Goal: Task Accomplishment & Management: Use online tool/utility

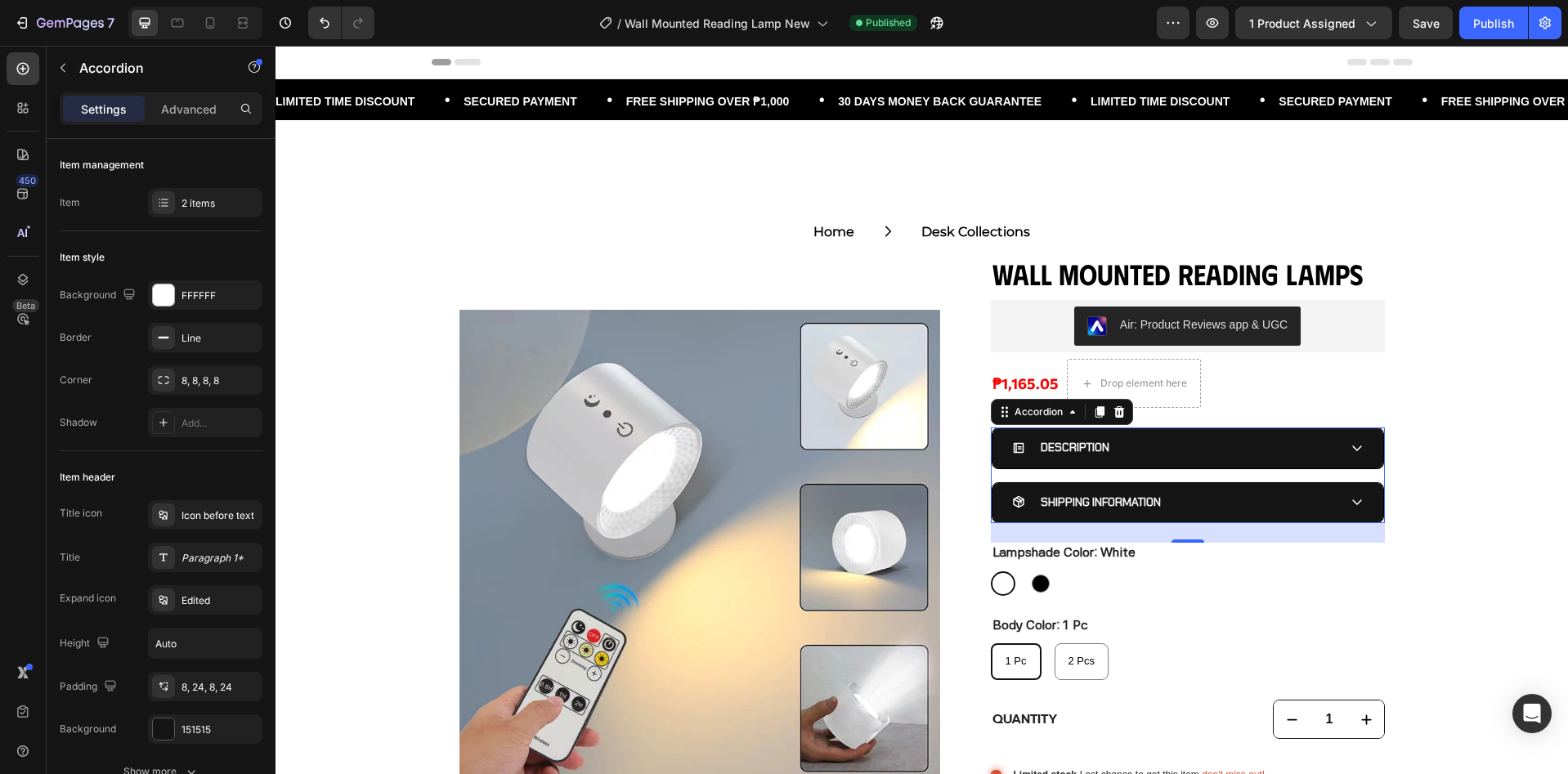
click at [1120, 457] on div "DESCRIPTION" at bounding box center [1175, 447] width 326 height 25
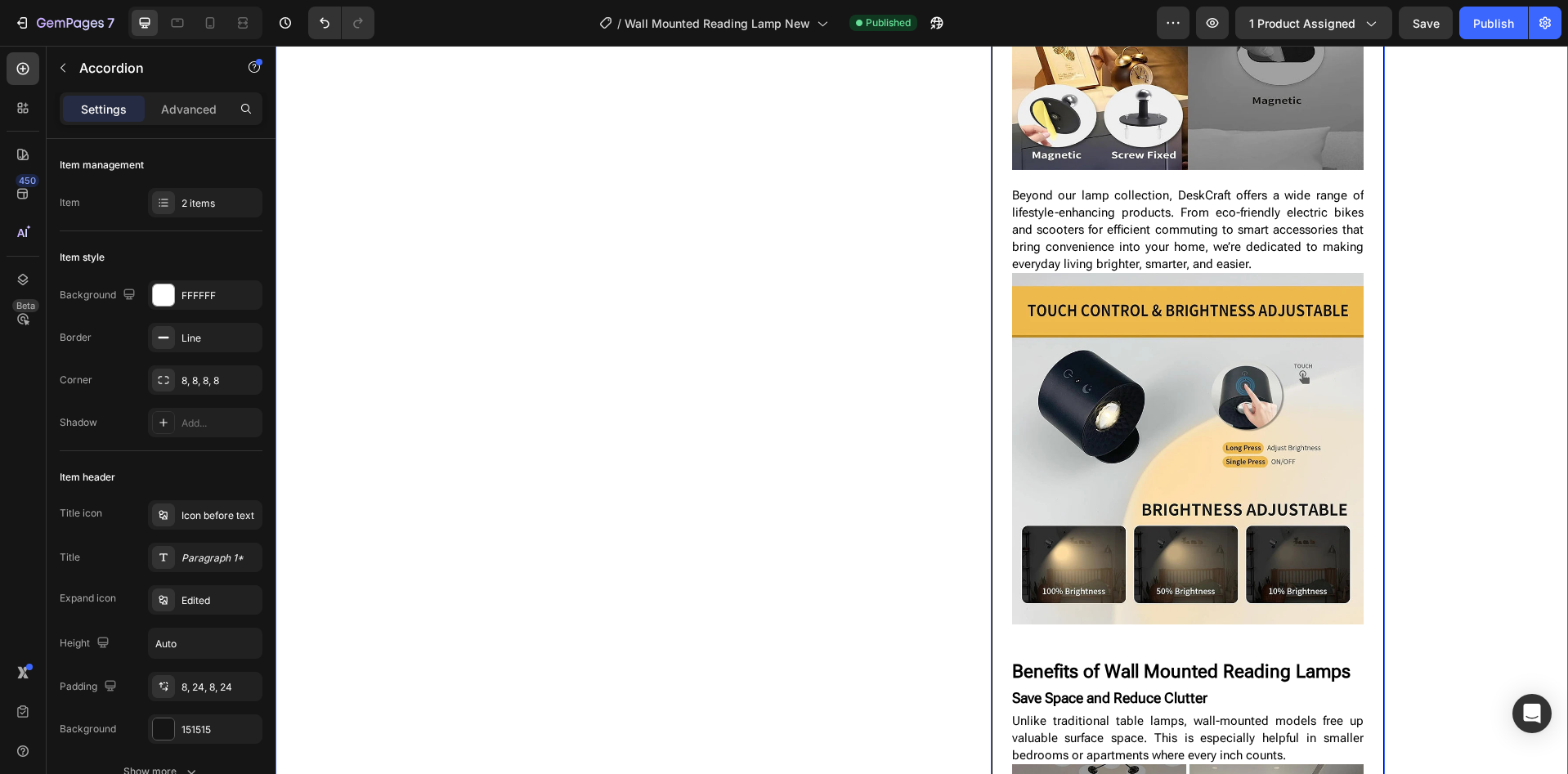
scroll to position [981, 0]
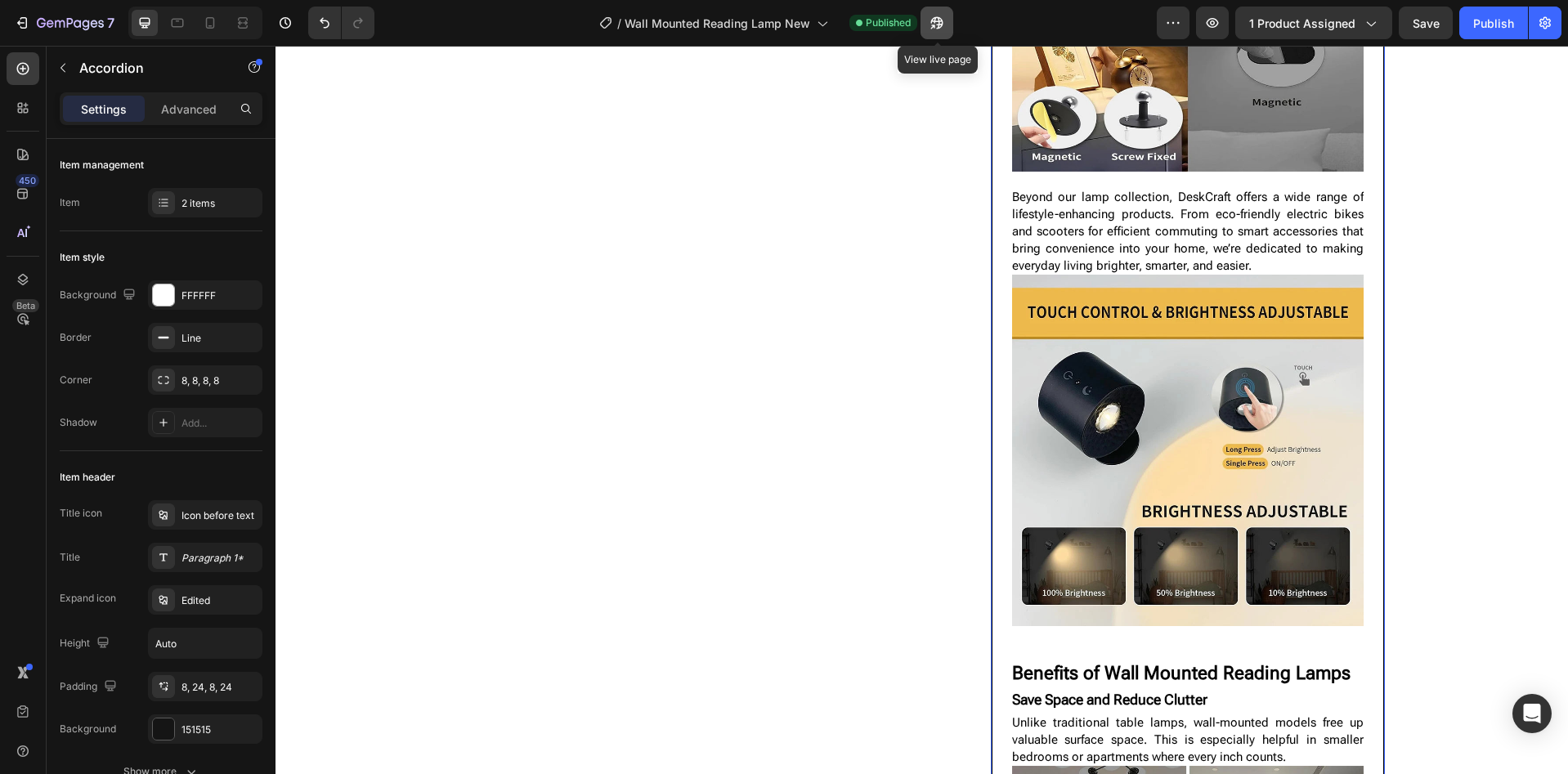
click at [946, 27] on button "button" at bounding box center [936, 22] width 32 height 32
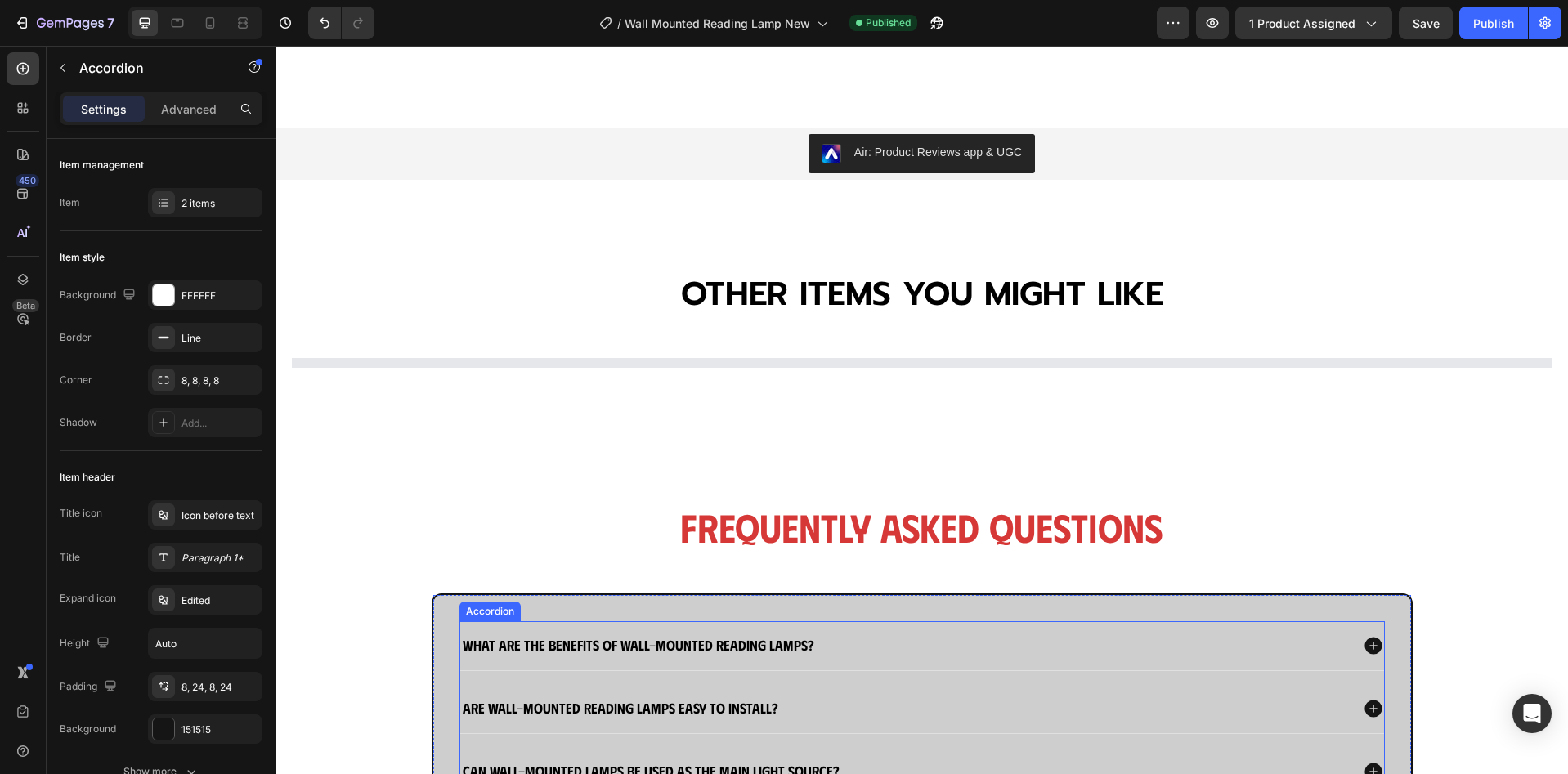
scroll to position [4357, 0]
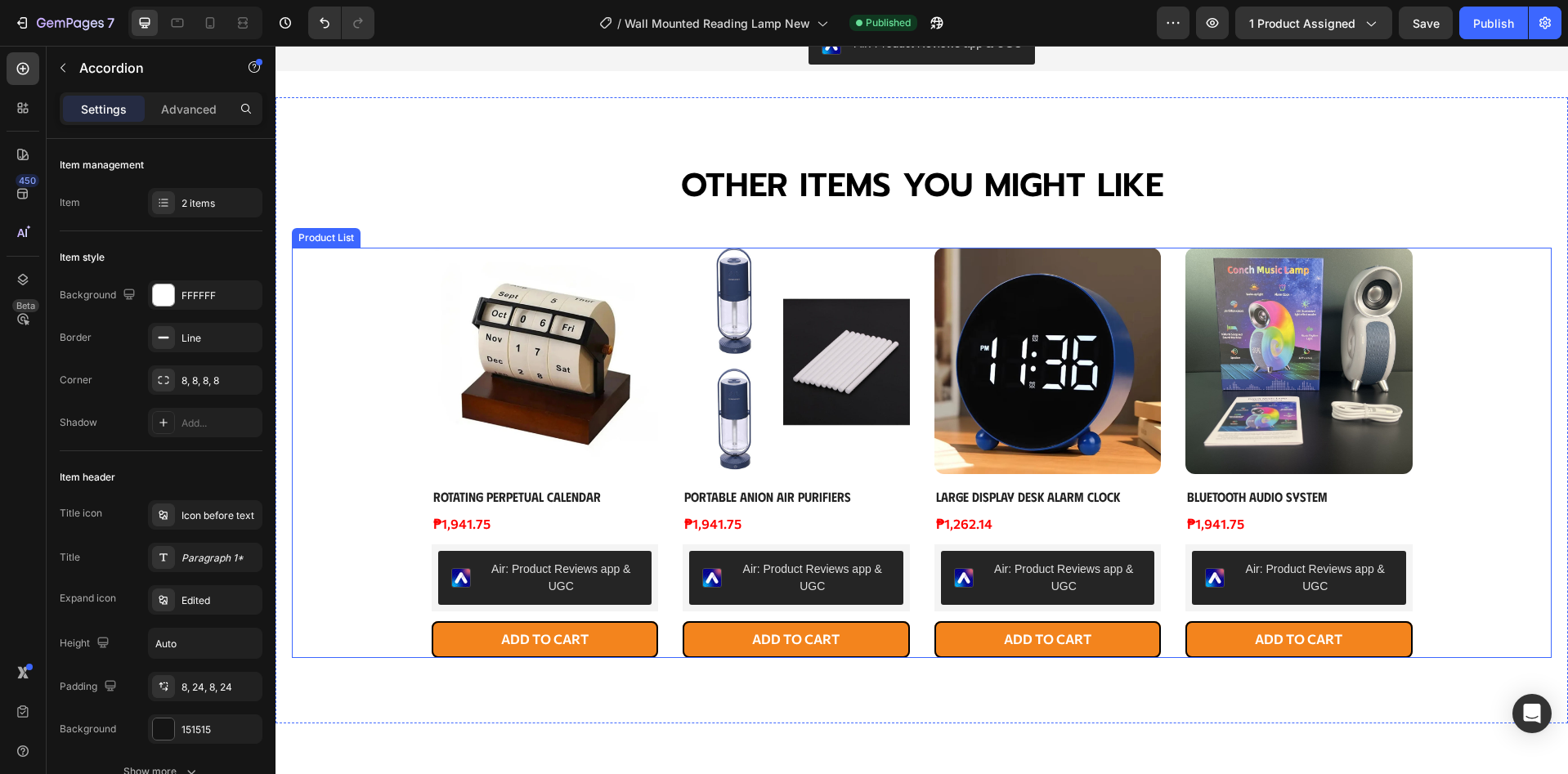
click at [661, 507] on div "Product Images Rotating Perpetual Calendar Product Title ₱1,941.75 Product Pric…" at bounding box center [922, 453] width 981 height 410
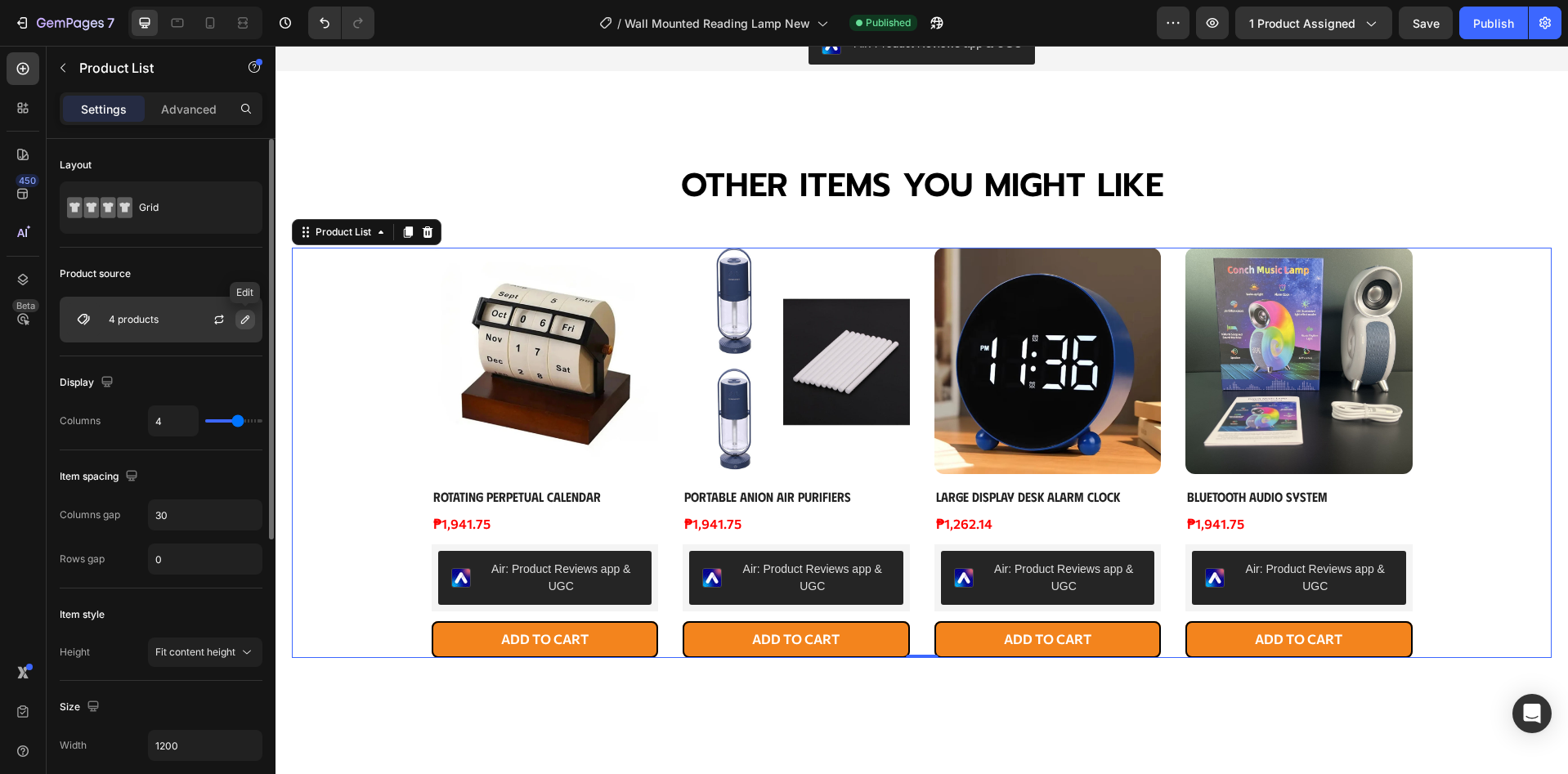
click at [239, 322] on icon "button" at bounding box center [245, 320] width 13 height 13
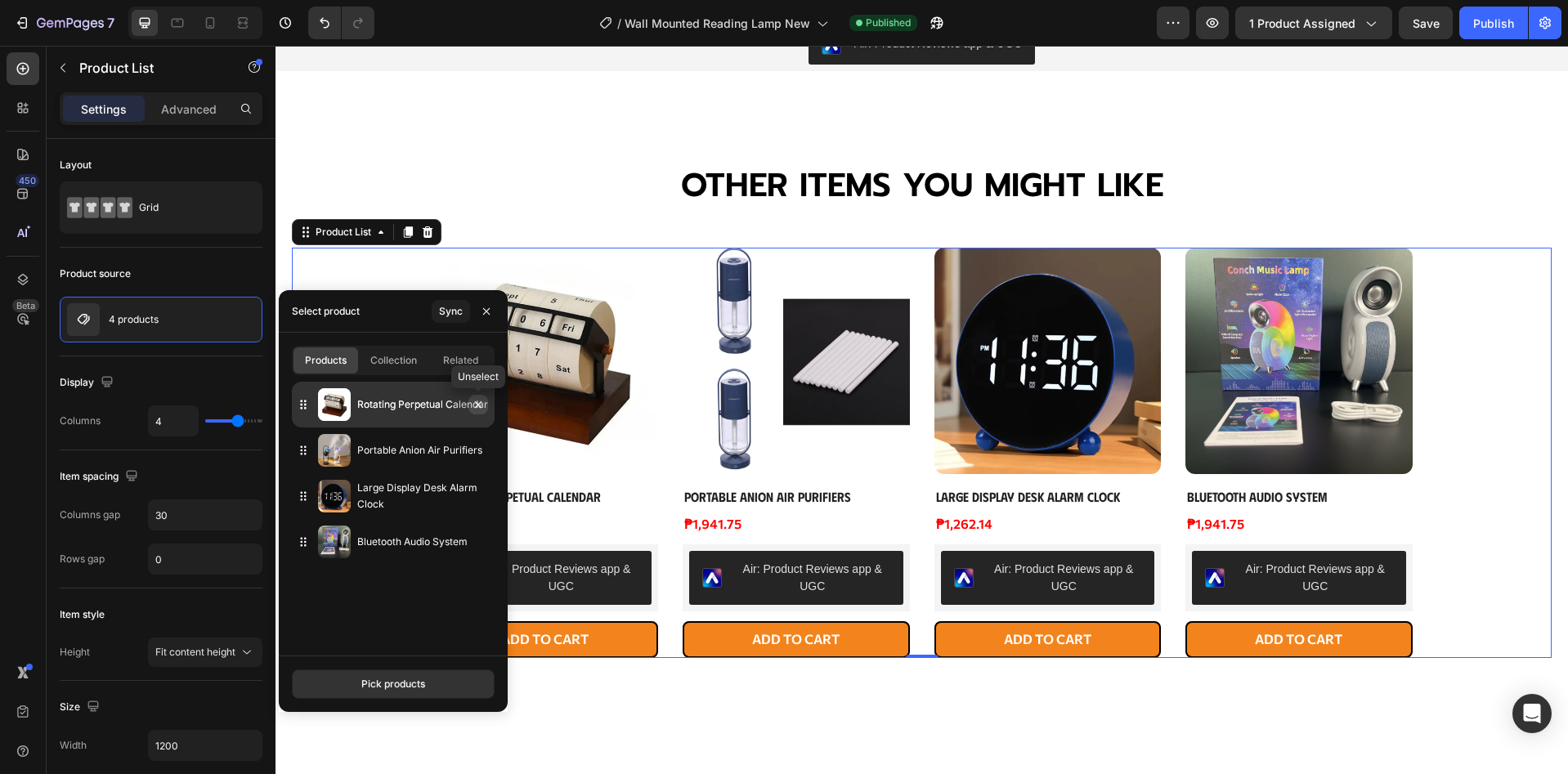
click at [476, 397] on button "button" at bounding box center [479, 404] width 20 height 20
click at [483, 411] on button "button" at bounding box center [479, 404] width 20 height 20
click at [479, 411] on button "button" at bounding box center [479, 404] width 20 height 20
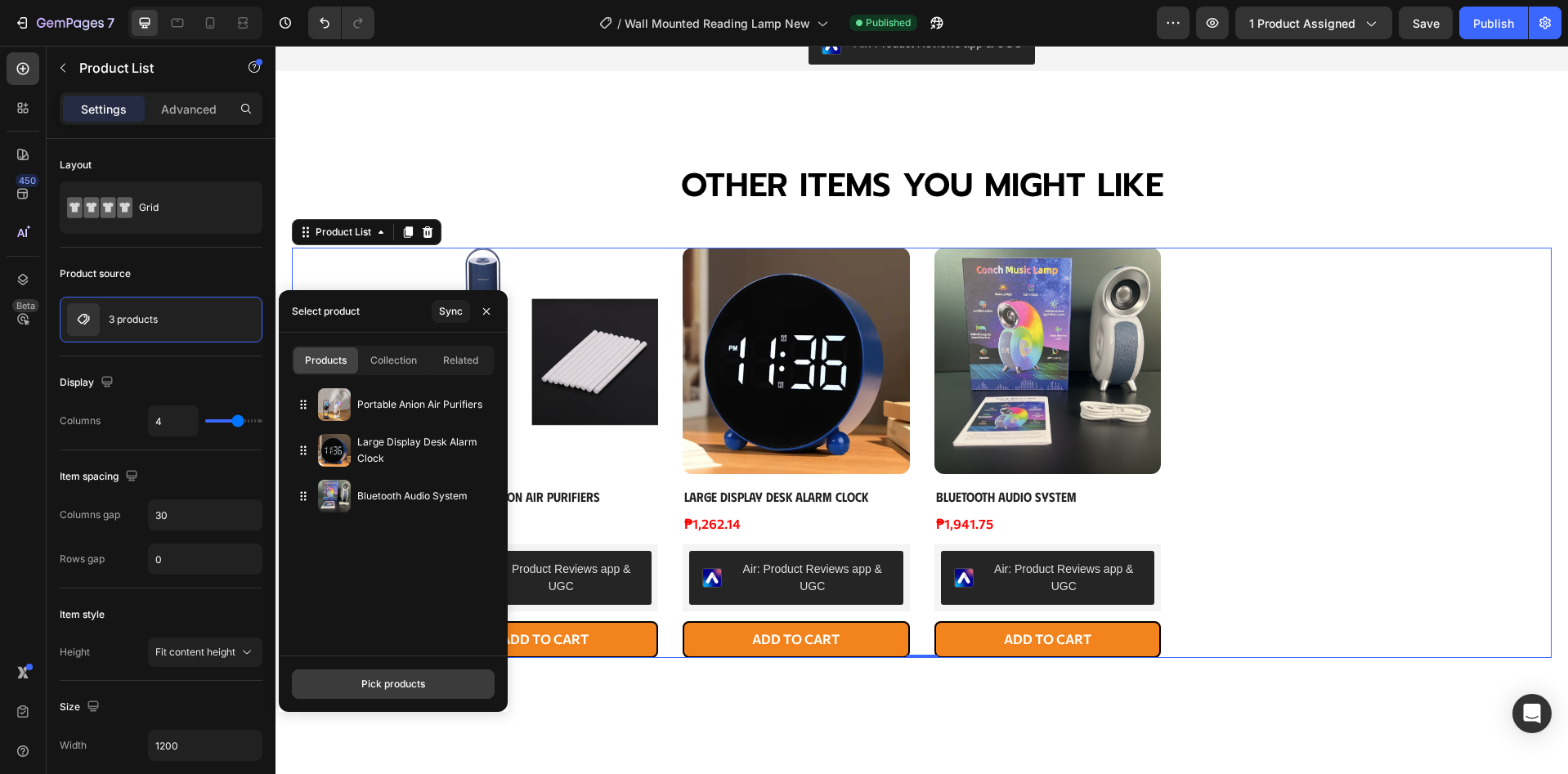
click at [387, 689] on div "Pick products" at bounding box center [393, 684] width 64 height 15
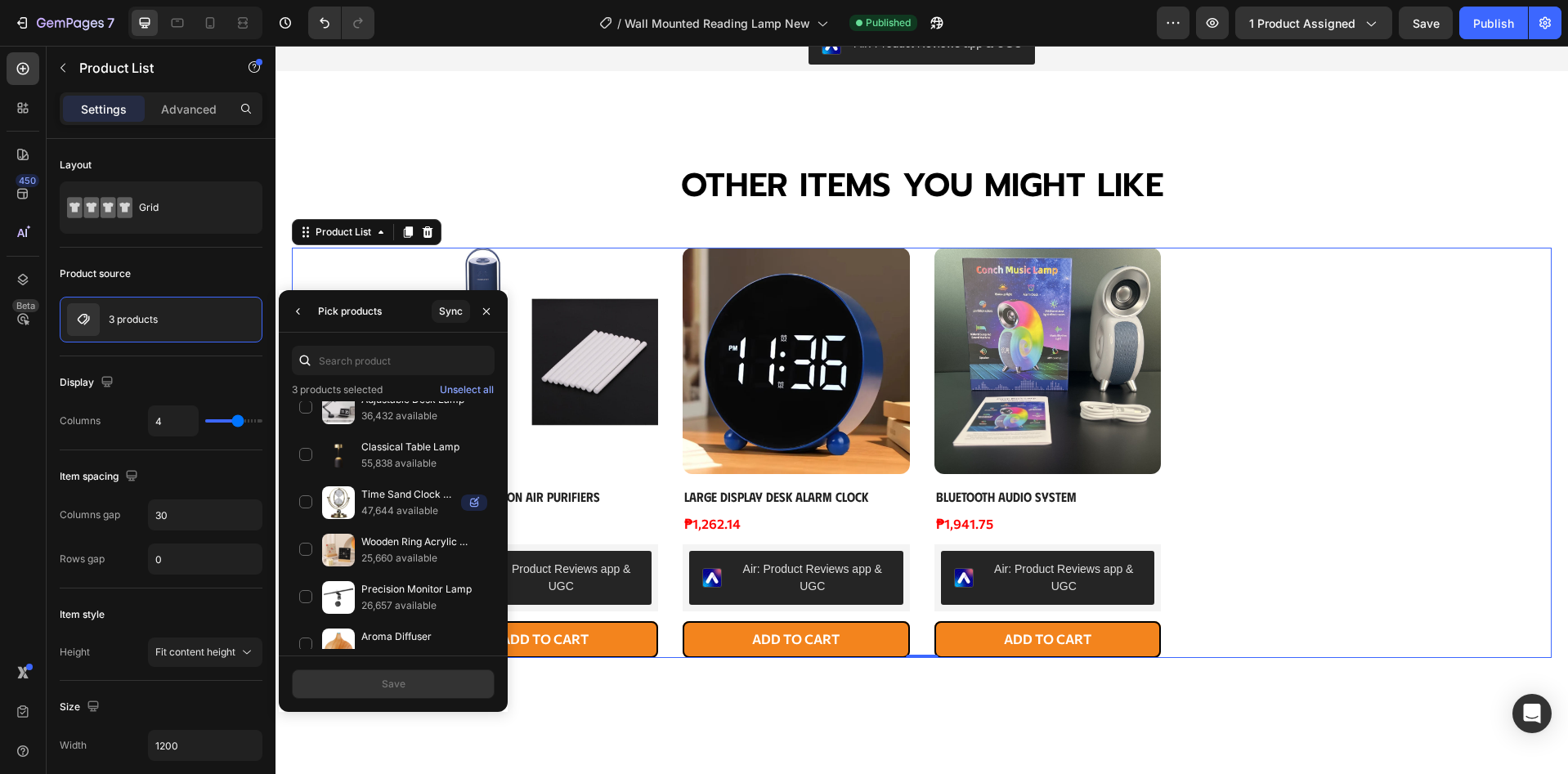
scroll to position [1500, 0]
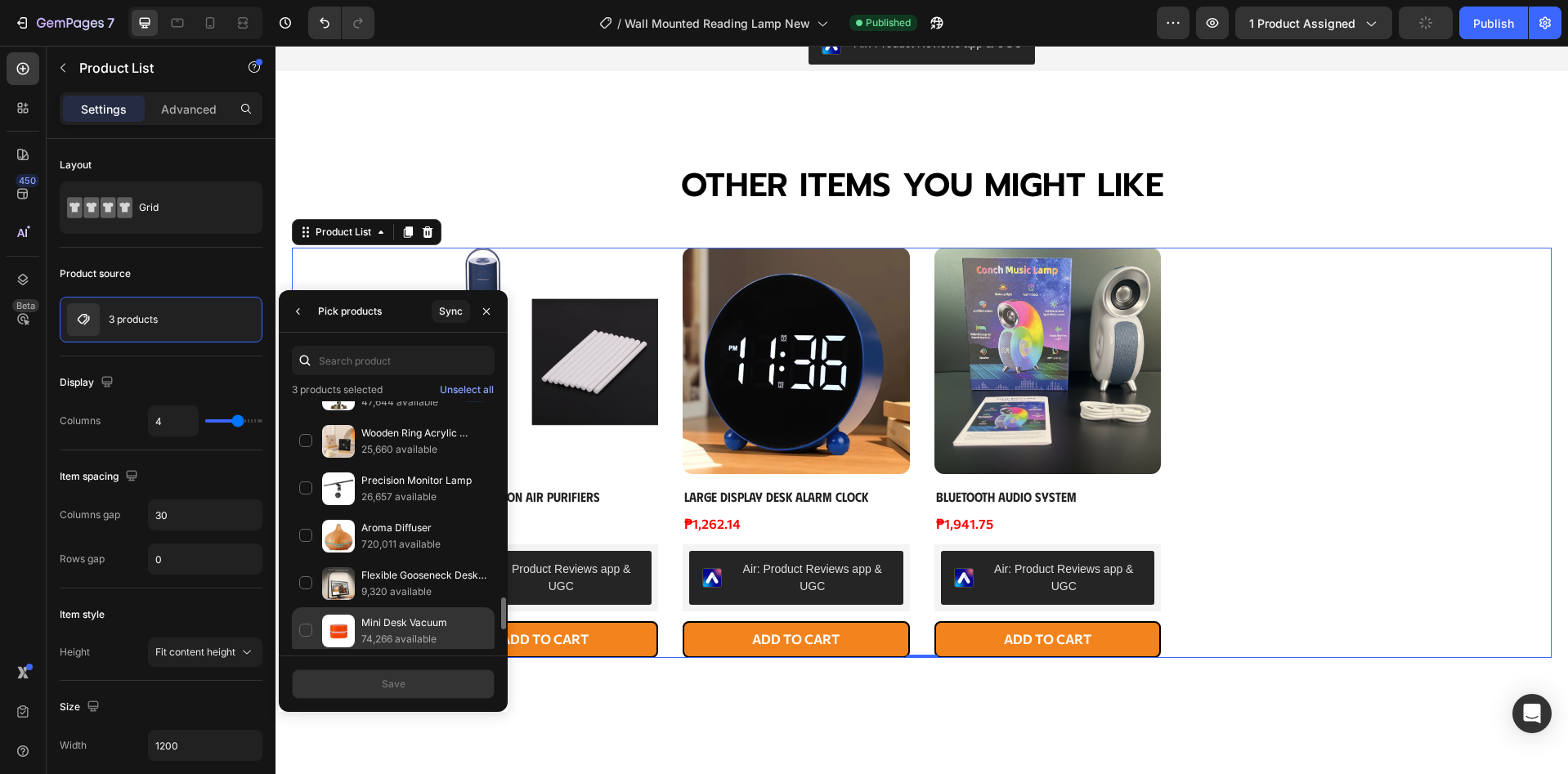
click at [311, 654] on div "Mini Desk Vacuum 74,266 available" at bounding box center [393, 678] width 203 height 47
click at [348, 690] on button "Save" at bounding box center [393, 683] width 203 height 29
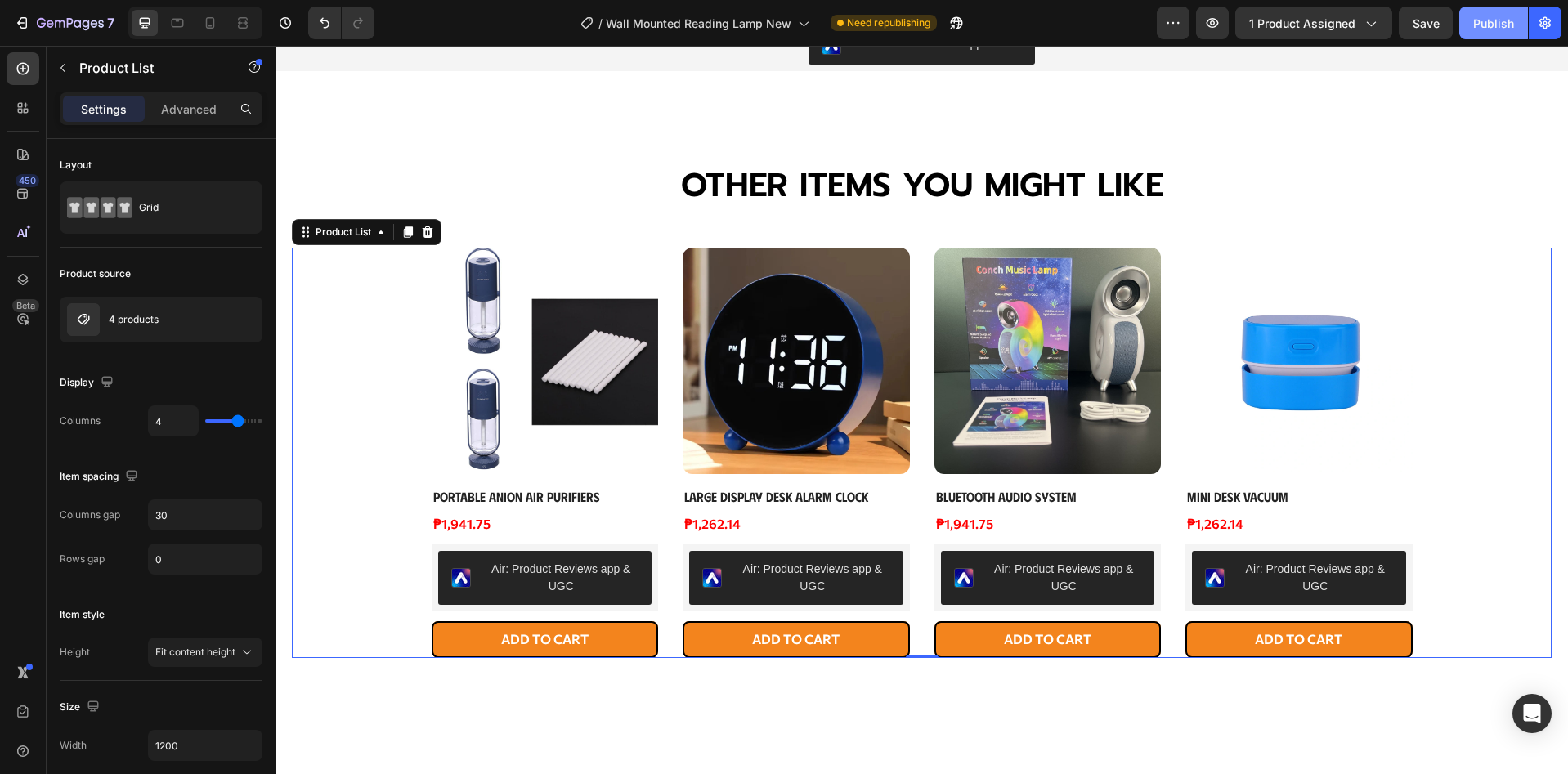
click at [1500, 21] on div "Publish" at bounding box center [1493, 23] width 41 height 17
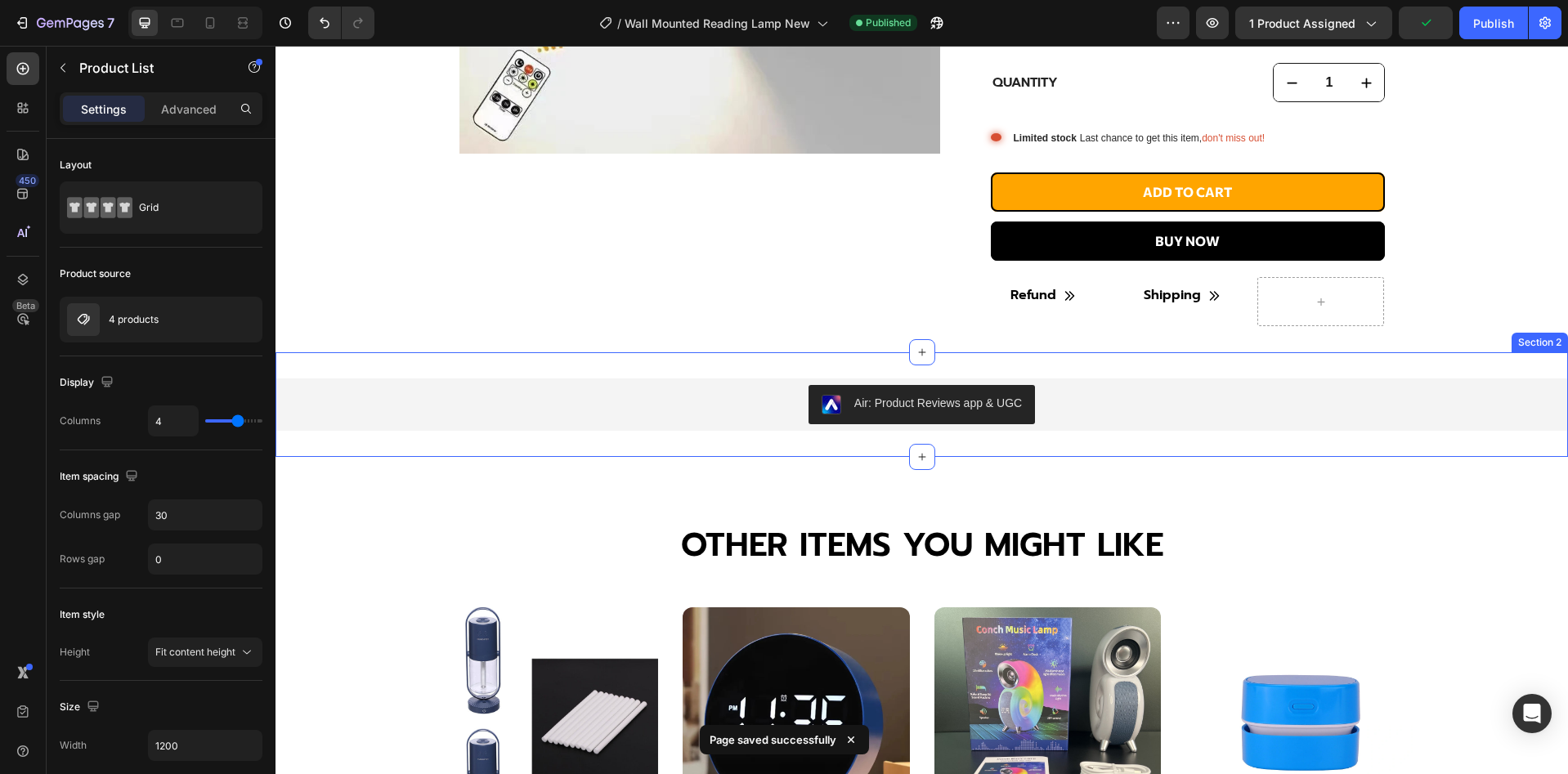
scroll to position [200, 0]
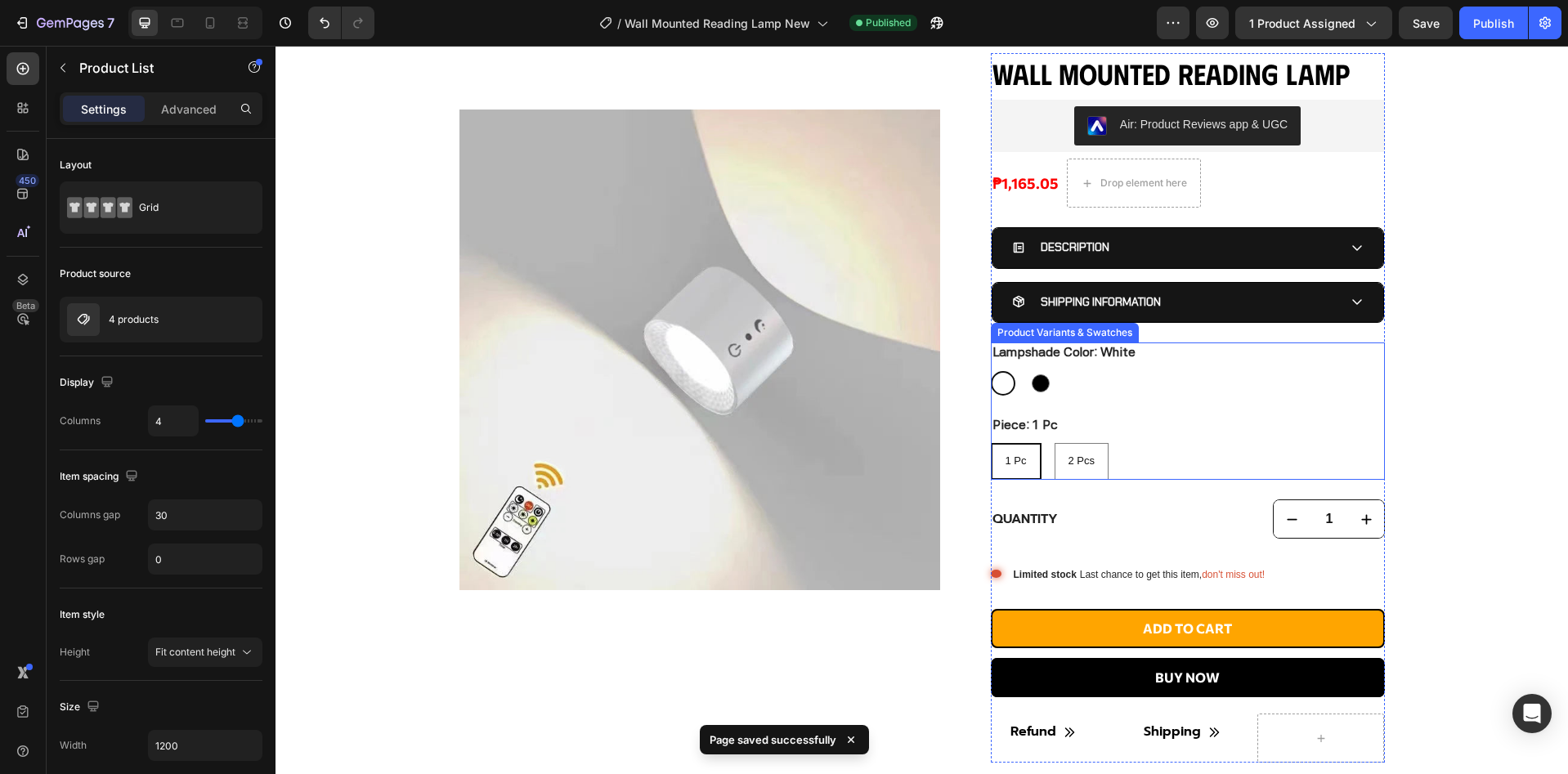
click at [1017, 463] on span "1 Pc" at bounding box center [1016, 460] width 22 height 12
click at [990, 443] on input "1 Pc 1 Pc 1 Pc" at bounding box center [990, 442] width 1 height 1
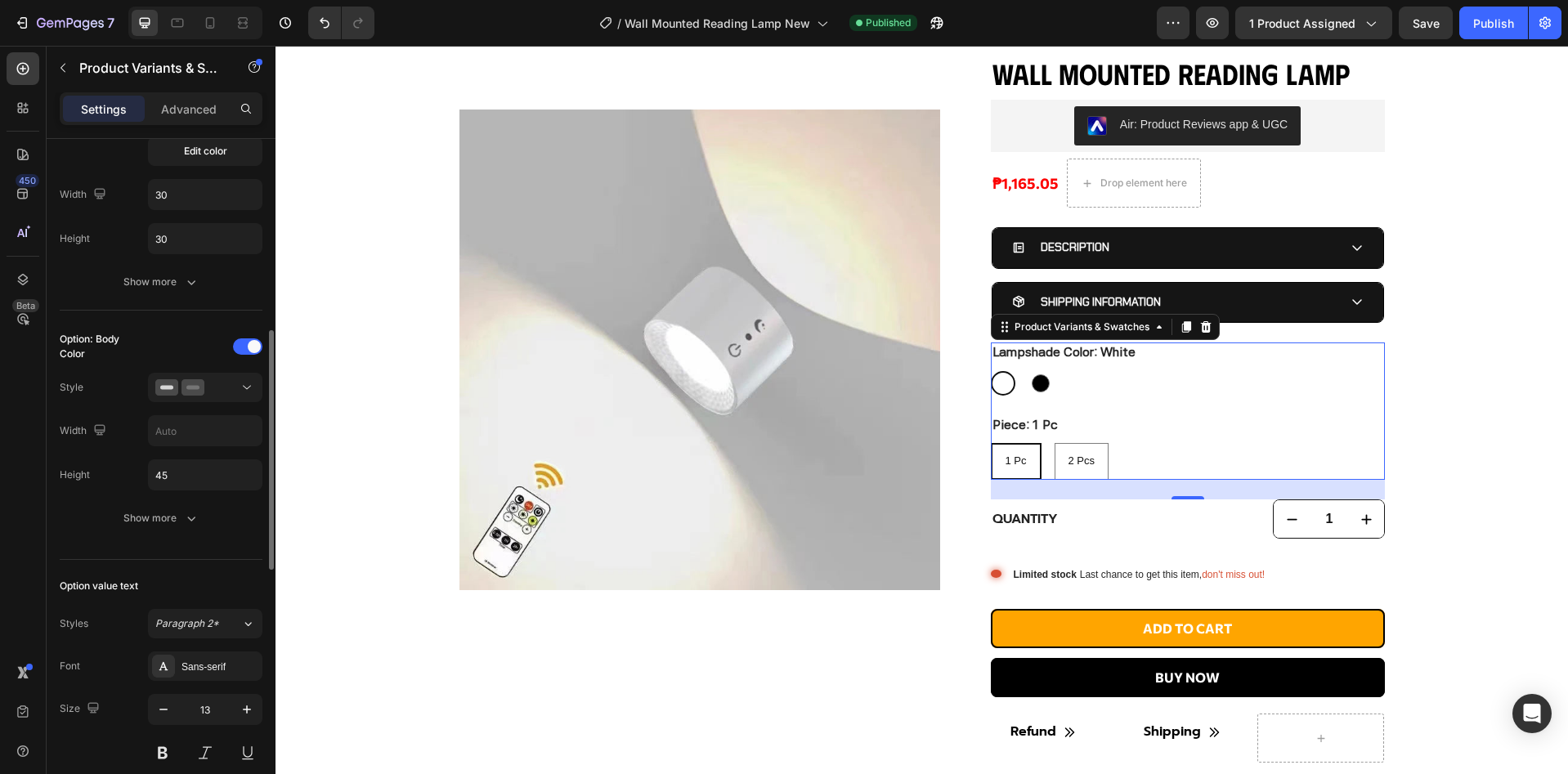
scroll to position [761, 0]
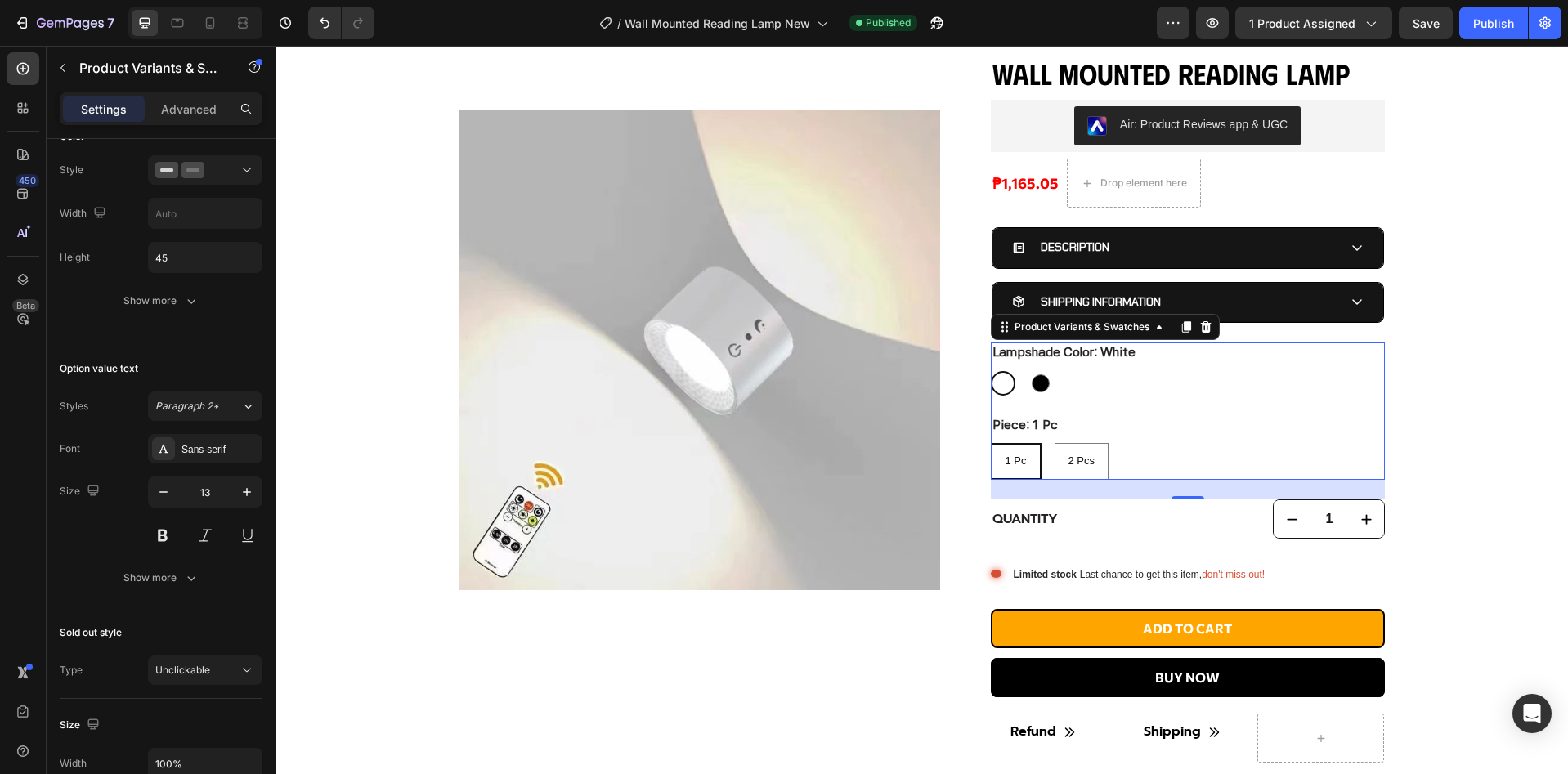
click at [1304, 424] on div "Piece: 1 Pc 1 Pc 1 Pc 1 Pc 2 Pcs 2 Pcs 2 Pcs" at bounding box center [1187, 448] width 394 height 66
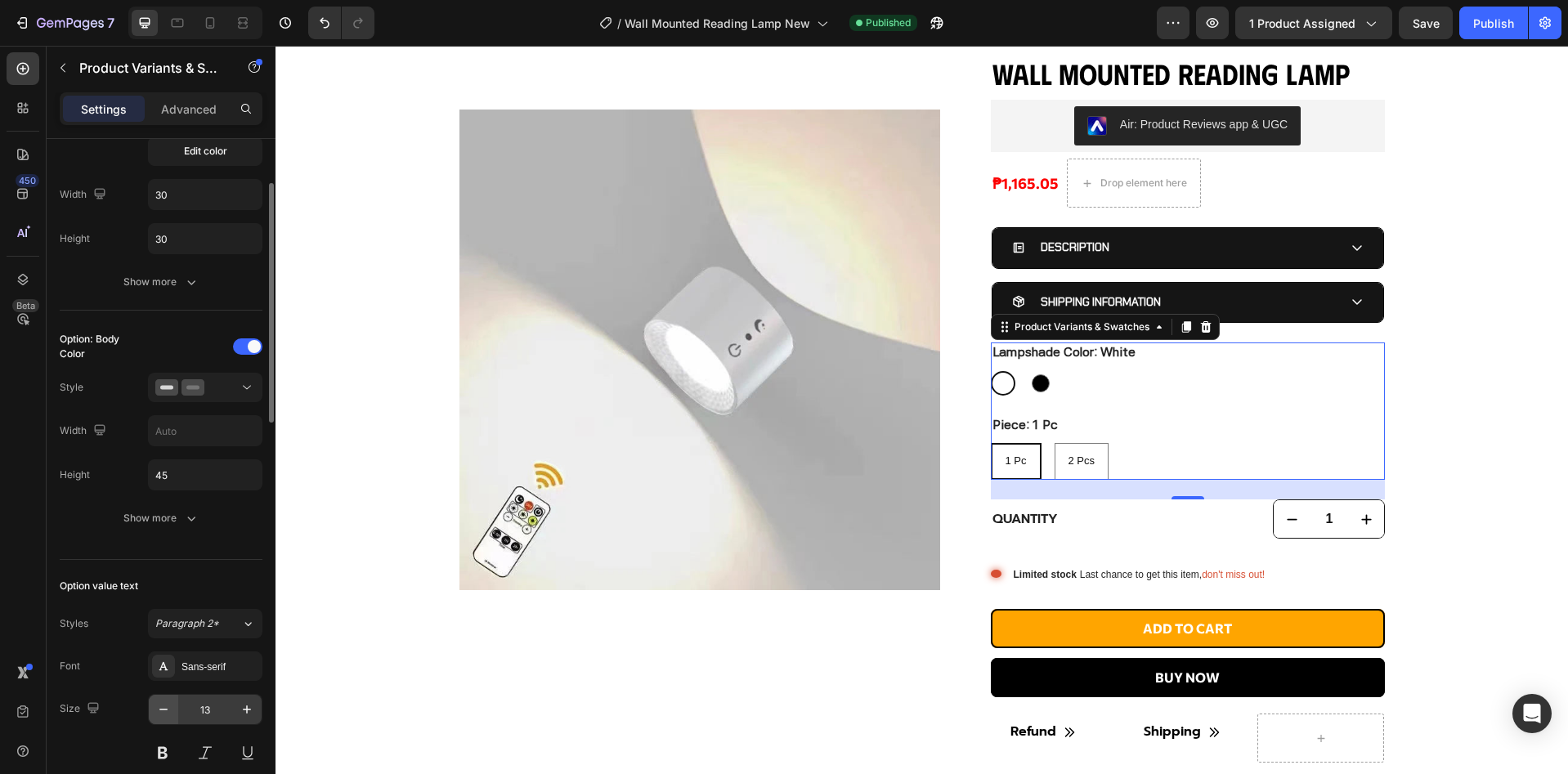
scroll to position [434, 0]
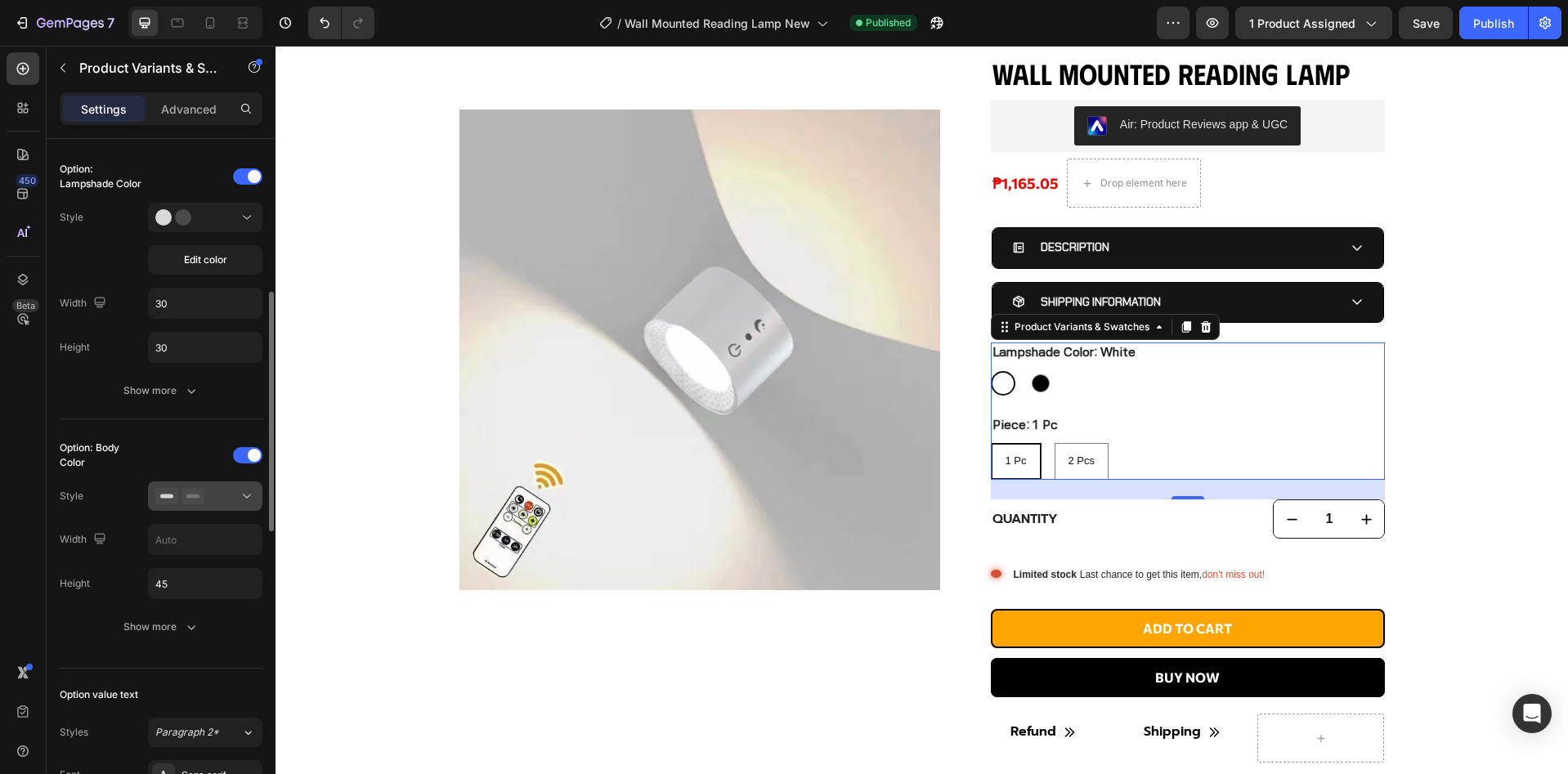
click at [238, 503] on div at bounding box center [205, 496] width 100 height 17
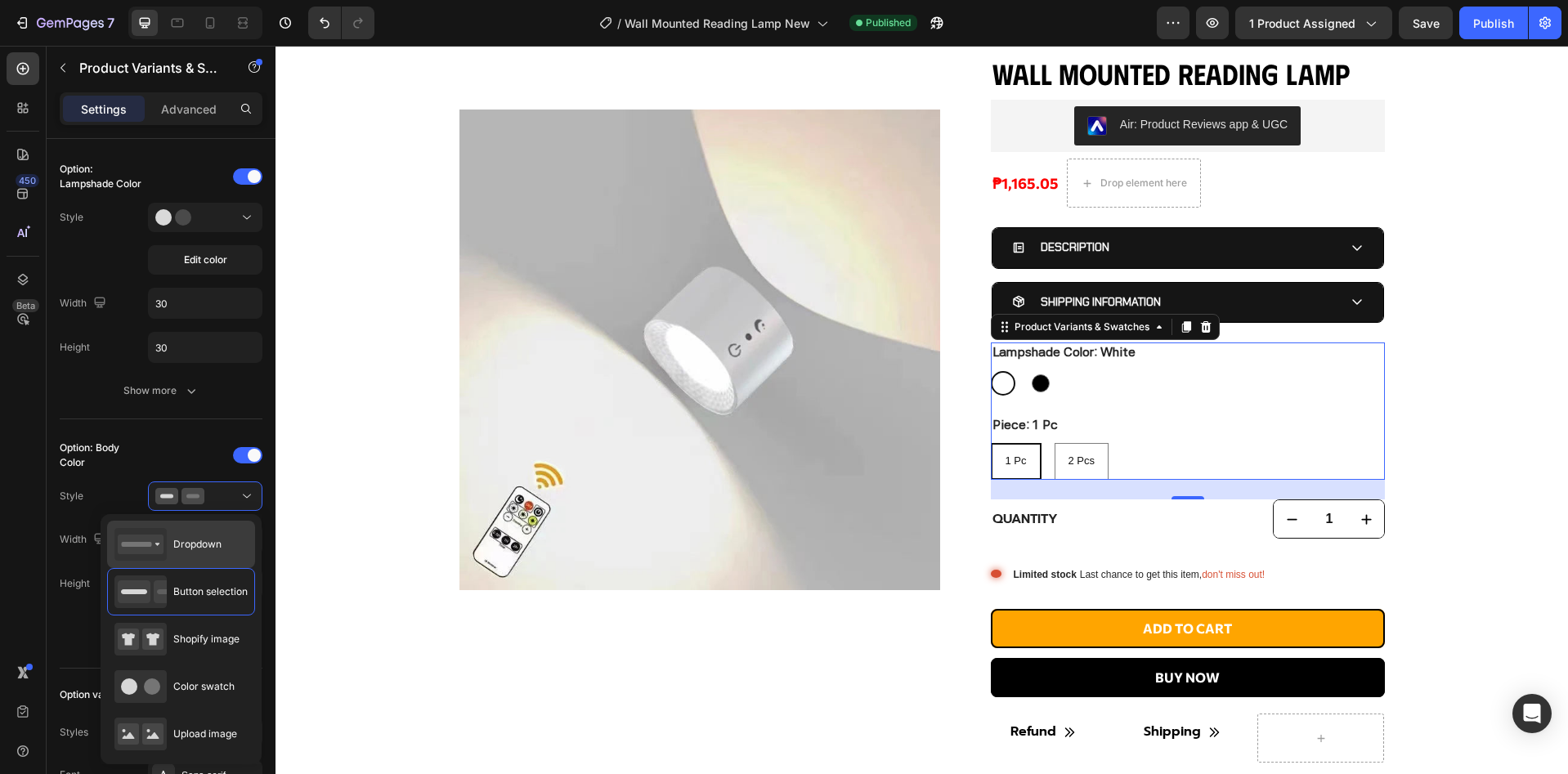
click at [204, 541] on span "Dropdown" at bounding box center [198, 544] width 48 height 15
type input "100%"
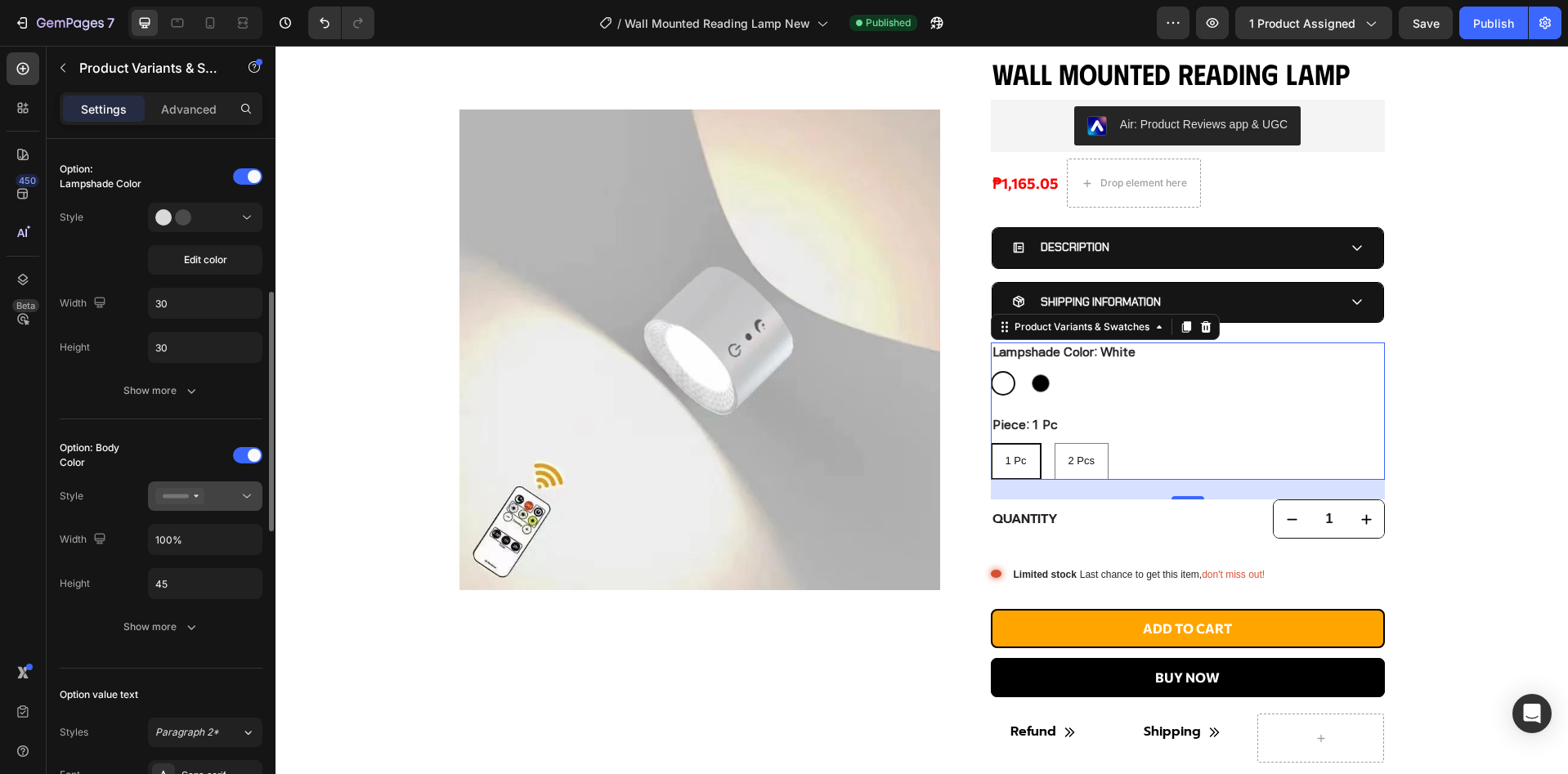
click at [219, 504] on div at bounding box center [205, 496] width 100 height 17
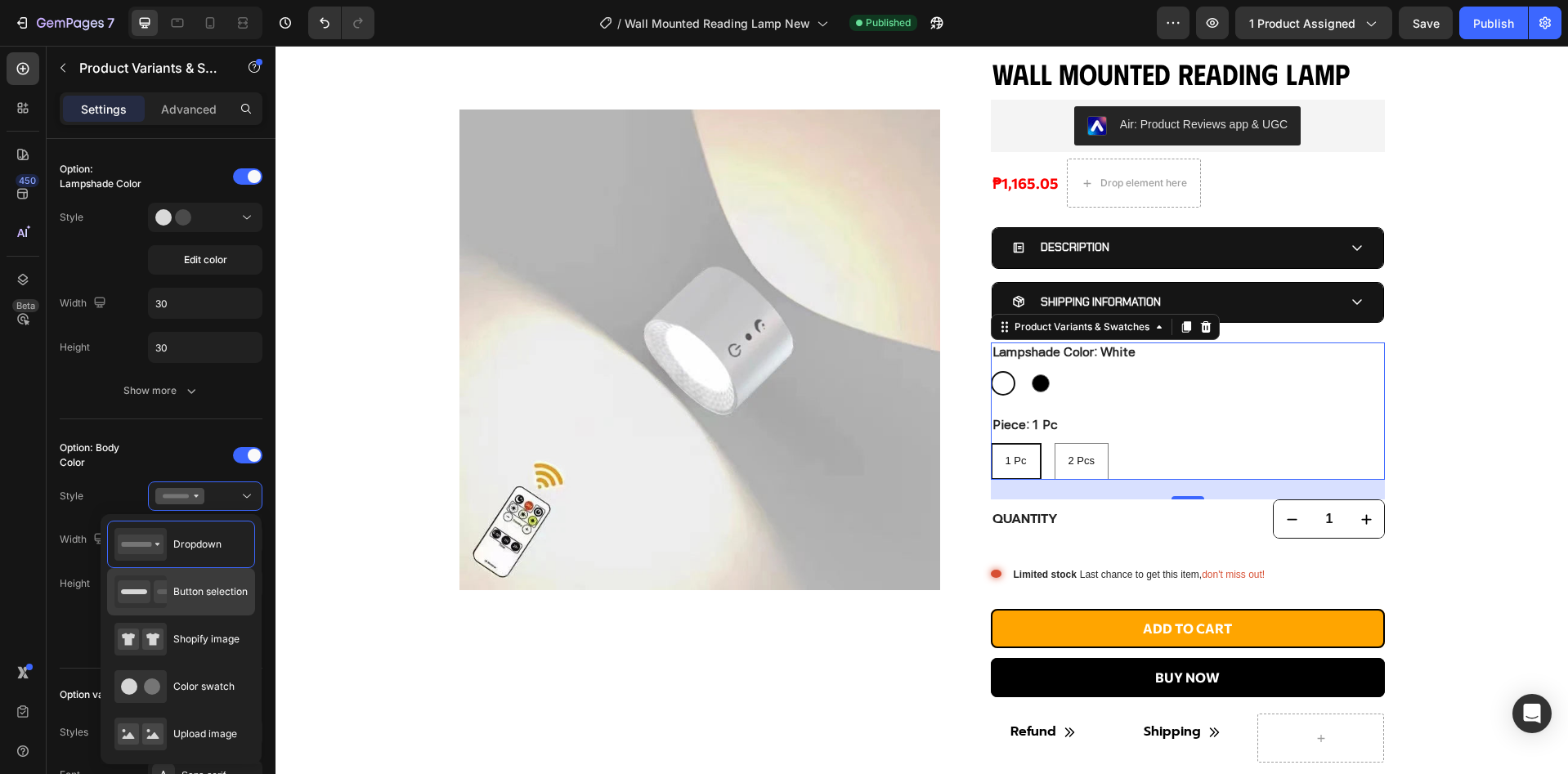
click at [205, 602] on div "Button selection" at bounding box center [181, 591] width 133 height 32
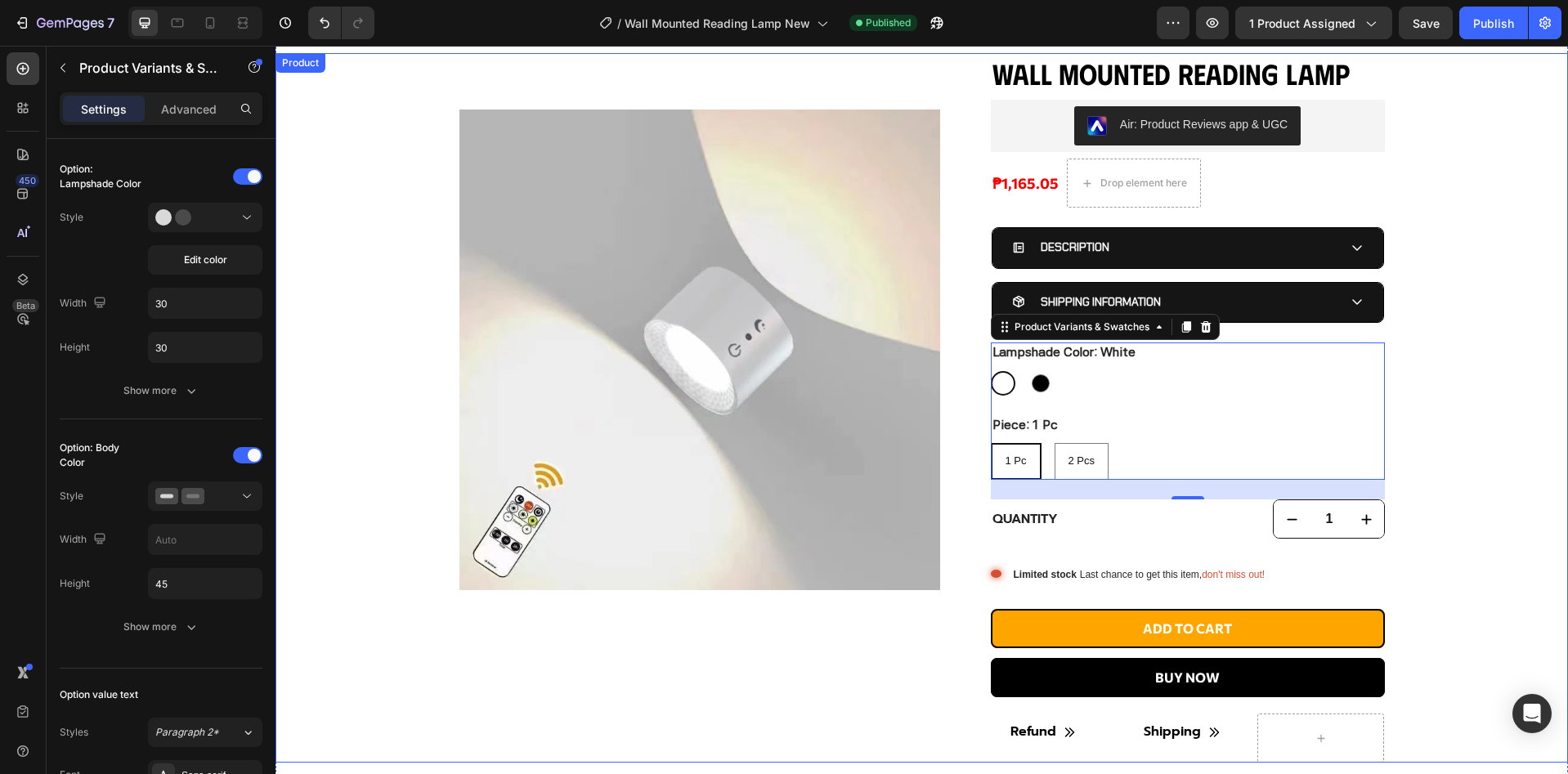
click at [1446, 428] on div "Product Images Wall Mounted Reading Lamp Product Title Air: Product Reviews app…" at bounding box center [922, 408] width 1292 height 710
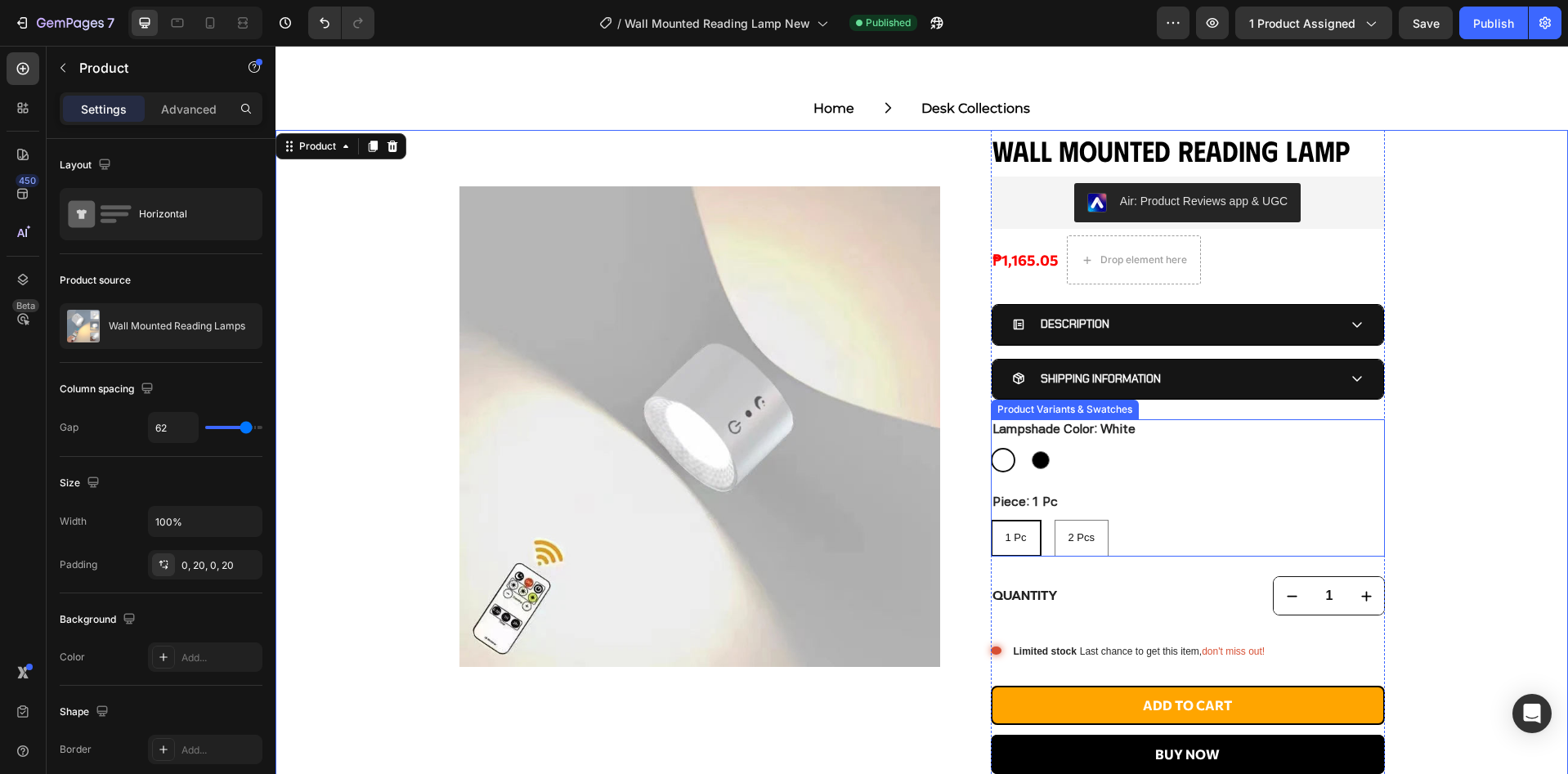
scroll to position [0, 0]
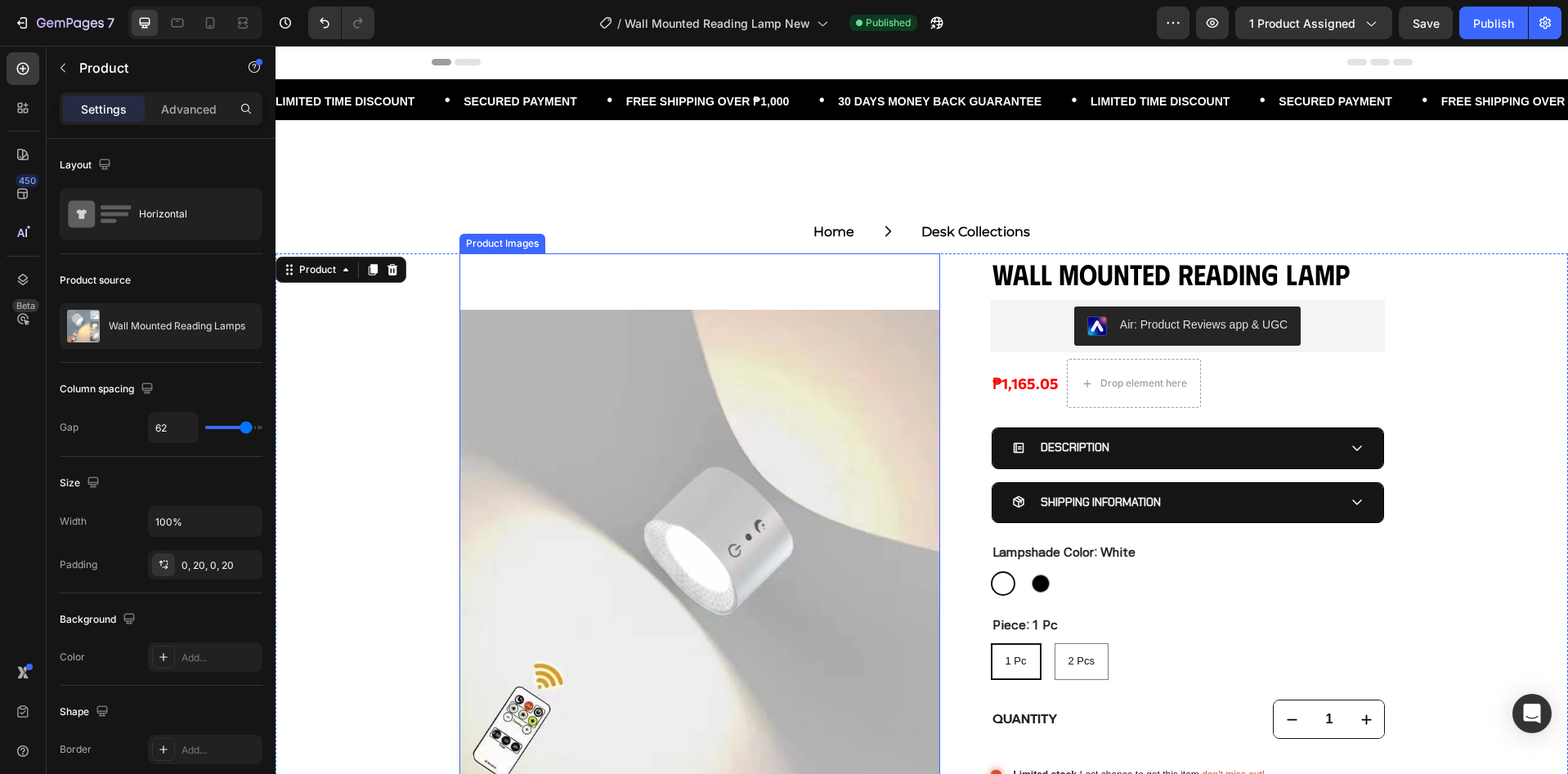
click at [882, 280] on img at bounding box center [700, 550] width 480 height 593
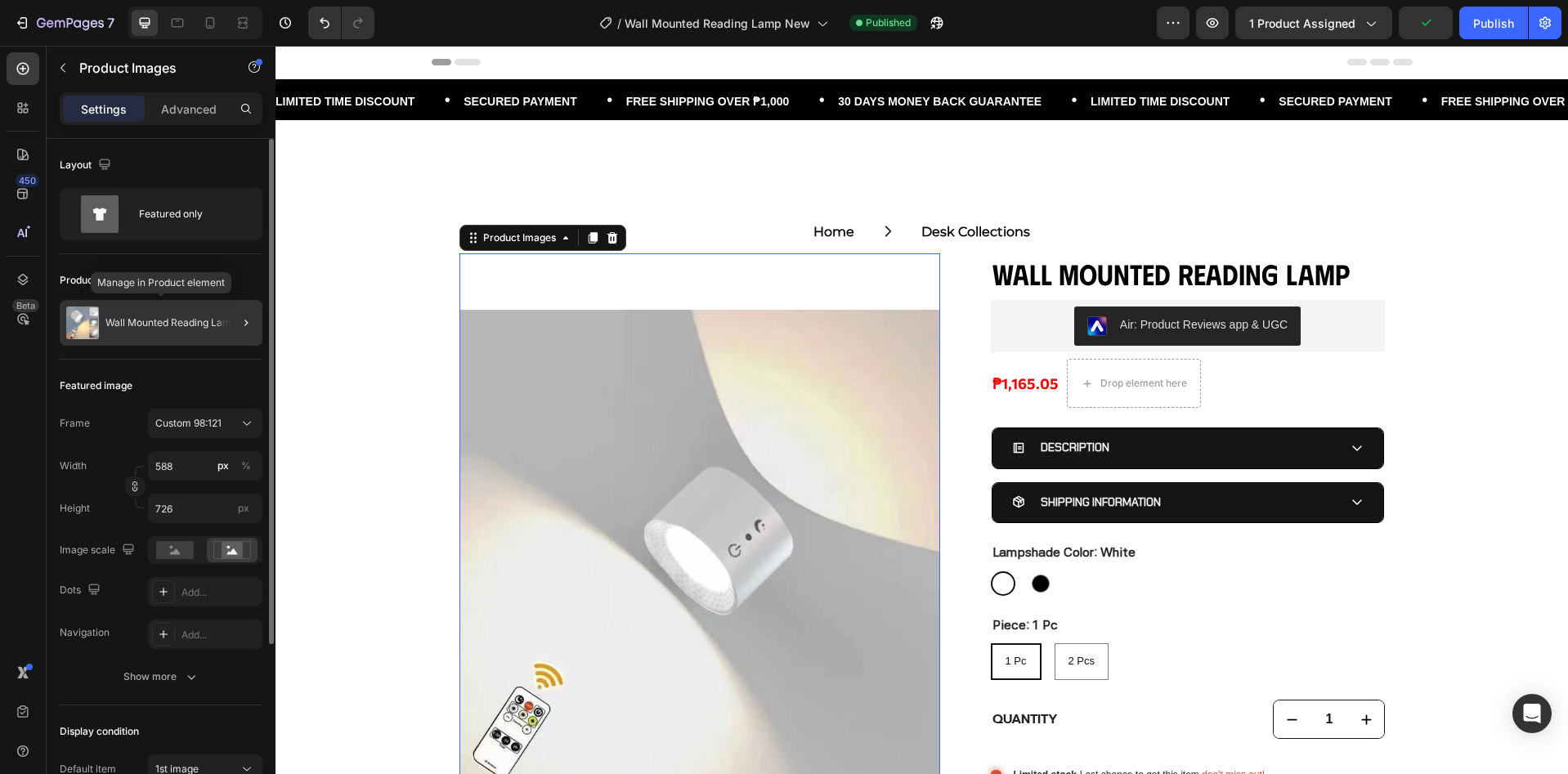
click at [213, 326] on p "Wall Mounted Reading Lamps" at bounding box center [174, 323] width 136 height 12
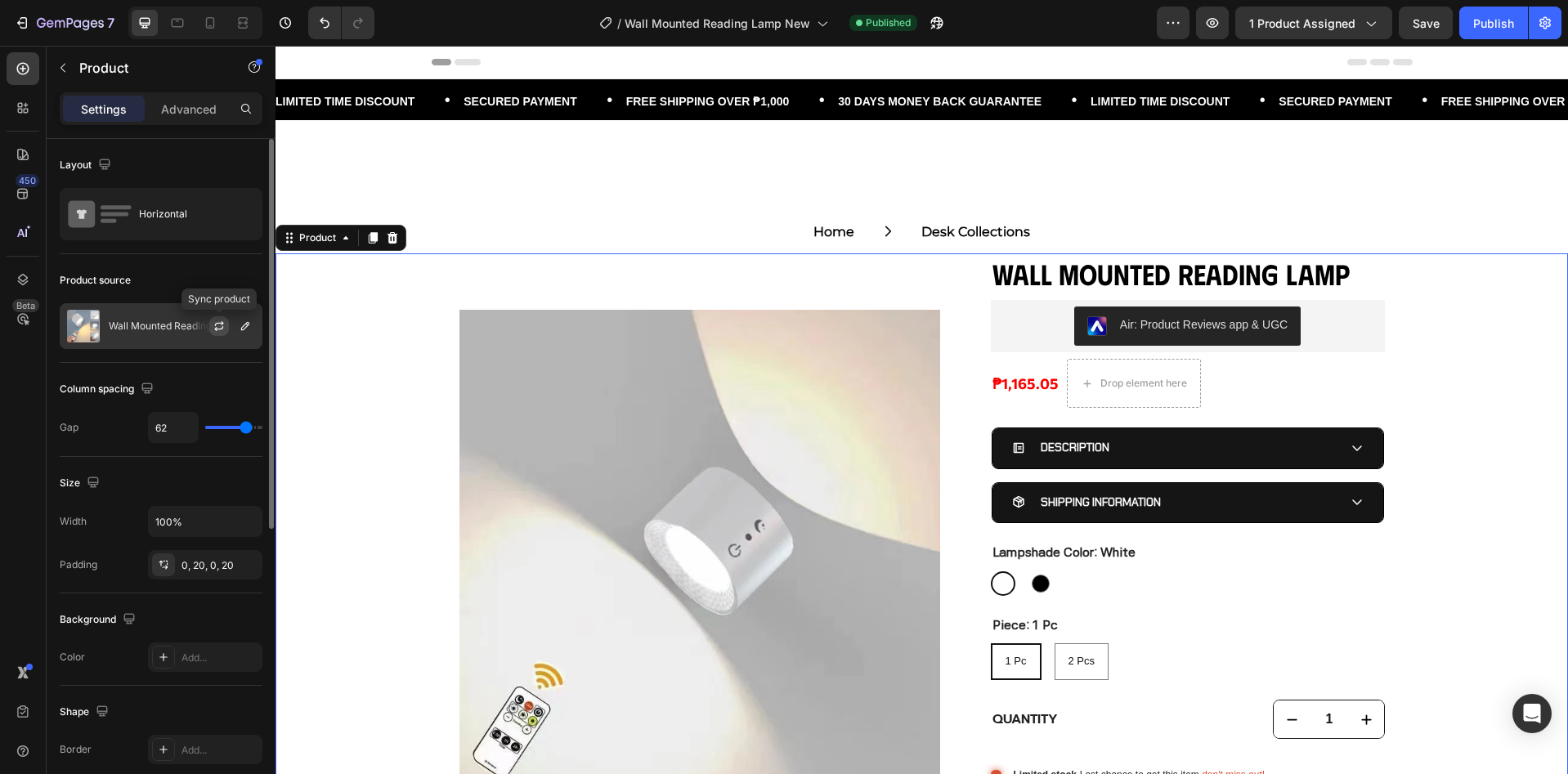
click at [213, 331] on icon "button" at bounding box center [219, 326] width 13 height 13
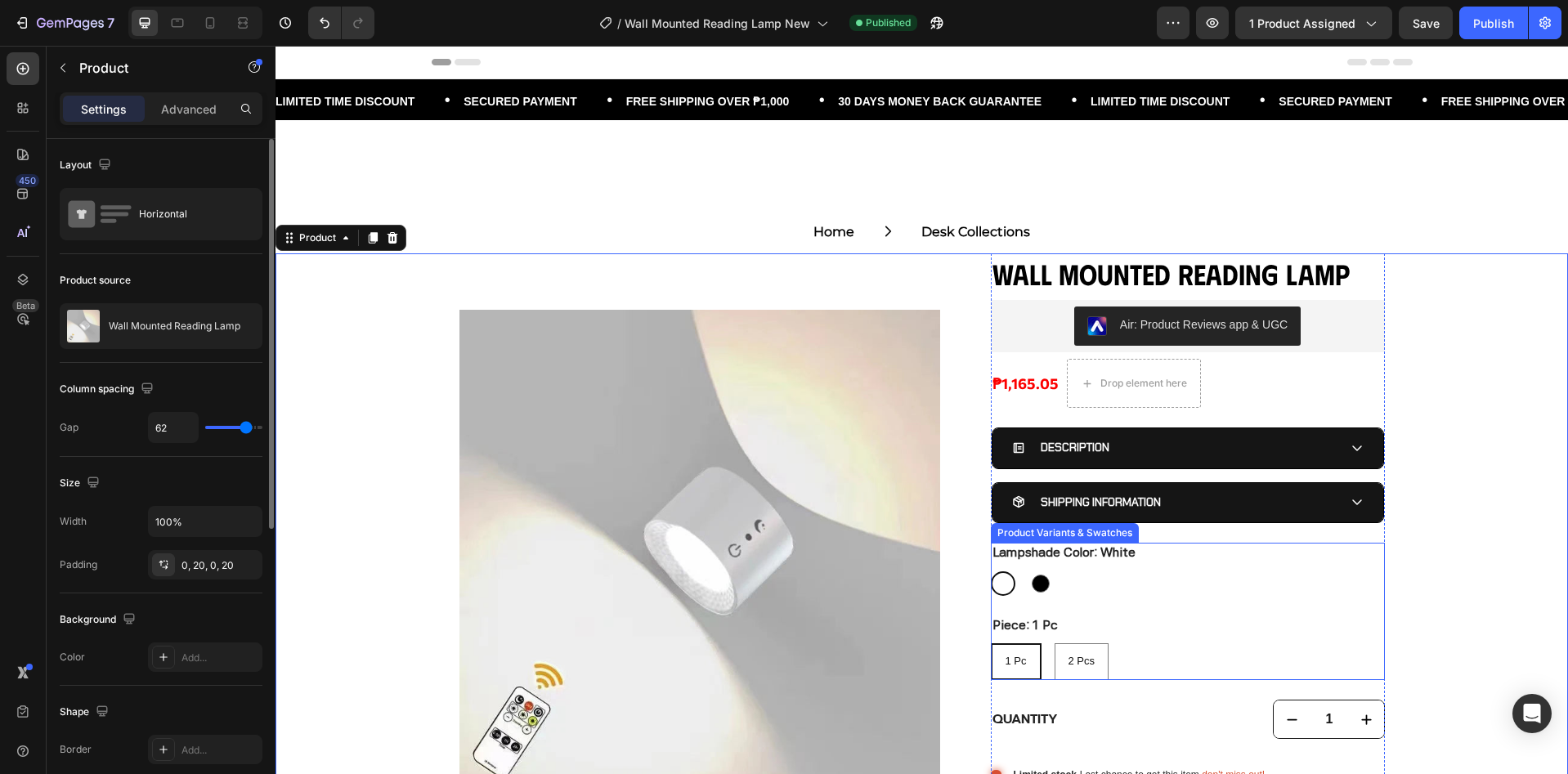
click at [1191, 612] on div "Lampshade Color: White White White Black Black Piece: 1 Pc 1 Pc 1 Pc 1 Pc 2 Pcs…" at bounding box center [1187, 611] width 394 height 138
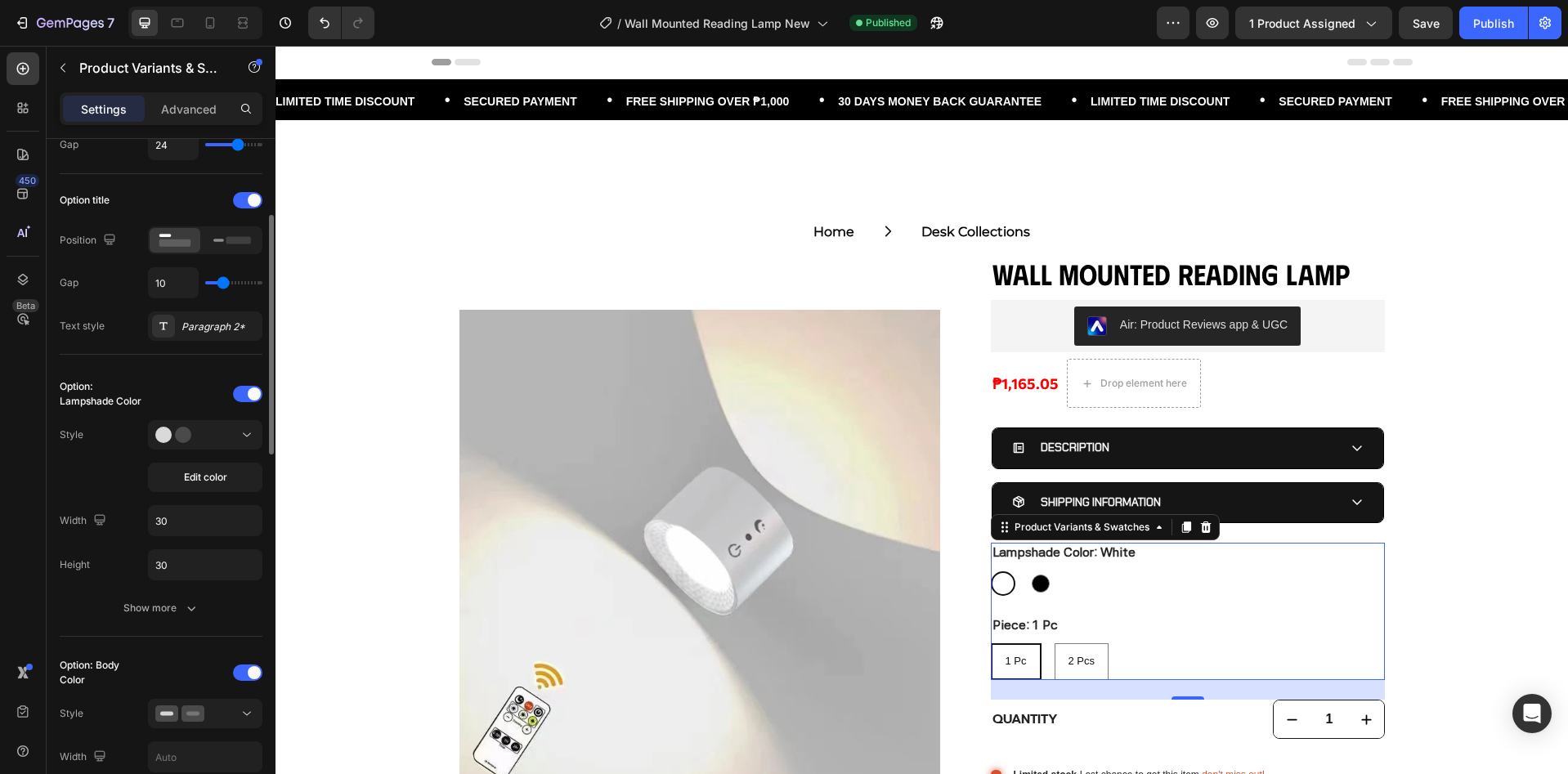
scroll to position [434, 0]
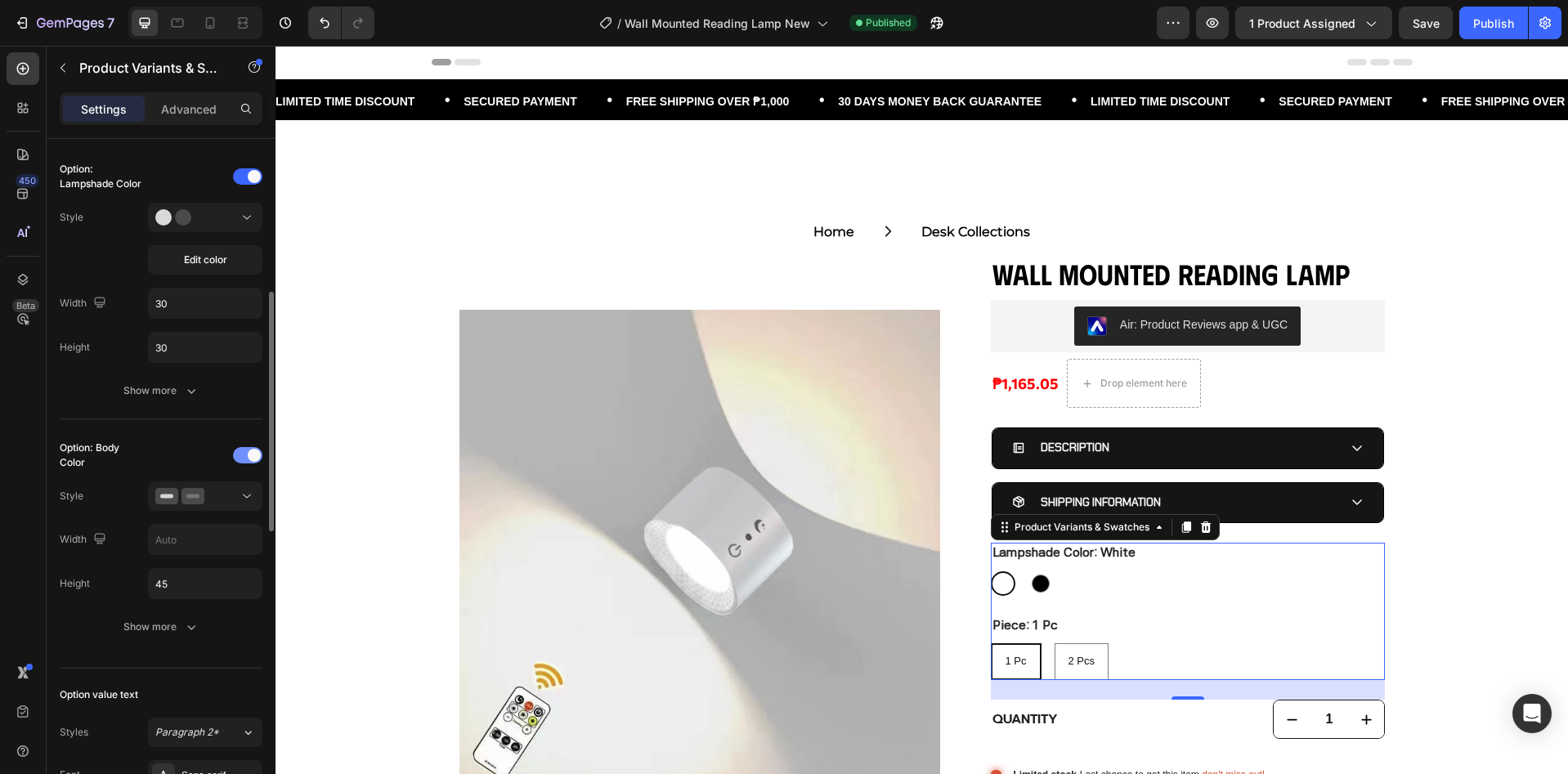
click at [235, 459] on div at bounding box center [247, 455] width 29 height 17
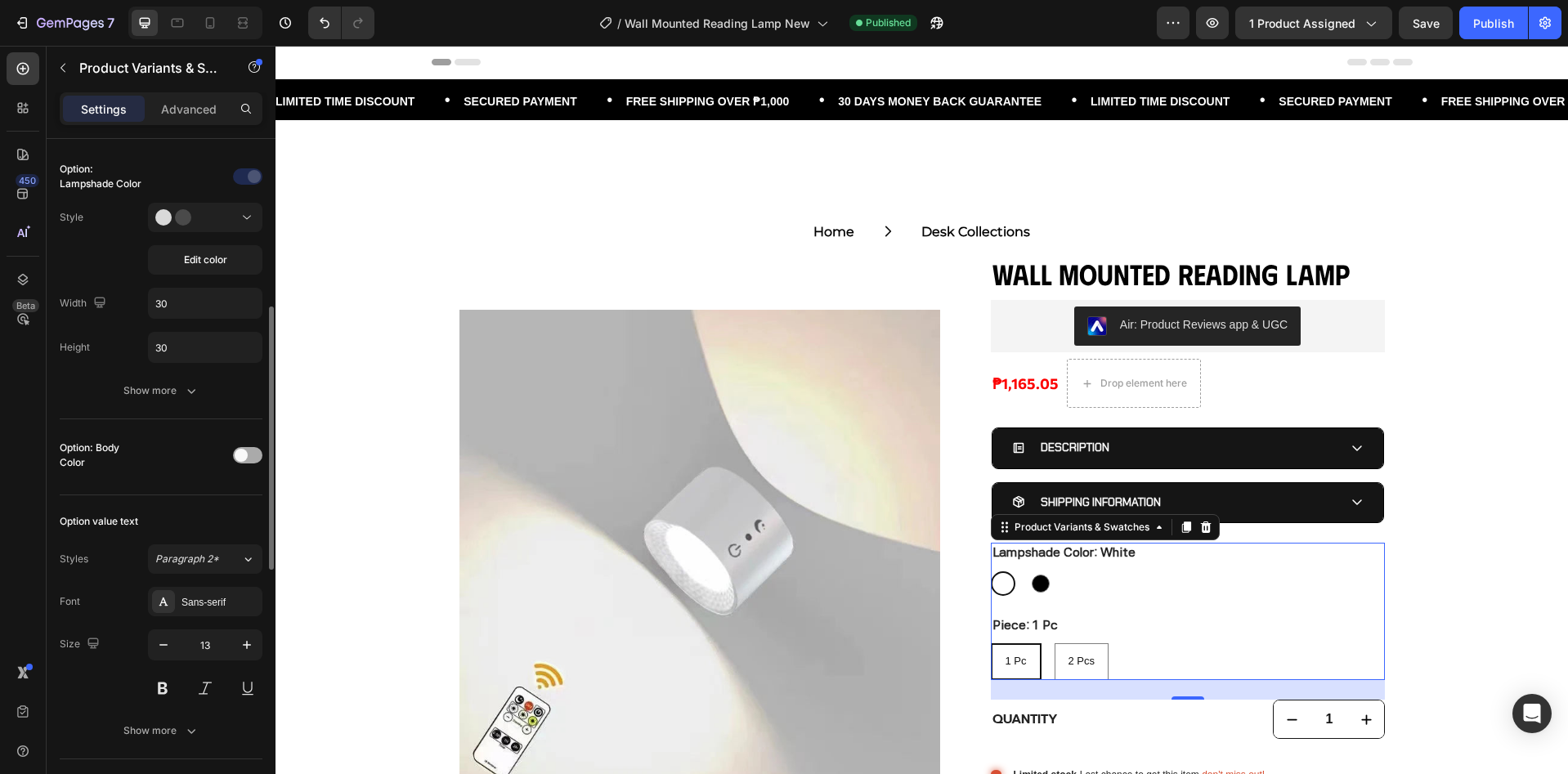
click at [250, 455] on div at bounding box center [247, 455] width 29 height 17
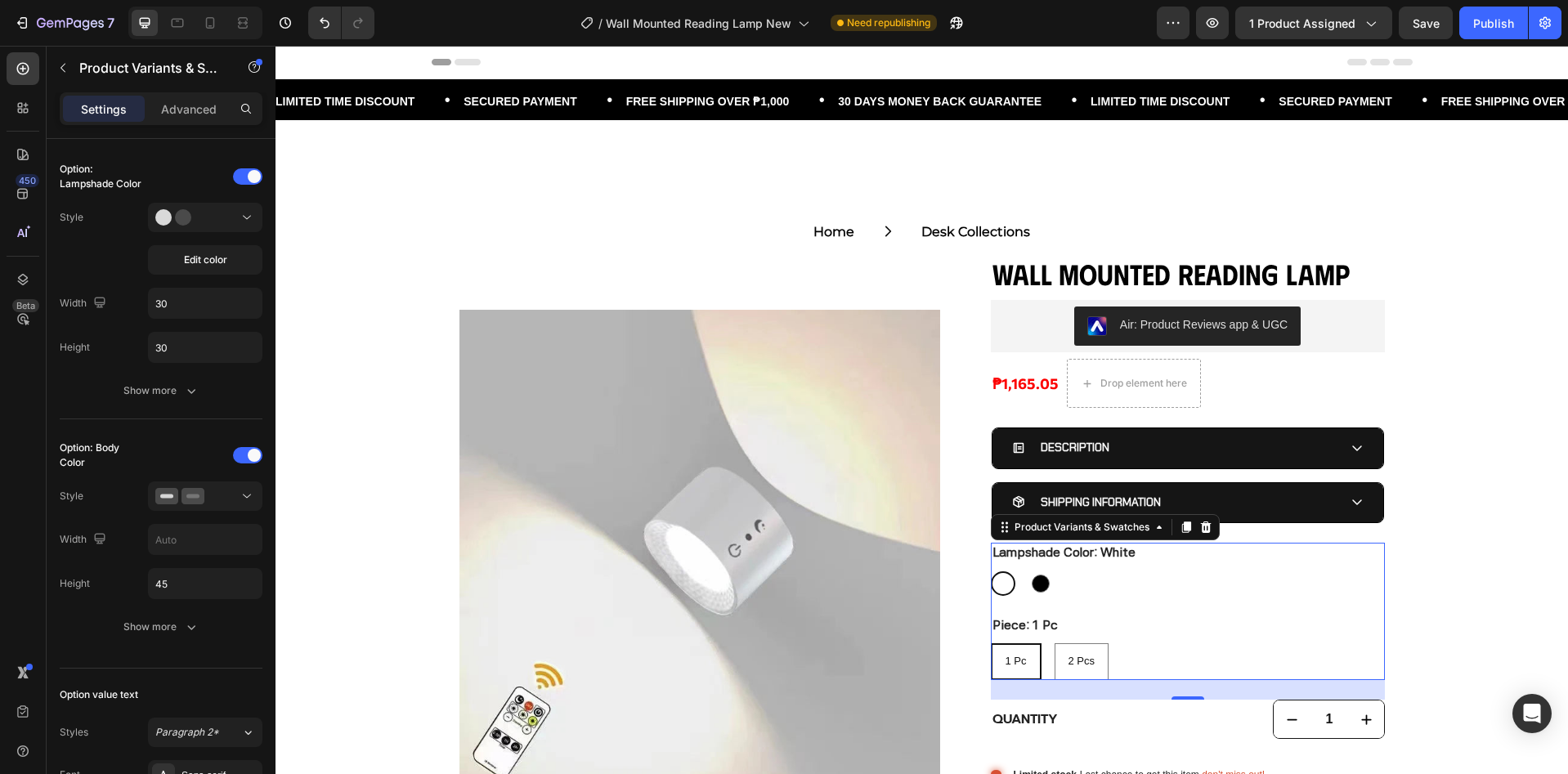
click at [1181, 615] on div "Piece: 1 Pc 1 Pc 1 Pc 1 Pc 2 Pcs 2 Pcs 2 Pcs" at bounding box center [1187, 648] width 394 height 66
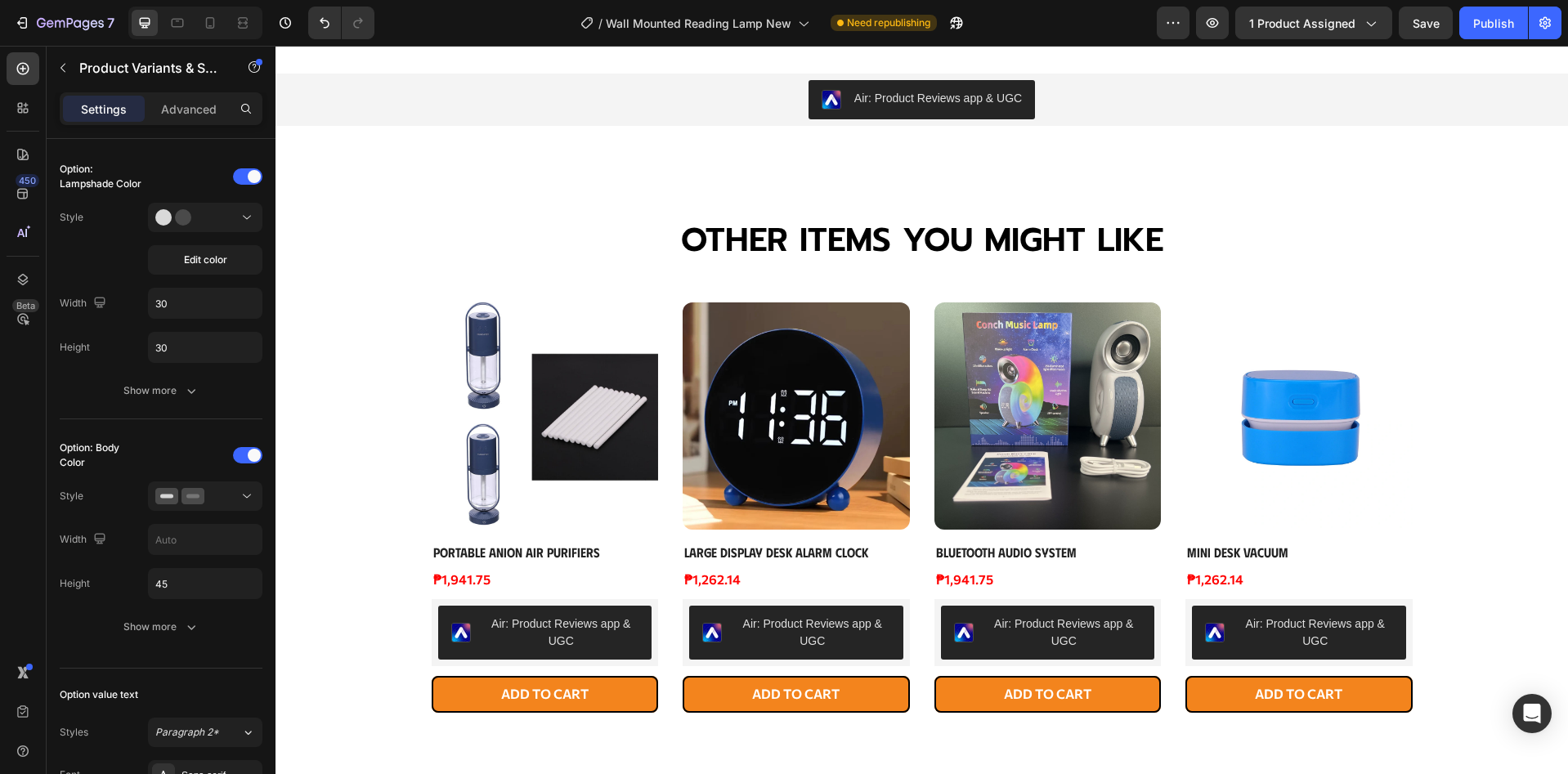
scroll to position [0, 0]
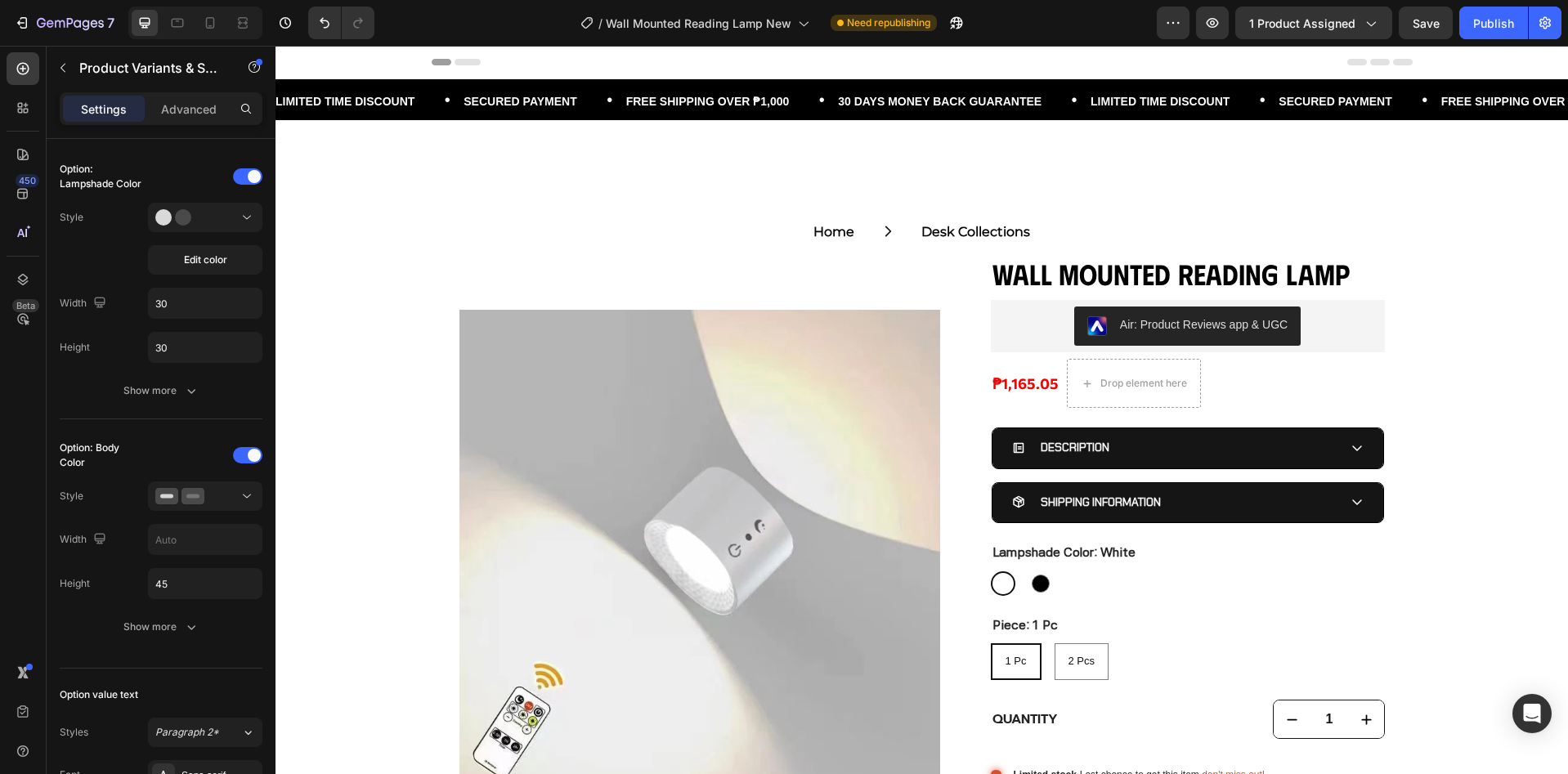
click at [1197, 649] on div "1 Pc 1 Pc 1 Pc 2 Pcs 2 Pcs 2 Pcs" at bounding box center [1187, 661] width 394 height 37
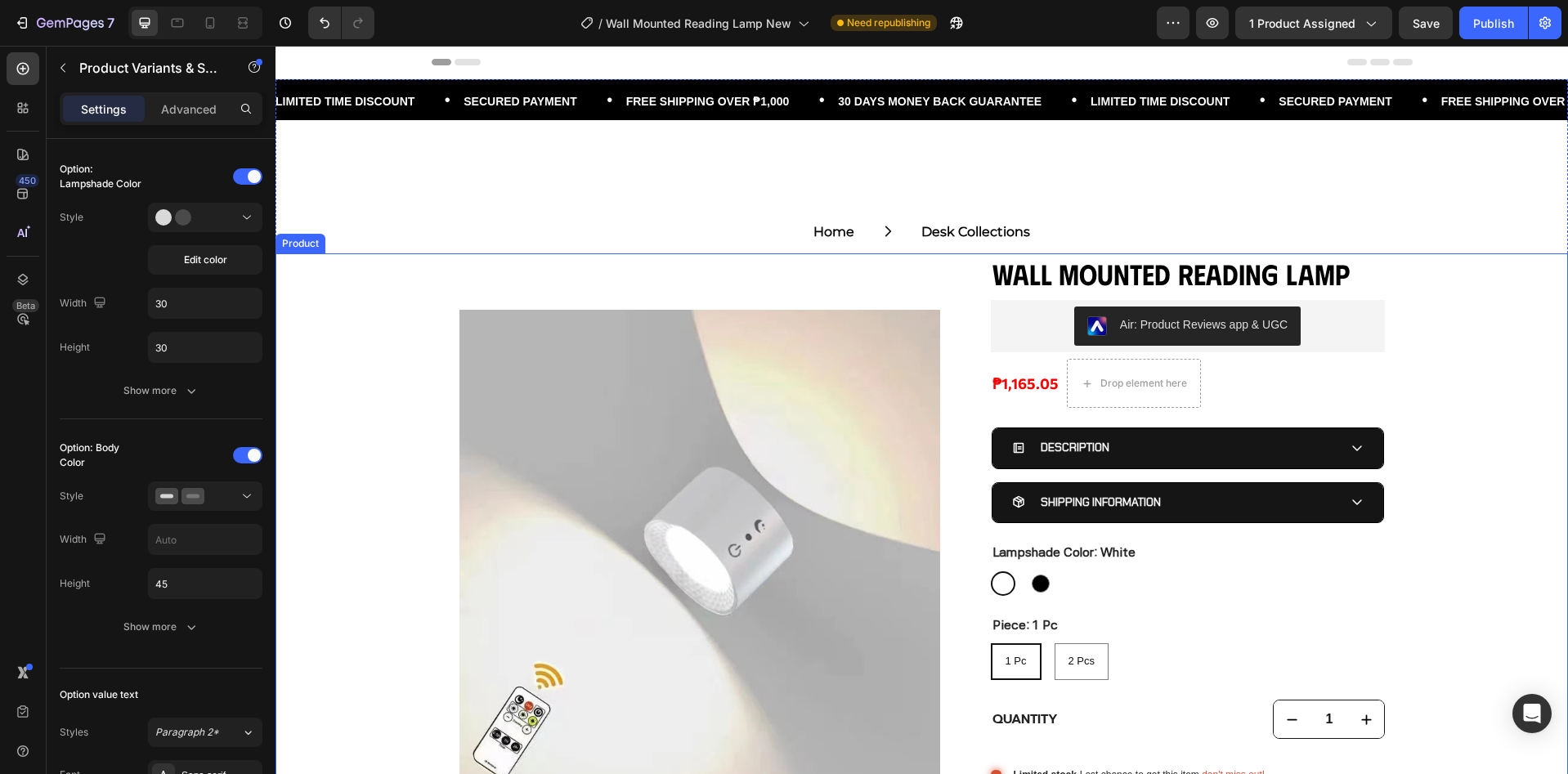
click at [958, 302] on div "Product Images Wall Mounted Reading Lamp Product Title Air: Product Reviews app…" at bounding box center [922, 608] width 1292 height 710
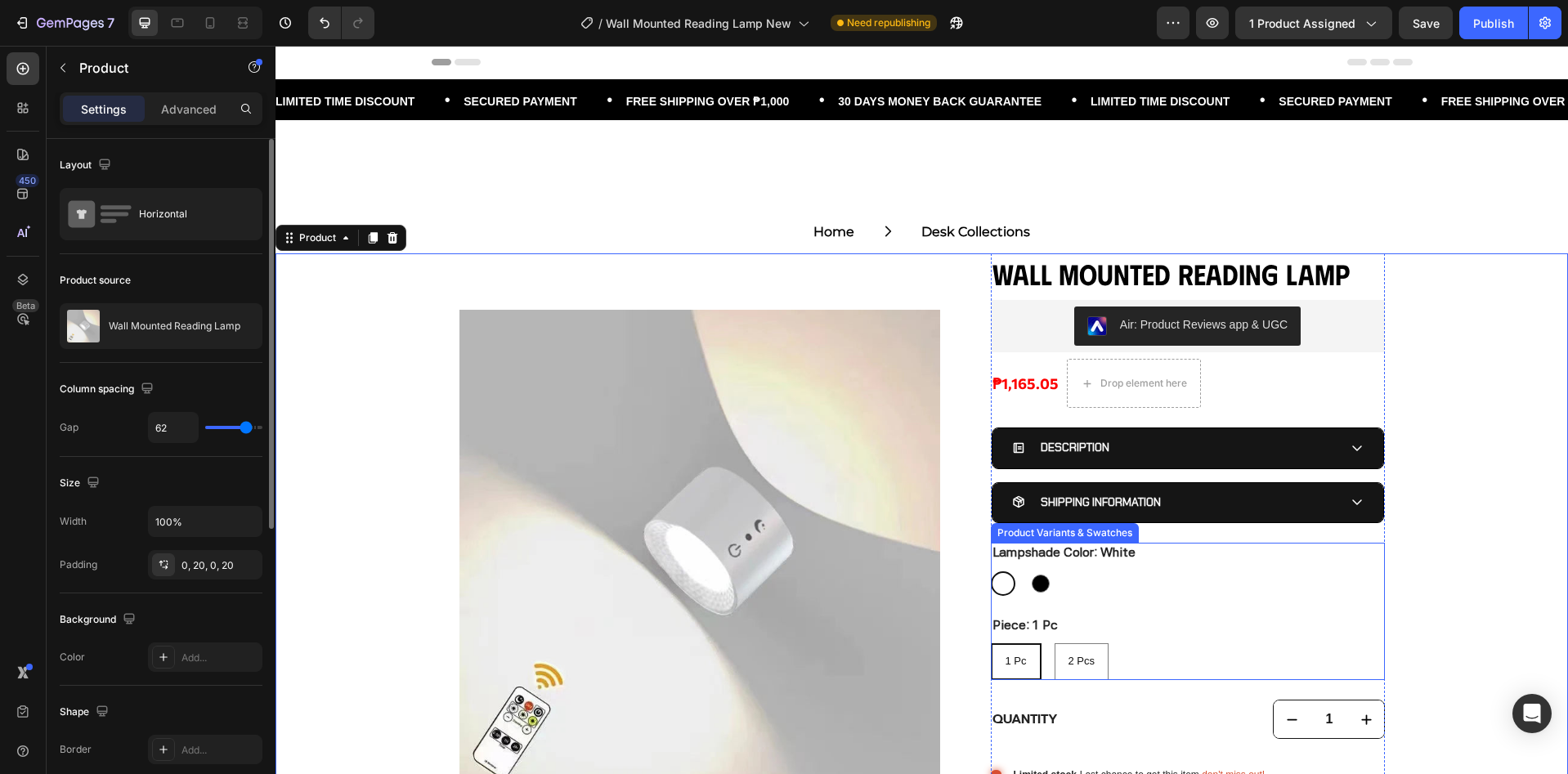
click at [1151, 593] on div "White White Black Black" at bounding box center [1187, 584] width 394 height 25
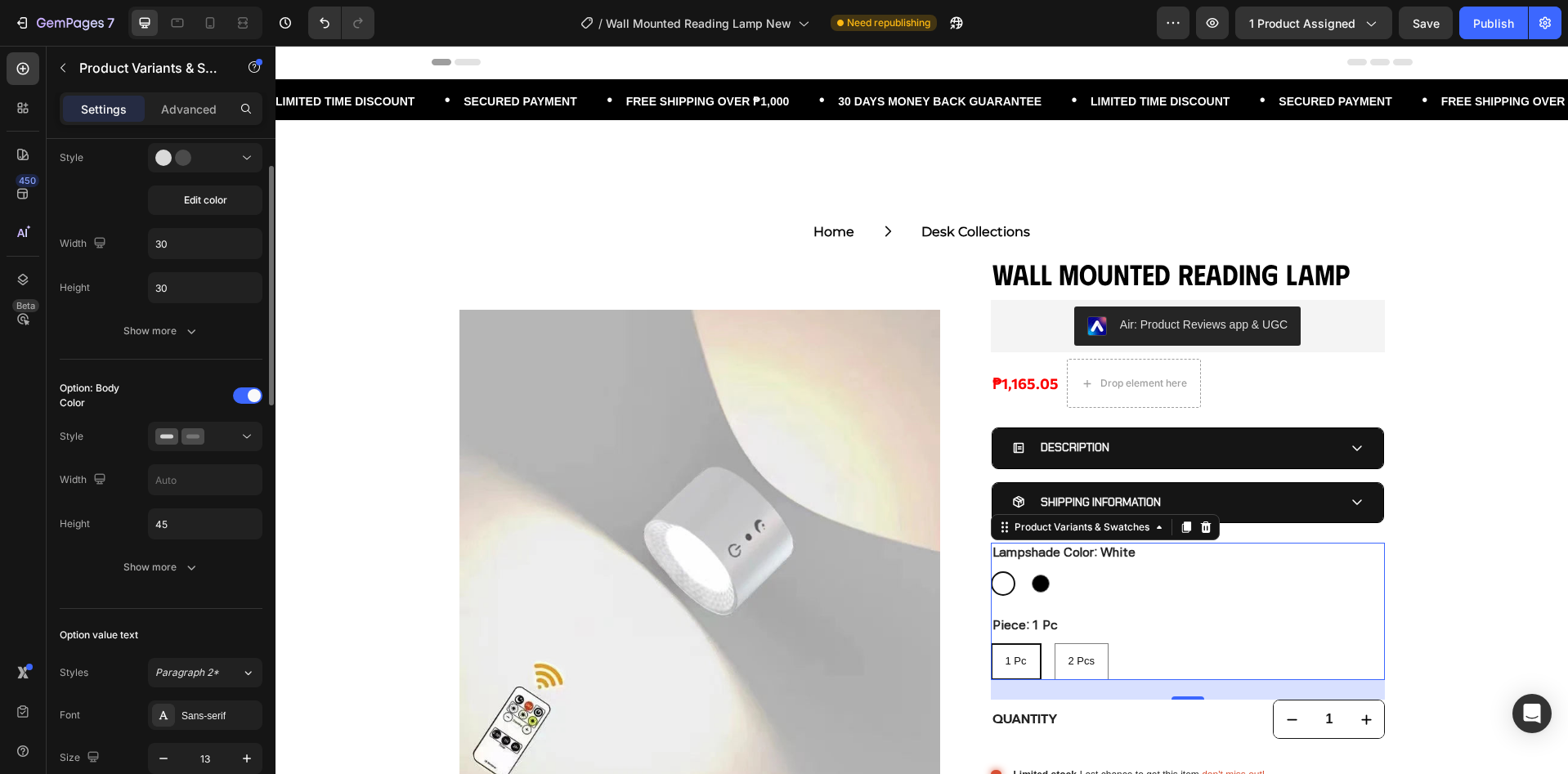
scroll to position [385, 0]
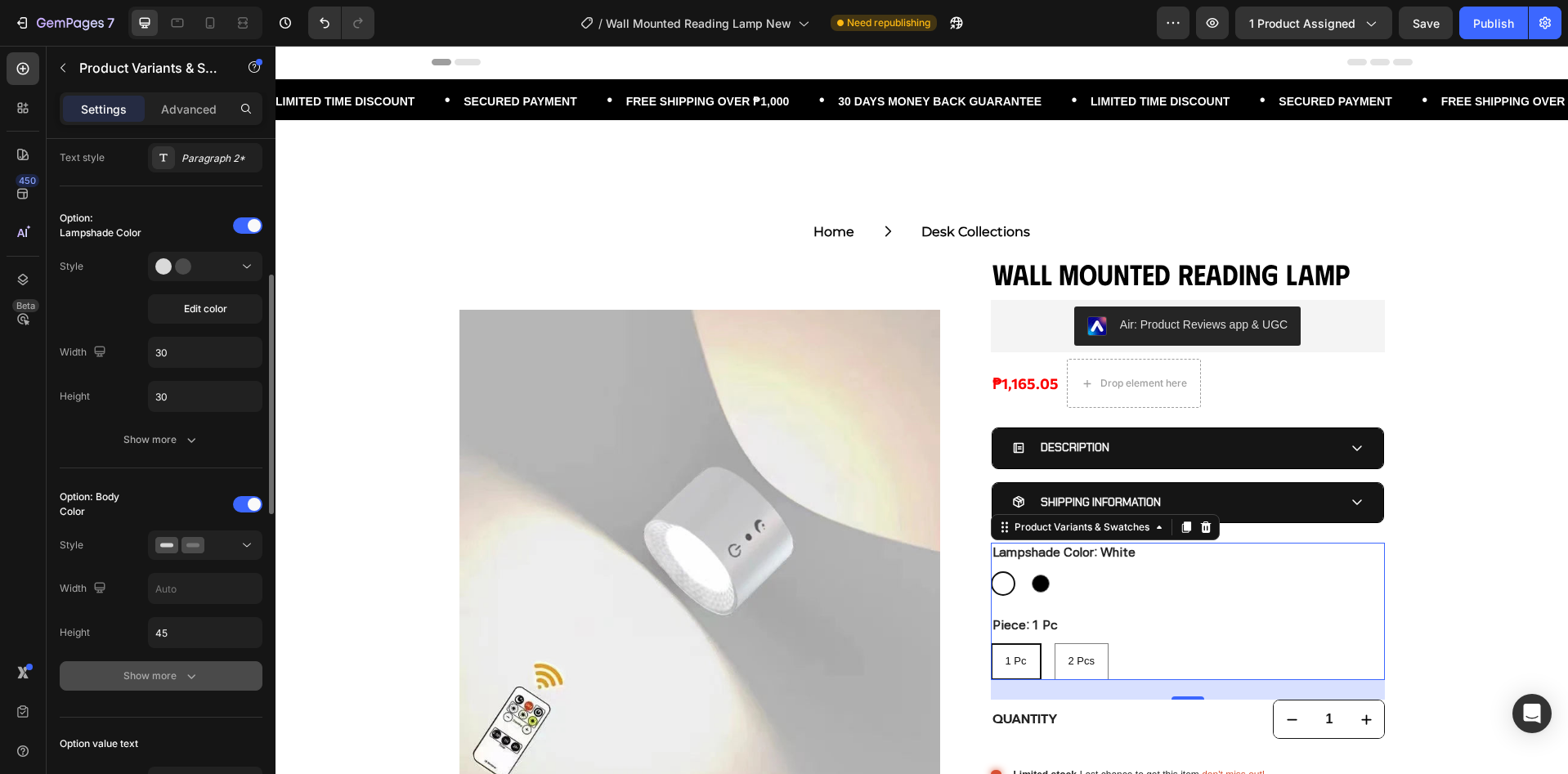
click at [168, 678] on div "Show more" at bounding box center [161, 676] width 76 height 17
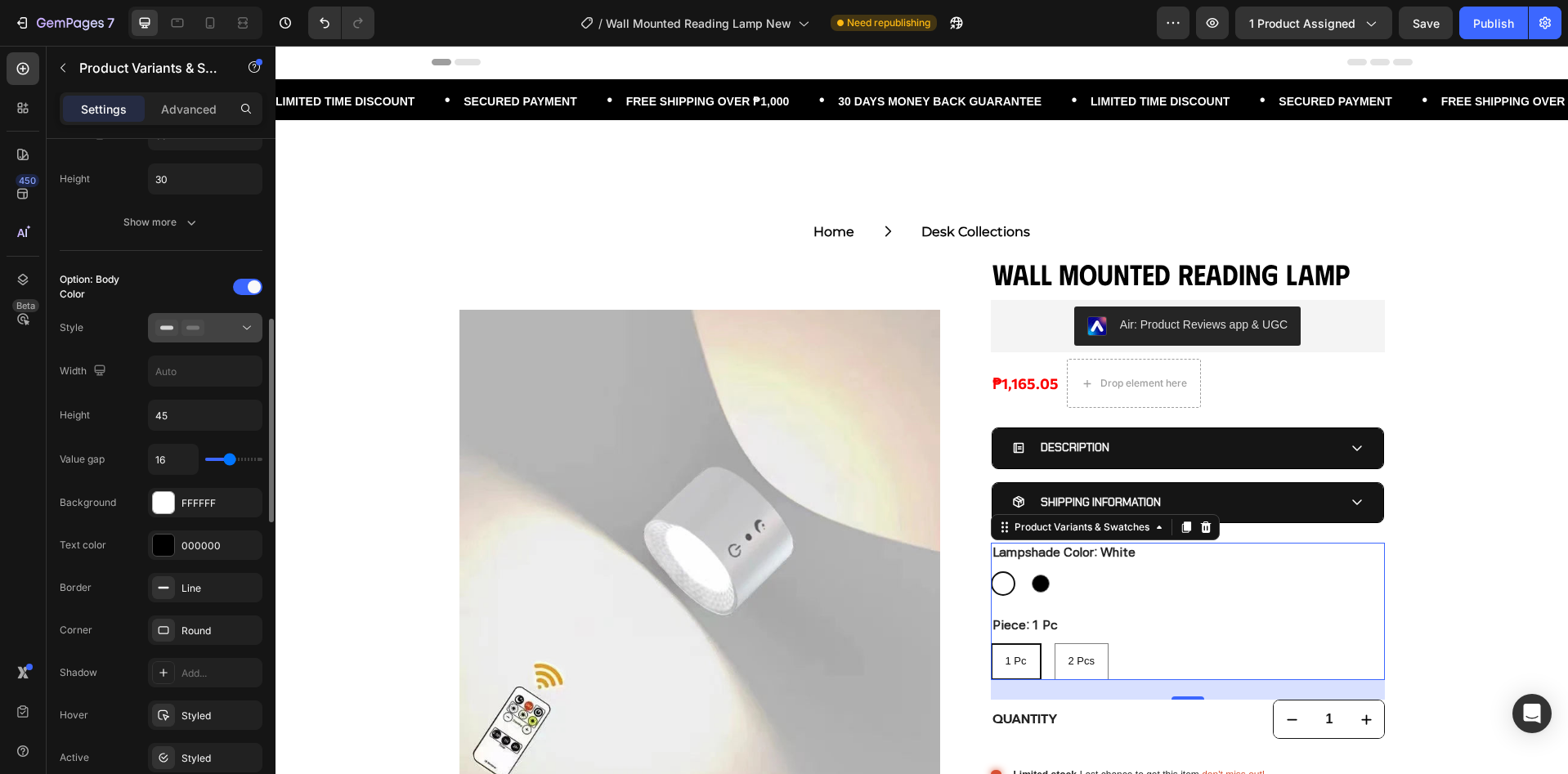
click at [196, 330] on icon at bounding box center [193, 328] width 23 height 17
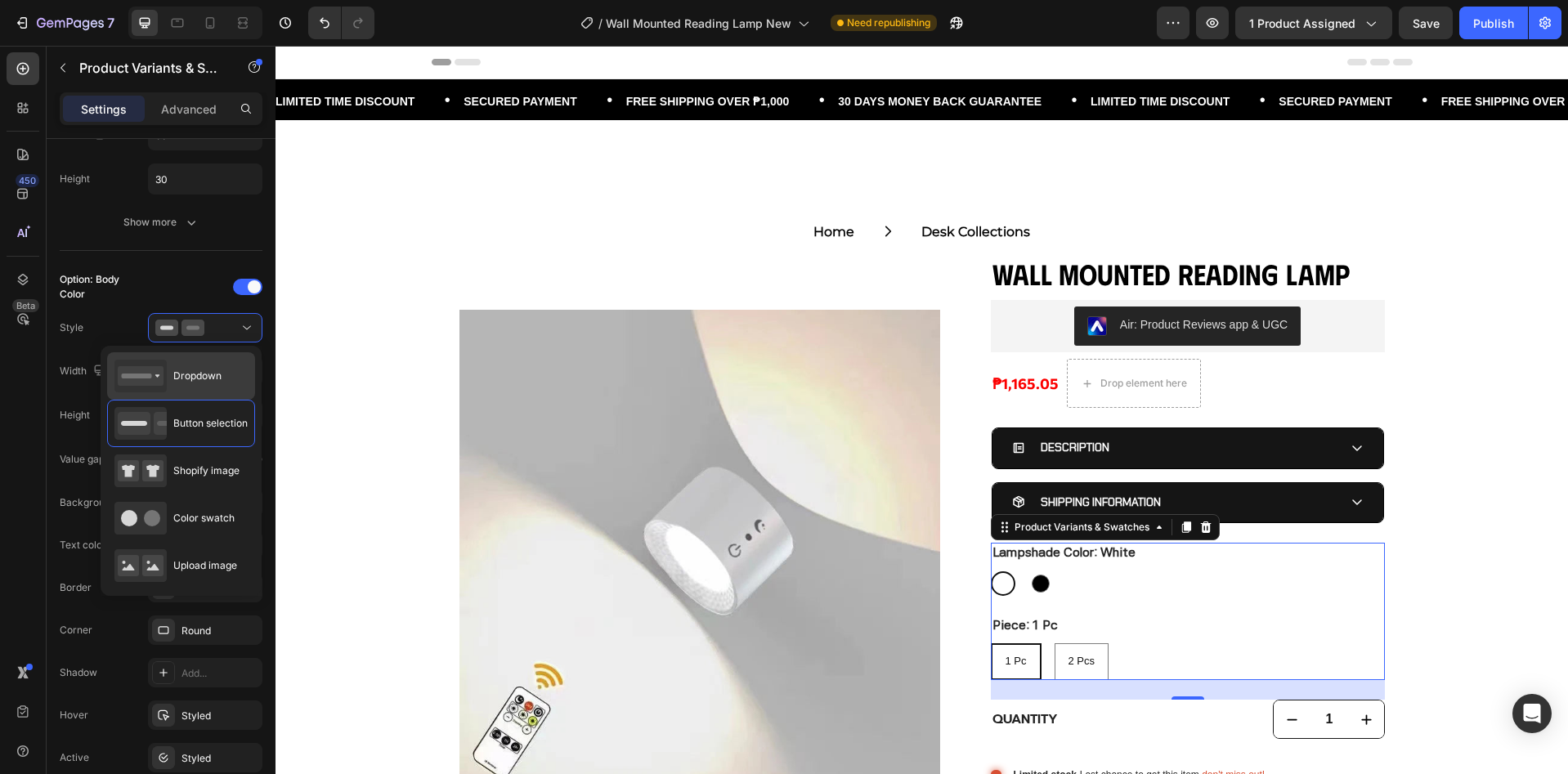
click at [199, 381] on span "Dropdown" at bounding box center [198, 376] width 48 height 15
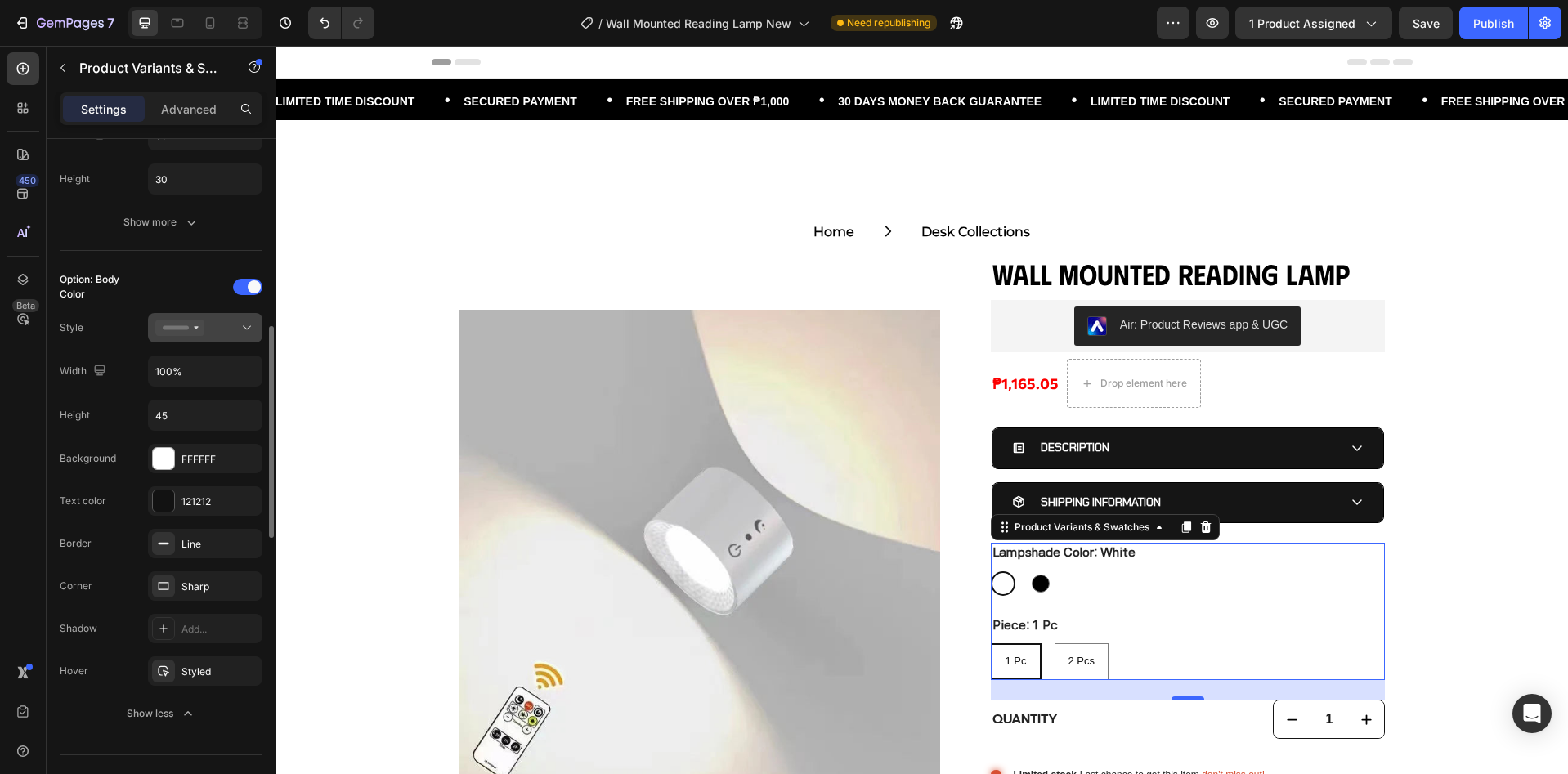
click at [204, 331] on icon at bounding box center [179, 328] width 49 height 17
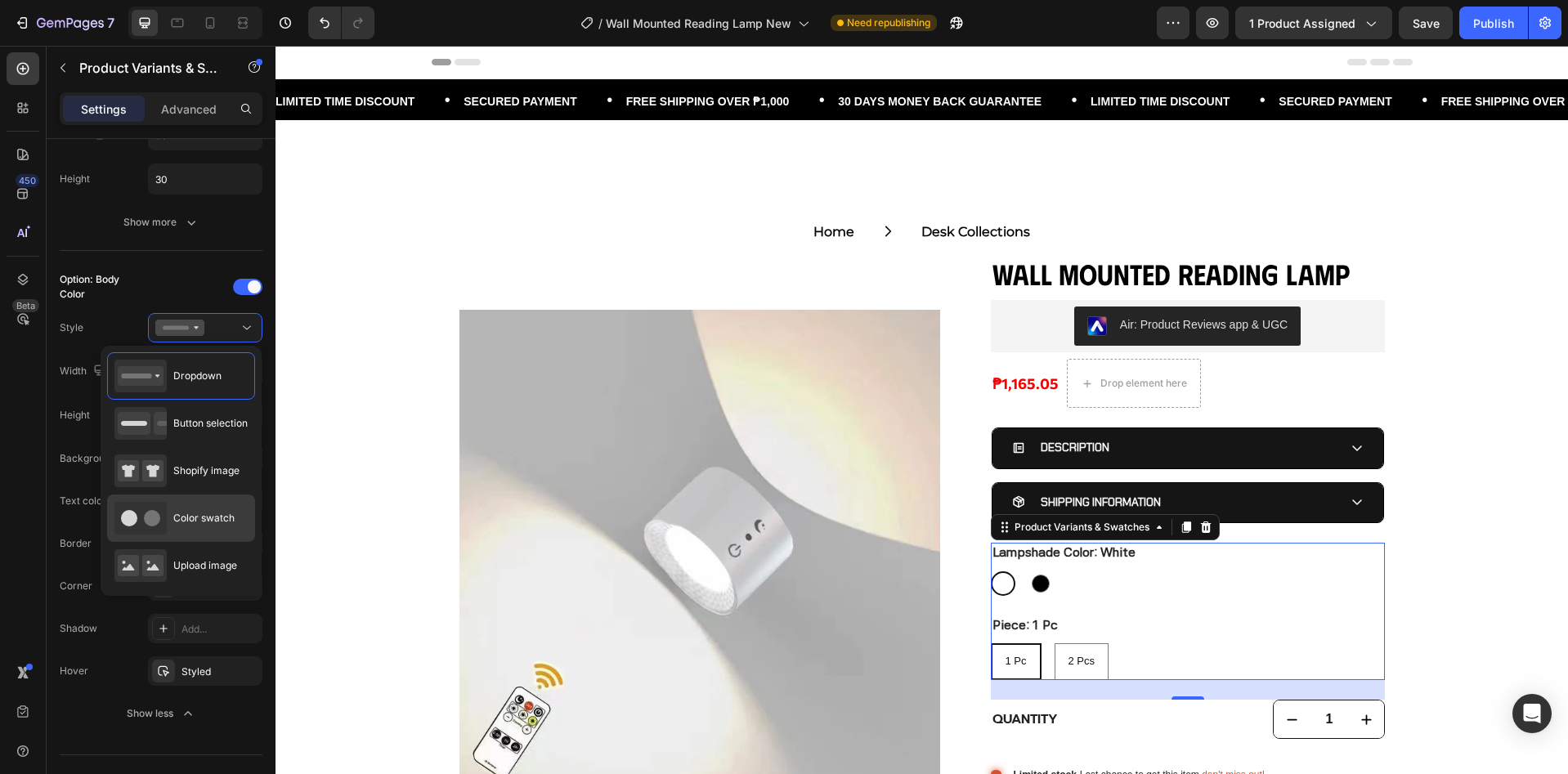
click at [191, 527] on div "Color swatch" at bounding box center [174, 517] width 120 height 32
type input "30"
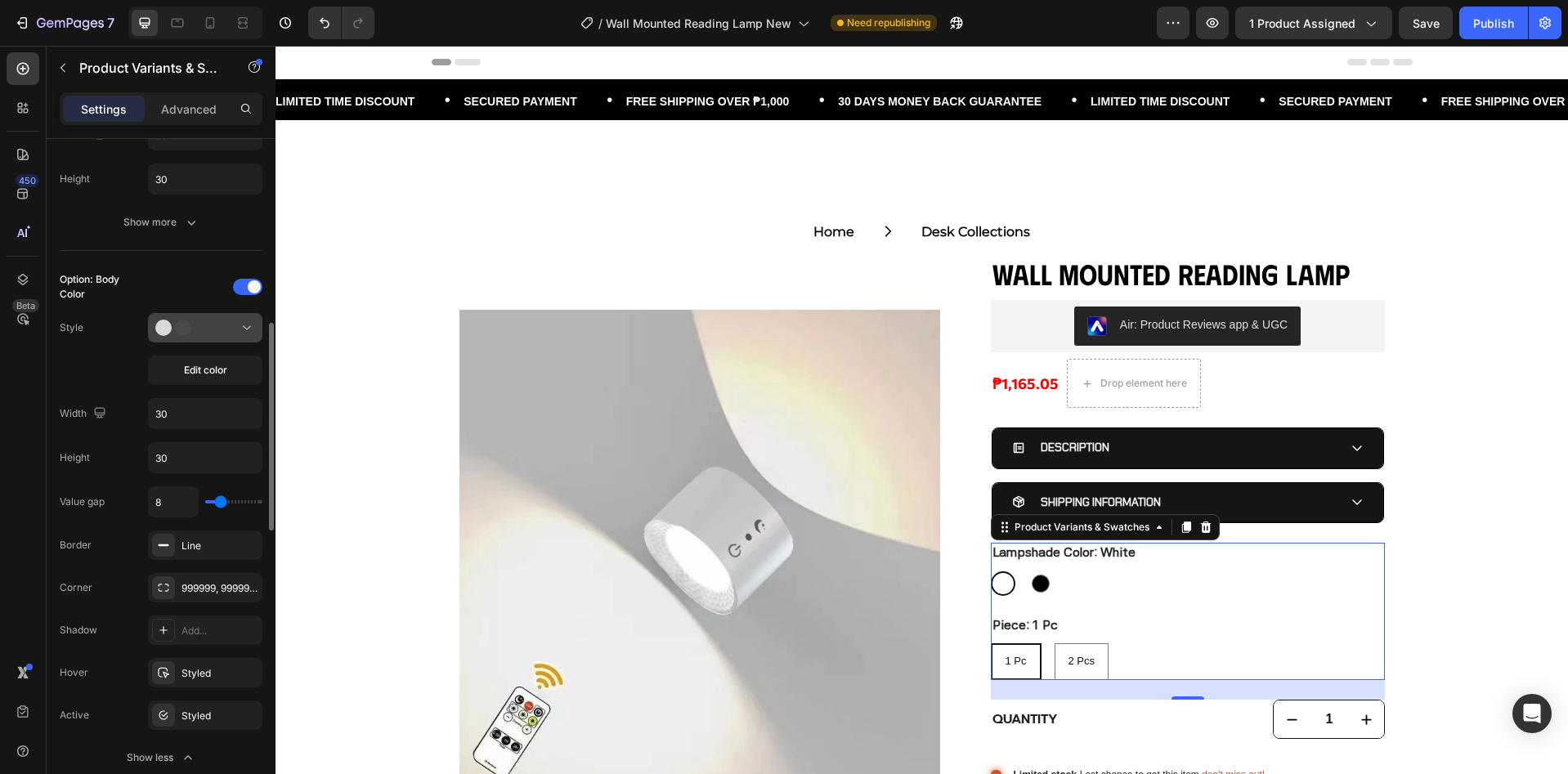
click at [206, 325] on div at bounding box center [205, 328] width 100 height 17
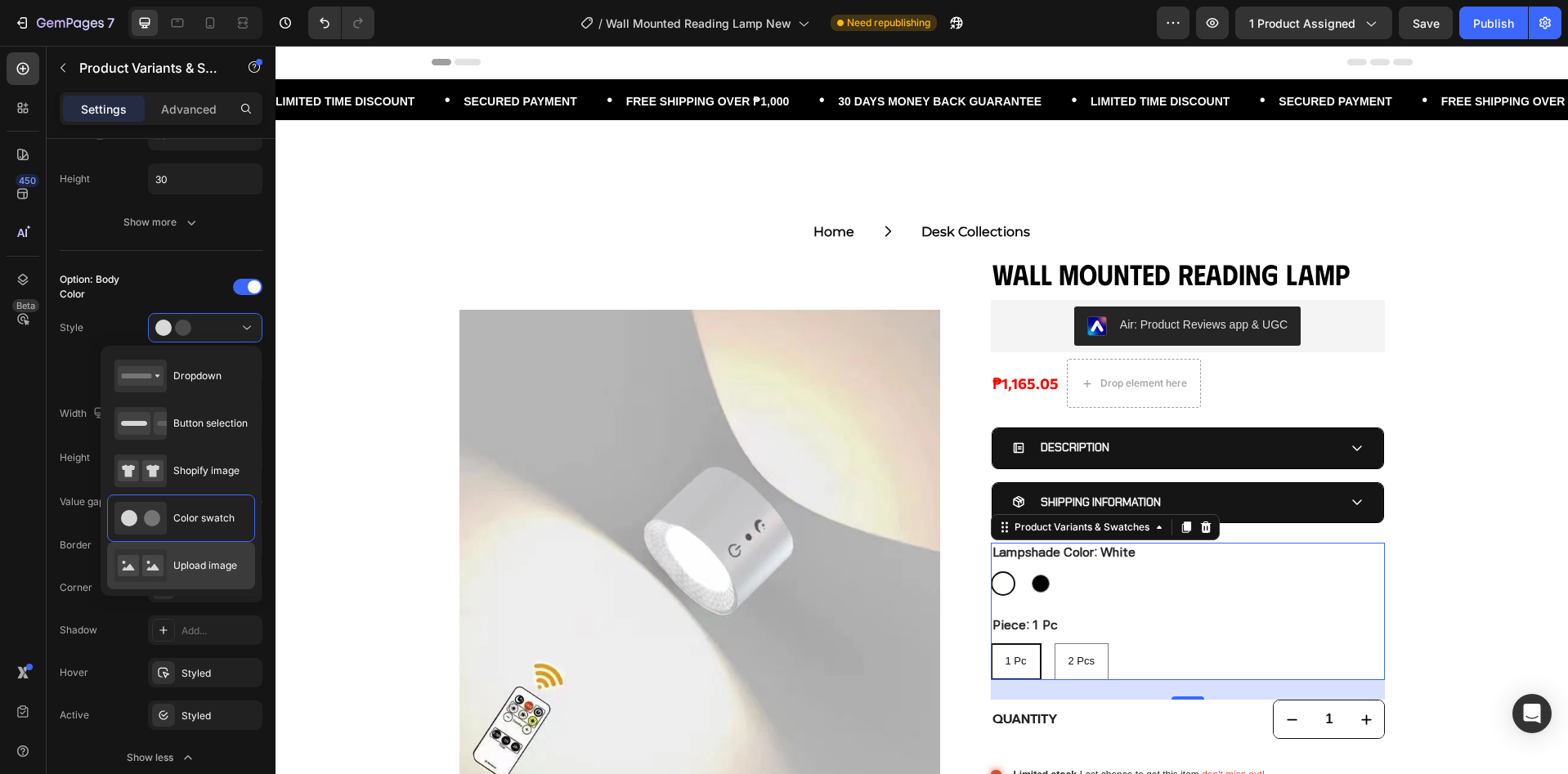
click at [182, 561] on span "Upload image" at bounding box center [205, 566] width 64 height 15
type input "64"
type input "16"
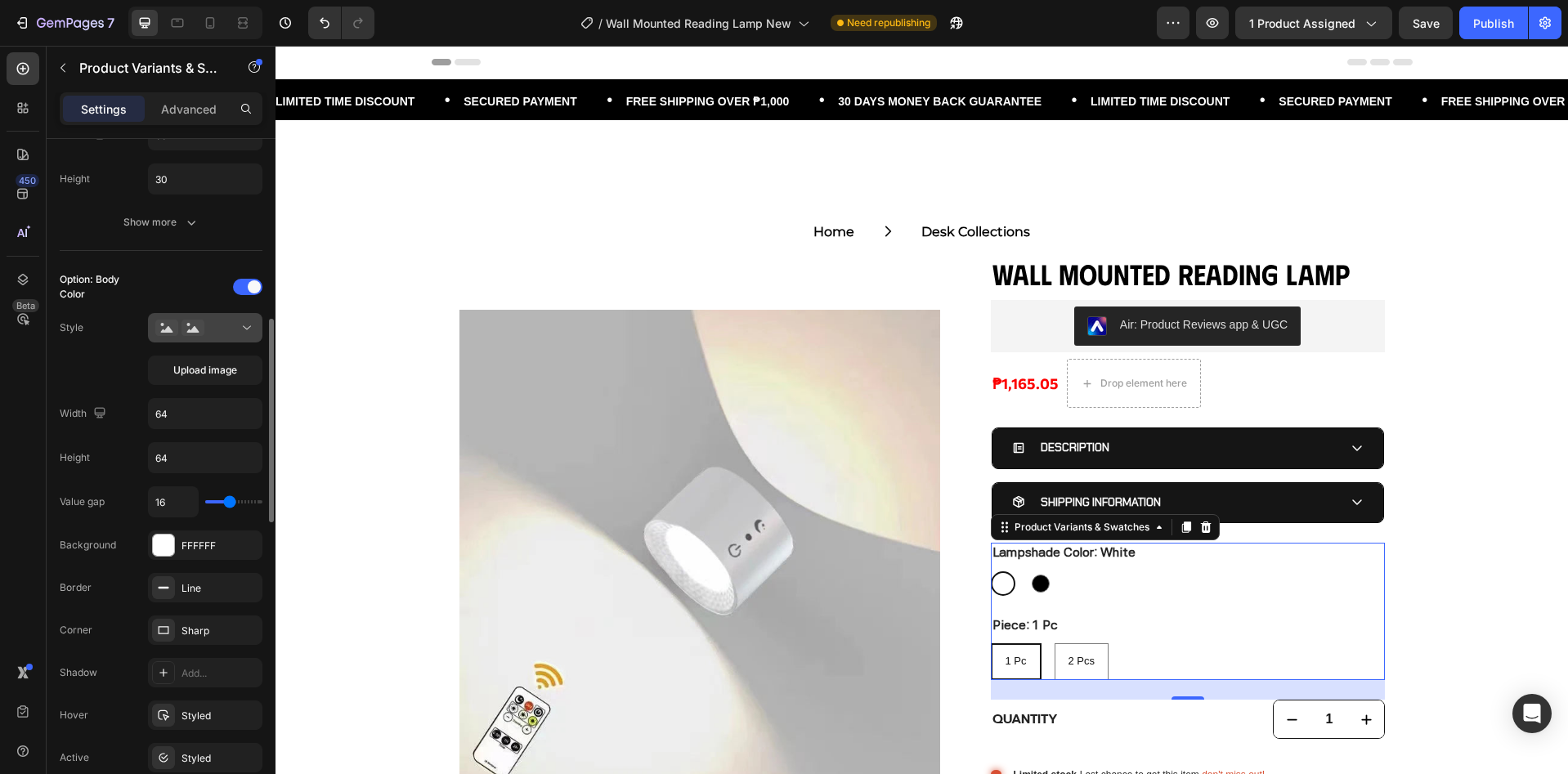
click at [220, 321] on div at bounding box center [205, 328] width 100 height 17
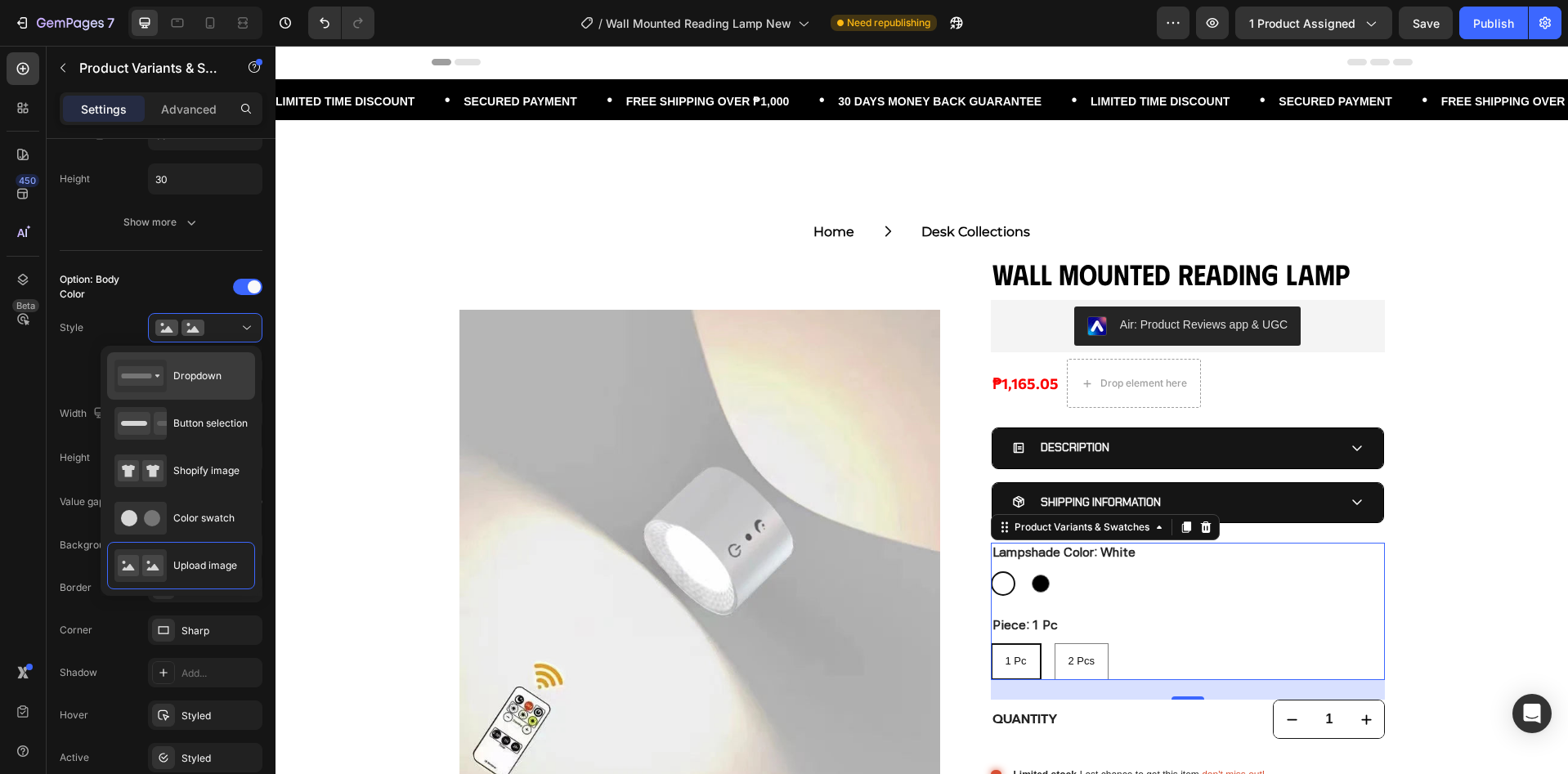
click at [210, 390] on div "Dropdown" at bounding box center [168, 375] width 107 height 32
type input "100%"
type input "45"
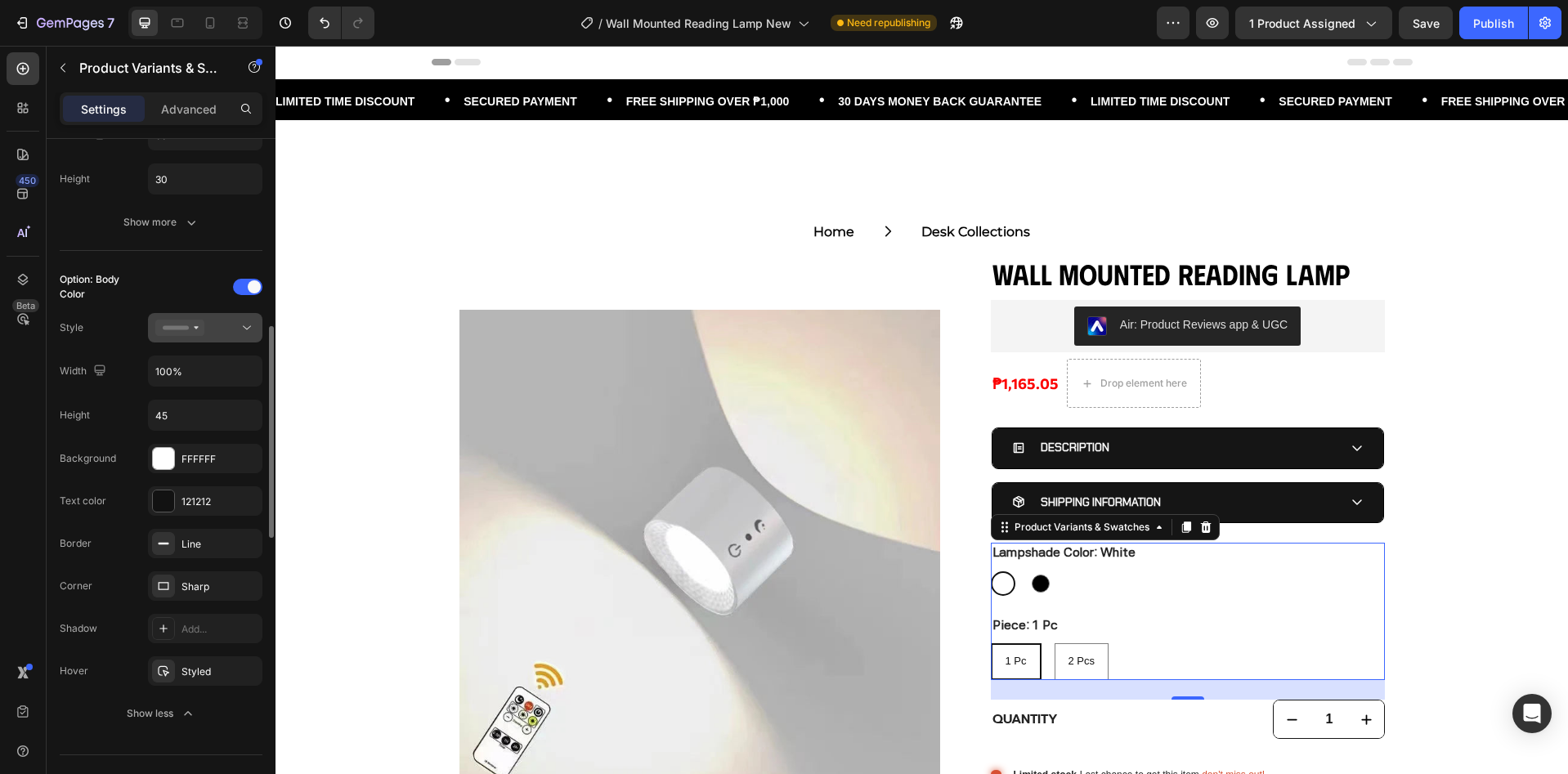
click at [213, 331] on div at bounding box center [205, 328] width 100 height 17
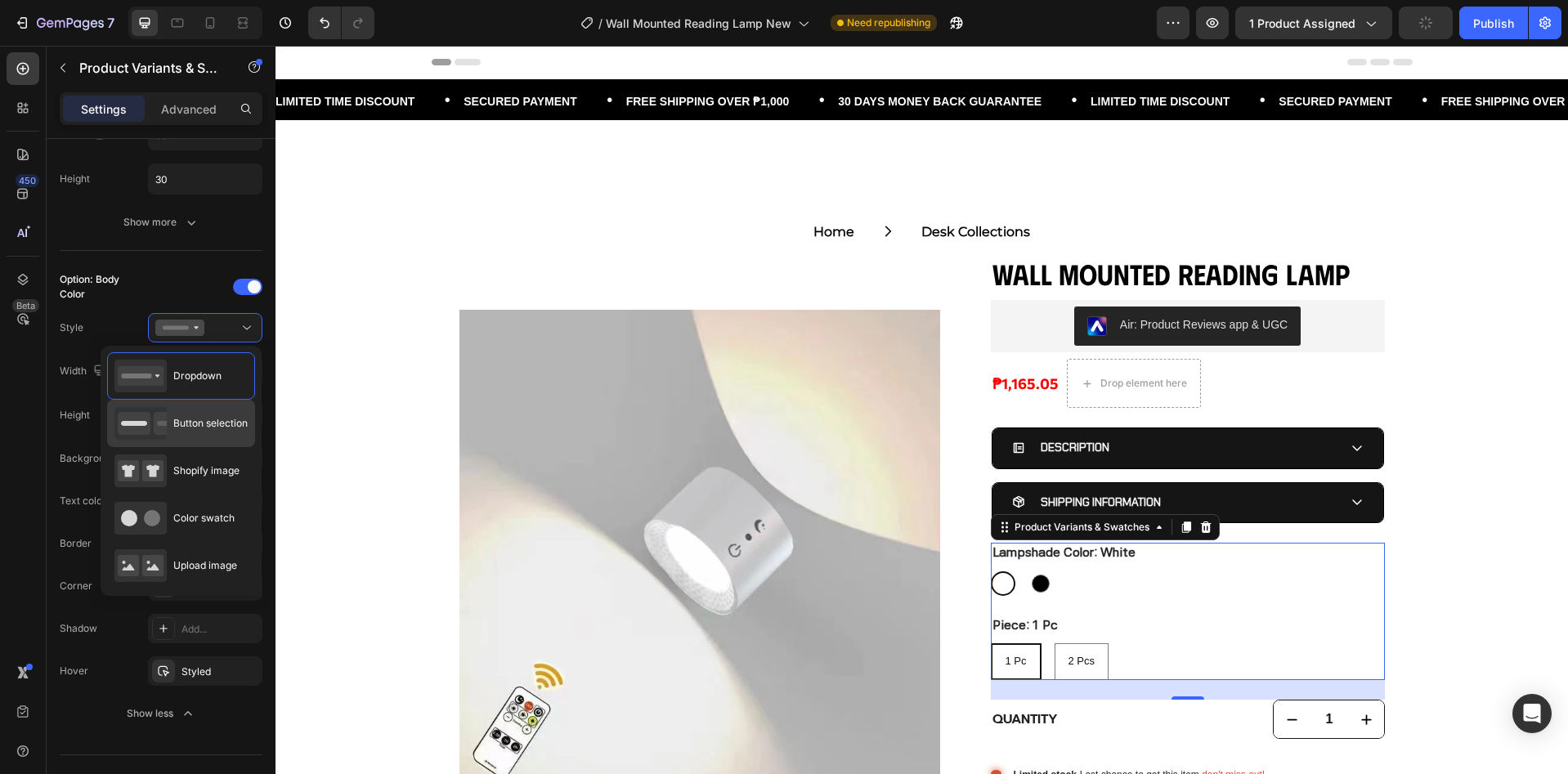
click at [202, 424] on span "Button selection" at bounding box center [211, 424] width 75 height 15
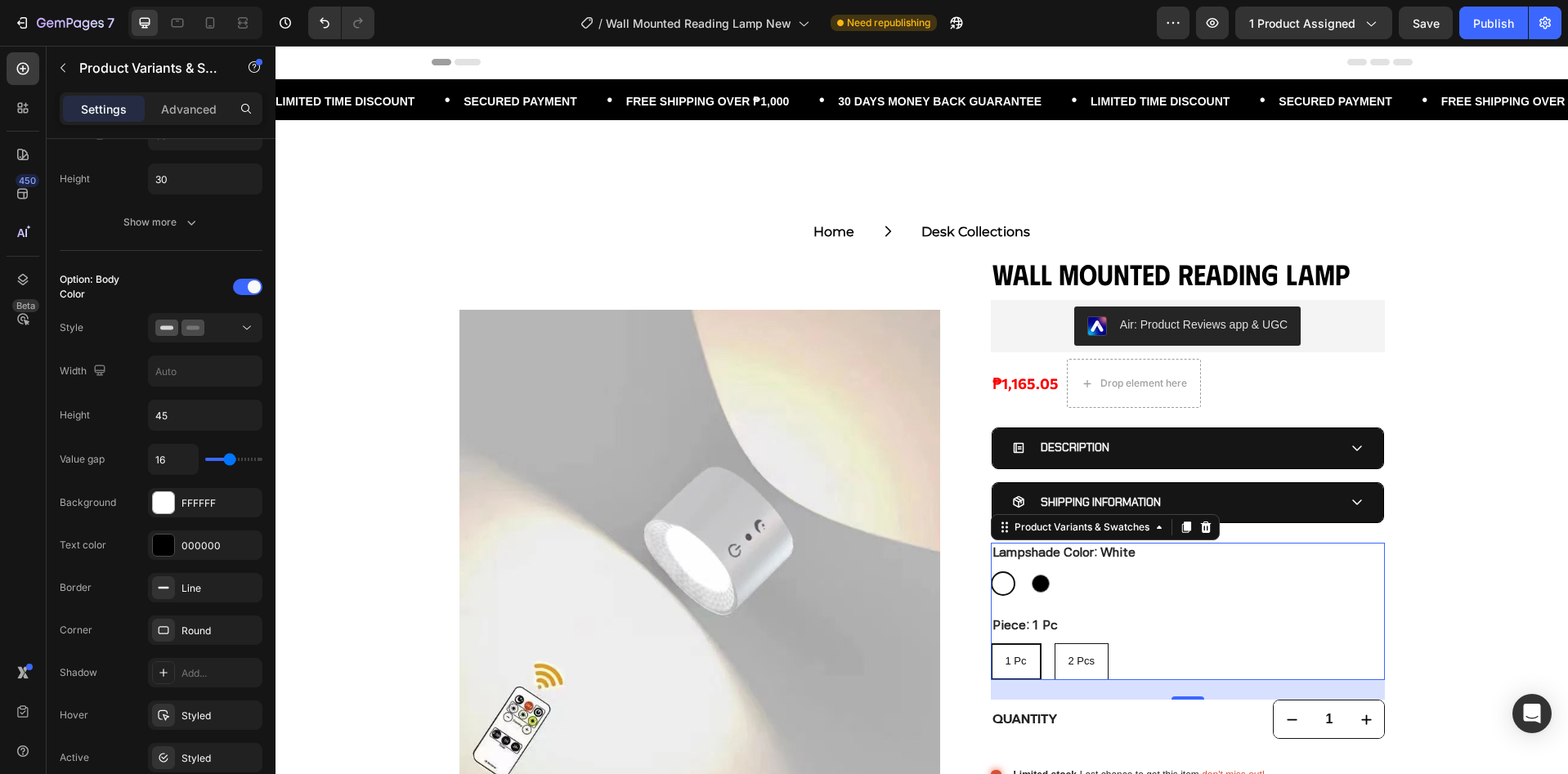
click at [1067, 652] on div "2 Pcs" at bounding box center [1082, 661] width 53 height 27
click at [1054, 643] on input "2 Pcs 2 Pcs 2 Pcs" at bounding box center [1054, 642] width 1 height 1
radio input "true"
click at [1020, 653] on div "1 Pc" at bounding box center [1015, 661] width 47 height 27
click at [990, 643] on input "1 Pc 1 Pc 1 Pc" at bounding box center [990, 642] width 1 height 1
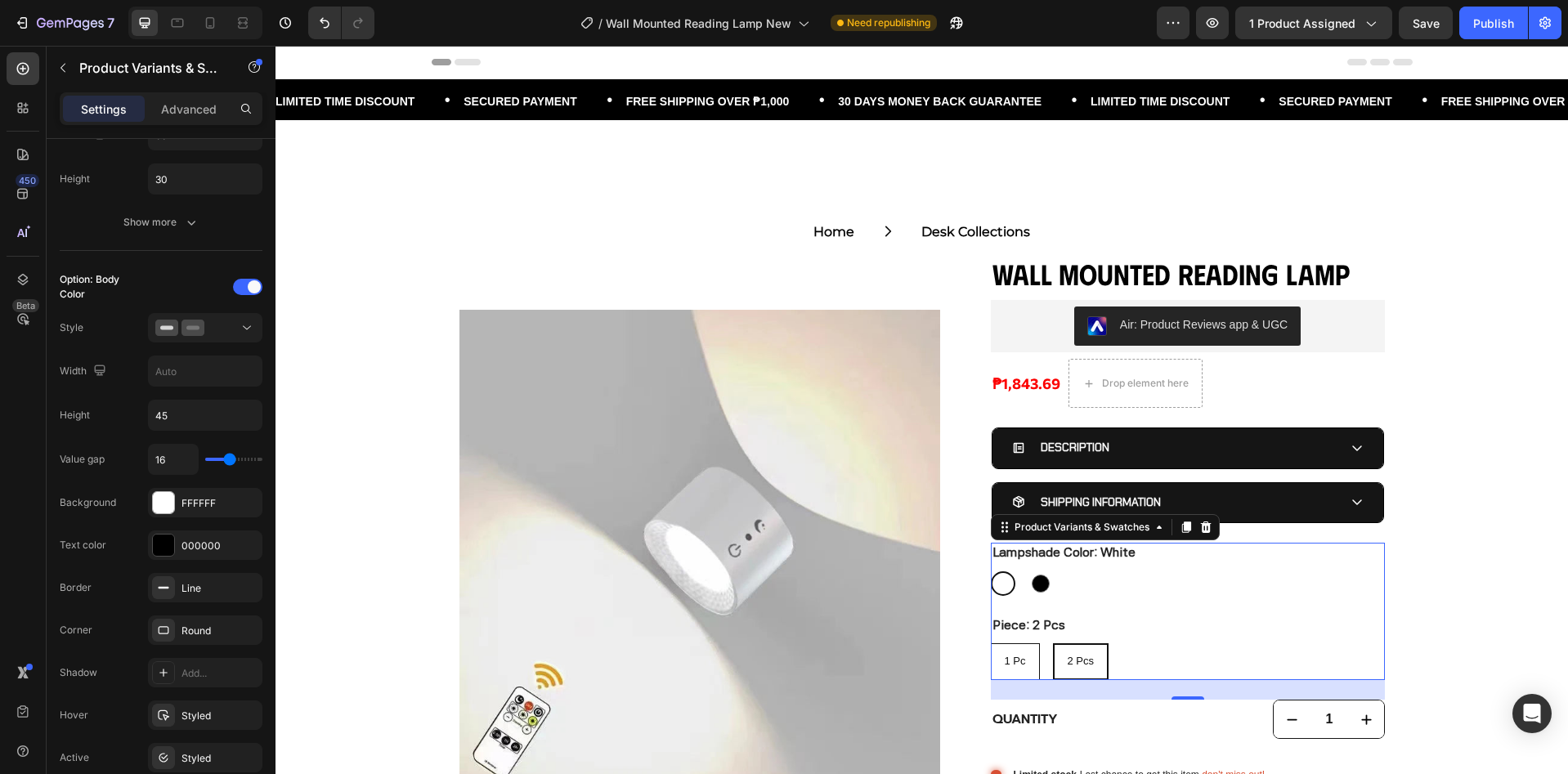
radio input "true"
click at [178, 629] on div "Round" at bounding box center [205, 629] width 115 height 29
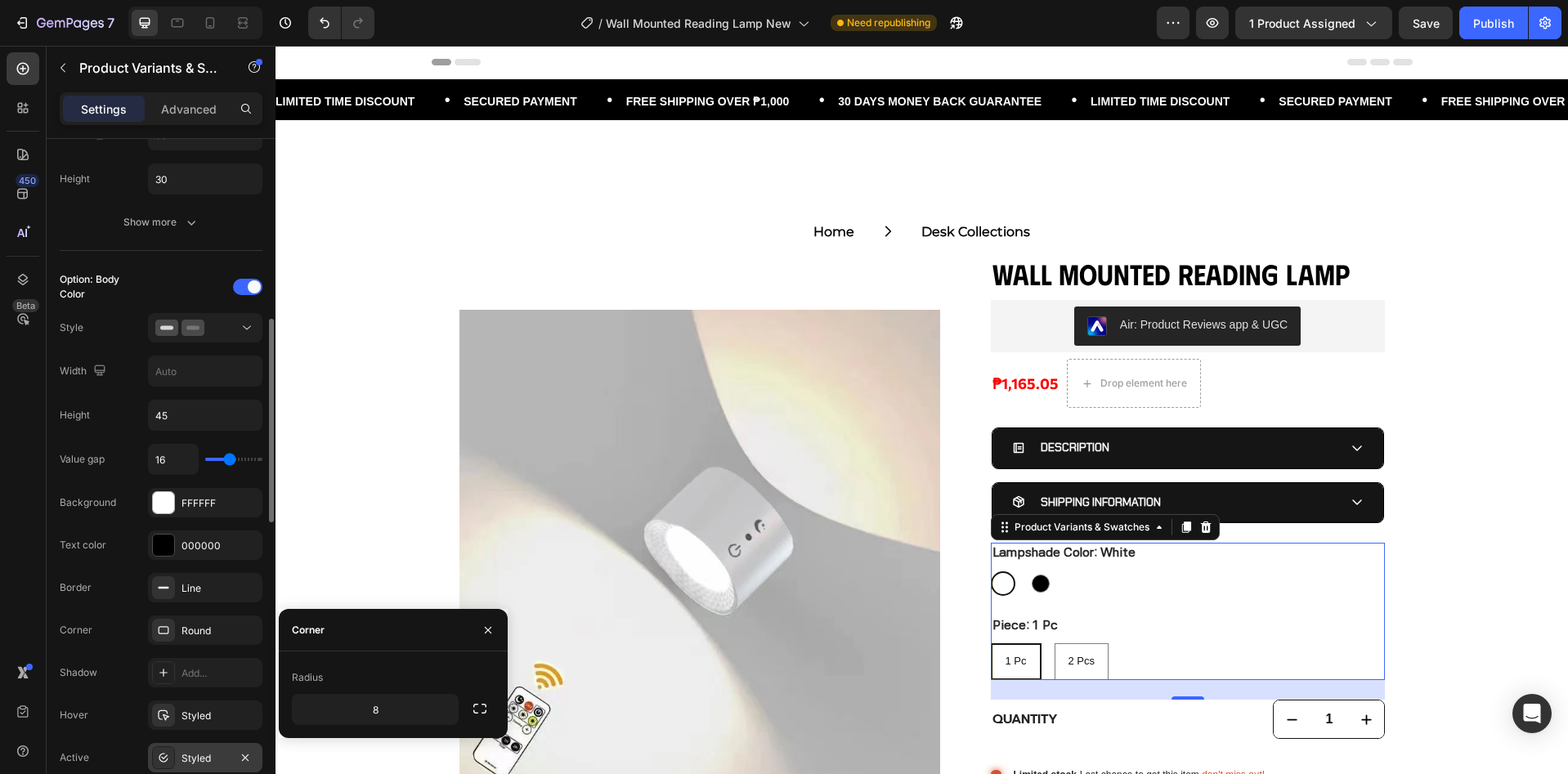
click at [198, 756] on div "Styled" at bounding box center [204, 758] width 47 height 15
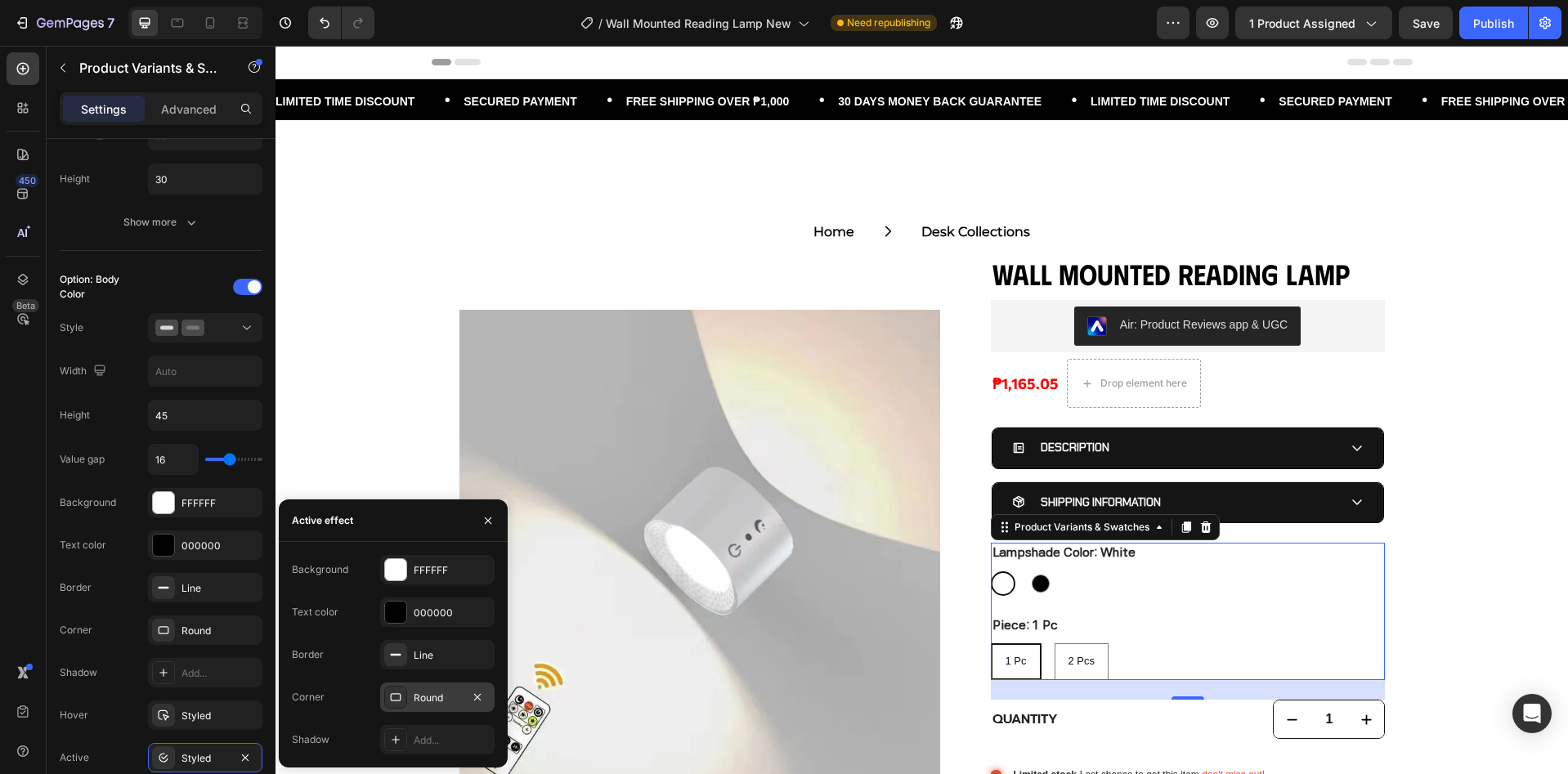
click at [440, 696] on div "Round" at bounding box center [437, 698] width 47 height 15
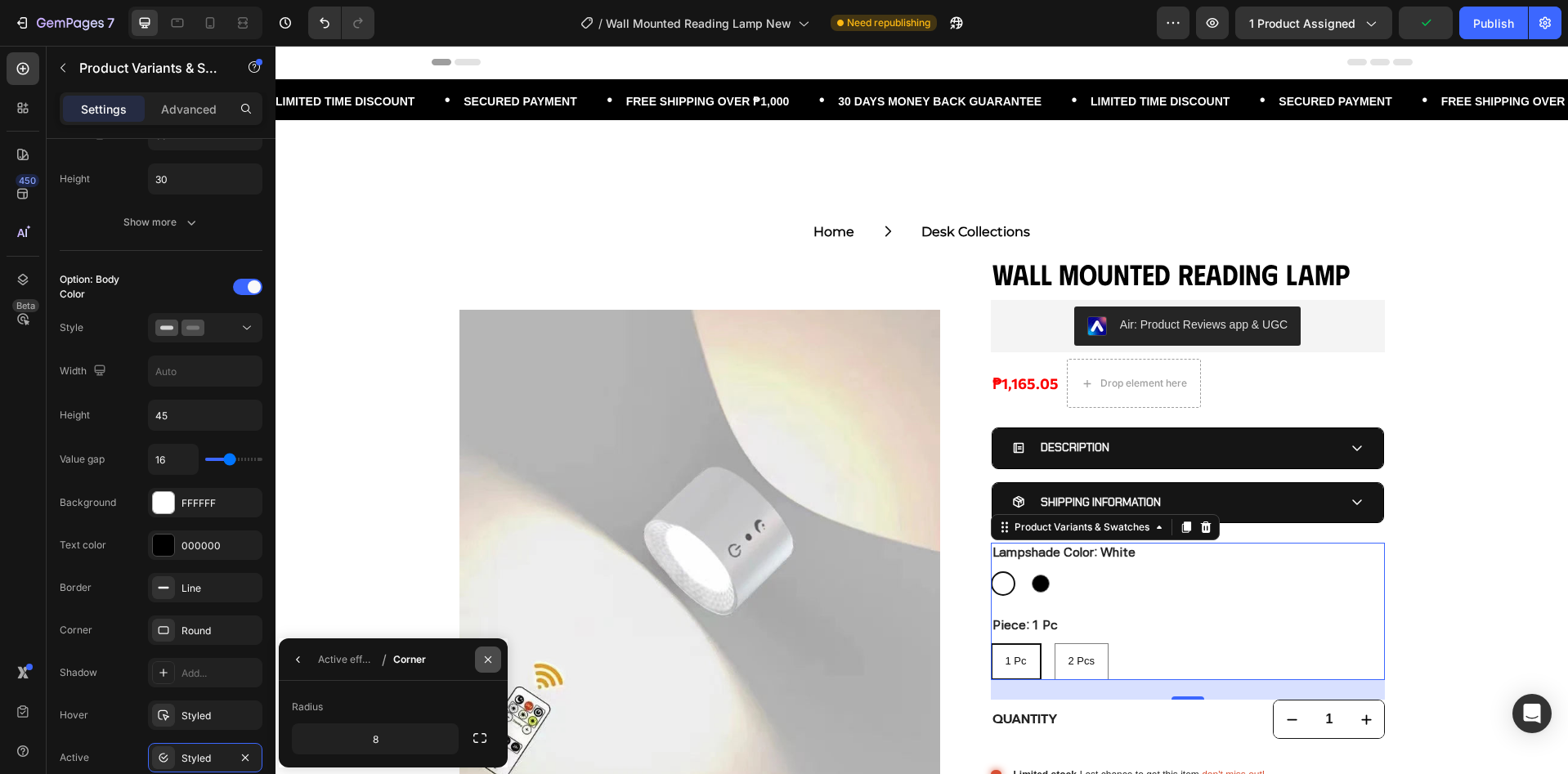
click at [480, 654] on button "button" at bounding box center [488, 659] width 26 height 26
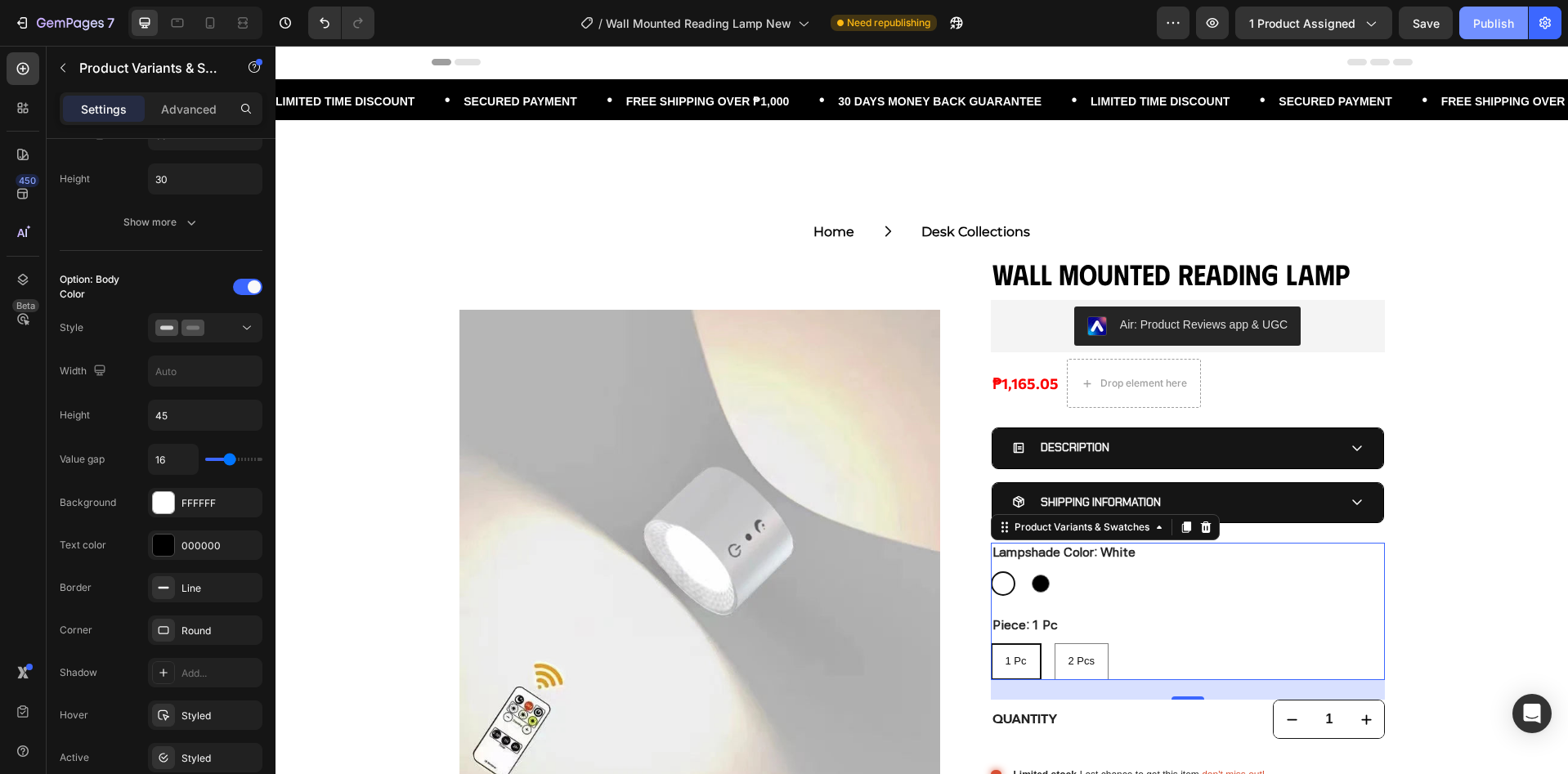
click at [1471, 28] on button "Publish" at bounding box center [1493, 22] width 69 height 32
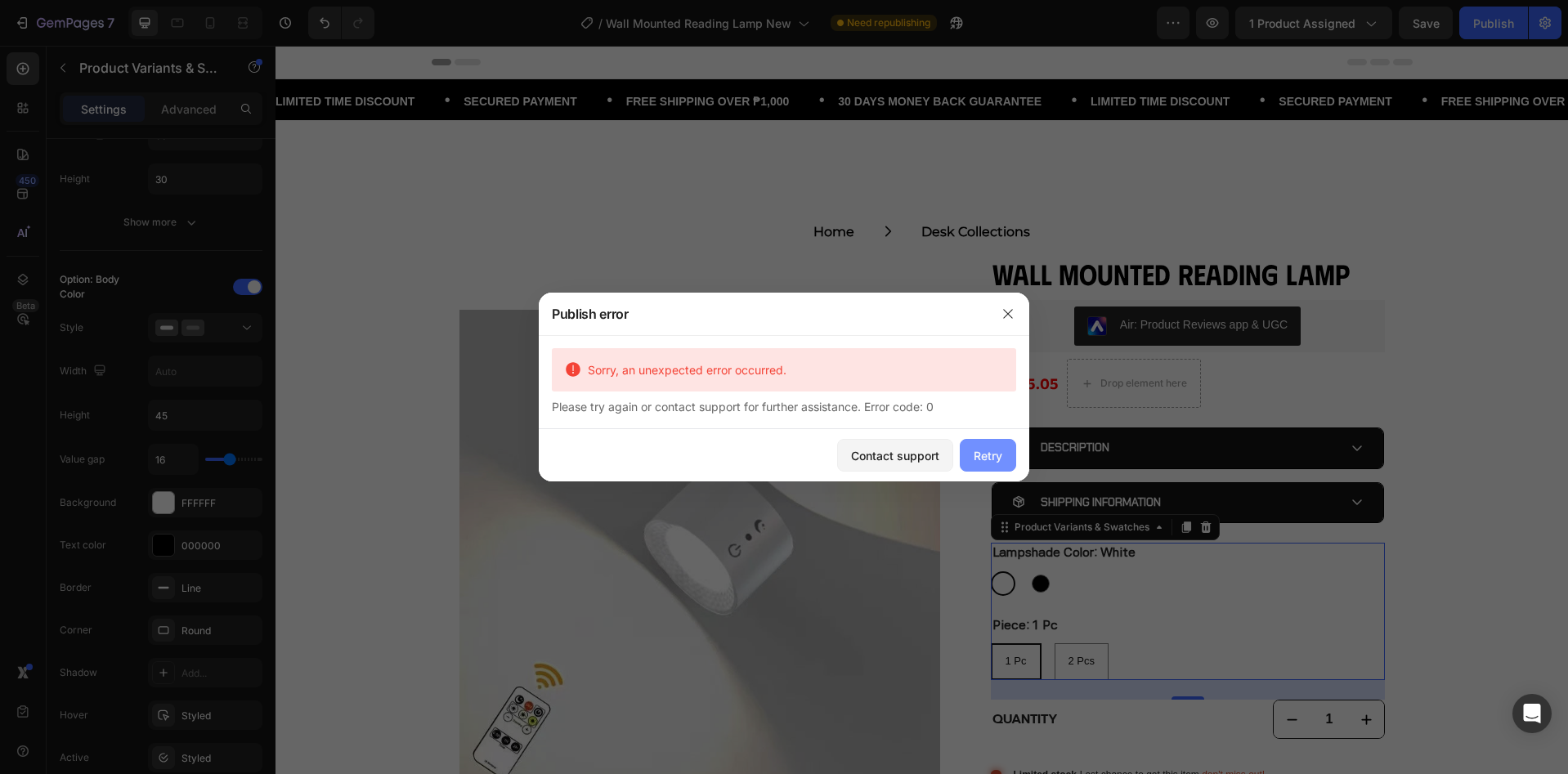
click at [985, 458] on div "Retry" at bounding box center [988, 455] width 28 height 17
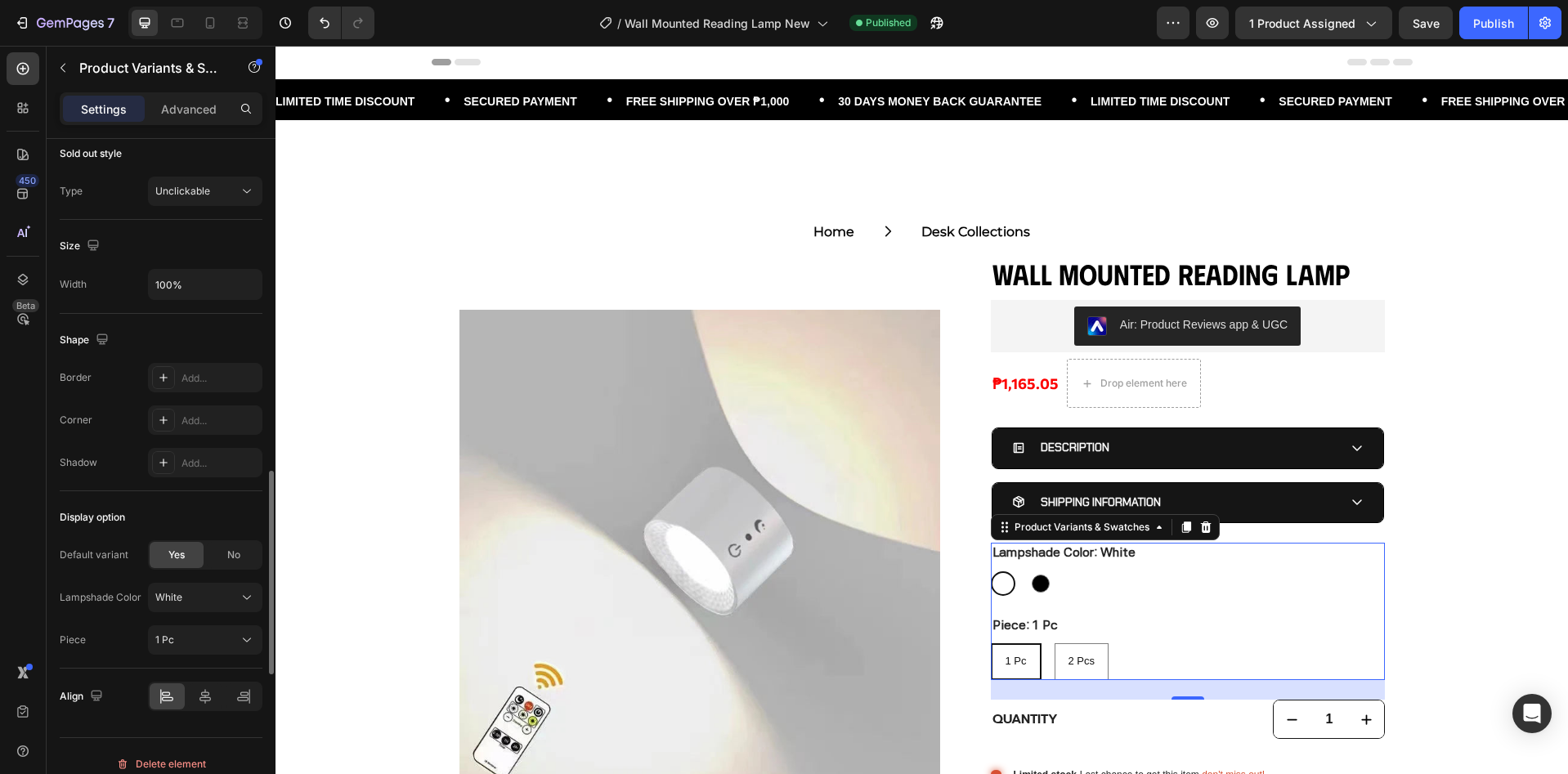
scroll to position [1472, 0]
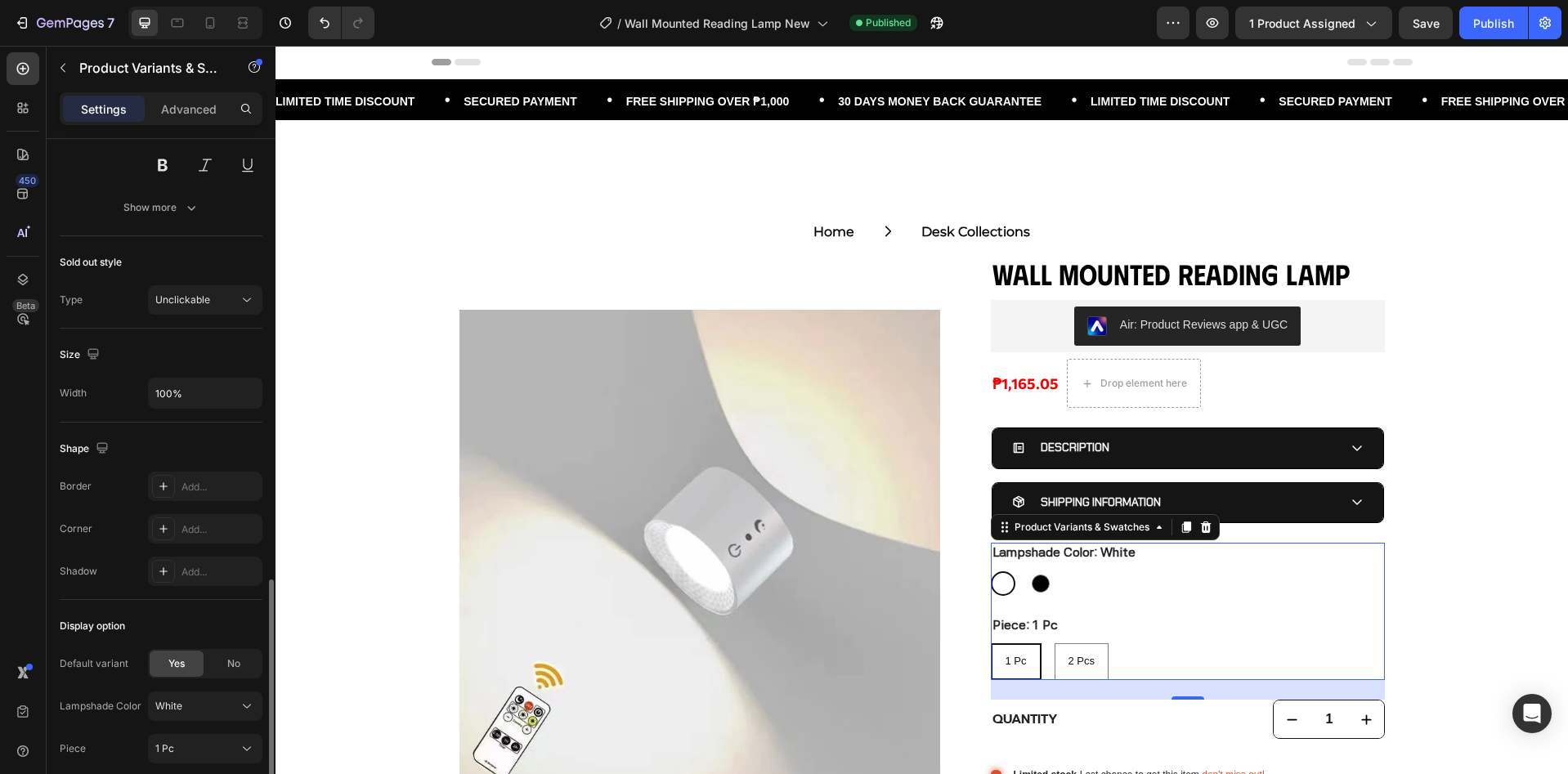
click at [1170, 668] on div "1 Pc 1 Pc 1 Pc 2 Pcs 2 Pcs 2 Pcs" at bounding box center [1187, 661] width 394 height 37
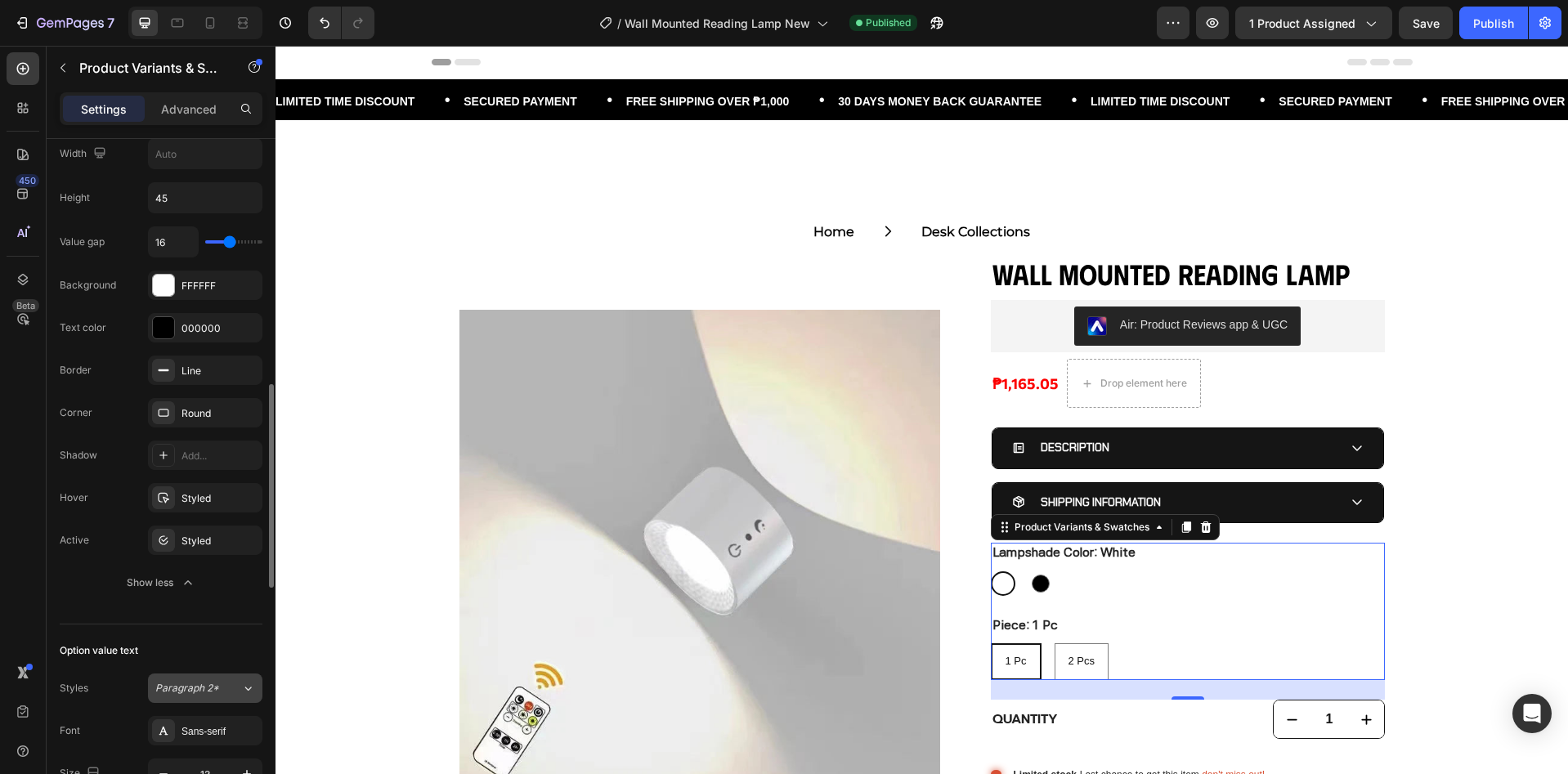
scroll to position [494, 0]
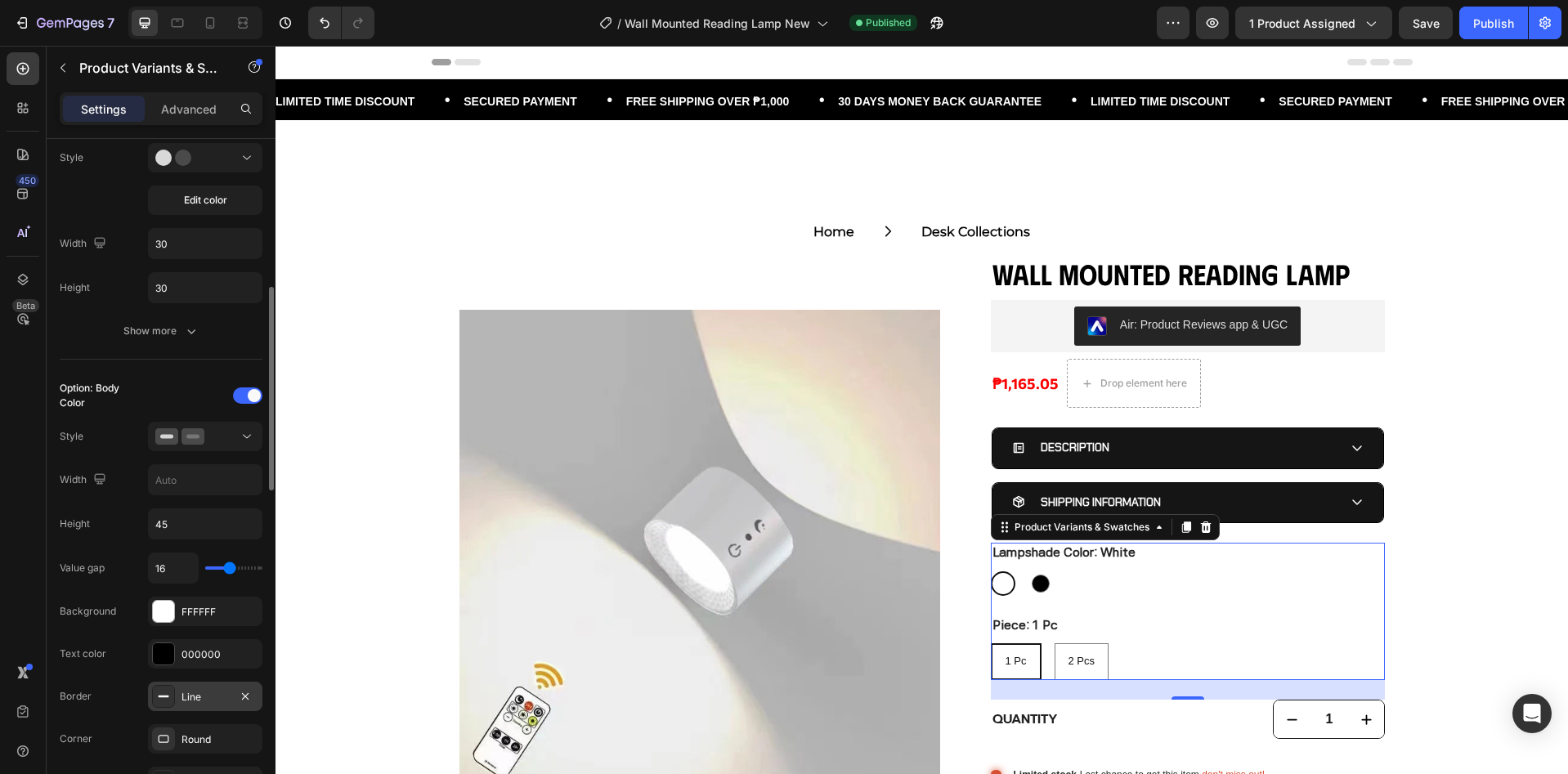
click at [199, 703] on div "Line" at bounding box center [204, 697] width 47 height 15
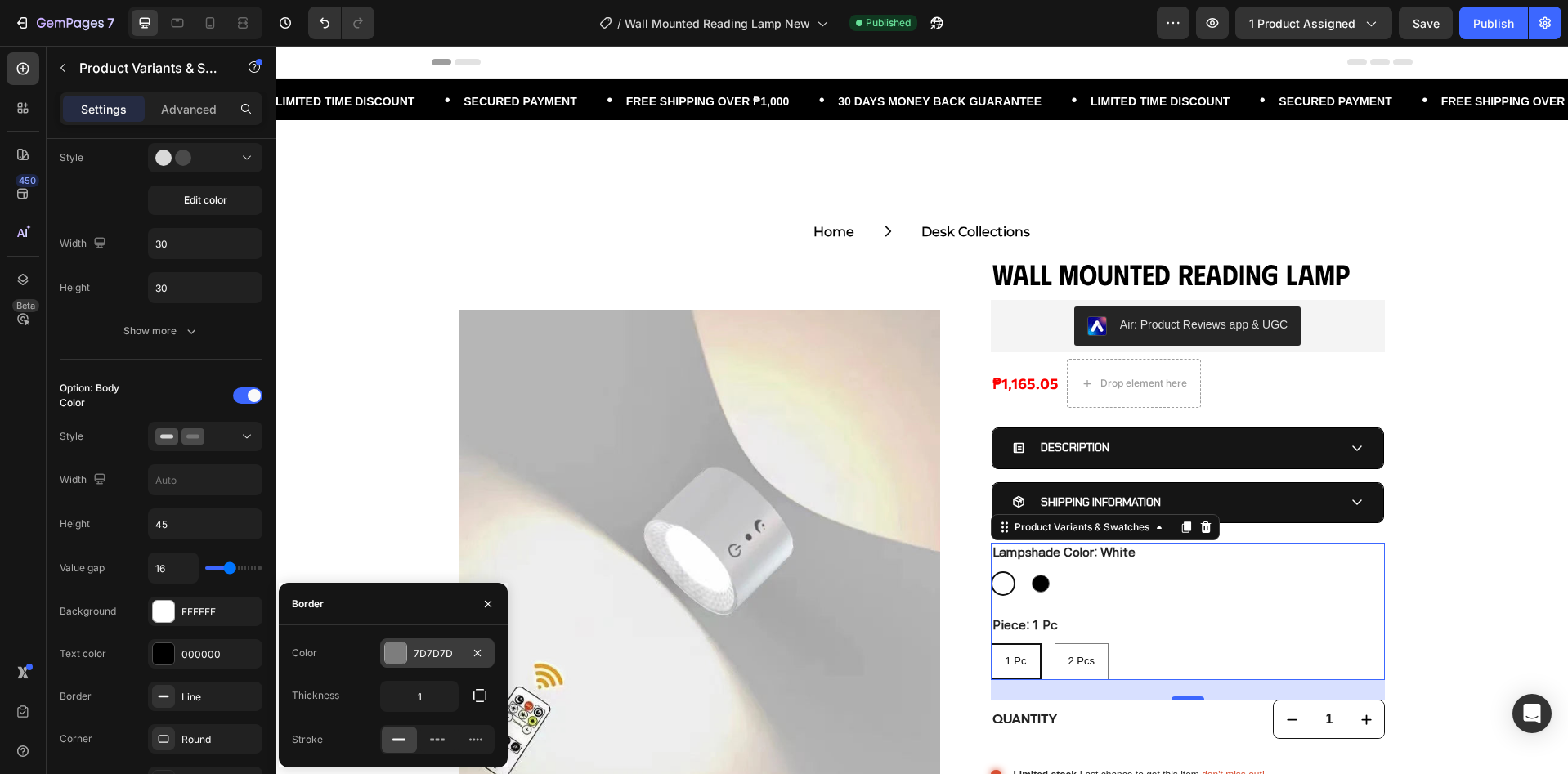
click at [437, 651] on div "7D7D7D" at bounding box center [437, 654] width 47 height 15
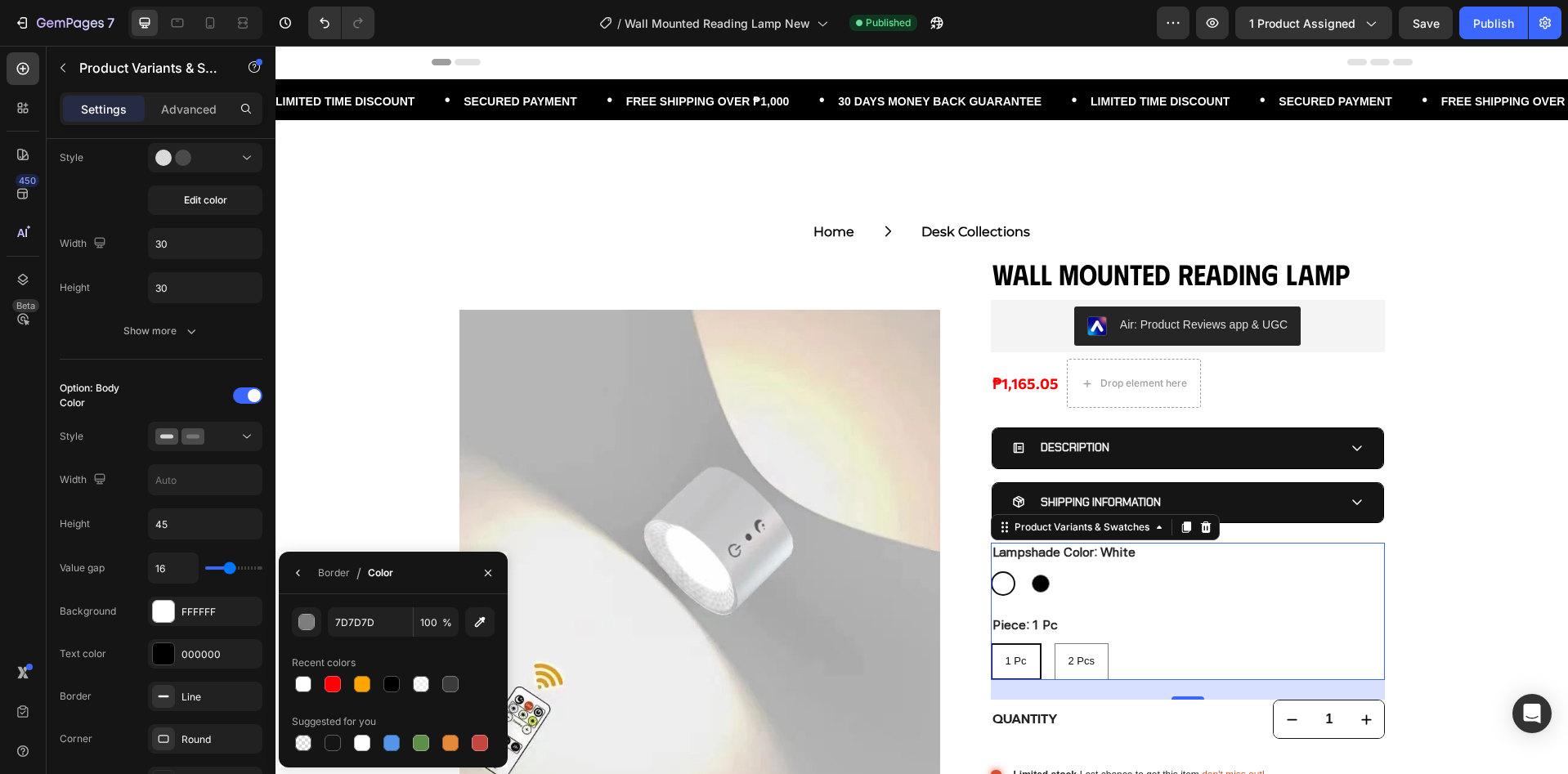
click at [386, 686] on div at bounding box center [391, 684] width 17 height 17
type input "000000"
click at [175, 736] on div "Round" at bounding box center [205, 738] width 115 height 29
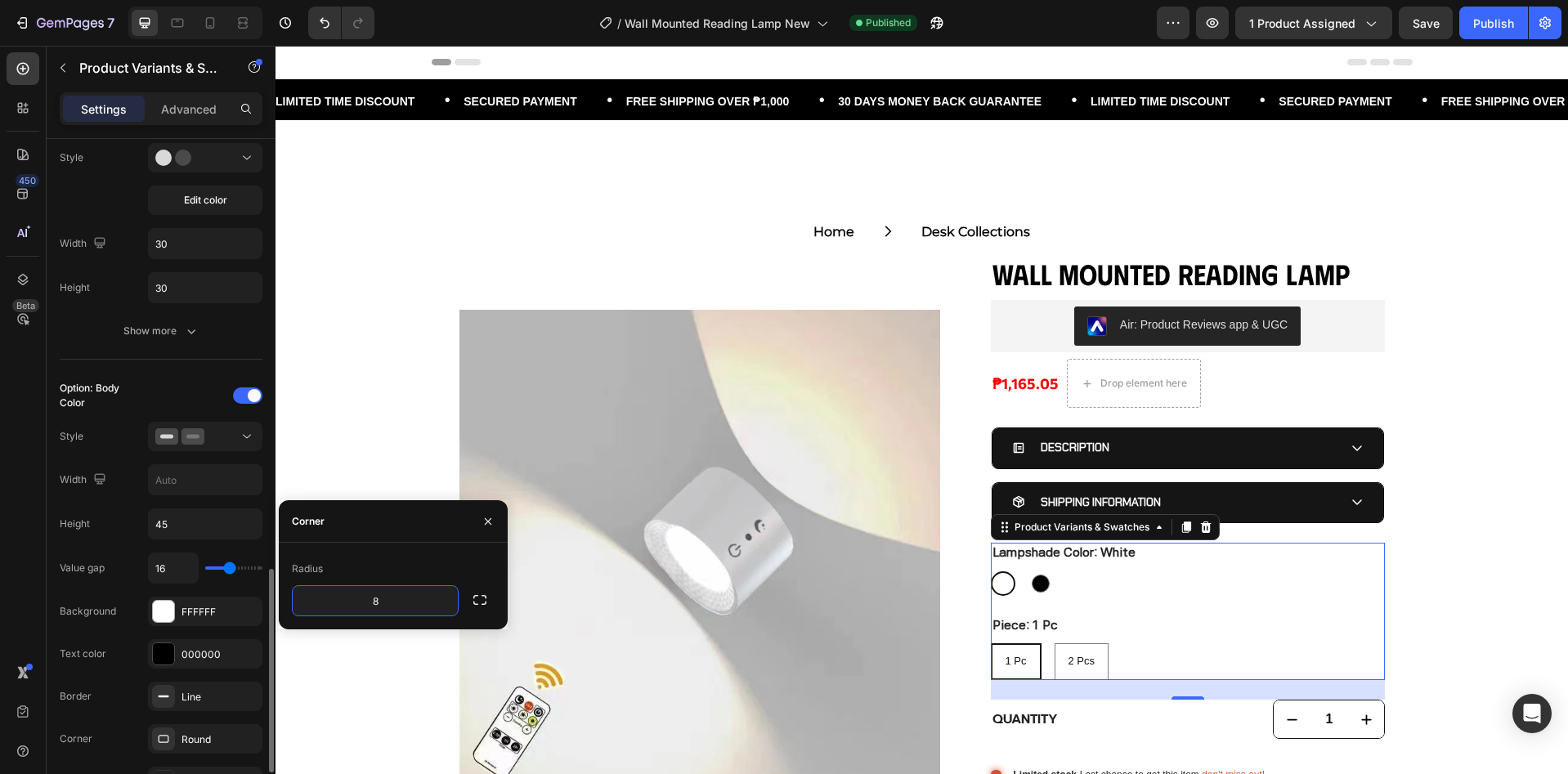
scroll to position [821, 0]
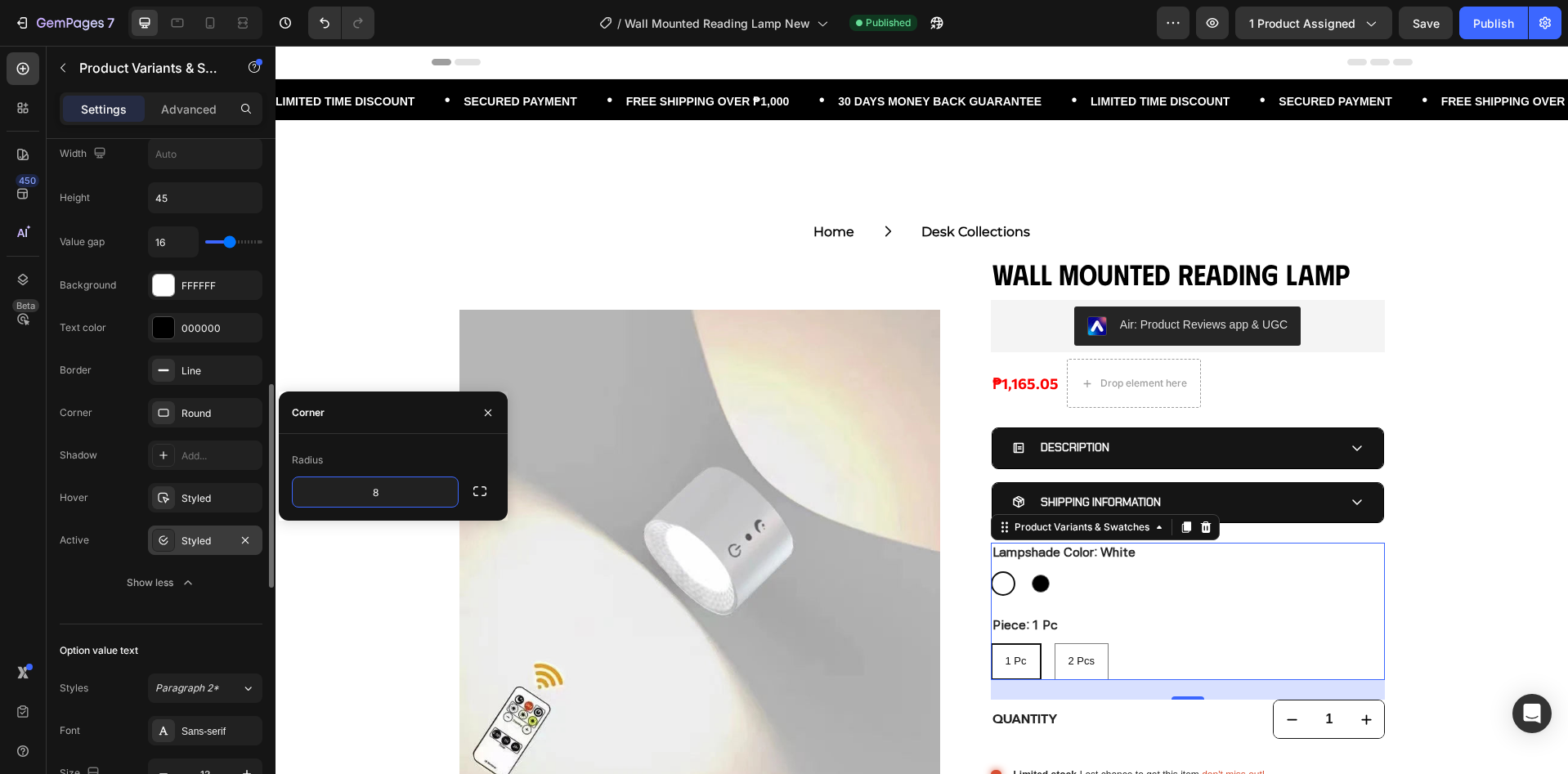
click at [188, 544] on div "Styled" at bounding box center [204, 541] width 47 height 15
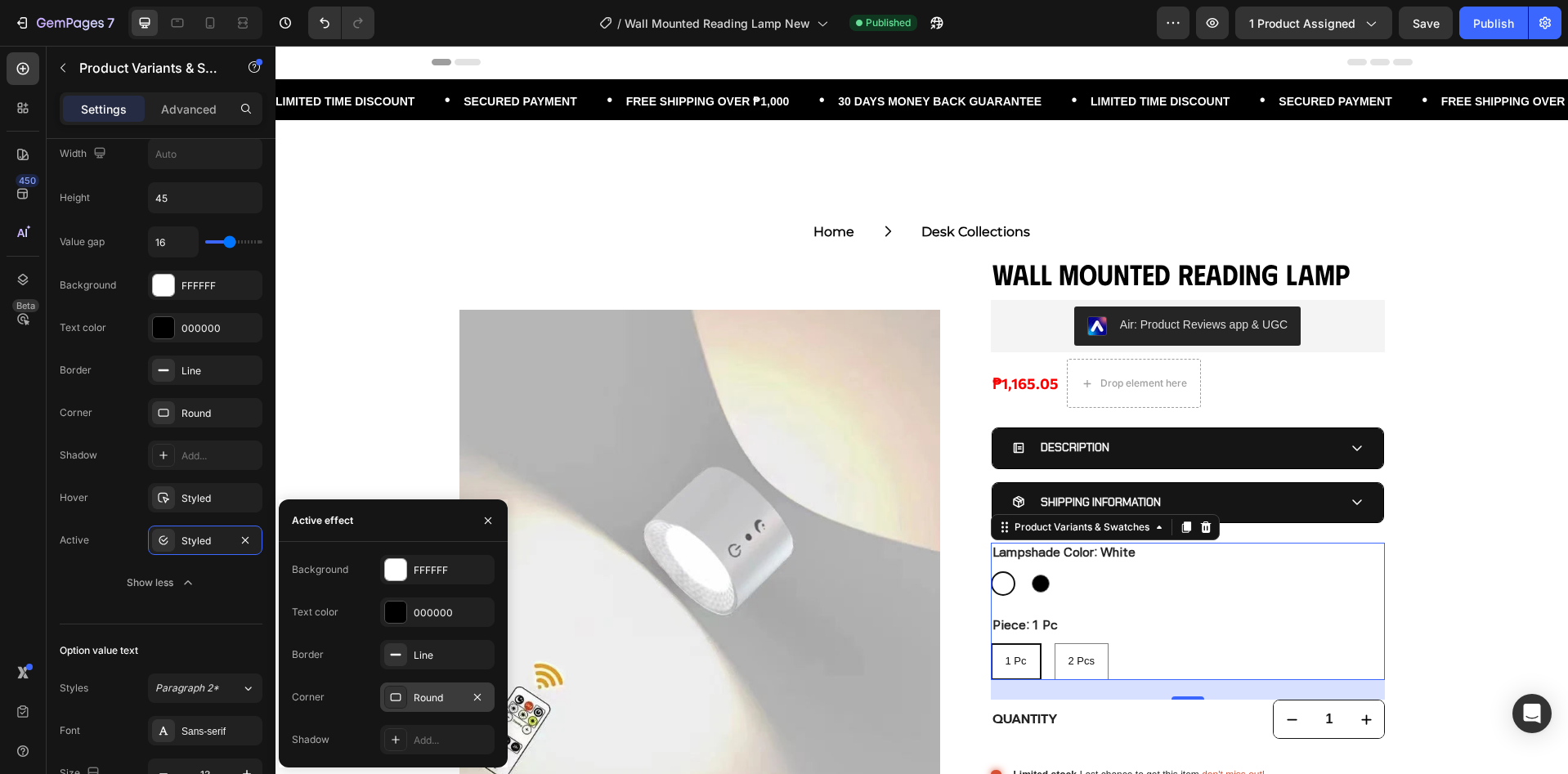
click at [414, 698] on div "Round" at bounding box center [437, 698] width 47 height 15
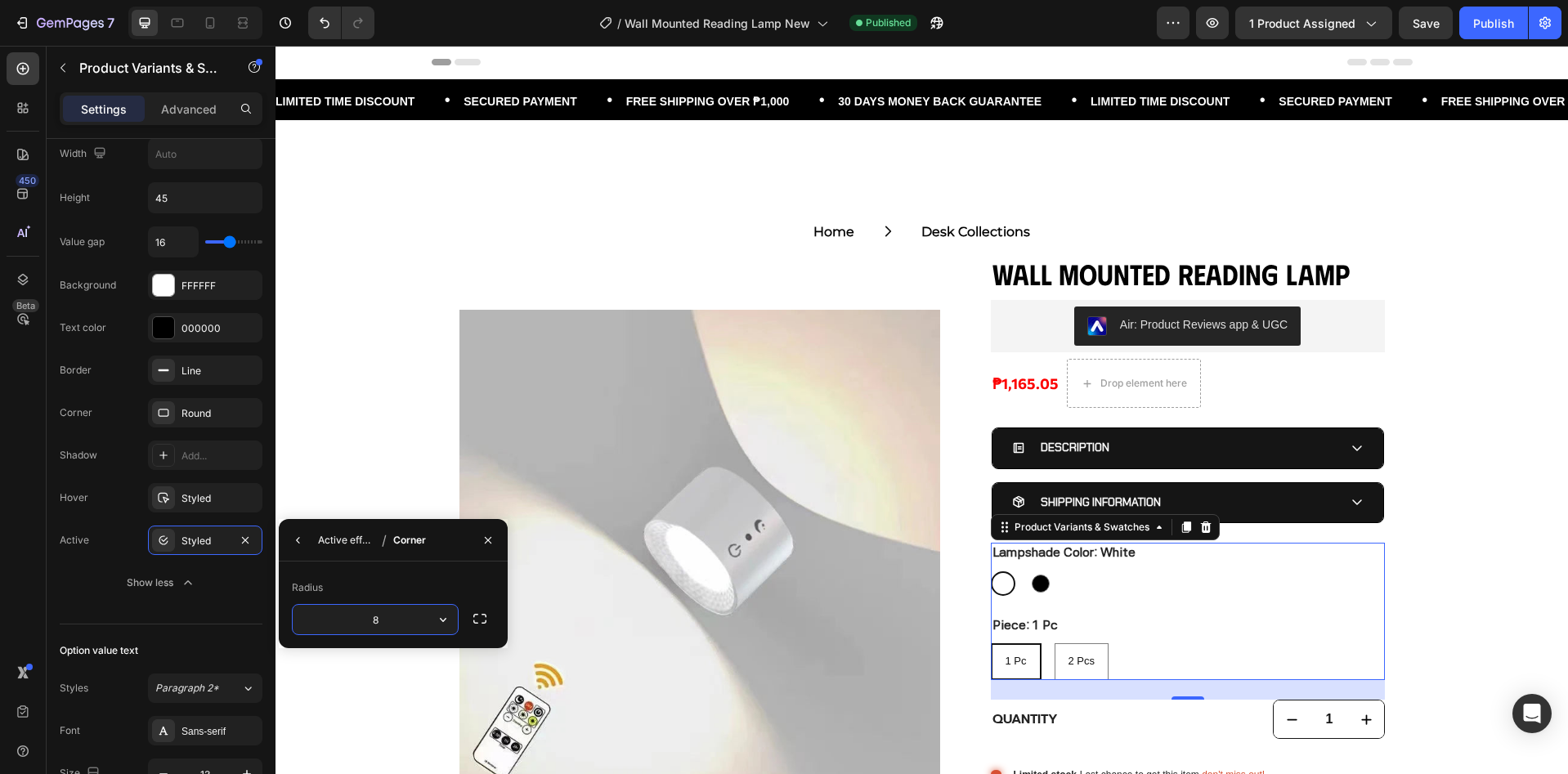
click at [361, 535] on div "Active effect" at bounding box center [347, 540] width 57 height 15
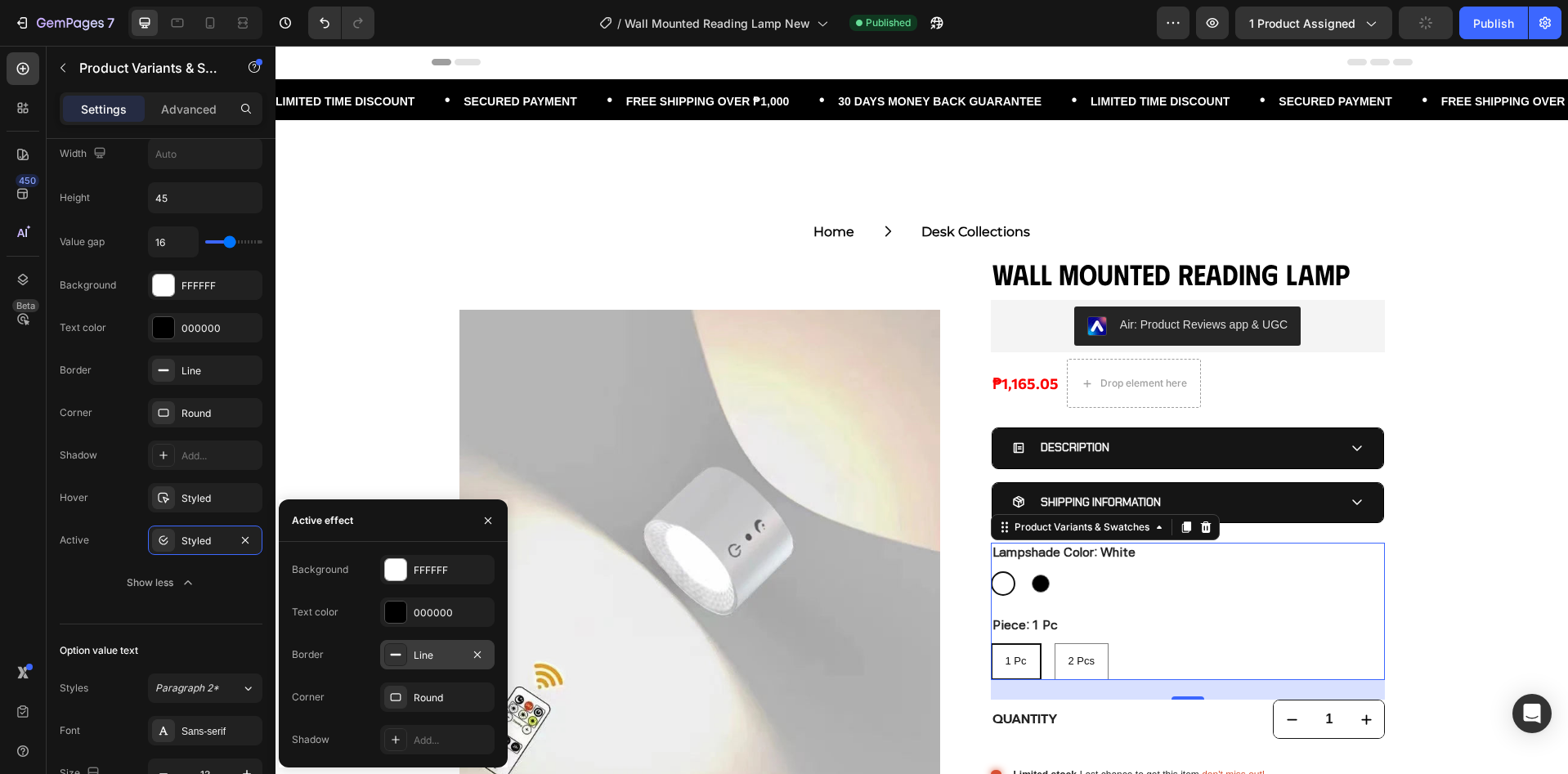
click at [437, 663] on div "Line" at bounding box center [437, 654] width 115 height 29
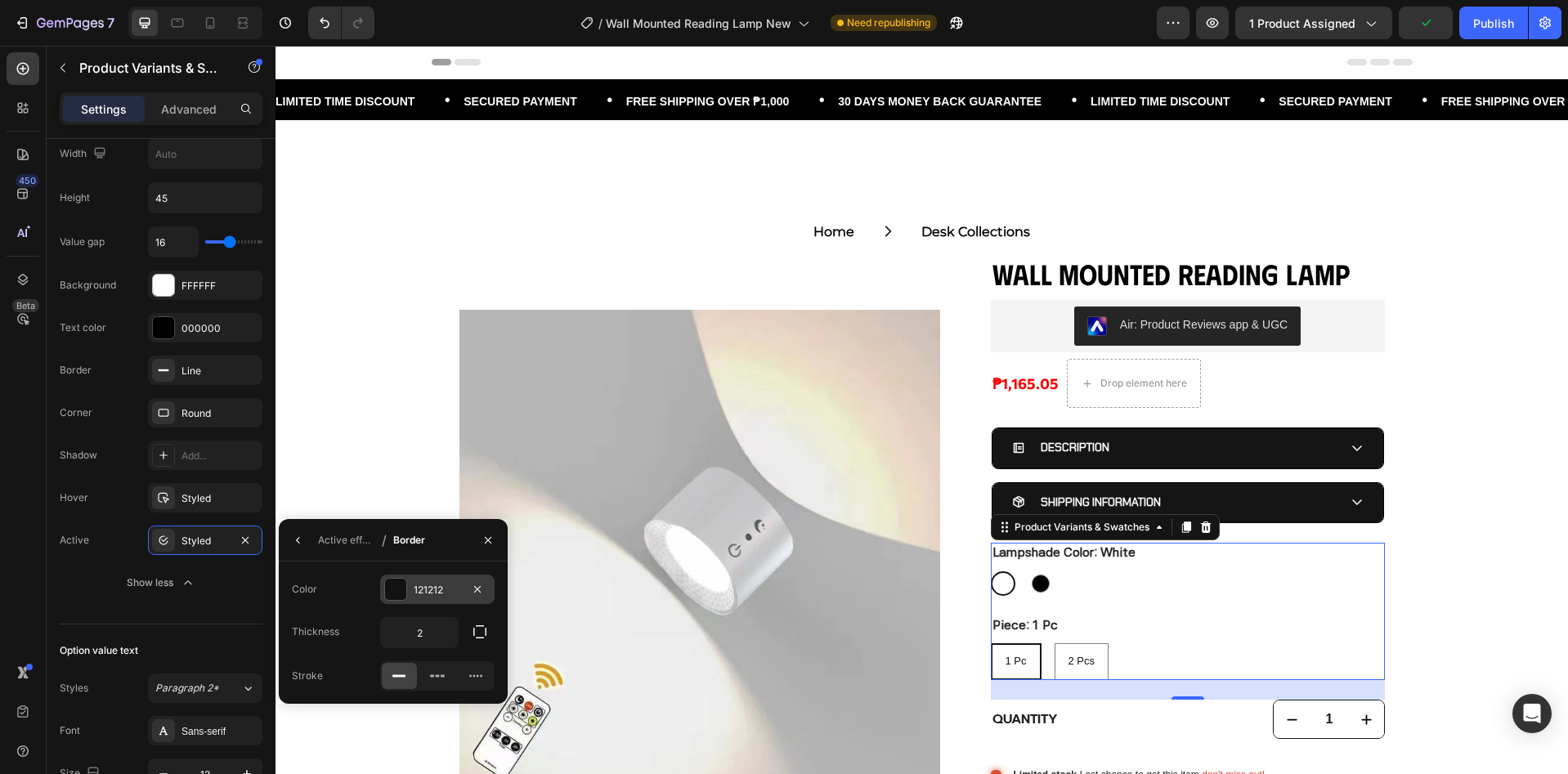
click at [408, 588] on div "121212" at bounding box center [437, 589] width 115 height 29
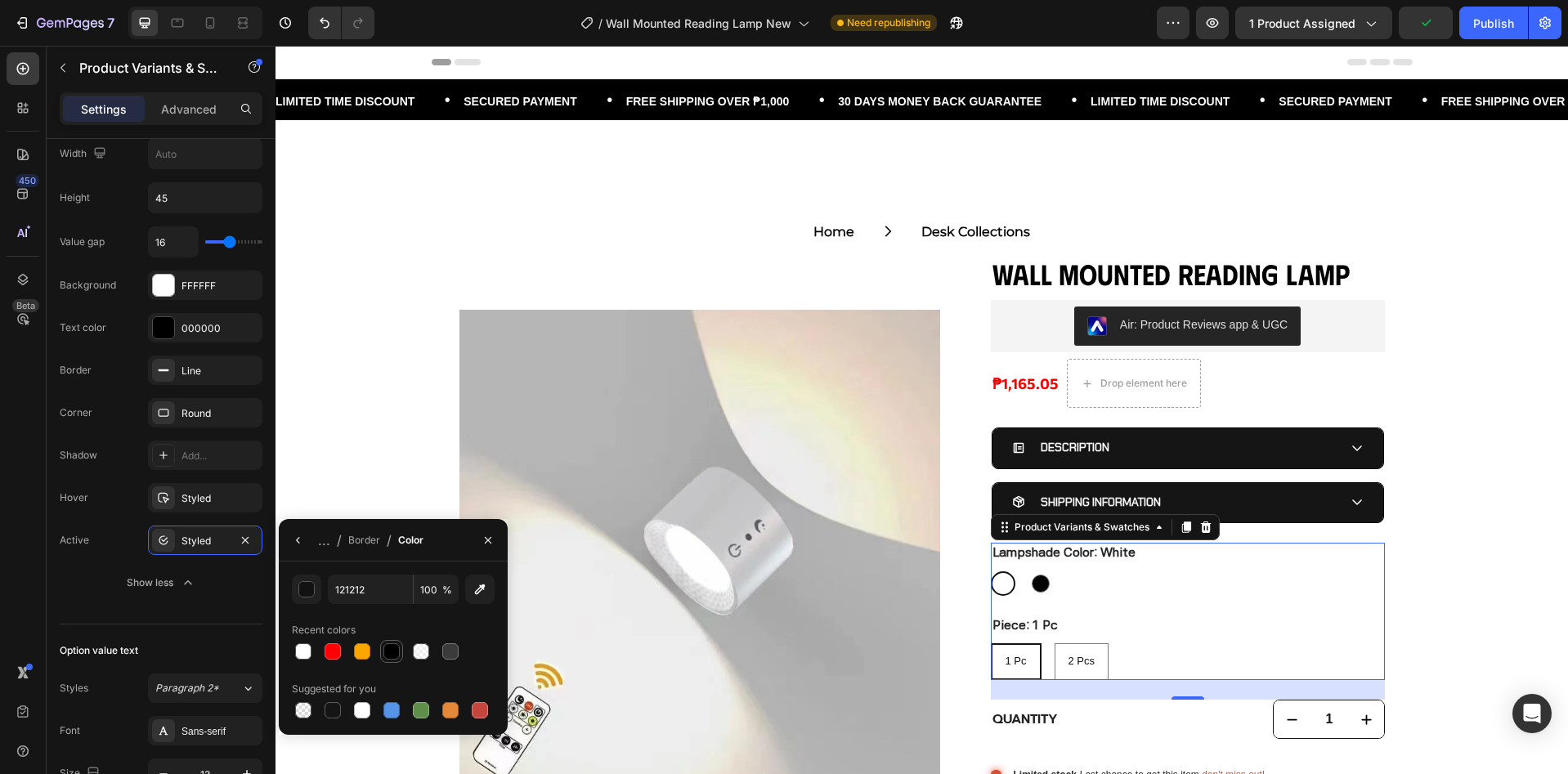
click at [401, 651] on div at bounding box center [391, 651] width 23 height 23
type input "000000"
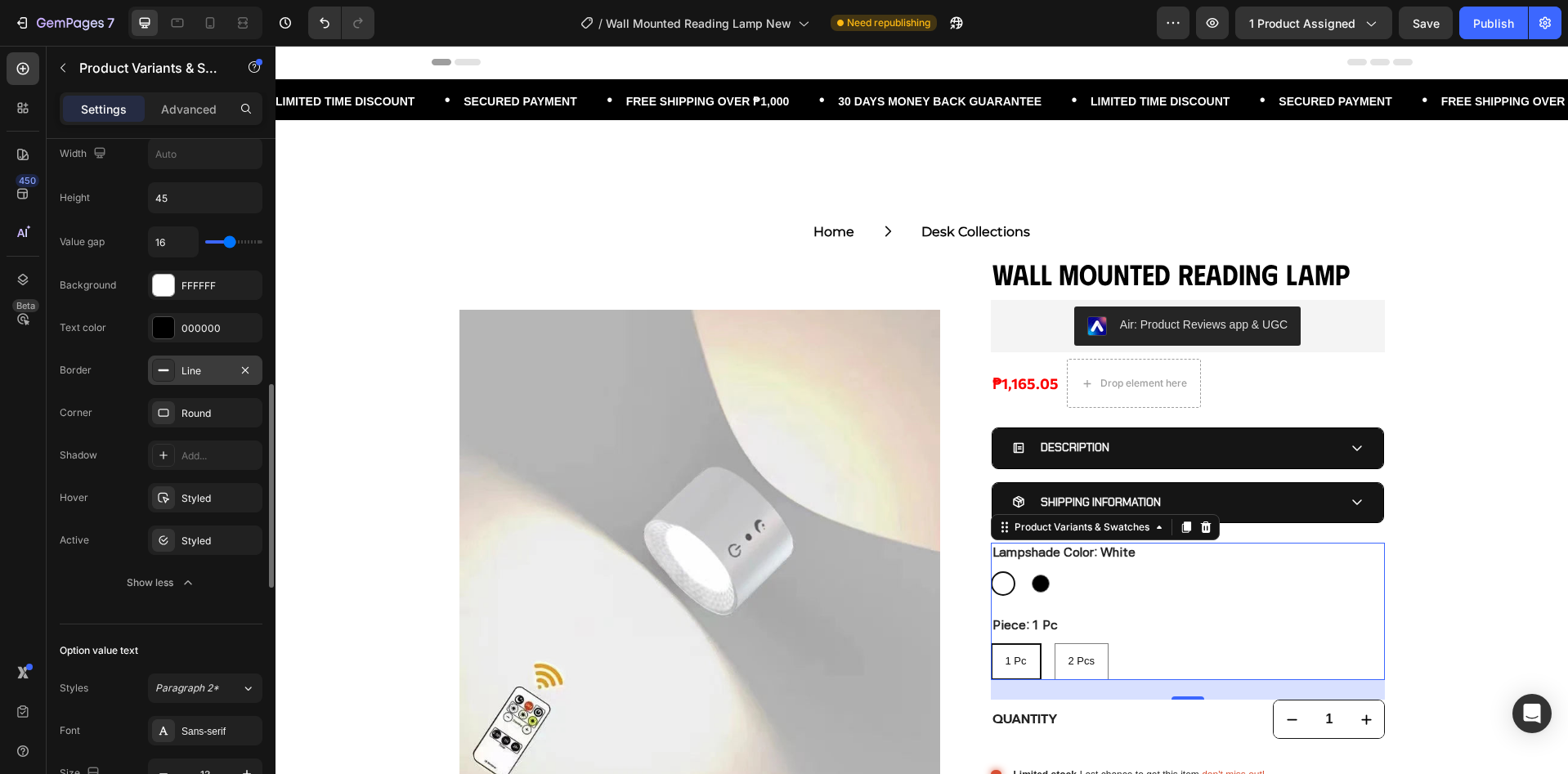
click at [202, 375] on div "Line" at bounding box center [204, 371] width 47 height 15
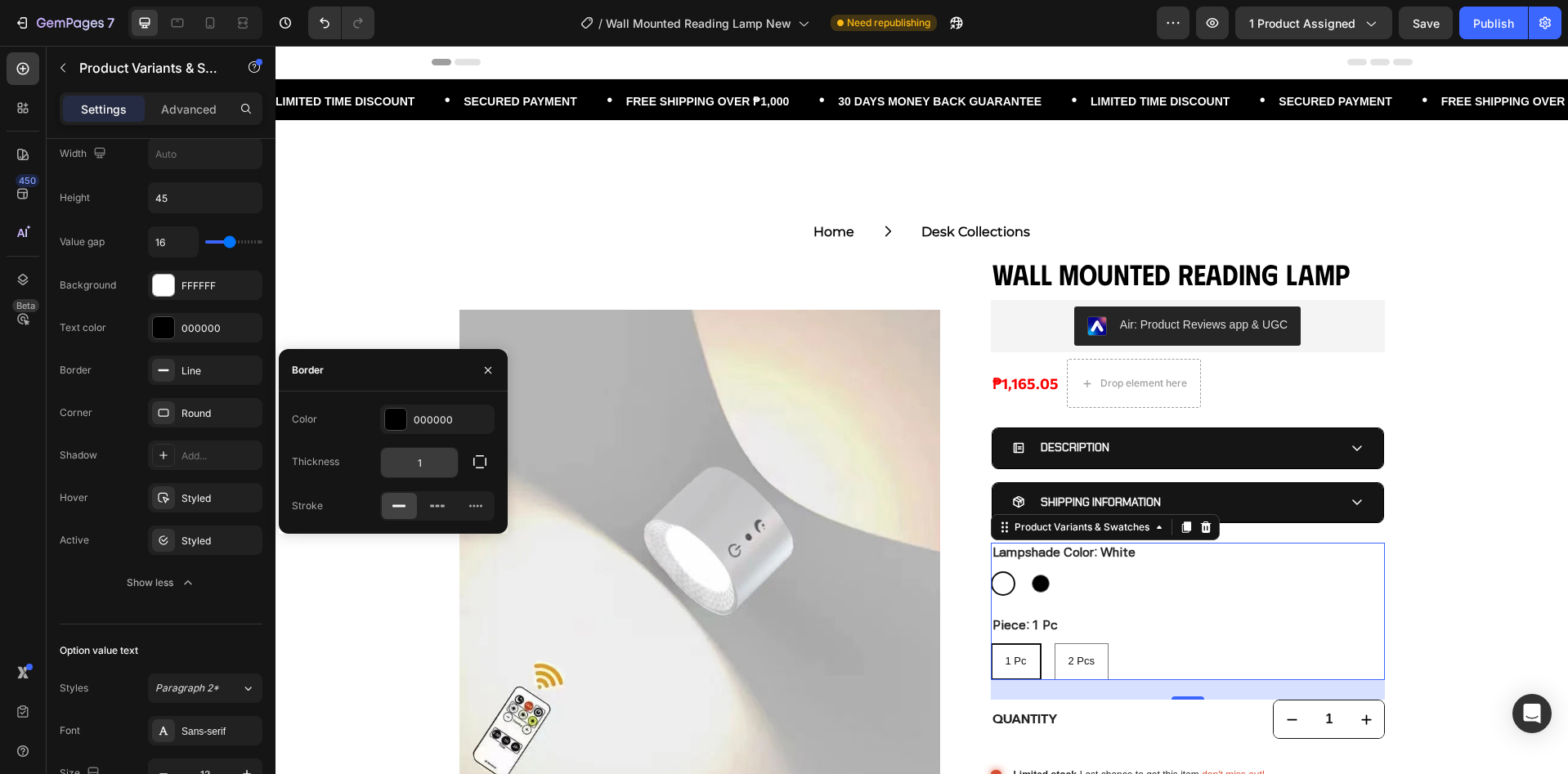
click at [435, 469] on input "1" at bounding box center [419, 462] width 76 height 29
type input "2"
click at [216, 408] on div "Round" at bounding box center [204, 414] width 47 height 15
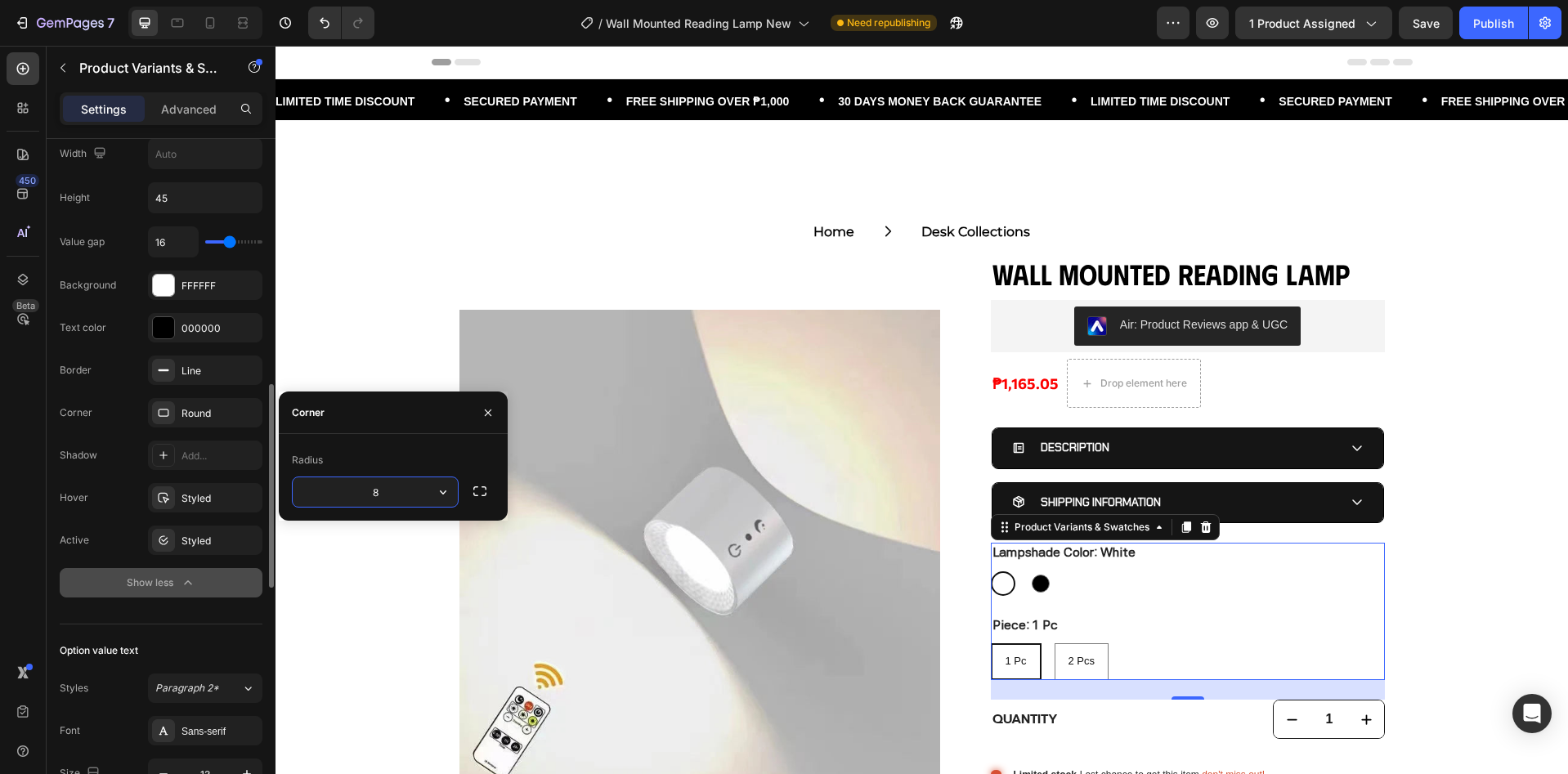
click at [203, 580] on button "Show less" at bounding box center [161, 582] width 203 height 29
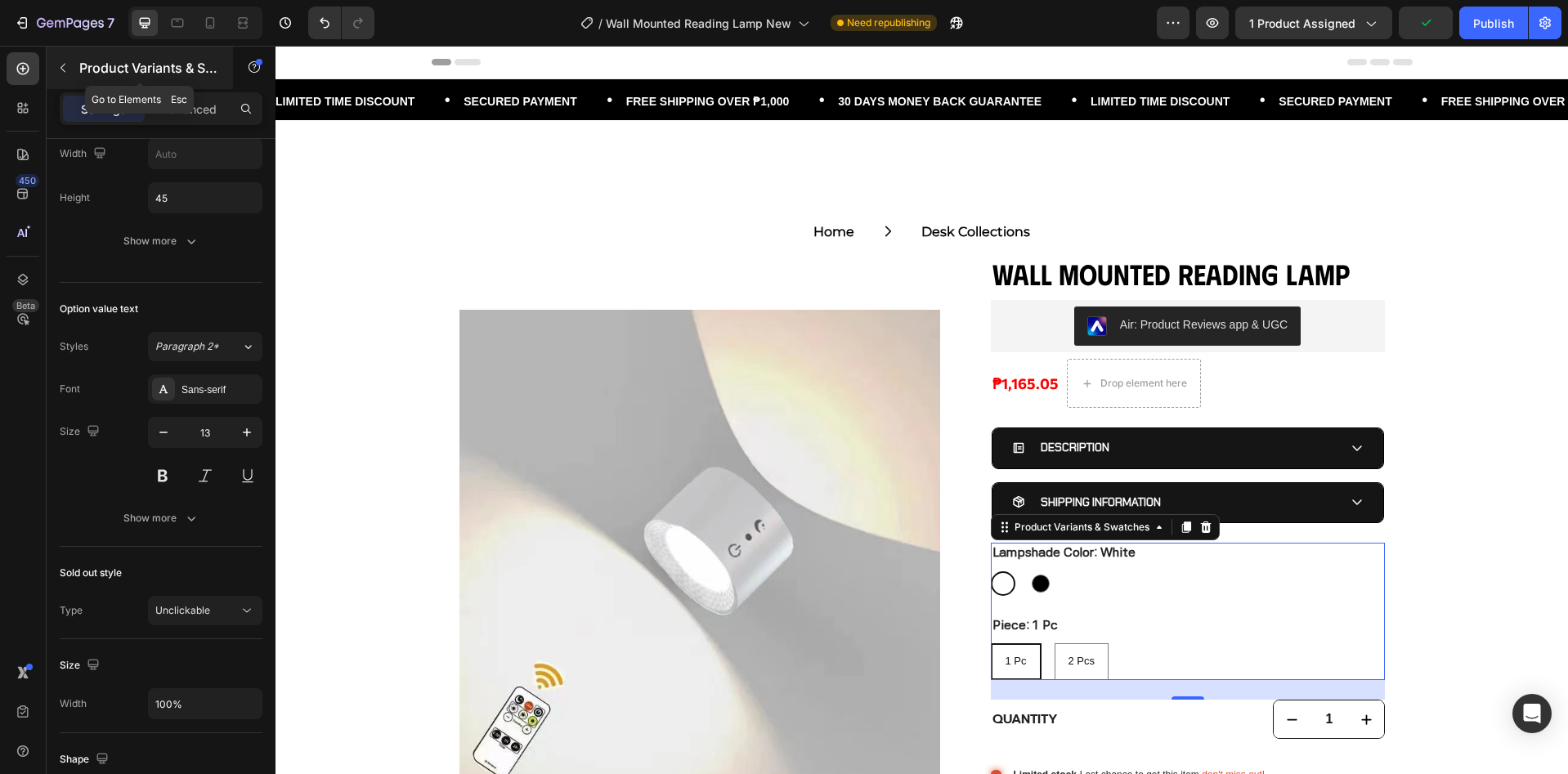
click at [98, 75] on p "Product Variants & Swatches" at bounding box center [148, 68] width 139 height 20
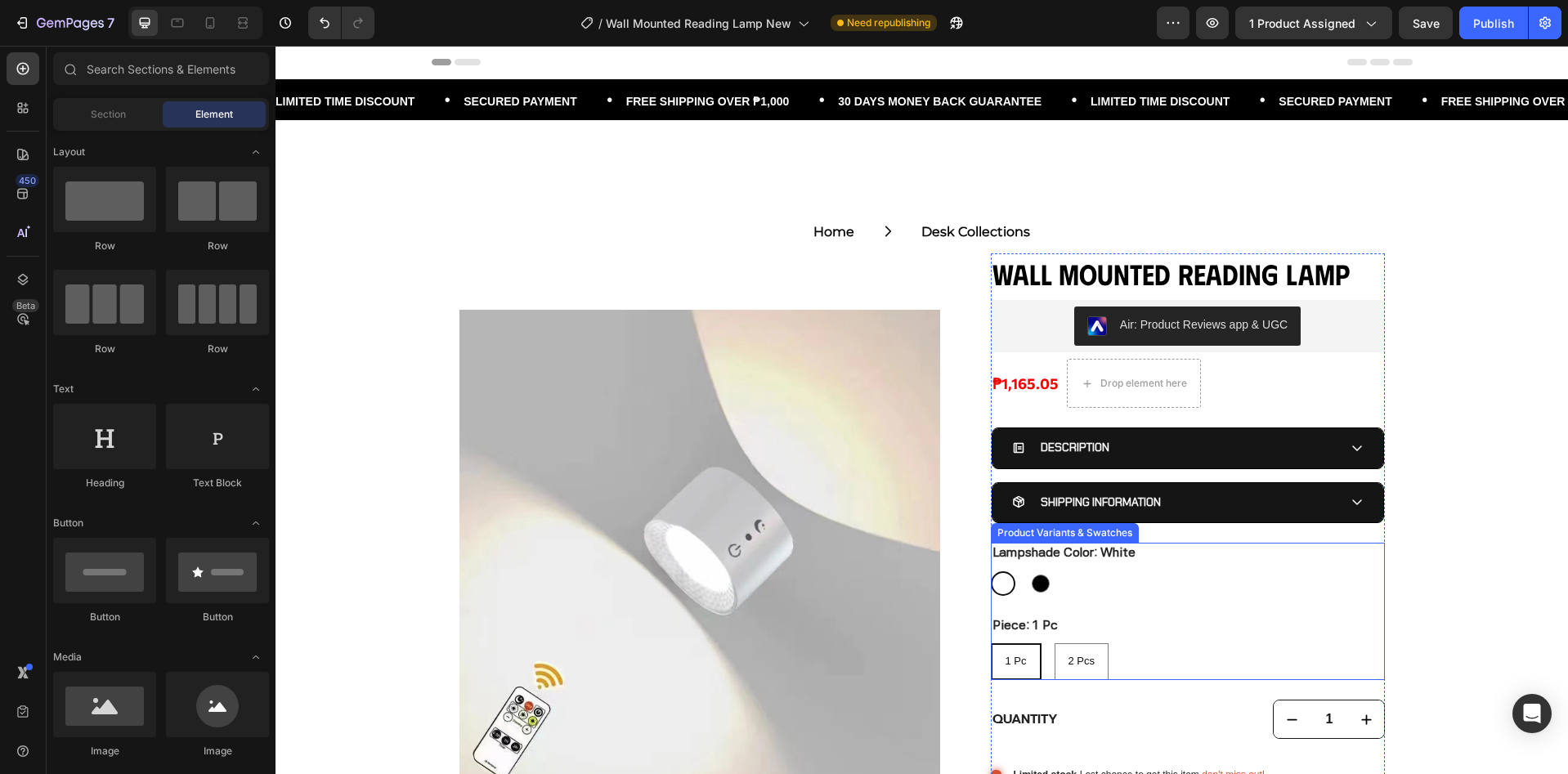
click at [1148, 593] on div "White White Black Black" at bounding box center [1187, 584] width 394 height 25
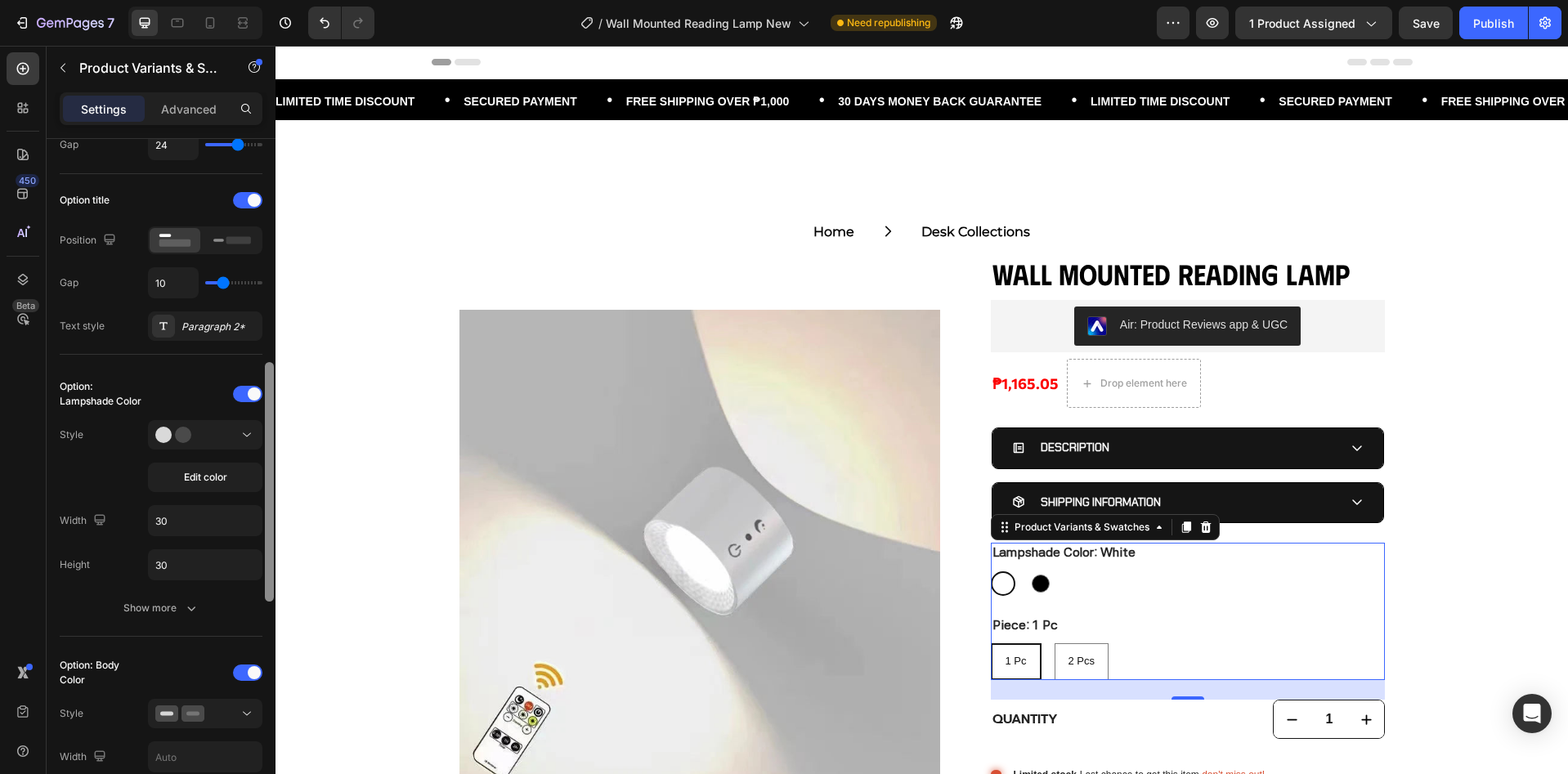
scroll to position [326, 0]
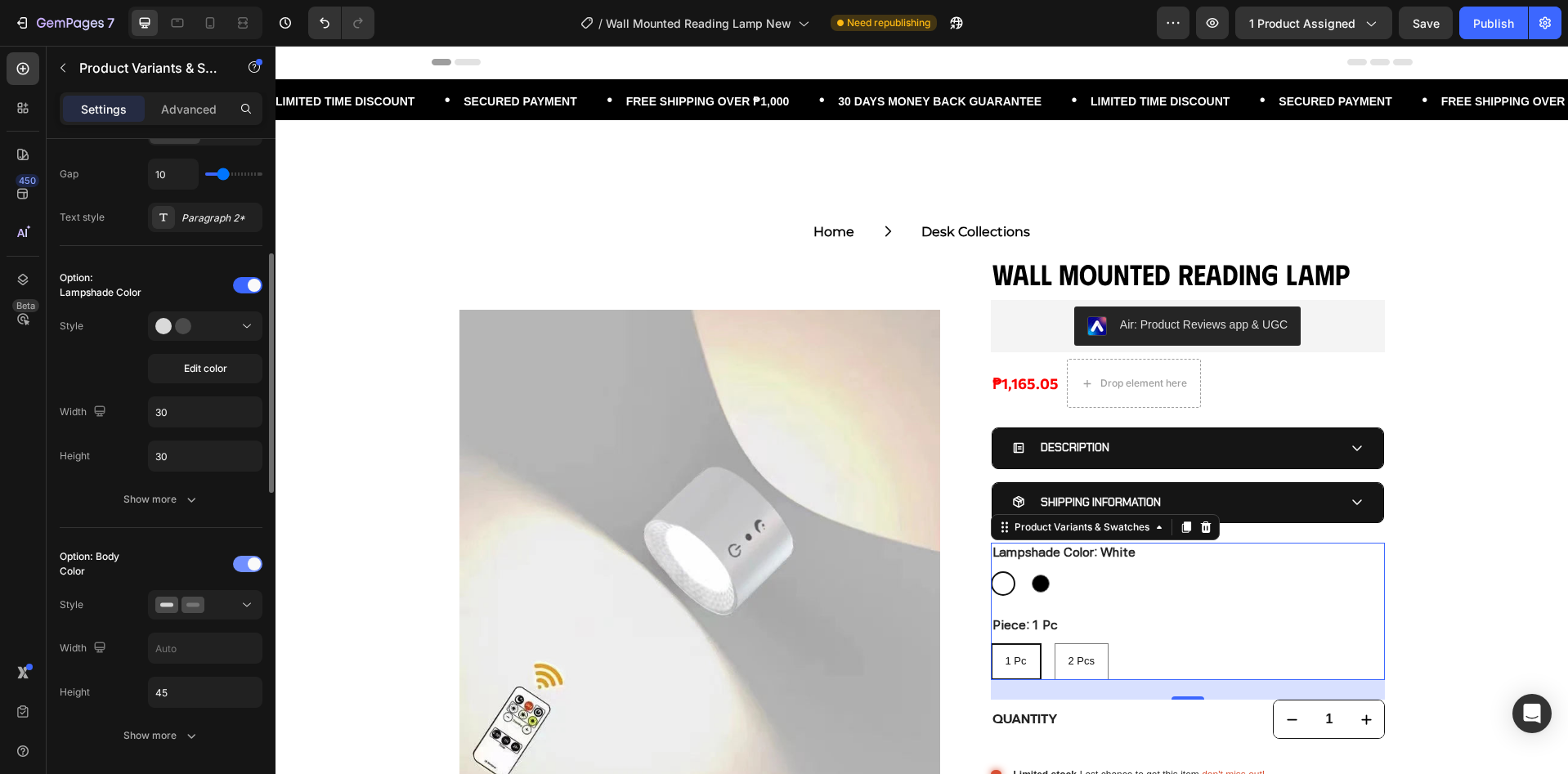
click at [244, 568] on div at bounding box center [247, 564] width 29 height 17
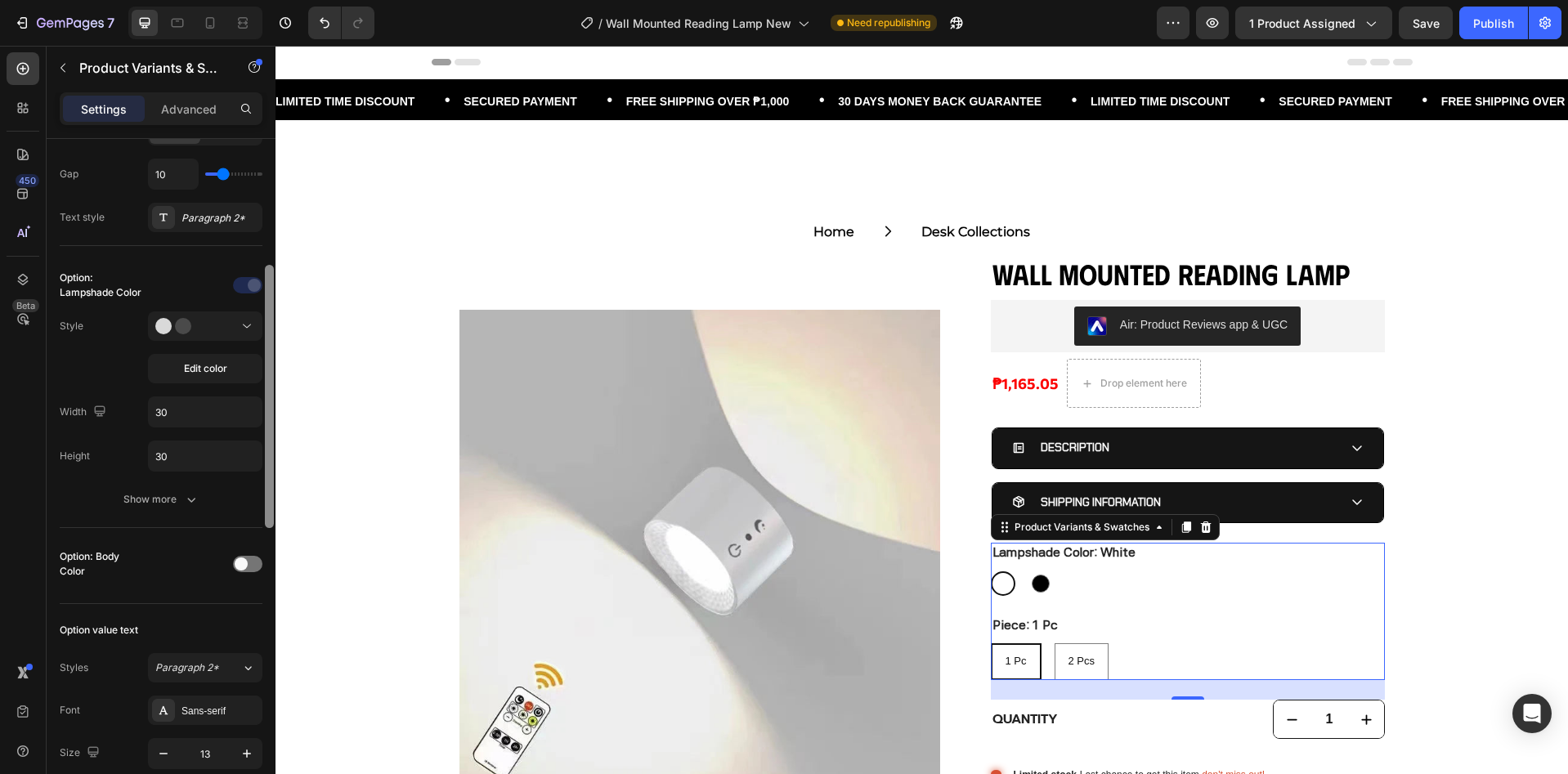
click at [266, 565] on div at bounding box center [269, 479] width 12 height 681
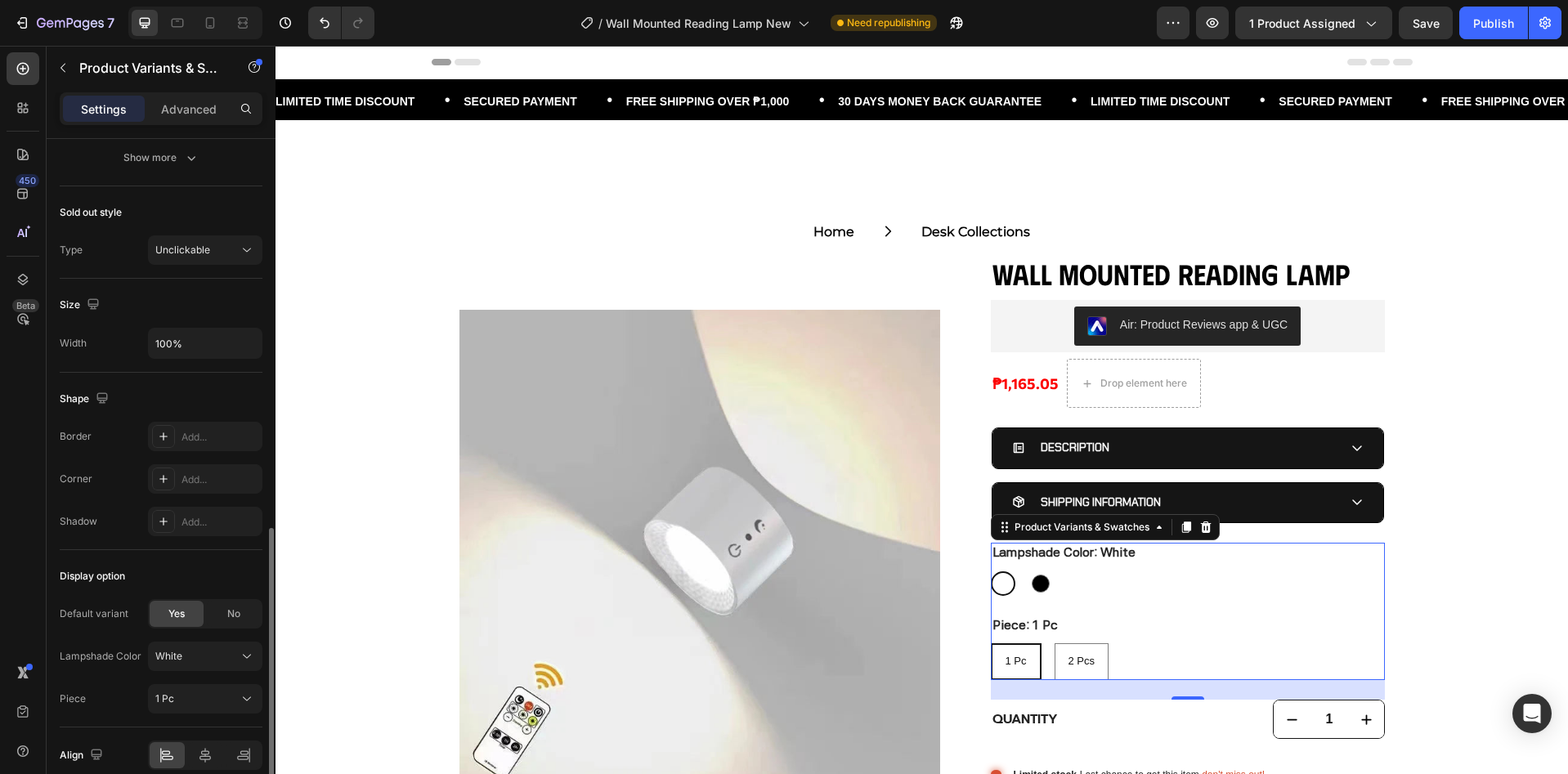
scroll to position [464, 0]
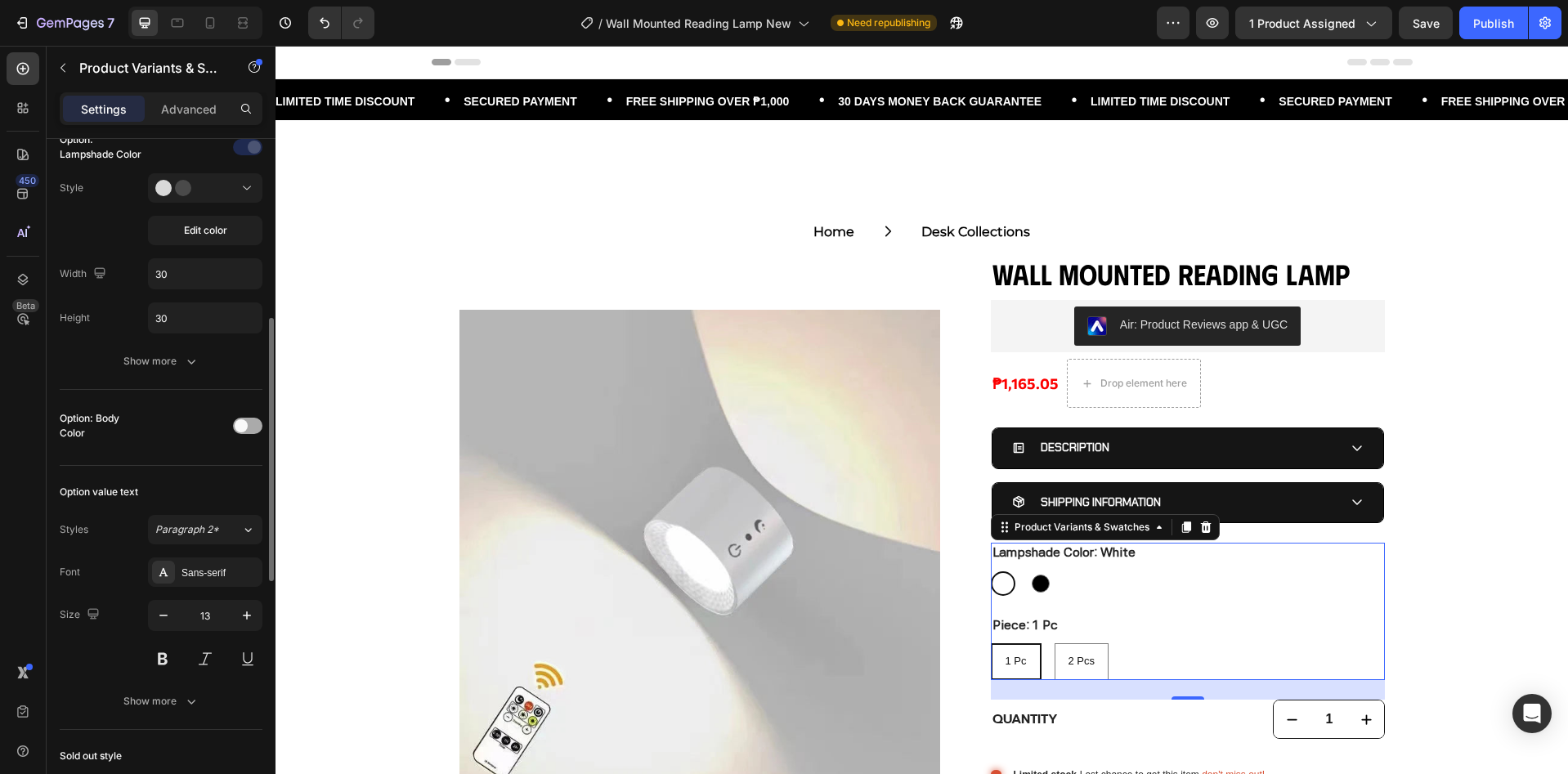
click at [256, 428] on div at bounding box center [247, 426] width 29 height 17
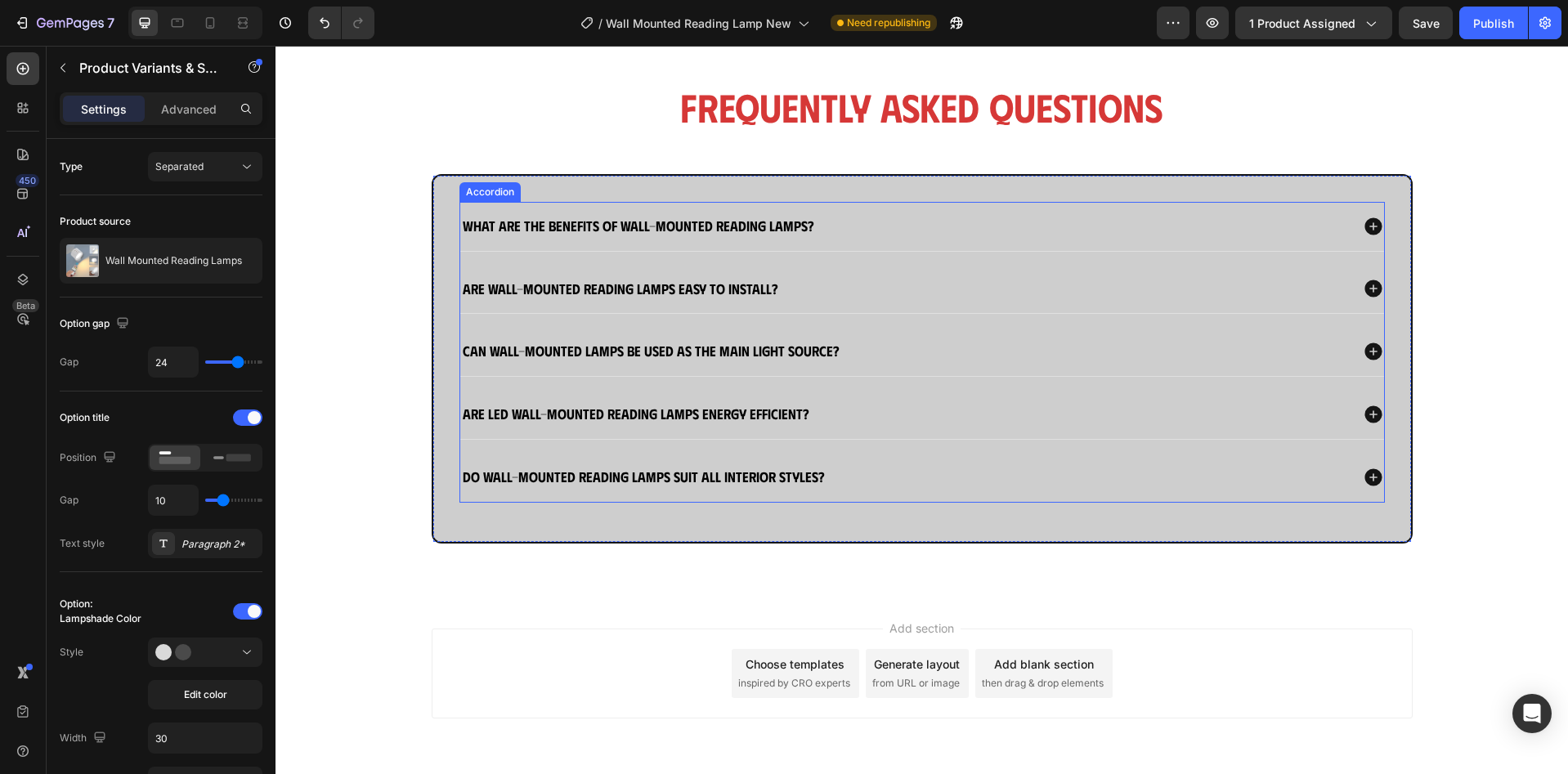
scroll to position [0, 0]
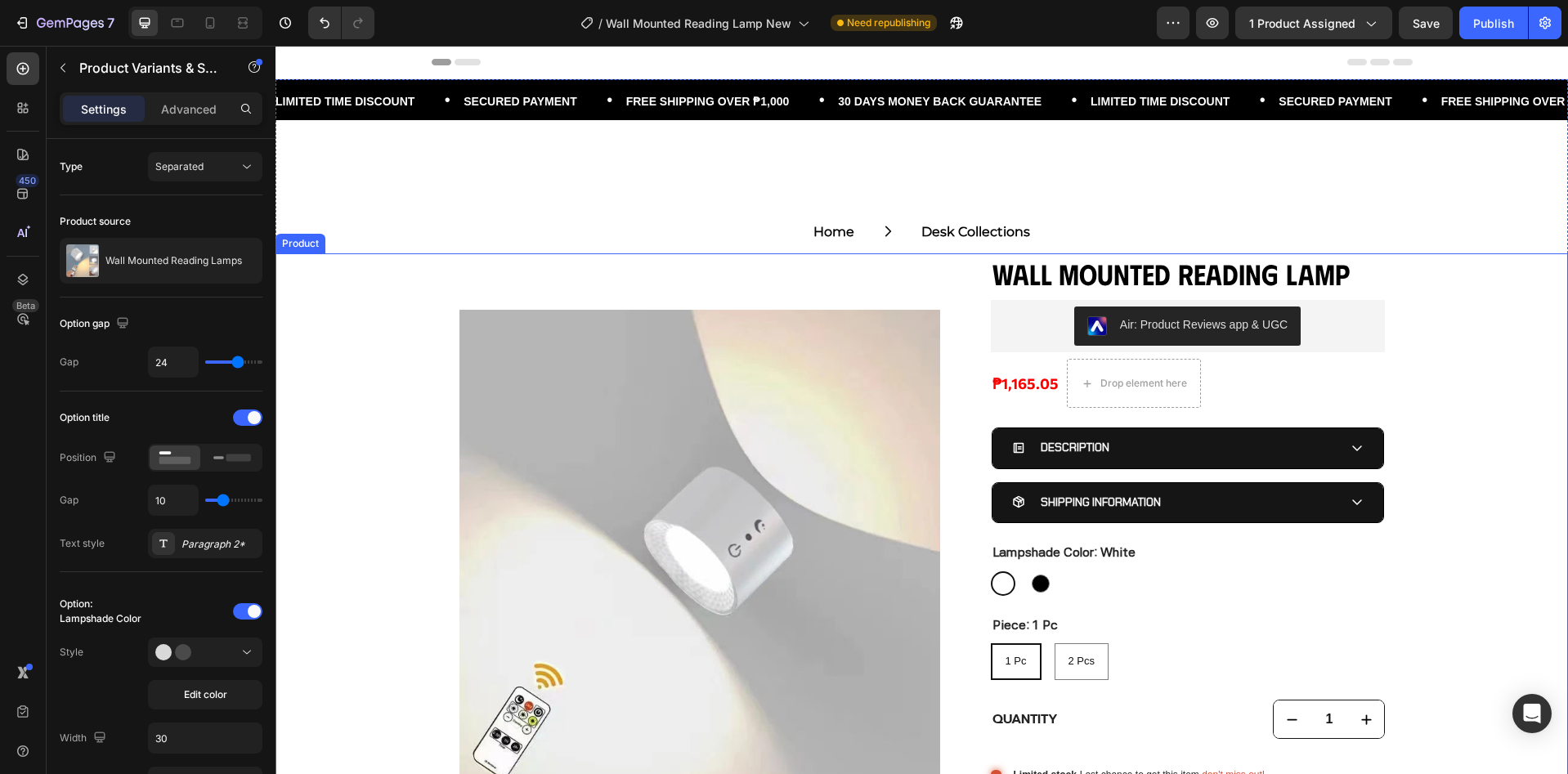
click at [396, 368] on div "Product Images Wall Mounted Reading Lamp Product Title Air: Product Reviews app…" at bounding box center [922, 608] width 1292 height 710
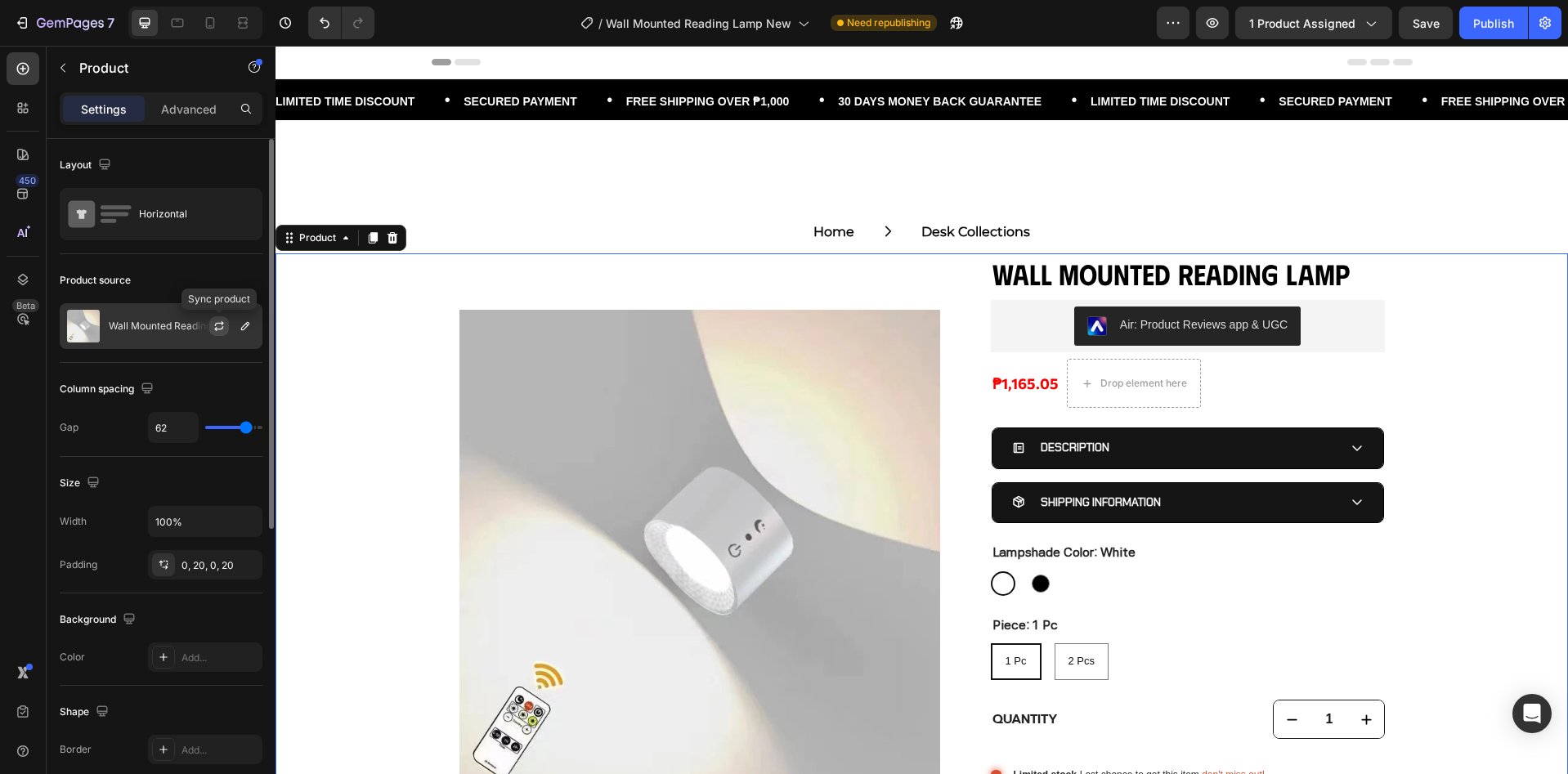
click at [216, 331] on icon "button" at bounding box center [219, 326] width 13 height 13
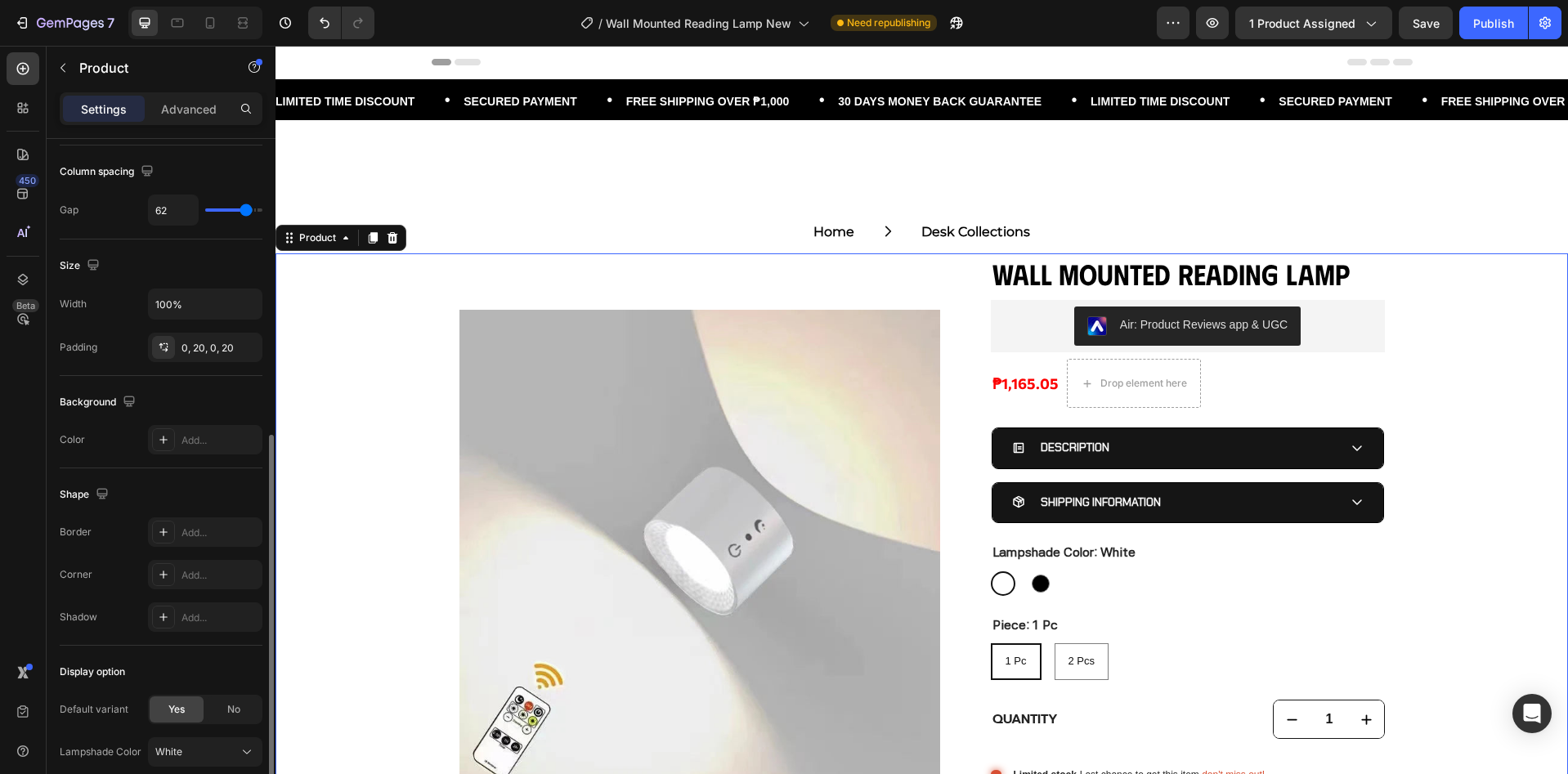
scroll to position [326, 0]
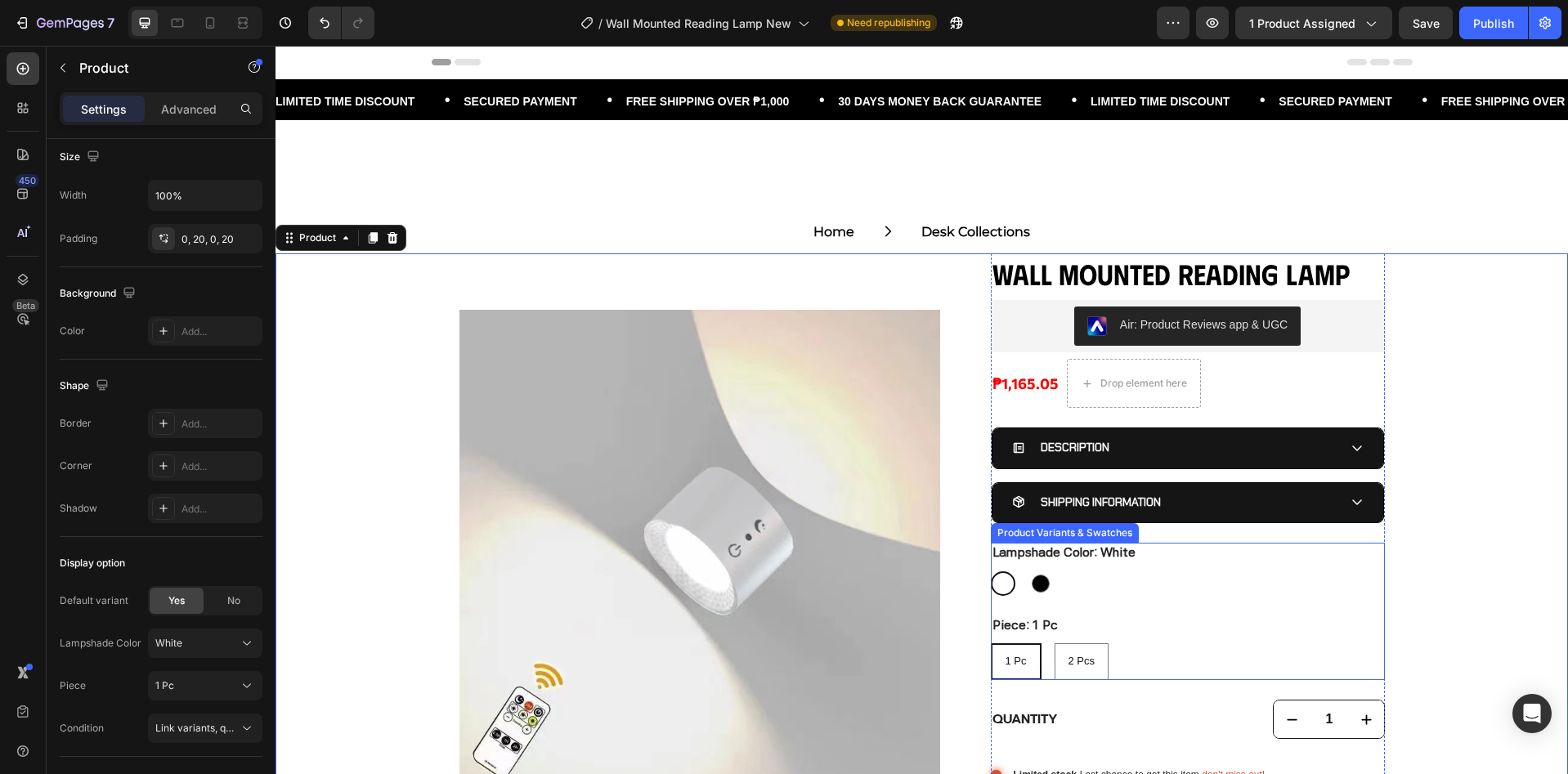
click at [1182, 632] on div "Piece: 1 Pc 1 Pc 1 Pc 1 Pc 2 Pcs 2 Pcs 2 Pcs" at bounding box center [1187, 648] width 394 height 66
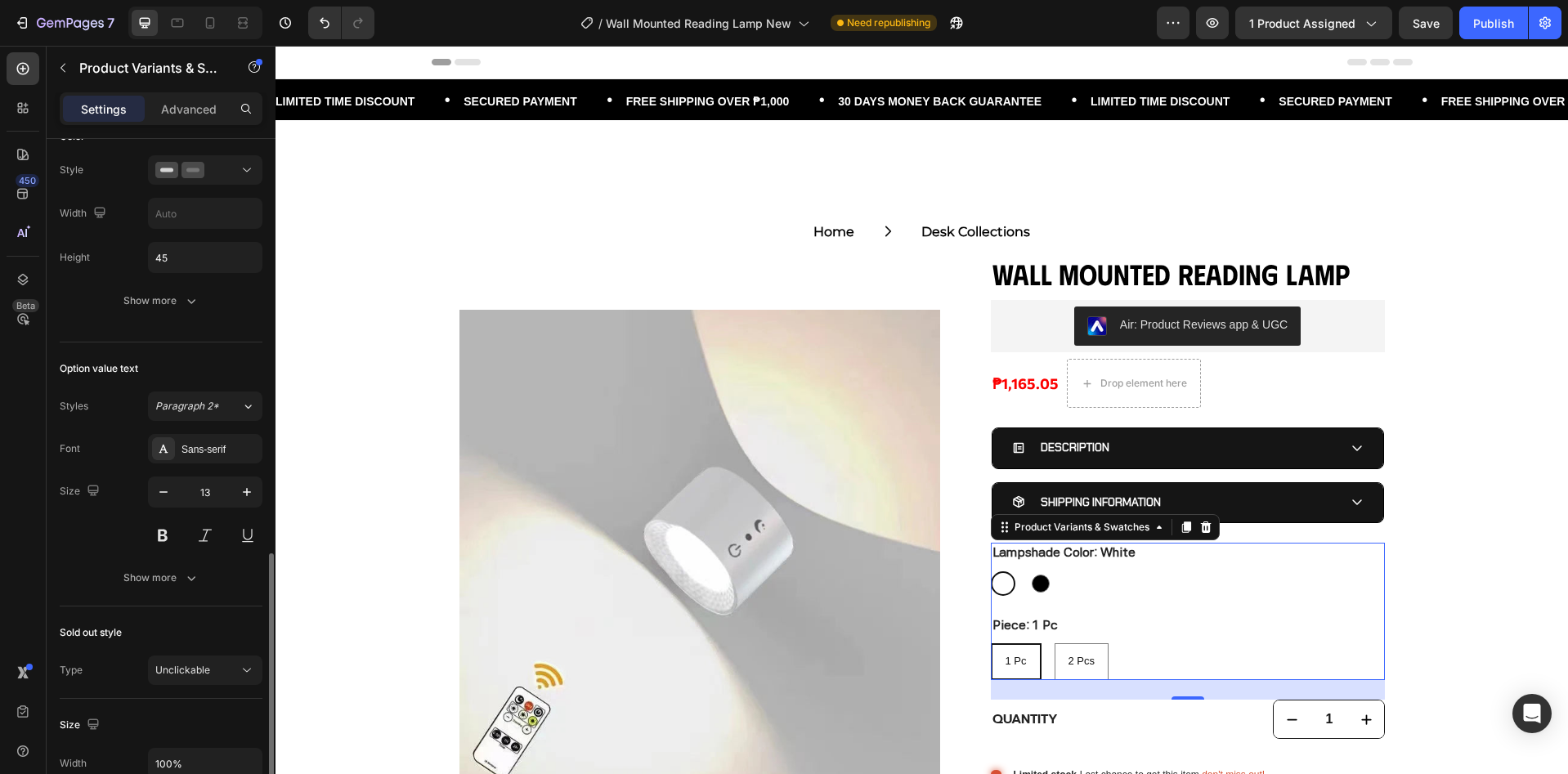
scroll to position [870, 0]
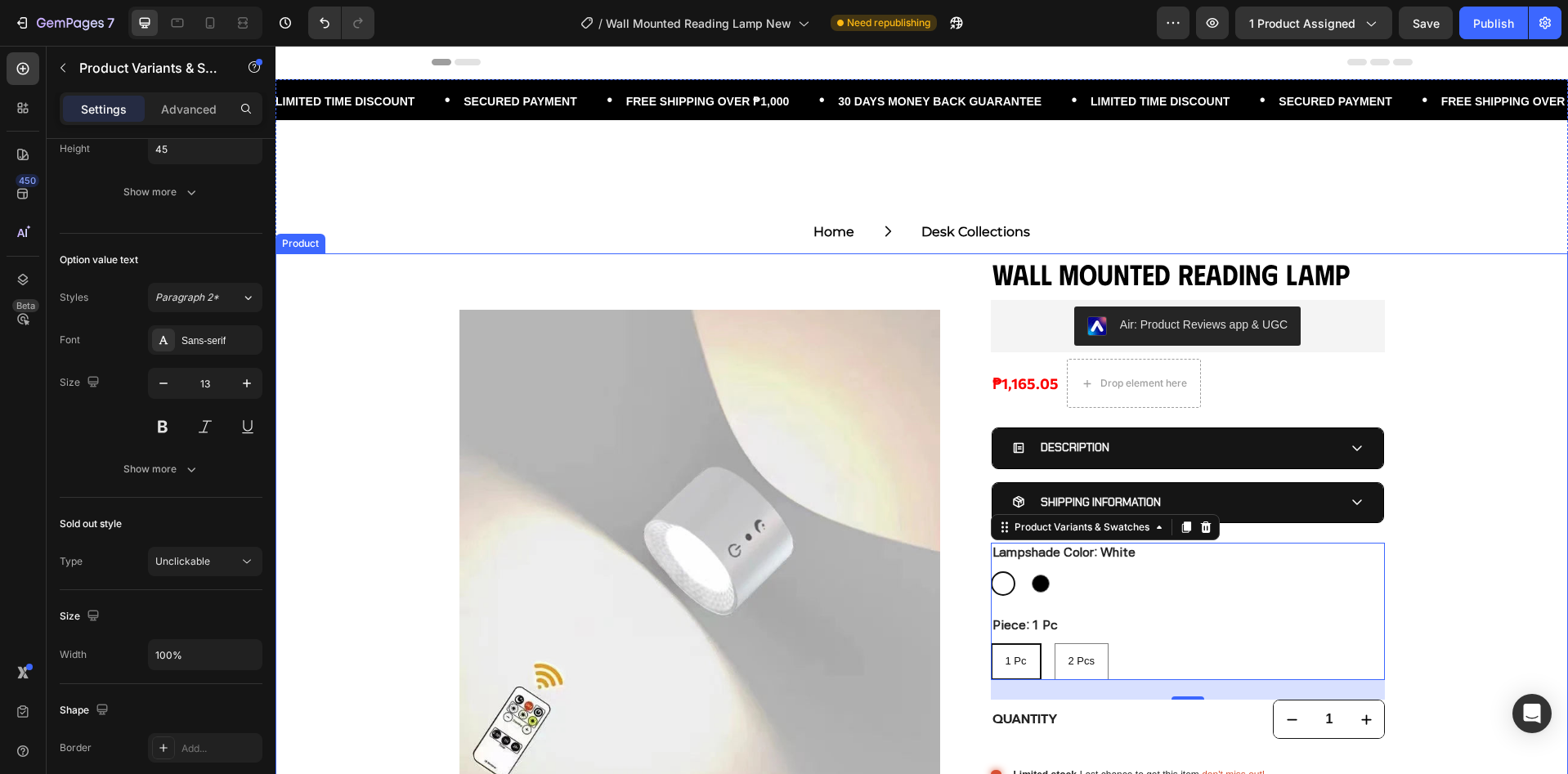
click at [385, 315] on div "Product Images Wall Mounted Reading Lamp Product Title Air: Product Reviews app…" at bounding box center [922, 608] width 1292 height 710
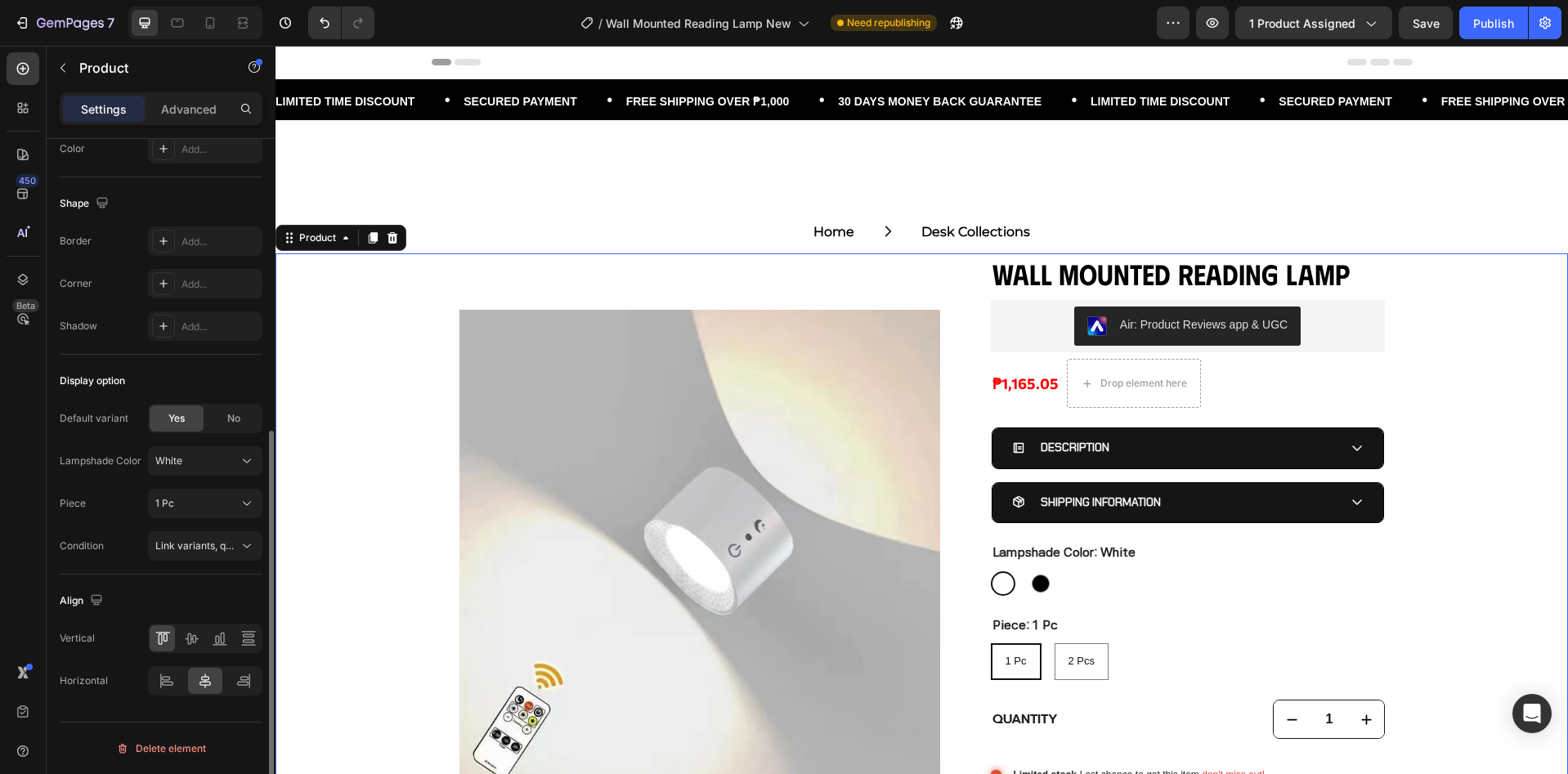
scroll to position [0, 0]
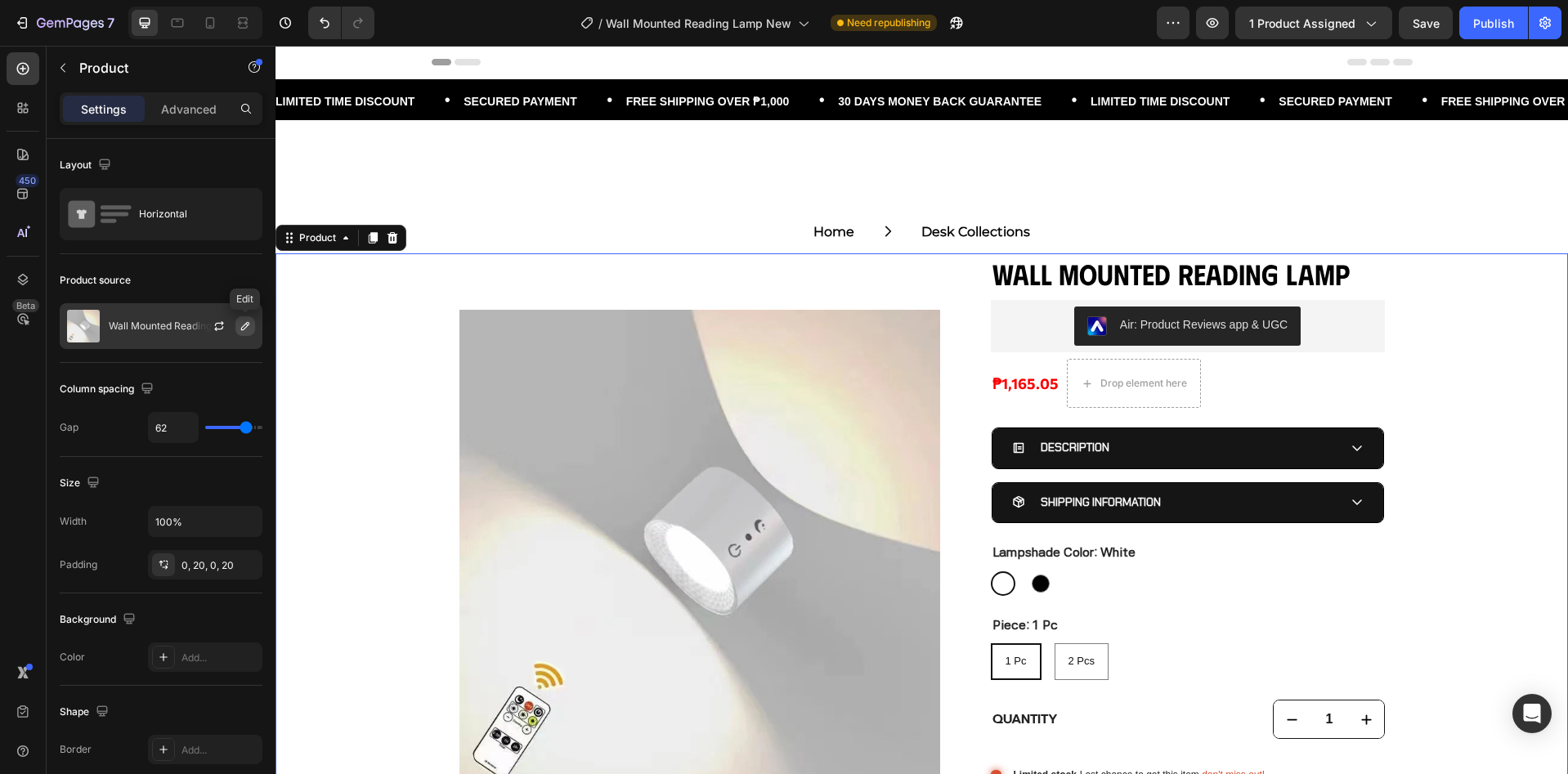
click at [251, 321] on icon "button" at bounding box center [245, 326] width 13 height 13
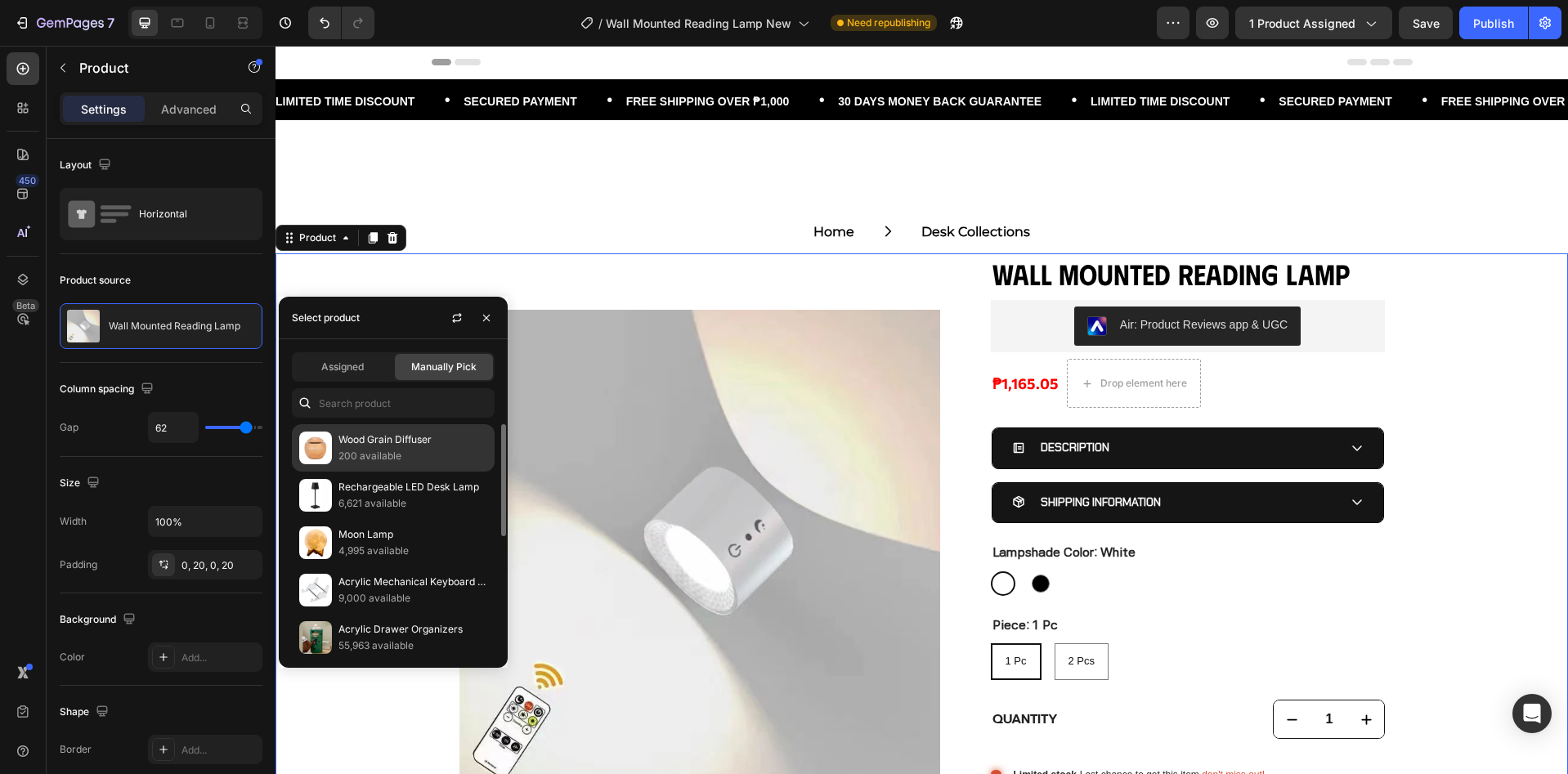
click at [377, 453] on p "200 available" at bounding box center [412, 456] width 149 height 17
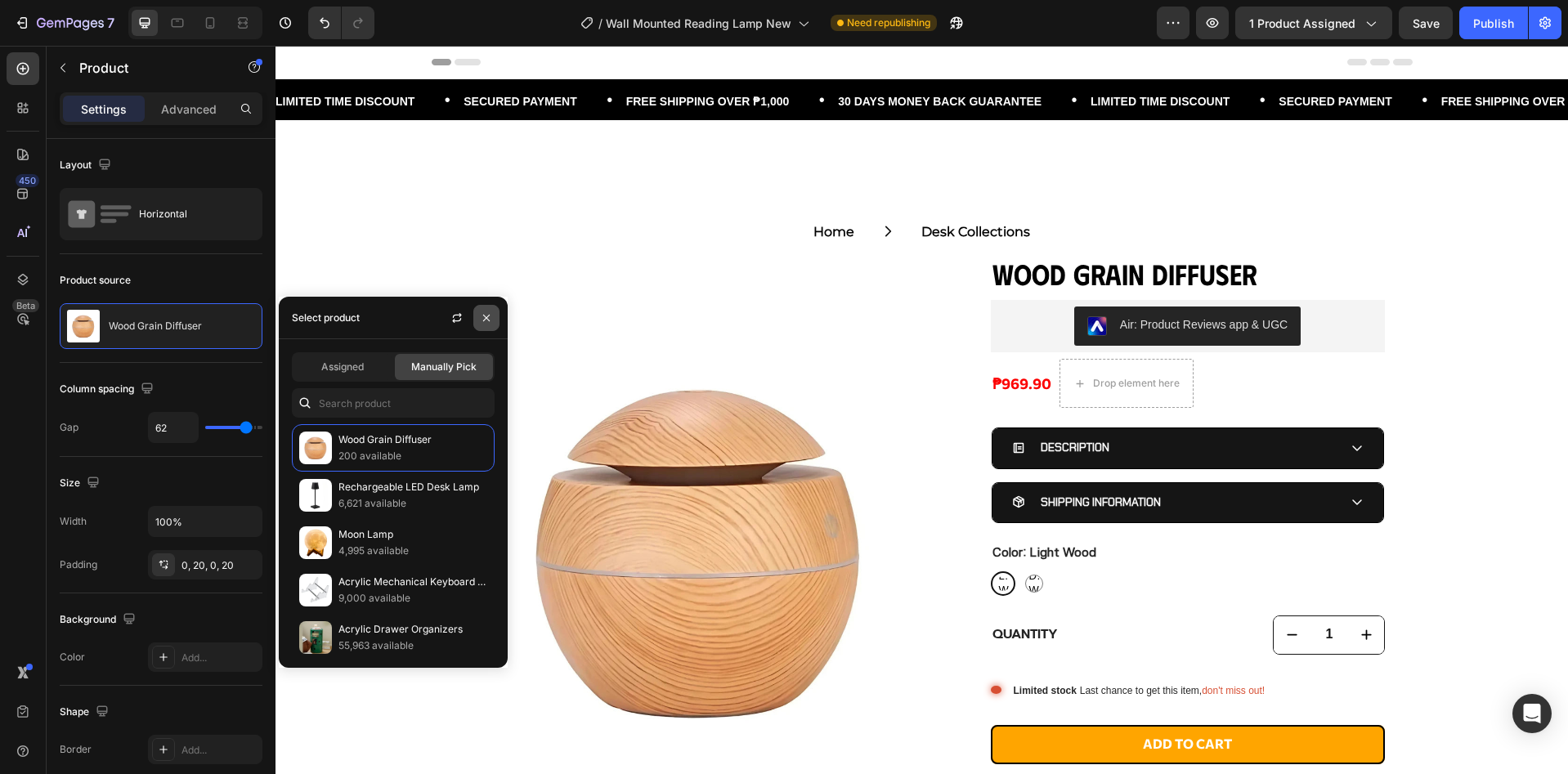
drag, startPoint x: 482, startPoint y: 318, endPoint x: 209, endPoint y: 291, distance: 274.3
click at [482, 318] on icon "button" at bounding box center [486, 318] width 13 height 13
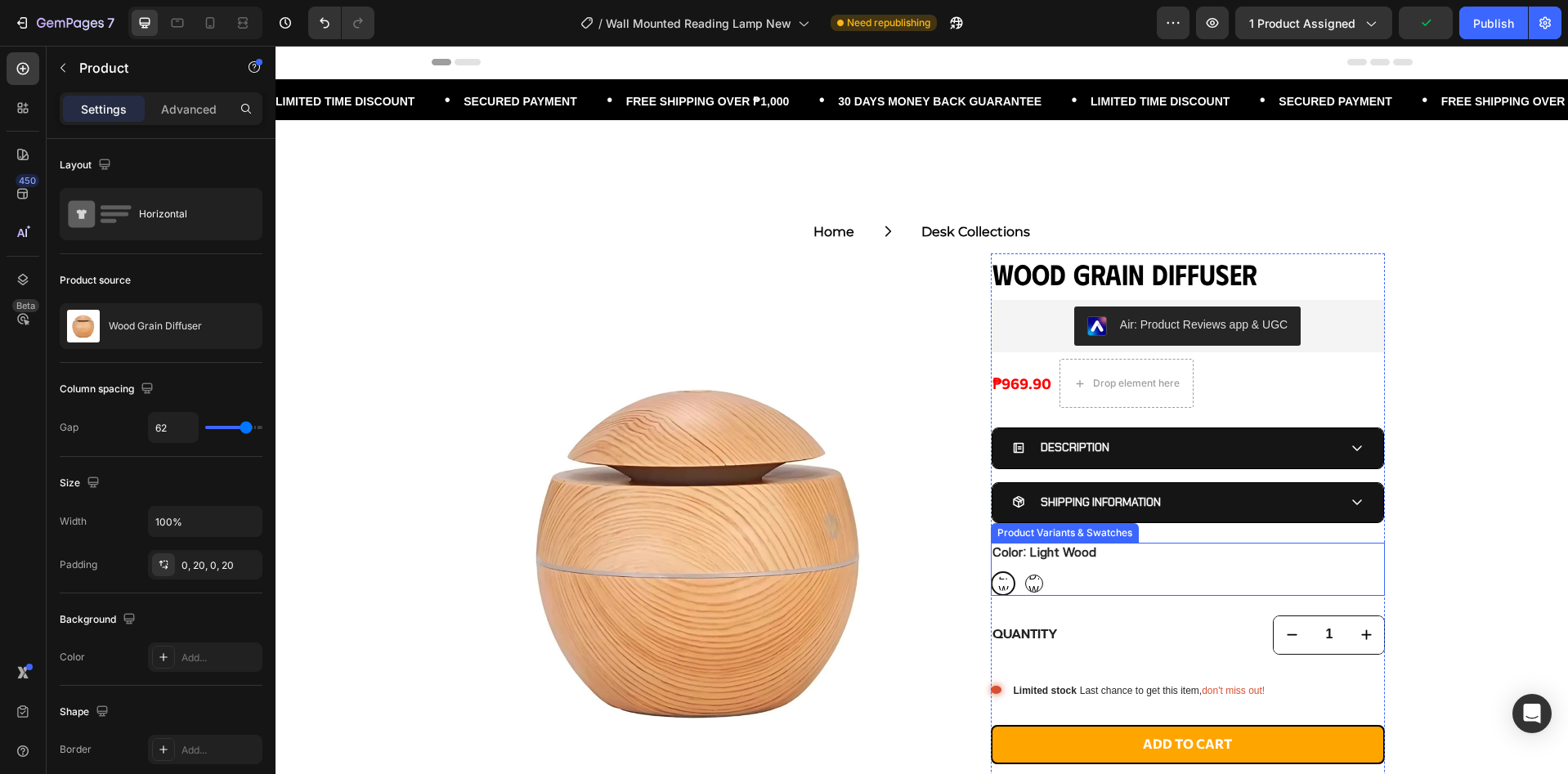
click at [1030, 581] on span "Deep Wood" at bounding box center [1035, 583] width 17 height 27
click at [1022, 571] on input "Deep Wood Deep Wood Deep Wood" at bounding box center [1021, 571] width 1 height 1
radio input "true"
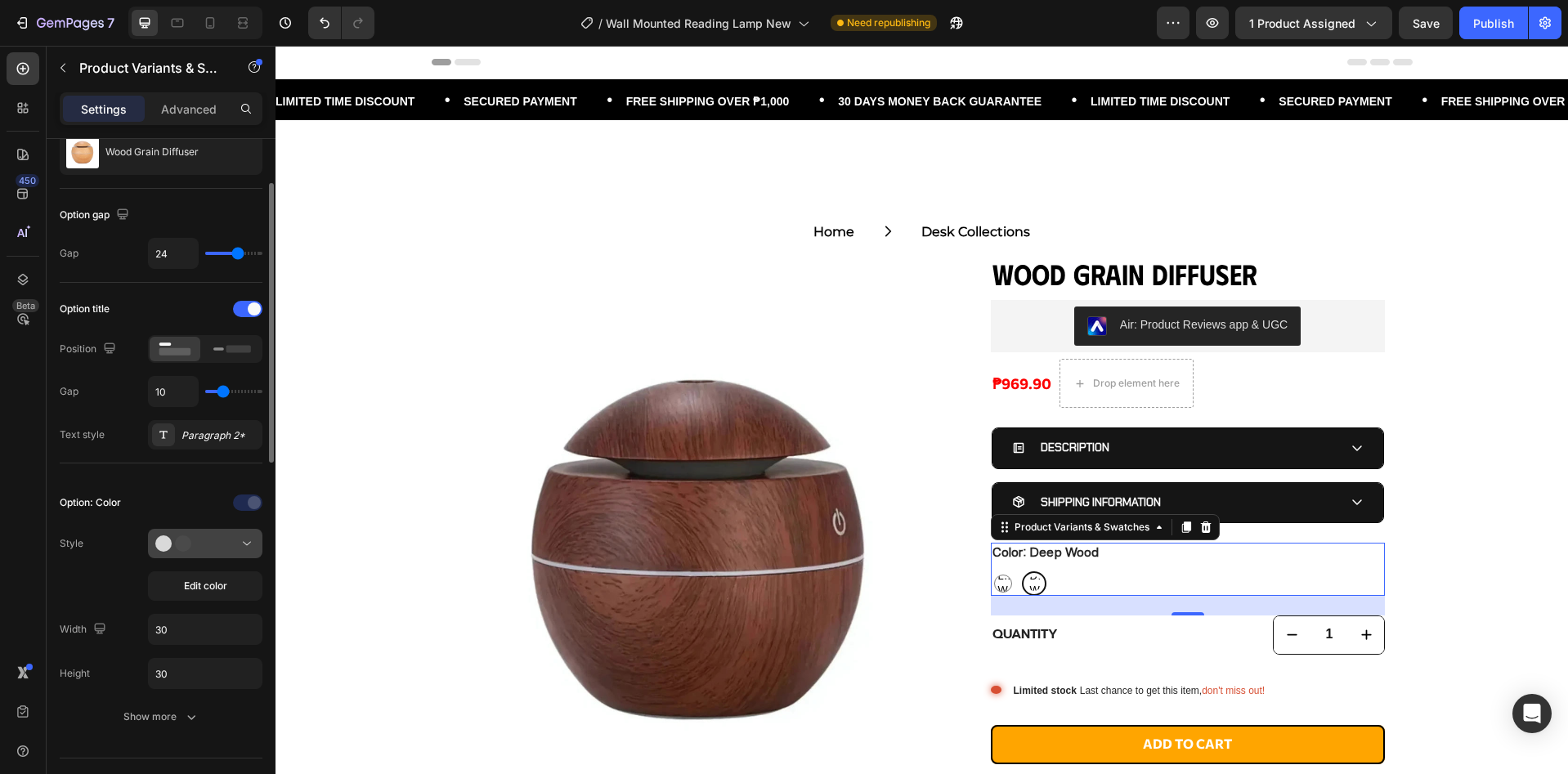
scroll to position [218, 0]
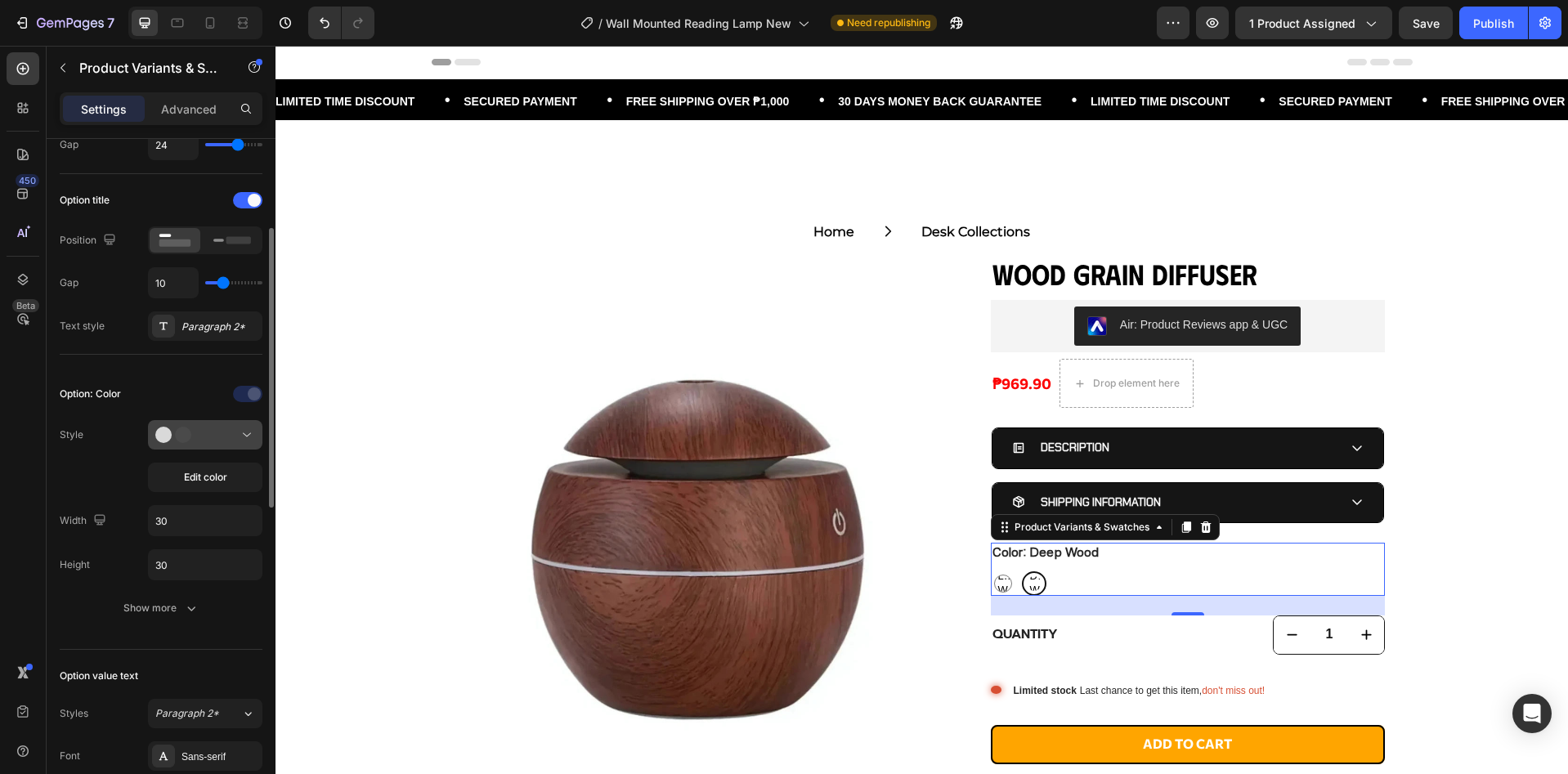
click at [228, 439] on div at bounding box center [205, 435] width 100 height 17
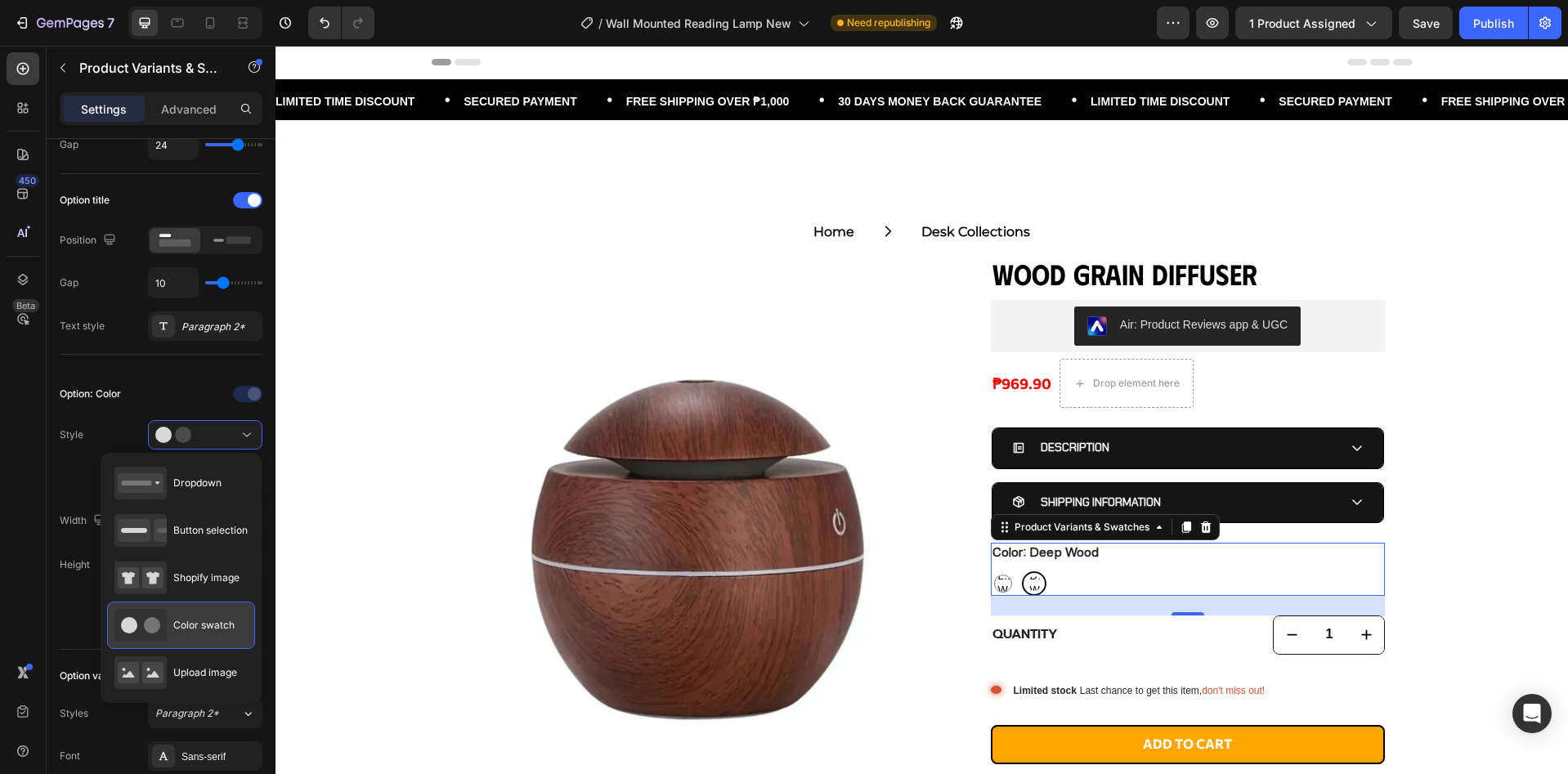
click at [201, 634] on div "Color swatch" at bounding box center [174, 625] width 120 height 32
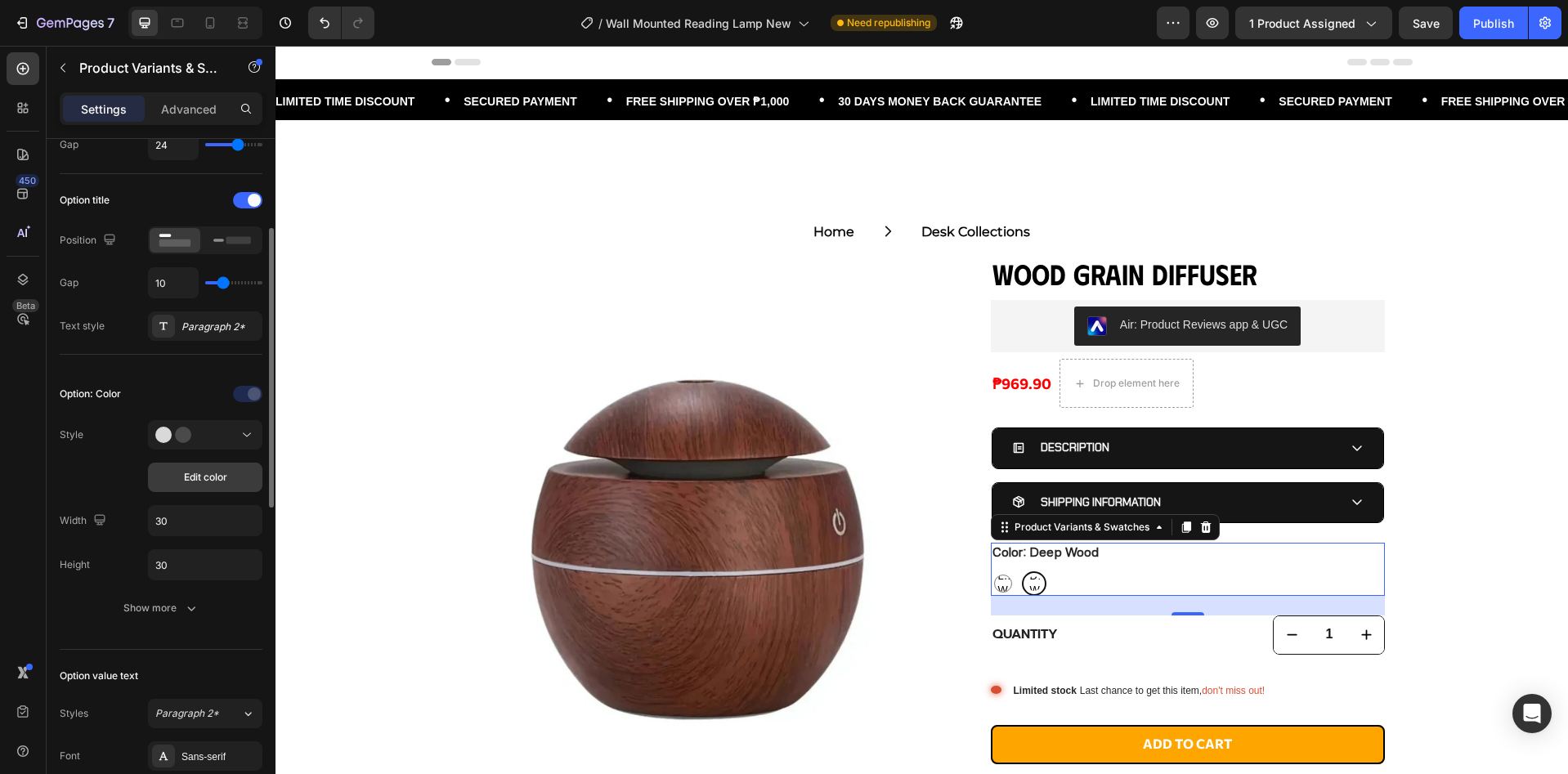
click at [210, 482] on span "Edit color" at bounding box center [205, 478] width 43 height 15
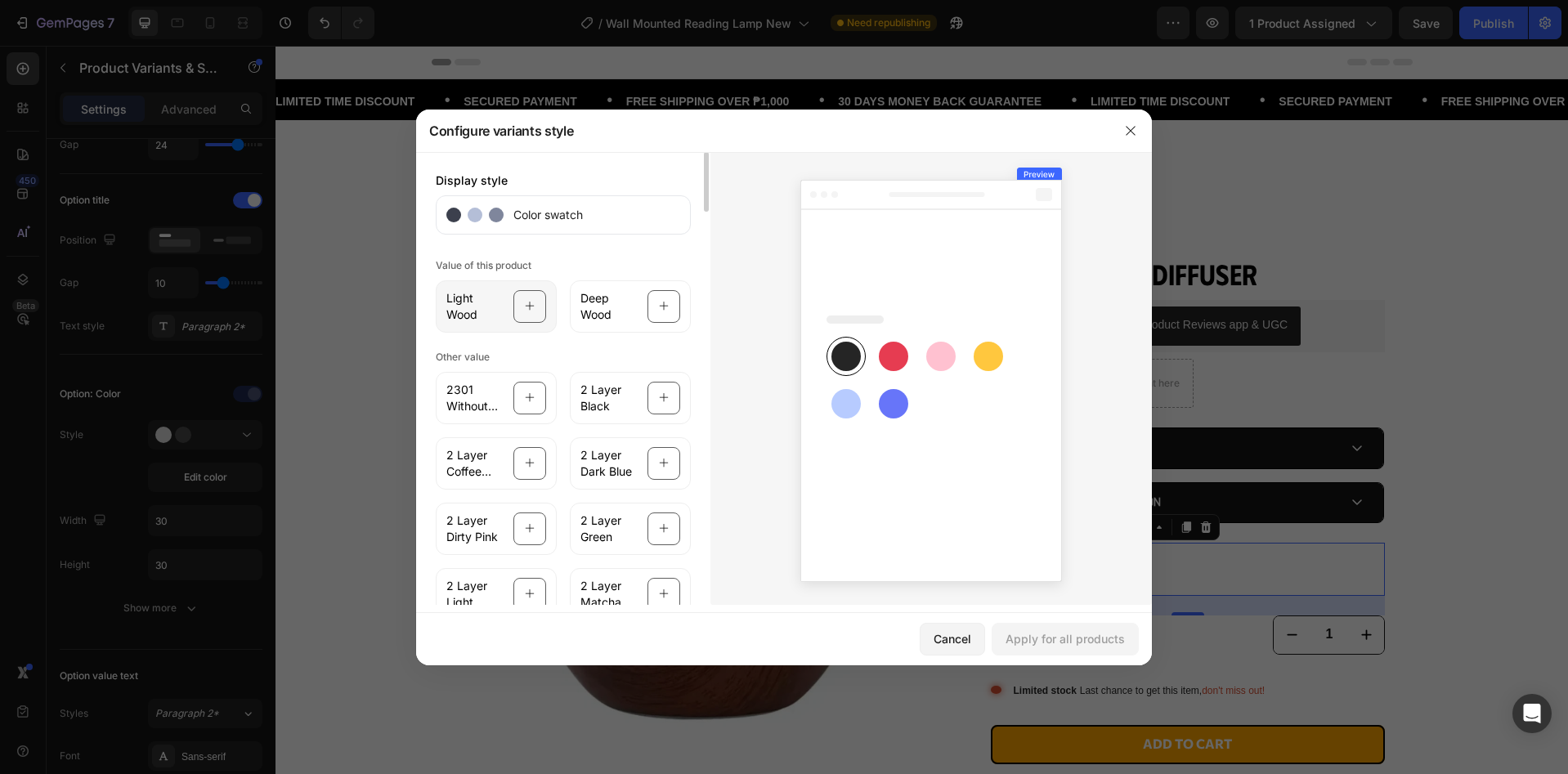
click at [537, 310] on div at bounding box center [529, 306] width 32 height 32
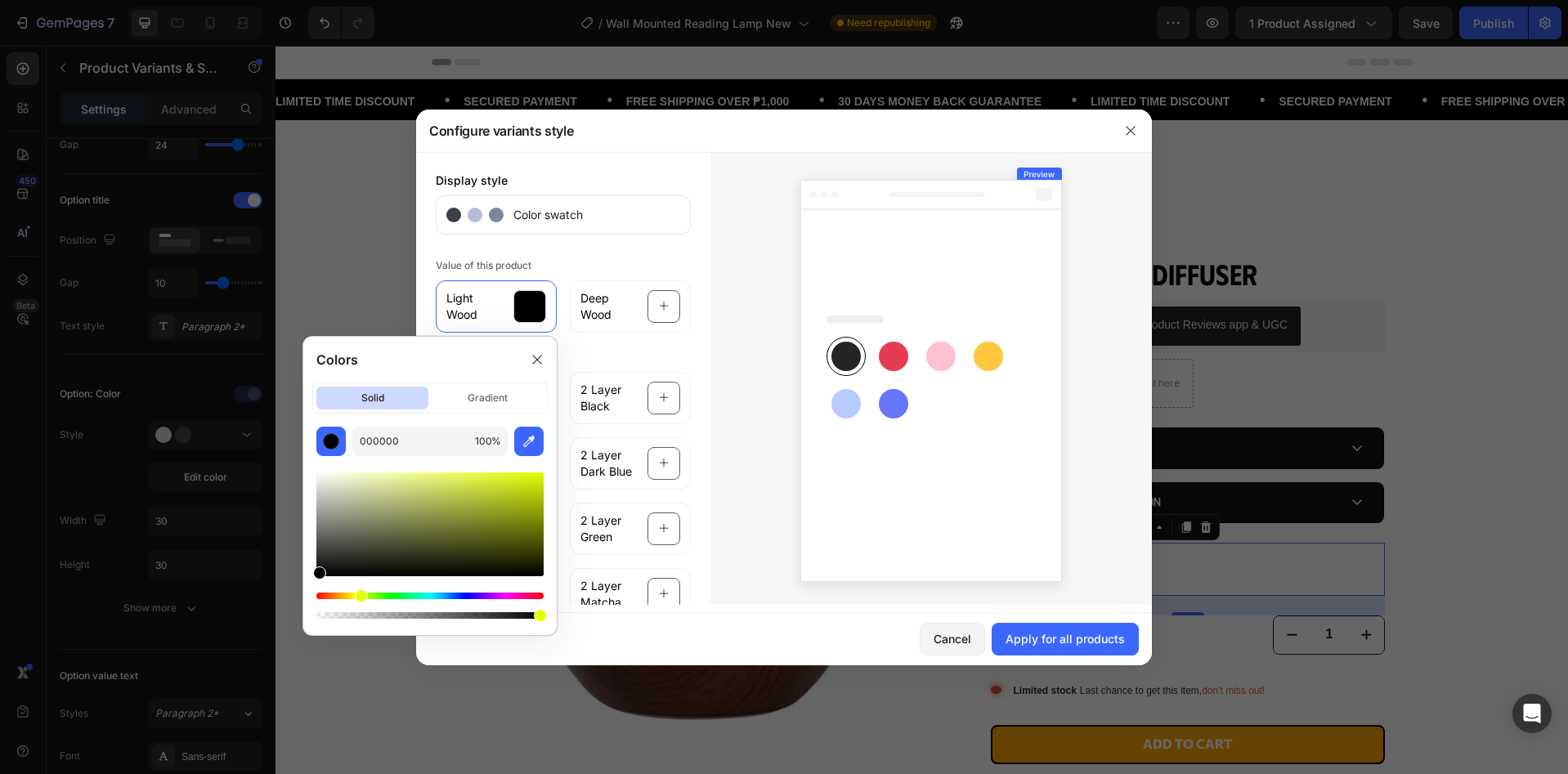
drag, startPoint x: 319, startPoint y: 596, endPoint x: 359, endPoint y: 595, distance: 40.0
click at [359, 595] on div "Hue" at bounding box center [361, 595] width 13 height 13
click at [361, 595] on div "Hue" at bounding box center [361, 595] width 13 height 13
drag, startPoint x: 319, startPoint y: 576, endPoint x: 395, endPoint y: 509, distance: 101.3
click at [395, 509] on div at bounding box center [396, 512] width 13 height 13
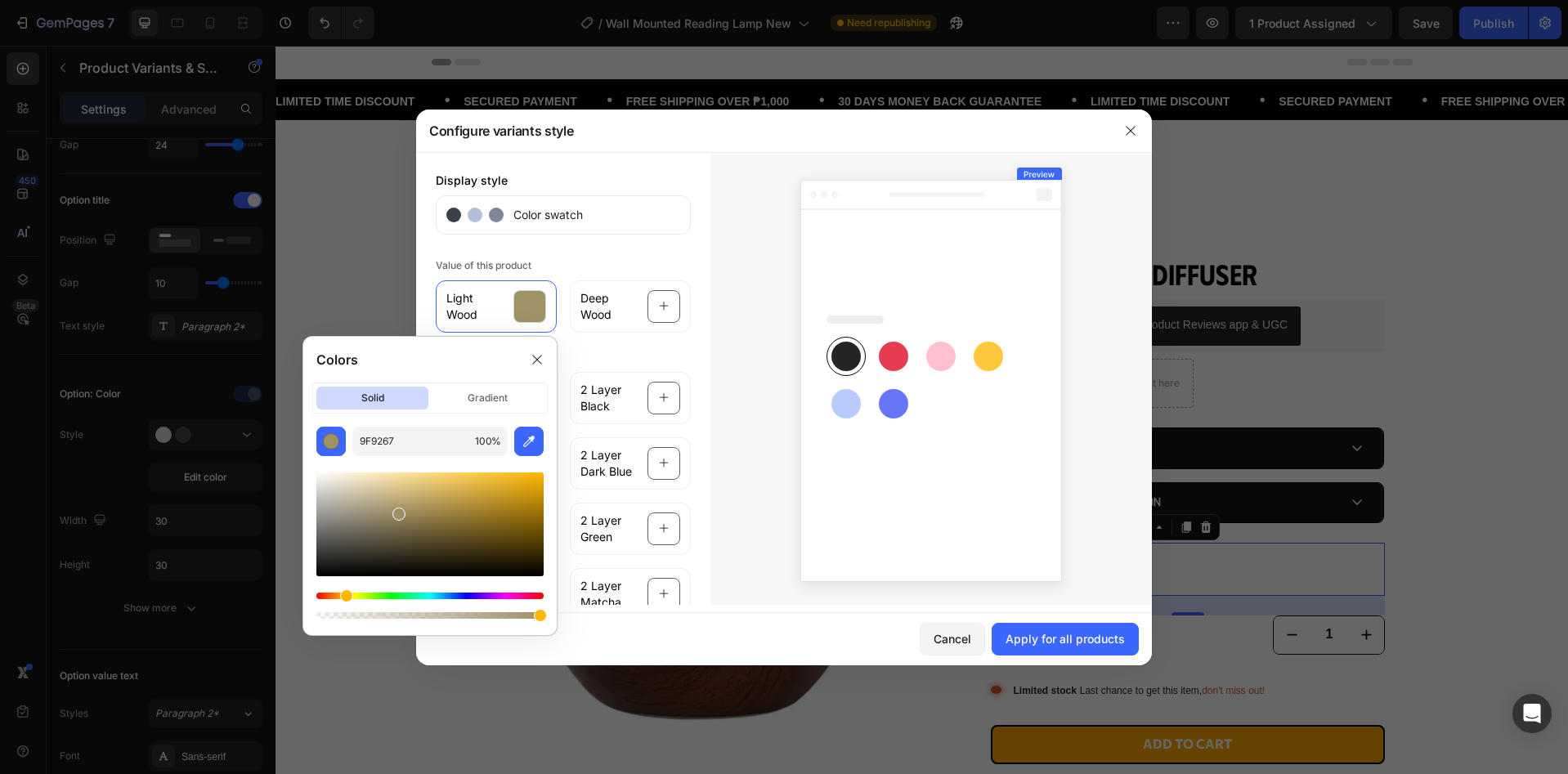
type input "9F8F67"
drag, startPoint x: 369, startPoint y: 597, endPoint x: 344, endPoint y: 605, distance: 26.2
click at [344, 605] on div at bounding box center [430, 605] width 227 height 26
click at [616, 300] on span "Deep Wood" at bounding box center [608, 306] width 57 height 32
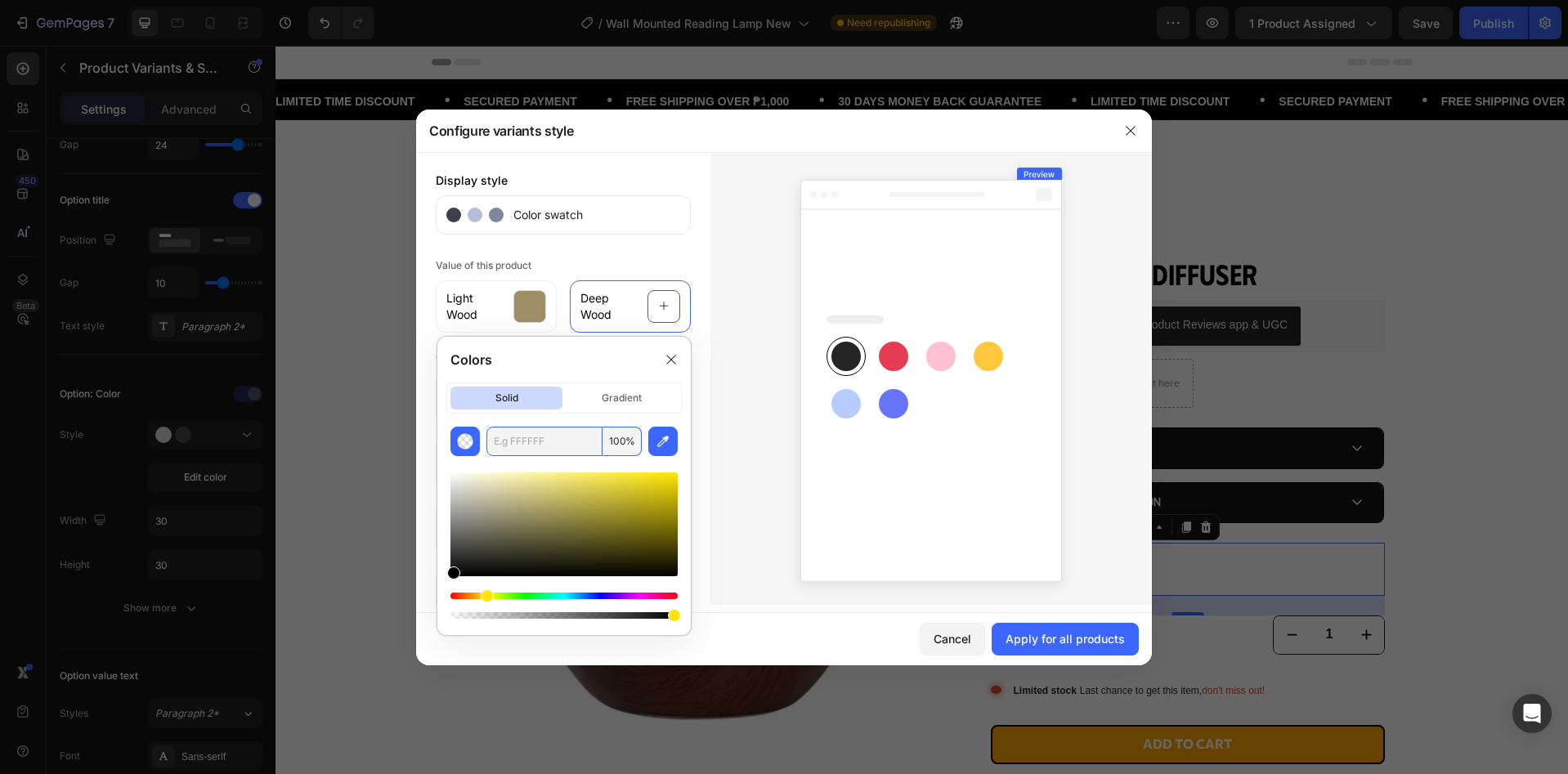
click at [525, 452] on input "text" at bounding box center [544, 441] width 116 height 29
paste input "654321"
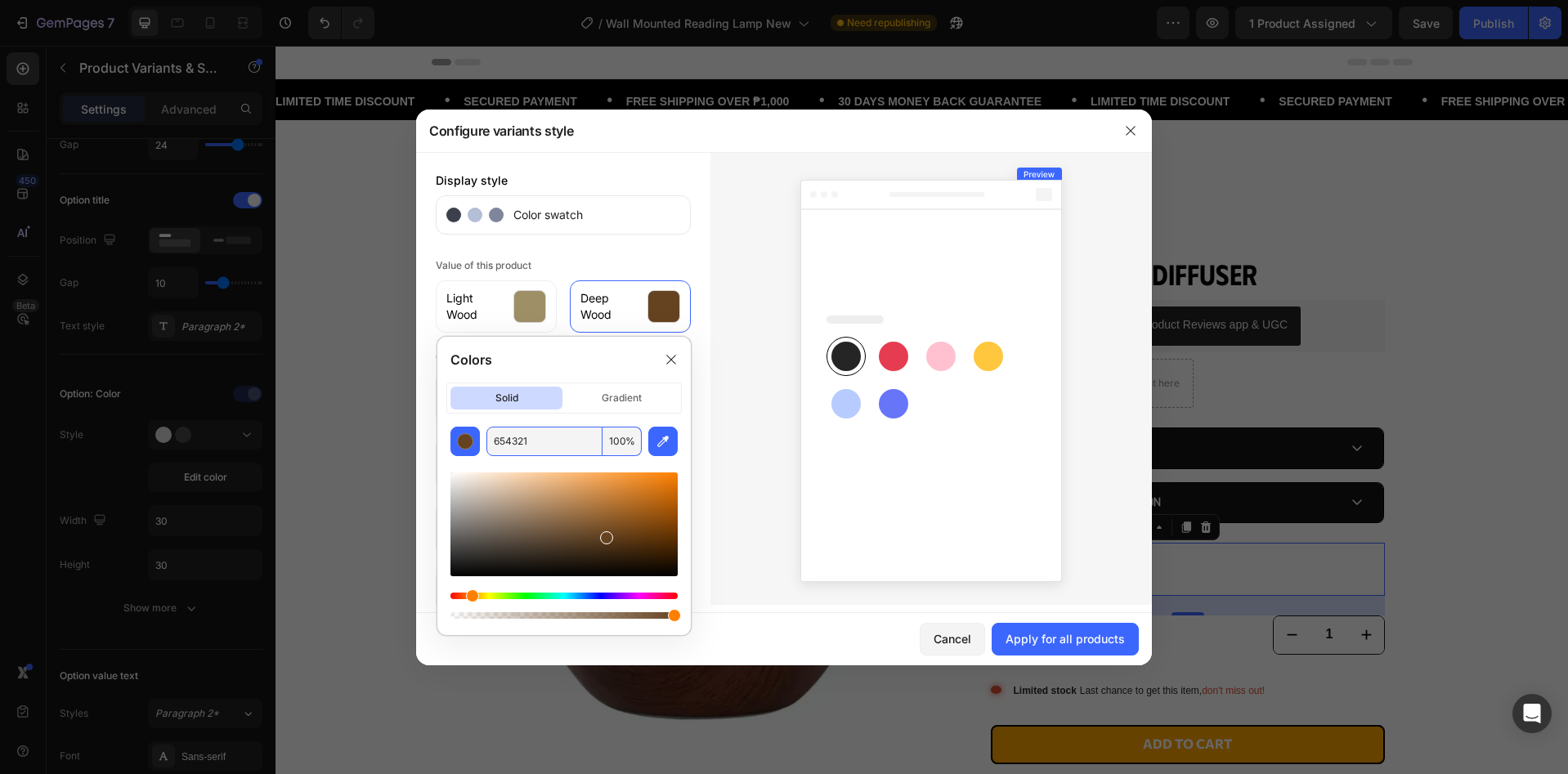
type input "654321"
click at [679, 361] on div at bounding box center [671, 359] width 26 height 26
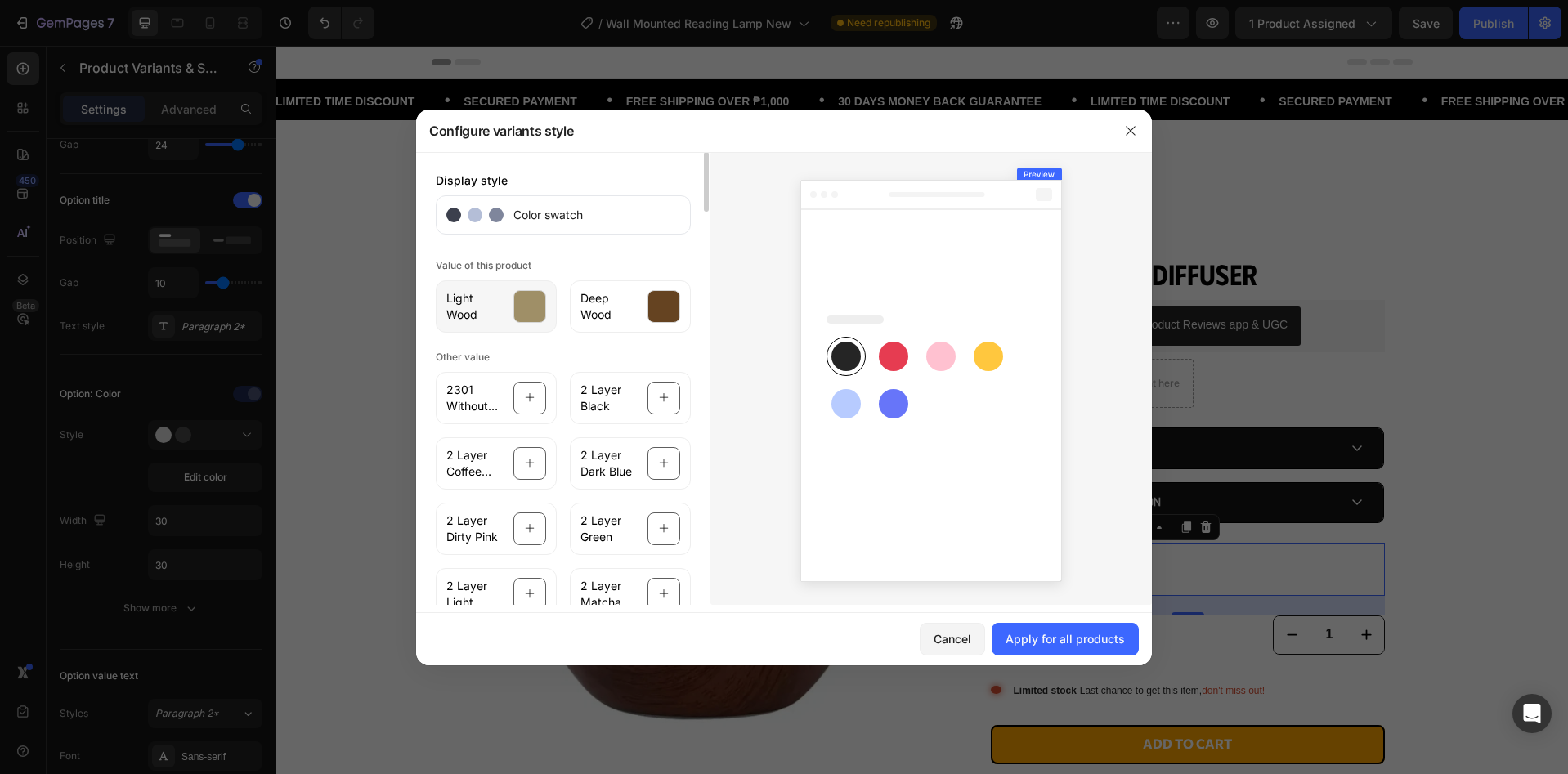
click at [517, 290] on div at bounding box center [529, 306] width 32 height 32
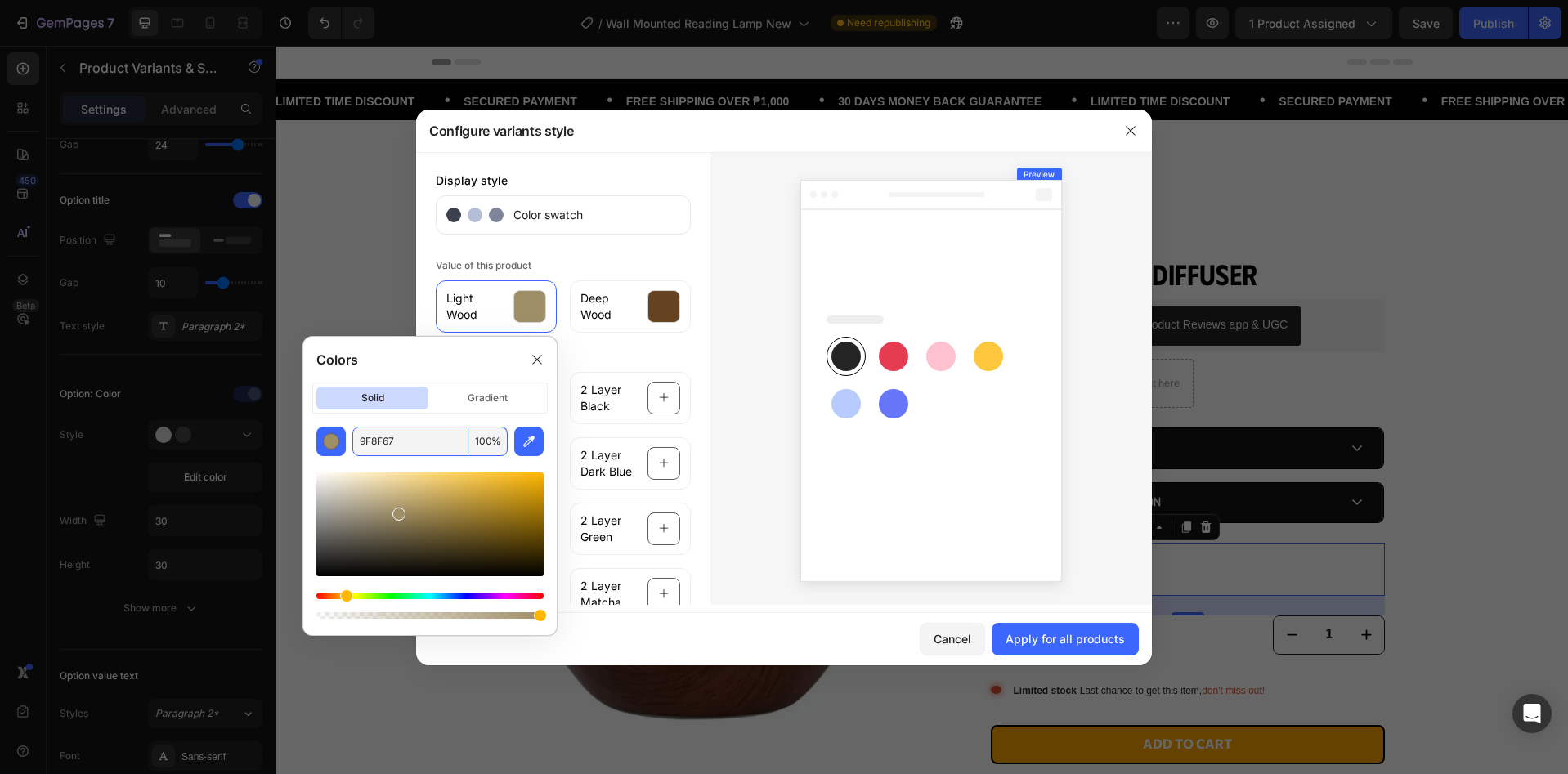
click at [376, 442] on input "9F8F67" at bounding box center [410, 441] width 116 height 29
paste input "B5651D"
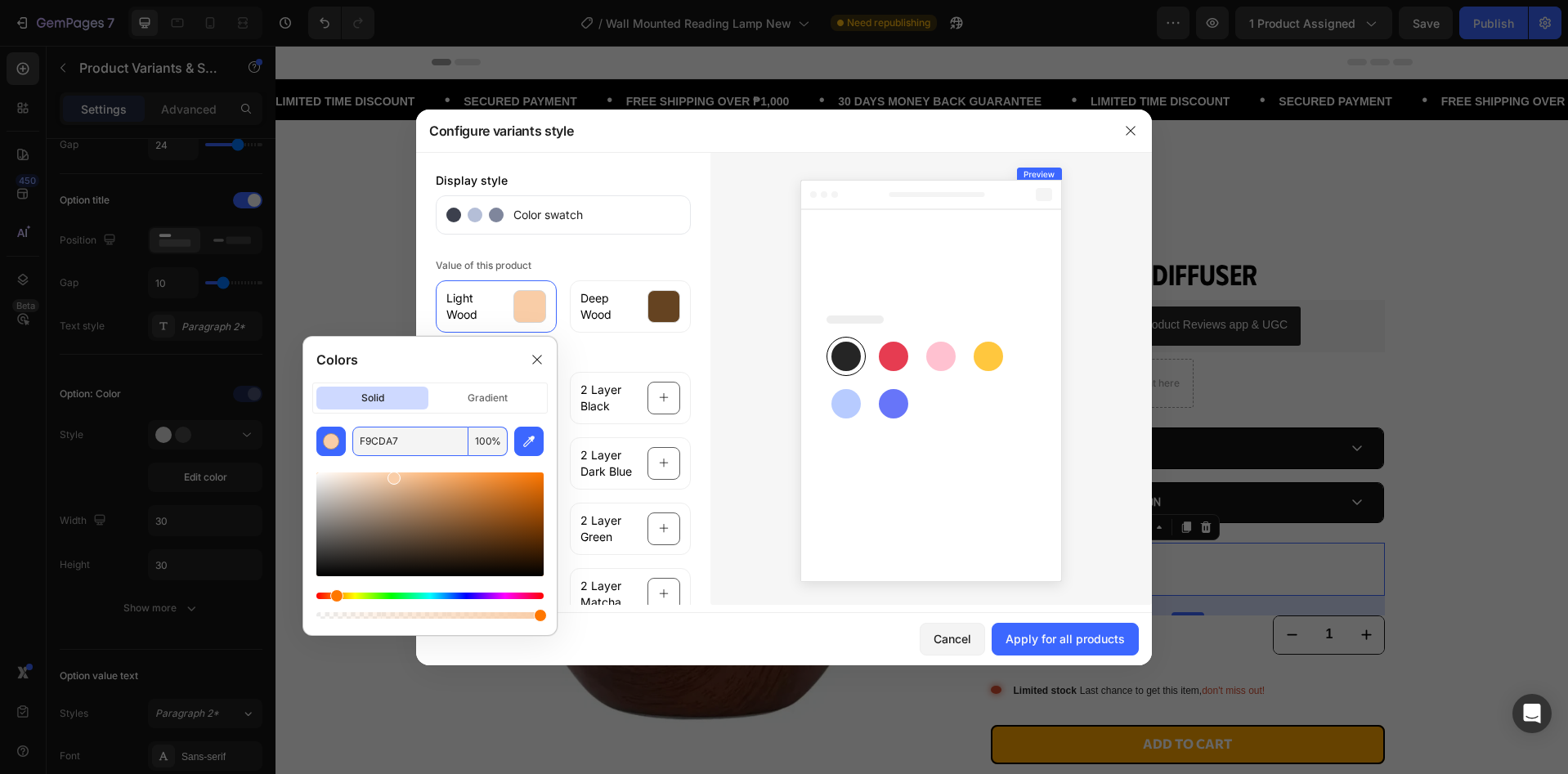
drag, startPoint x: 507, startPoint y: 501, endPoint x: 392, endPoint y: 474, distance: 118.1
click at [392, 474] on div at bounding box center [394, 478] width 13 height 13
drag, startPoint x: 392, startPoint y: 474, endPoint x: 424, endPoint y: 472, distance: 32.1
click at [424, 472] on div at bounding box center [426, 476] width 13 height 13
click at [395, 434] on input "FFBF87" at bounding box center [410, 441] width 116 height 29
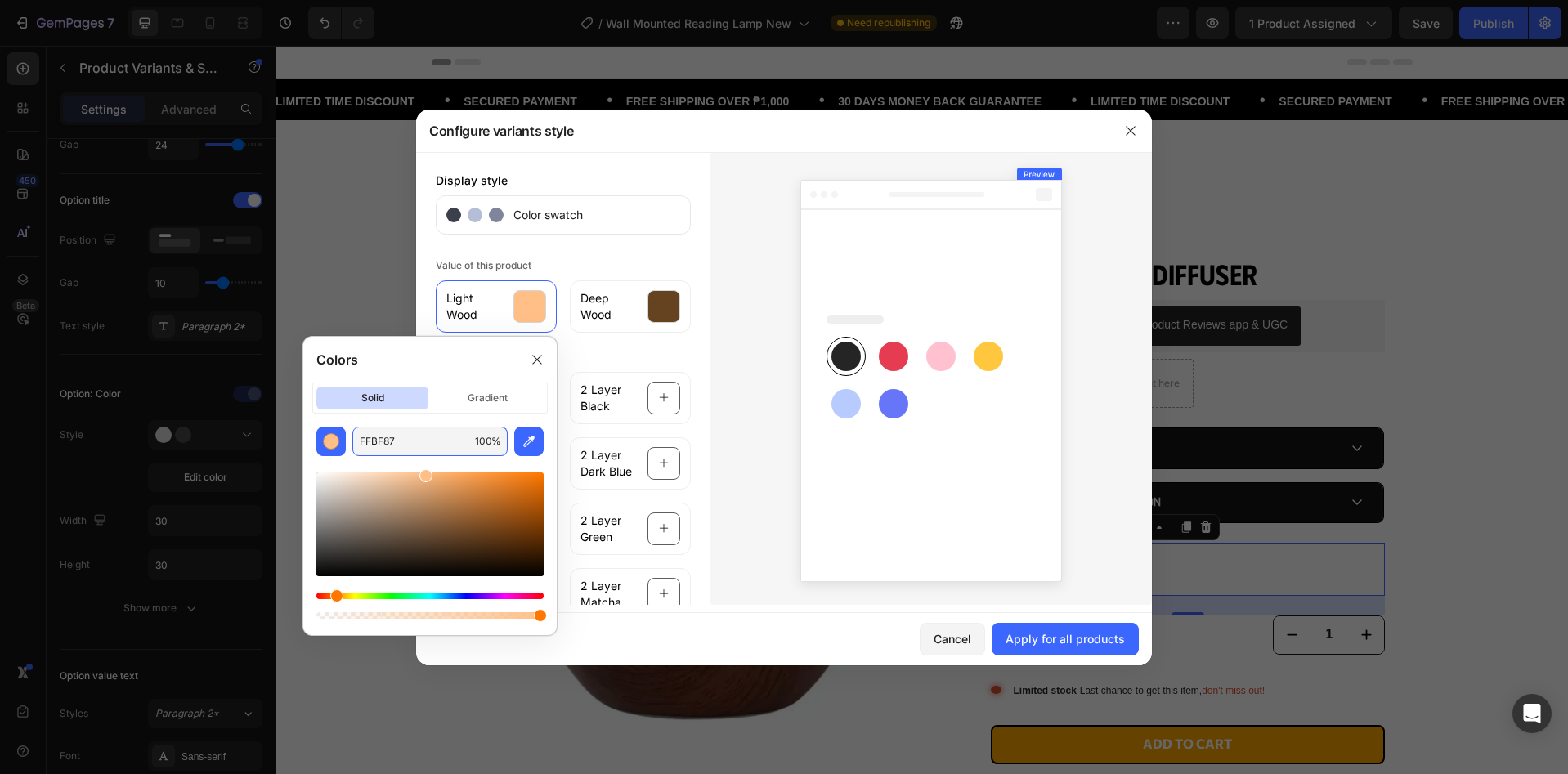
click at [395, 434] on input "FFBF87" at bounding box center [410, 441] width 116 height 29
paste input "DEB8"
type input "DEB887"
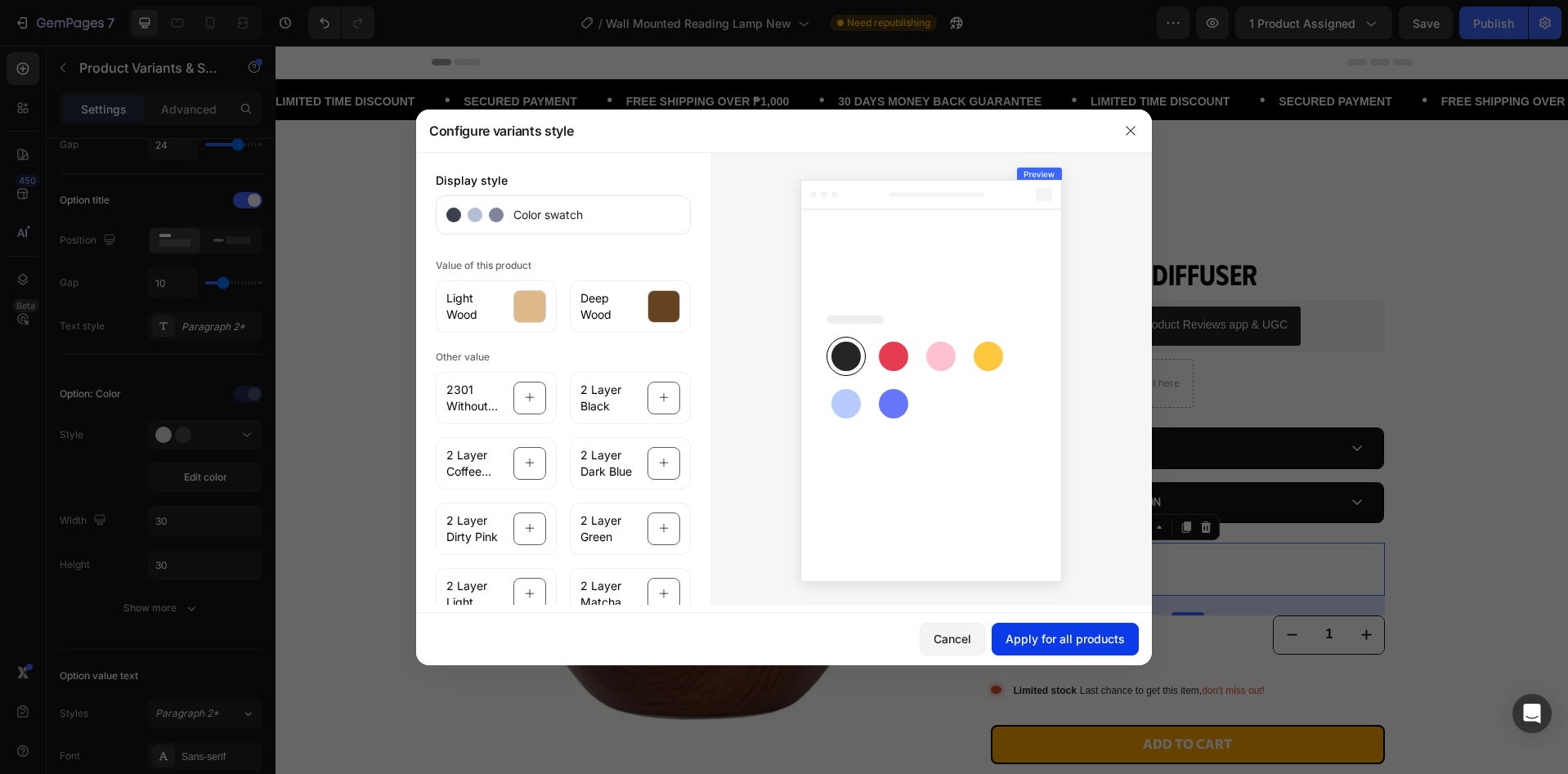
click at [1095, 636] on div "Apply for all products" at bounding box center [1065, 638] width 120 height 17
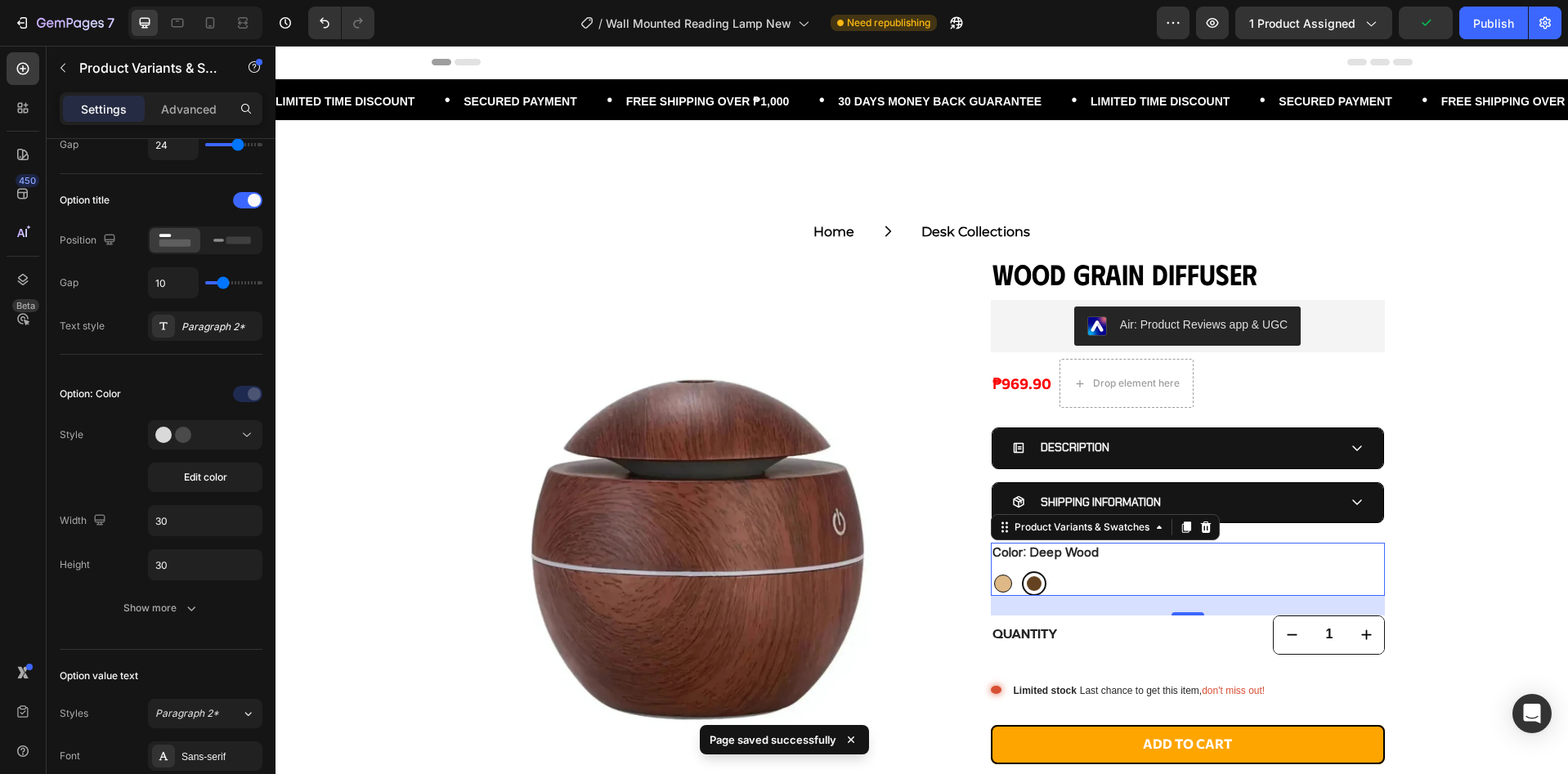
click at [995, 582] on div at bounding box center [1003, 584] width 18 height 18
click at [990, 571] on input "Light Wood Light Wood" at bounding box center [990, 571] width 1 height 1
radio input "true"
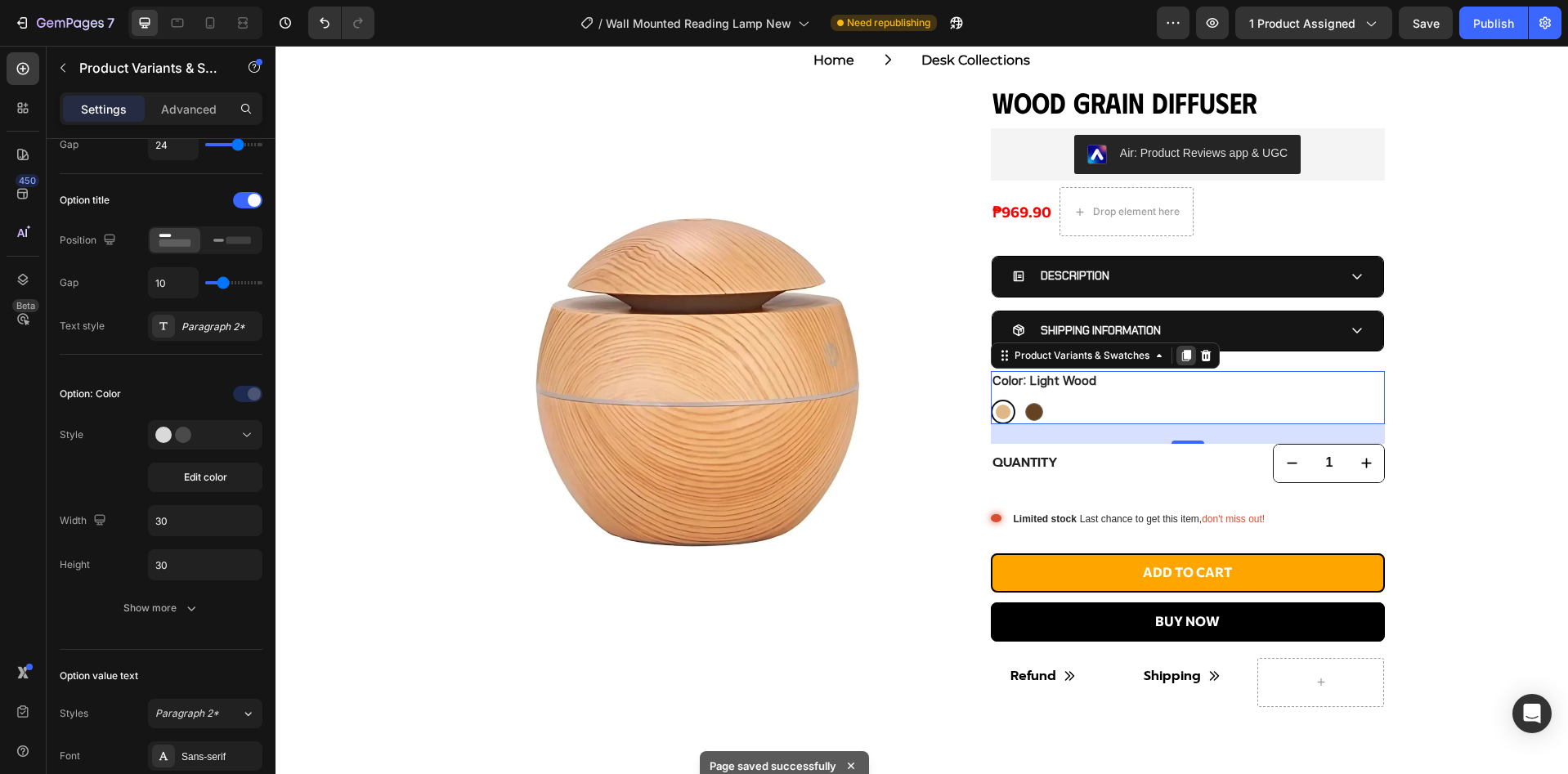
scroll to position [218, 0]
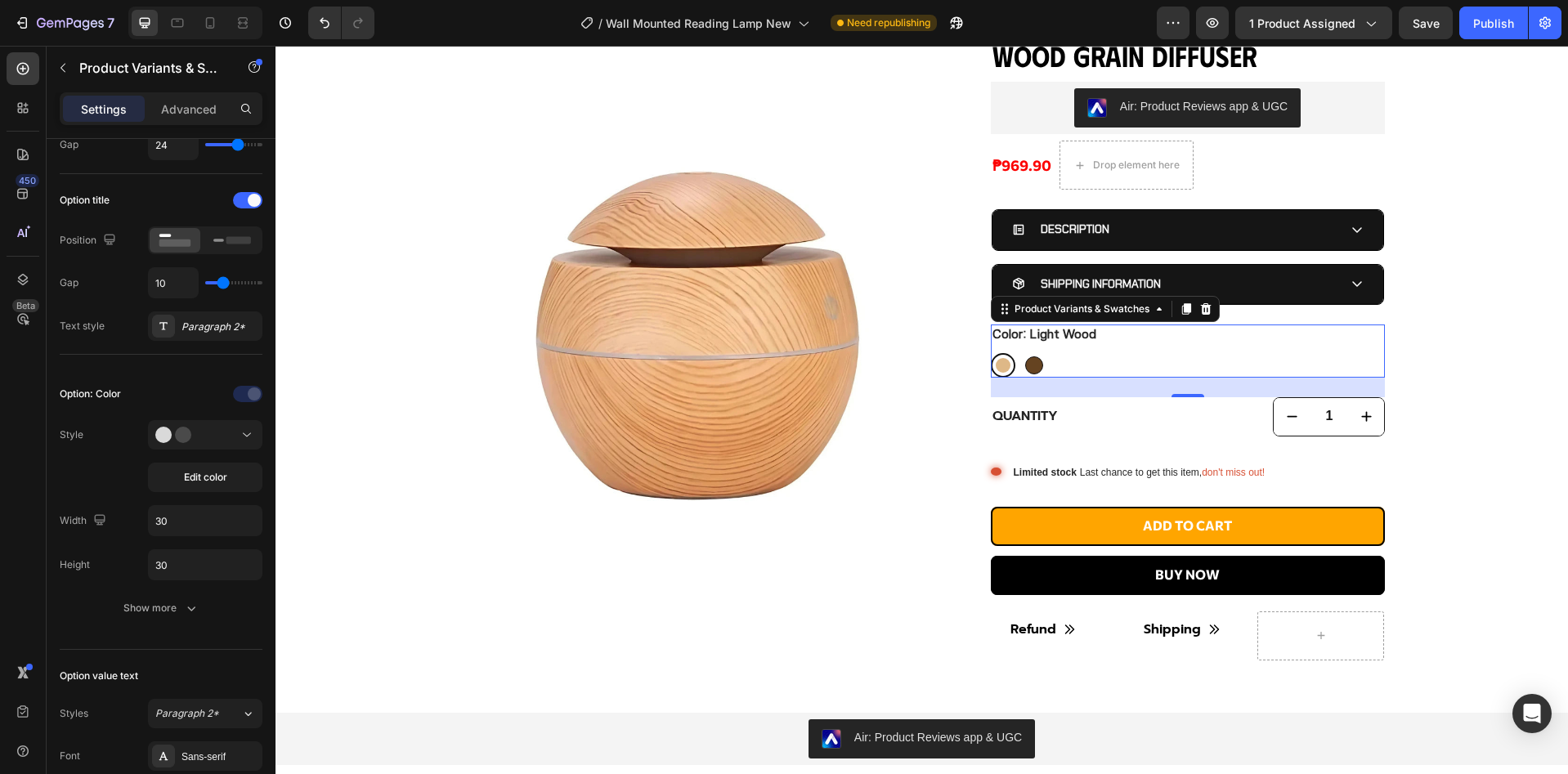
click at [1025, 365] on div at bounding box center [1035, 365] width 18 height 18
click at [1022, 353] on input "Deep Wood Deep Wood" at bounding box center [1021, 352] width 1 height 1
radio input "true"
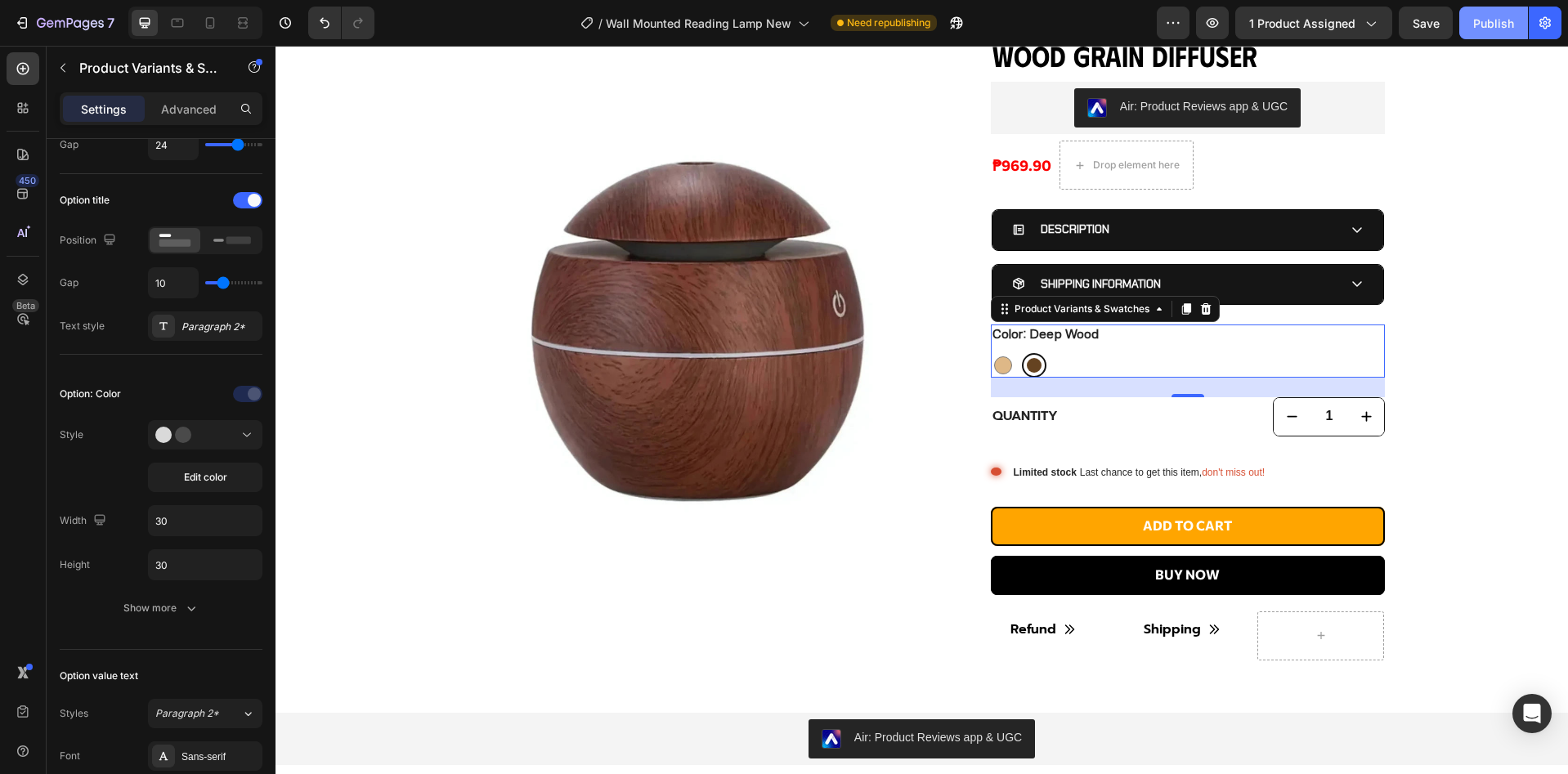
click at [1482, 22] on div "Publish" at bounding box center [1493, 23] width 41 height 17
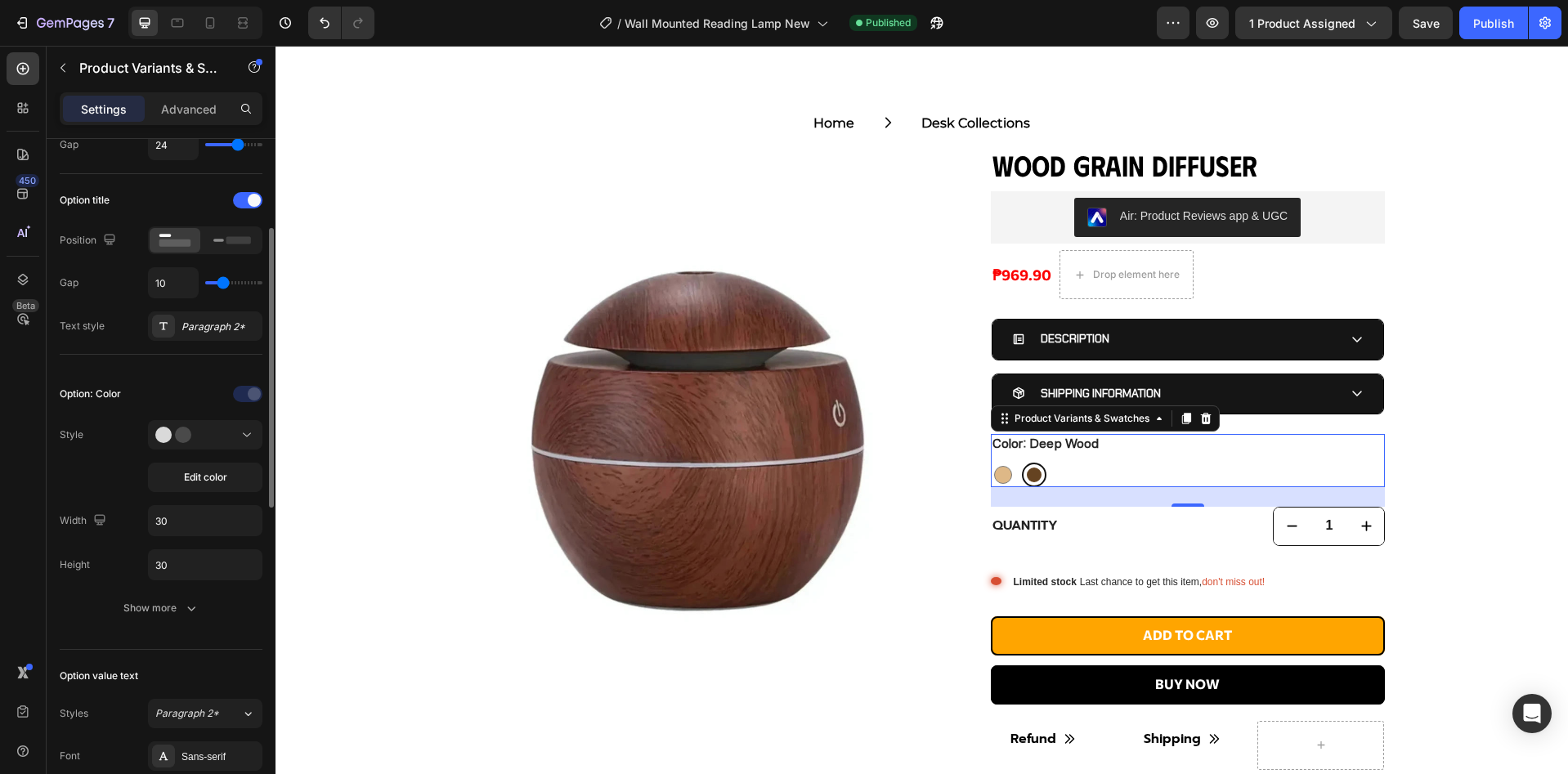
scroll to position [0, 0]
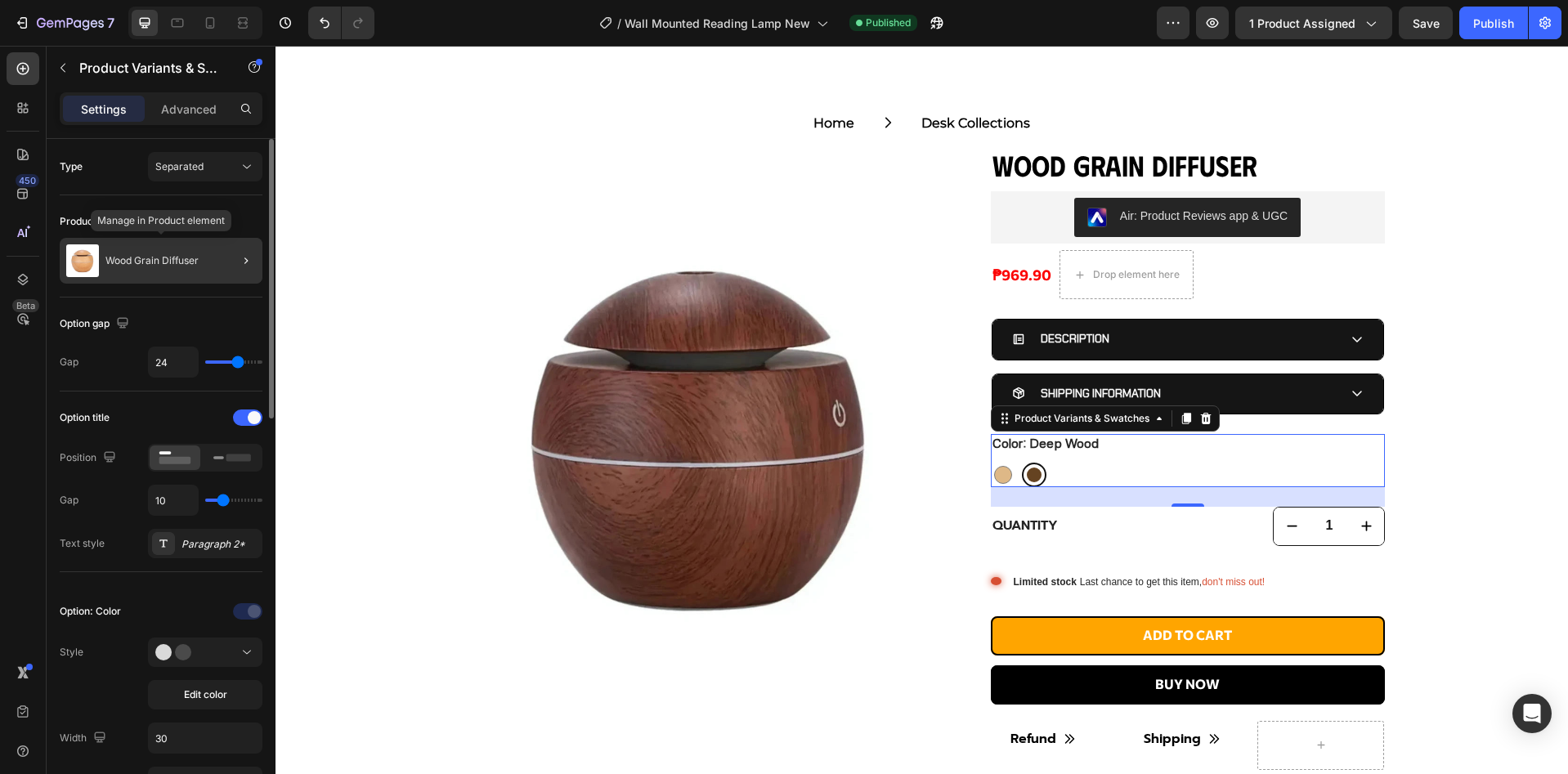
click at [209, 262] on div "Wood Grain Diffuser" at bounding box center [161, 260] width 203 height 46
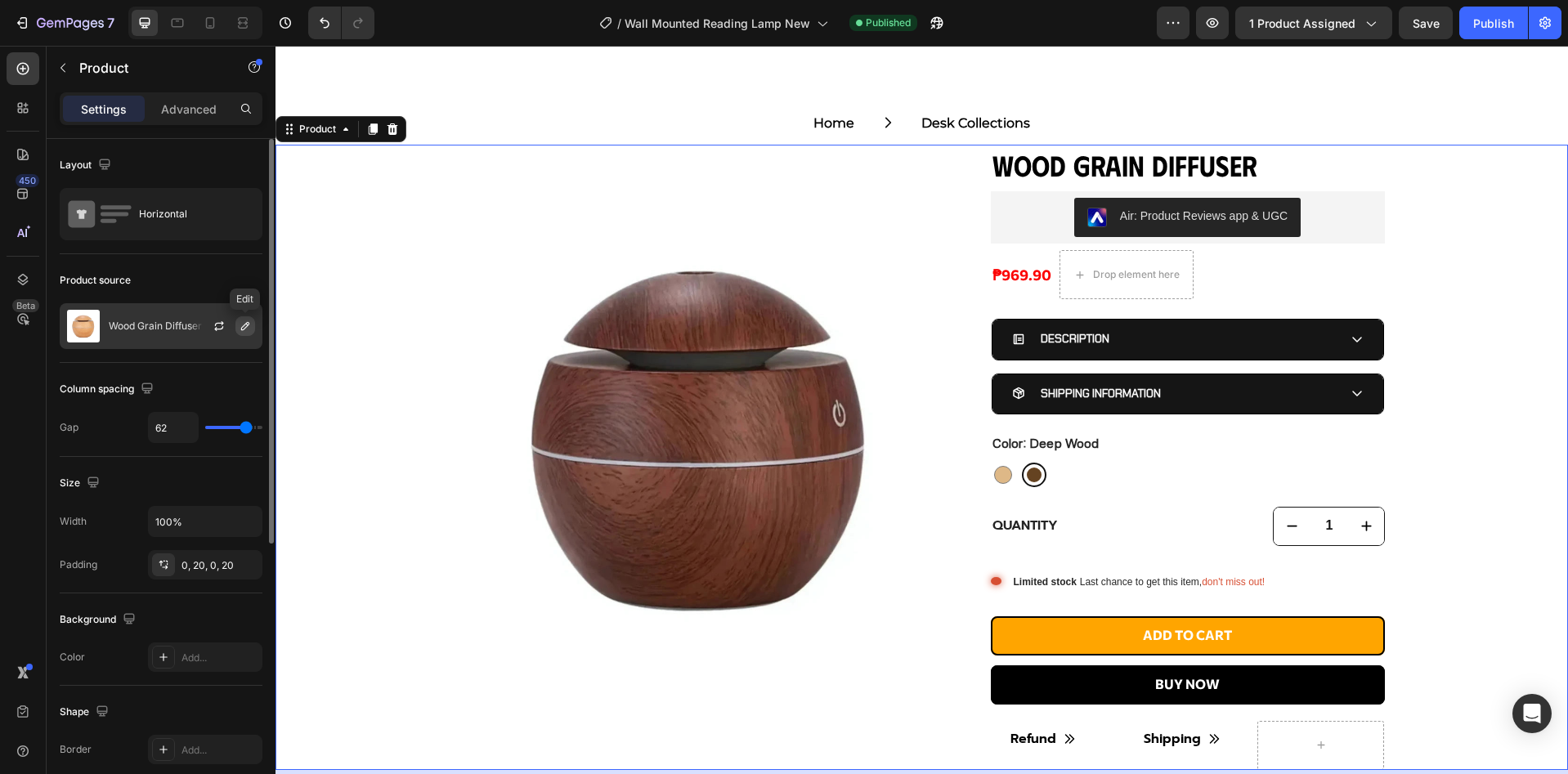
click at [238, 332] on button "button" at bounding box center [245, 326] width 20 height 20
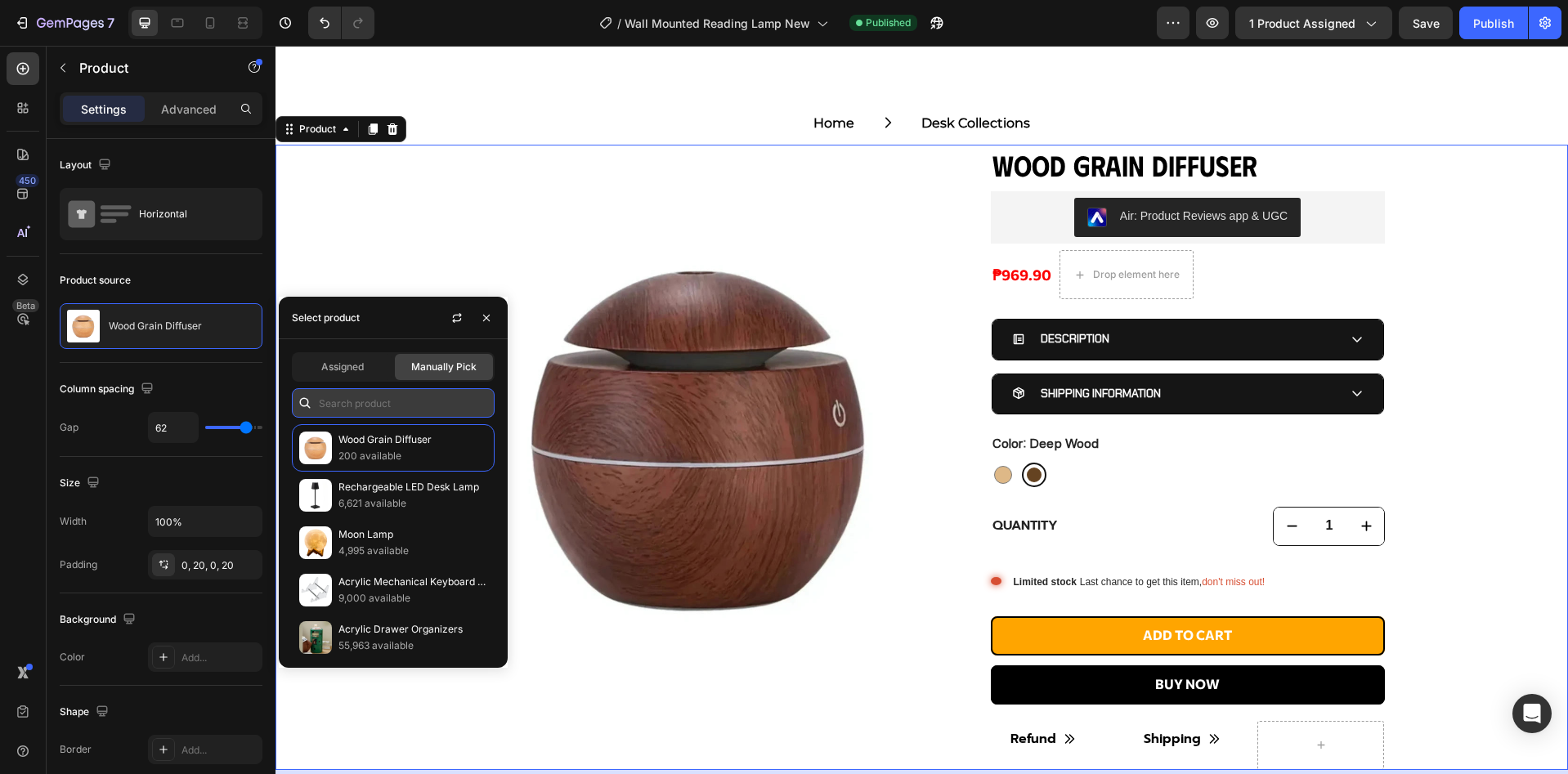
click at [363, 409] on input "text" at bounding box center [393, 402] width 203 height 29
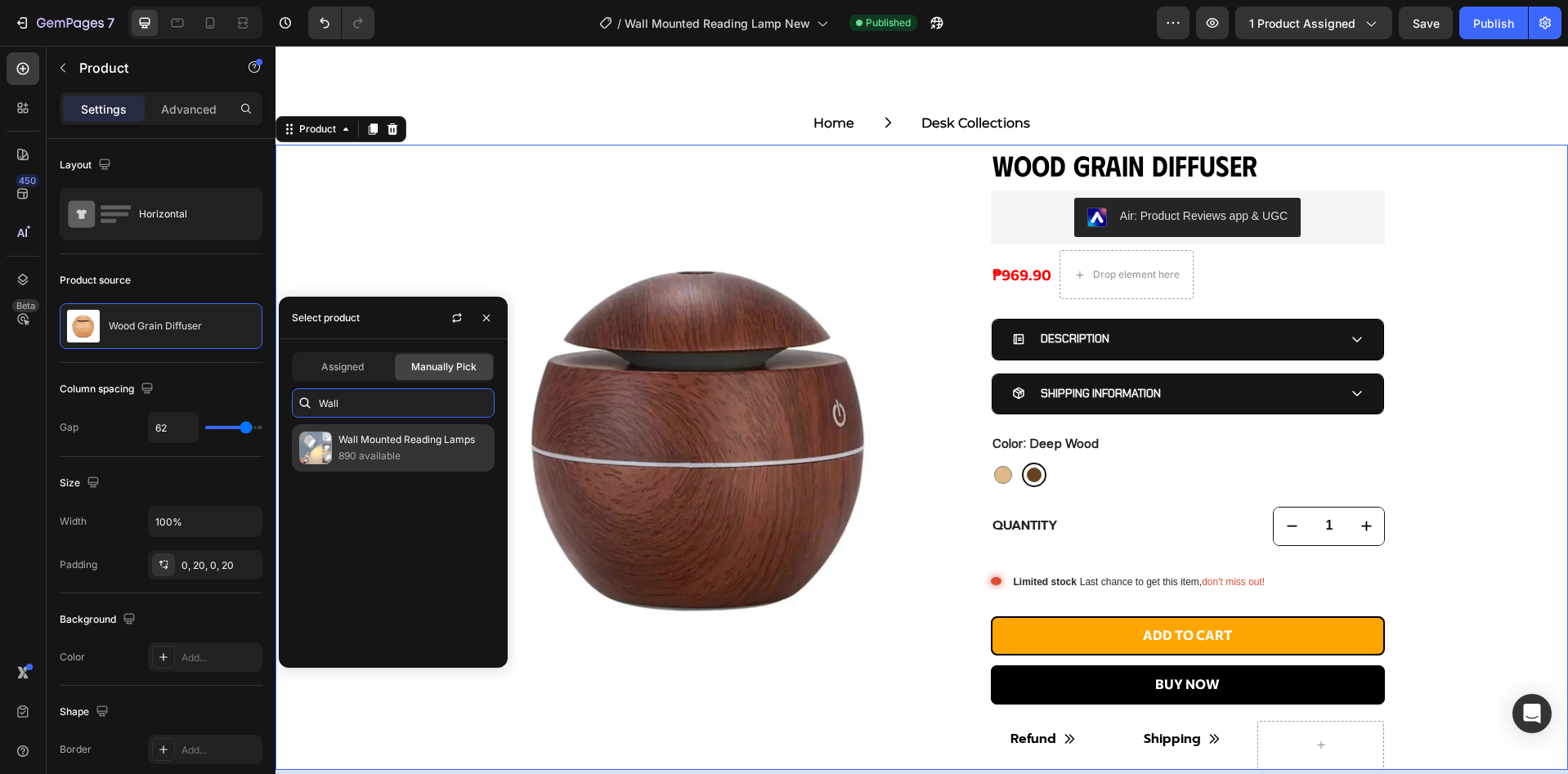
type input "Wall"
click at [381, 434] on p "Wall Mounted Reading Lamps" at bounding box center [412, 439] width 149 height 17
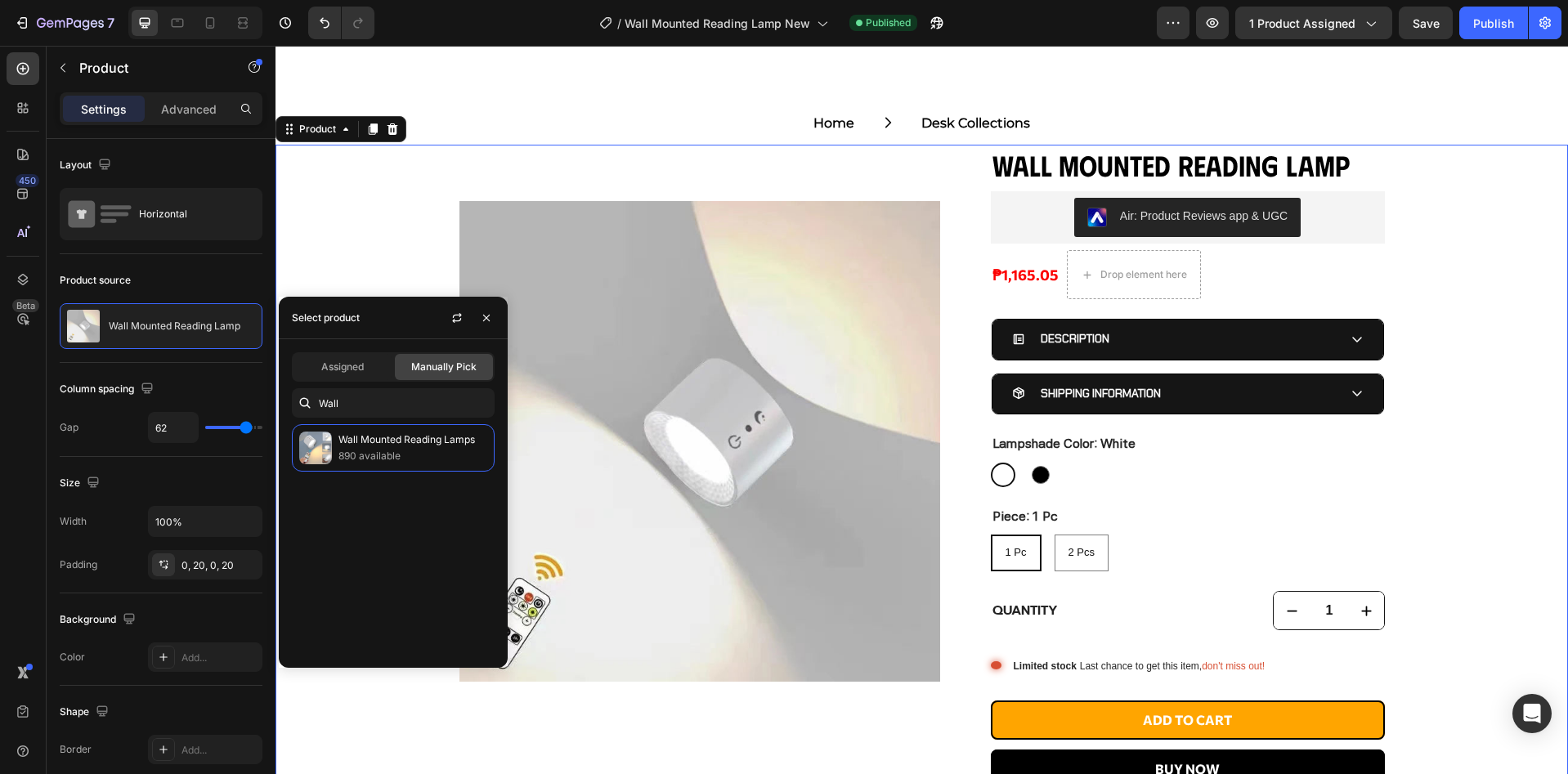
click at [1418, 484] on div "Product Images Wall Mounted Reading Lamp Product Title Air: Product Reviews app…" at bounding box center [922, 499] width 1292 height 710
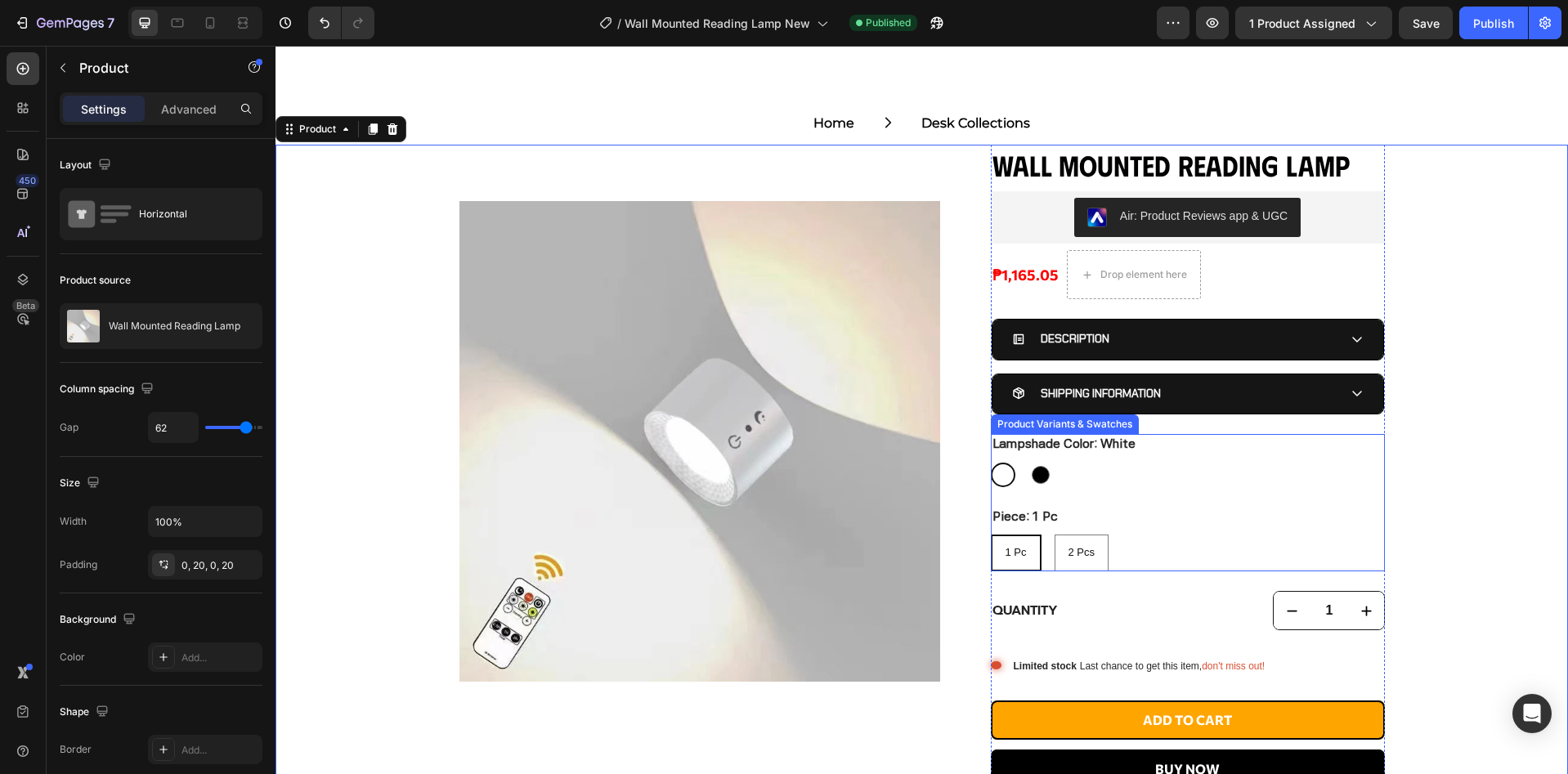
click at [1152, 540] on div "1 Pc 1 Pc 1 Pc 2 Pcs 2 Pcs 2 Pcs" at bounding box center [1187, 552] width 394 height 37
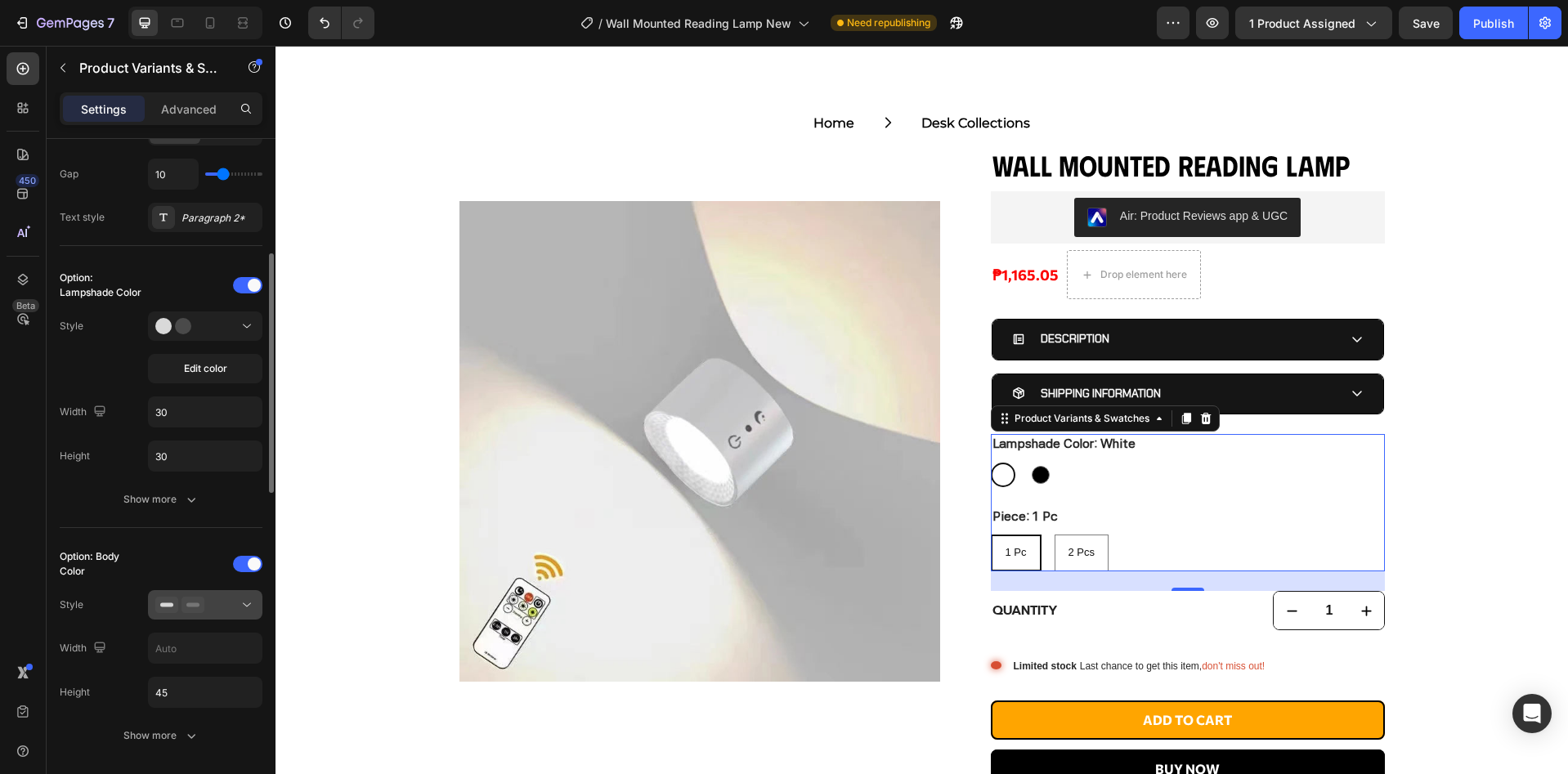
scroll to position [434, 0]
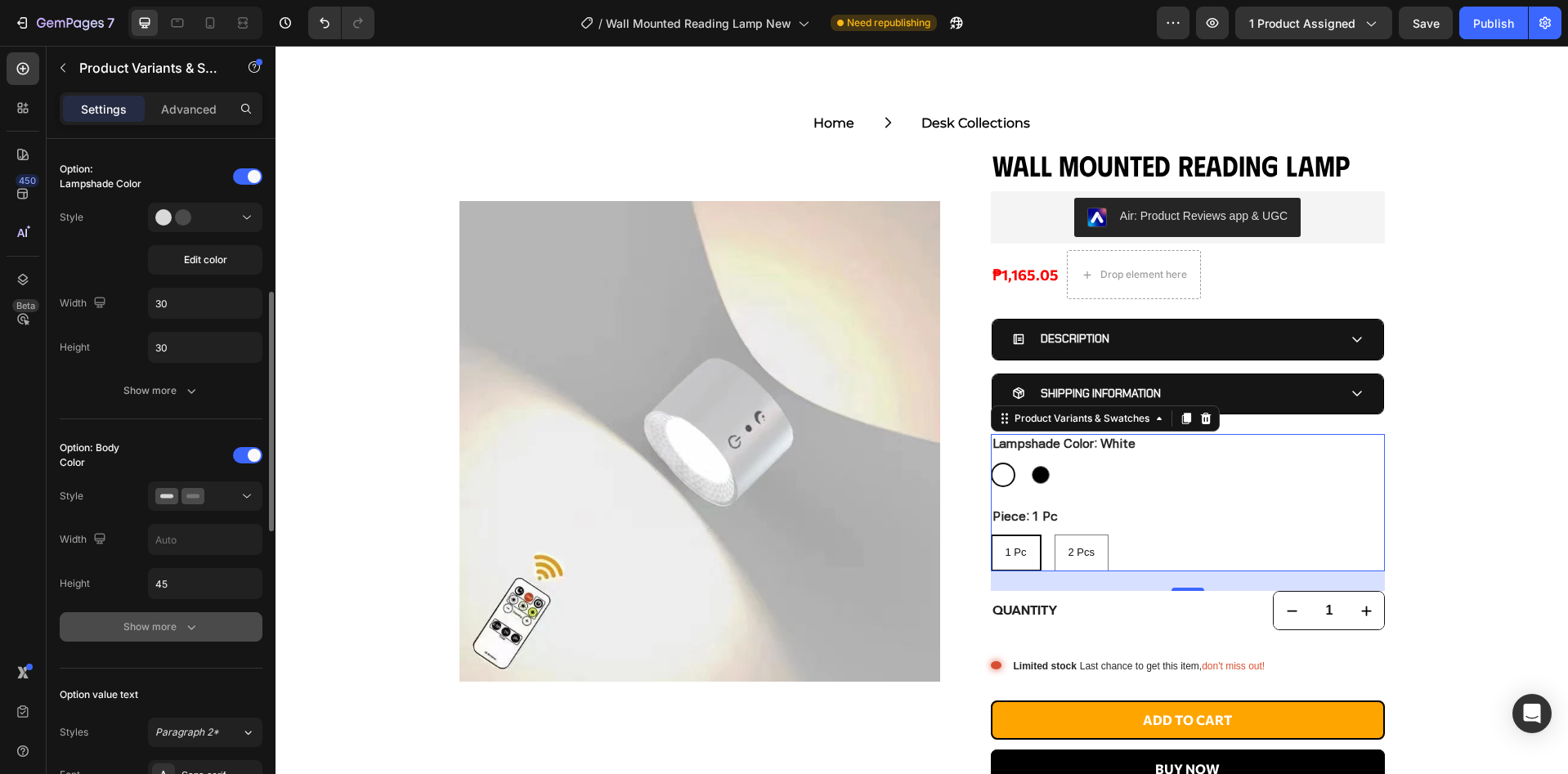
click at [196, 630] on icon "button" at bounding box center [191, 627] width 17 height 17
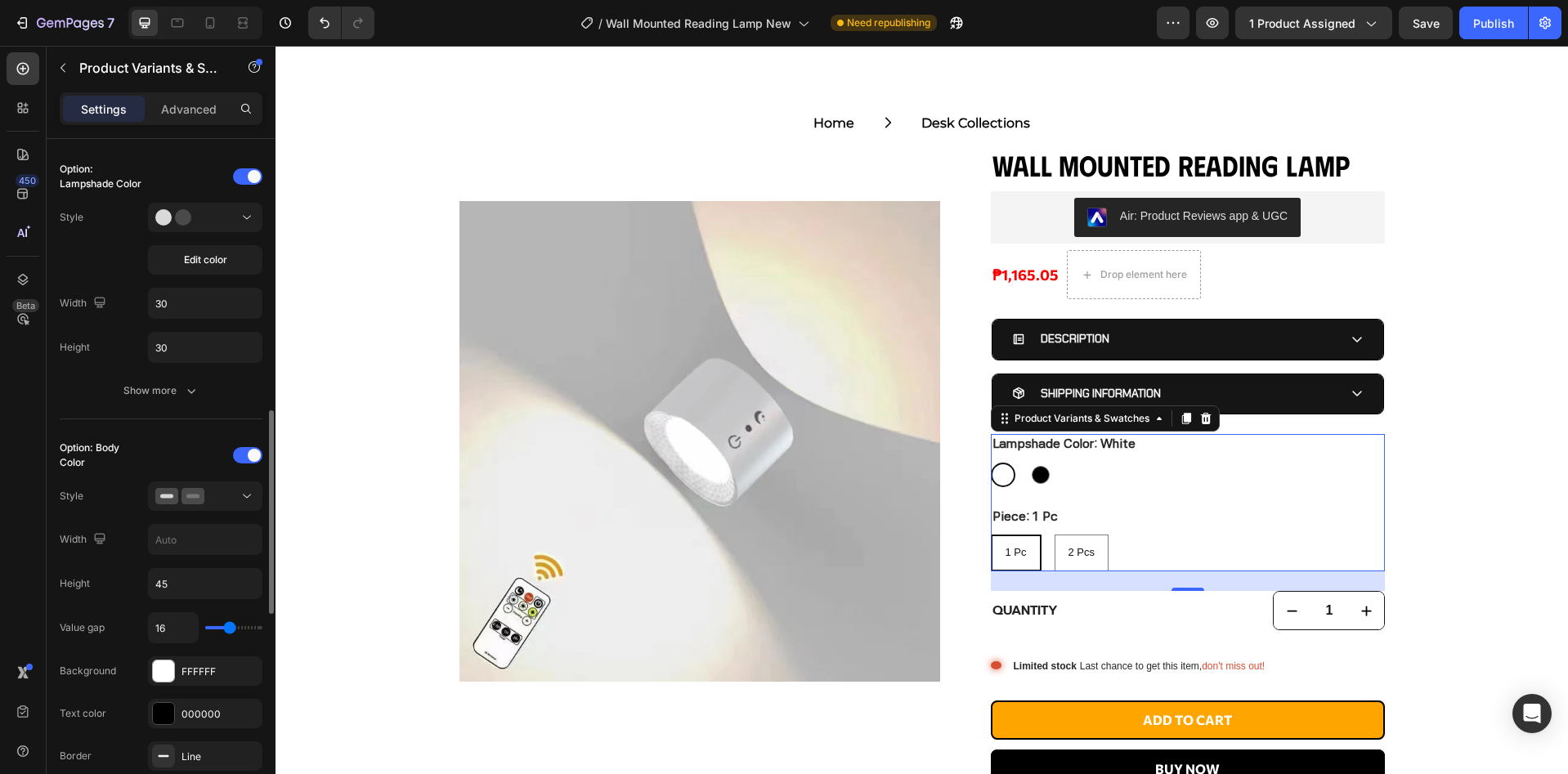
scroll to position [652, 0]
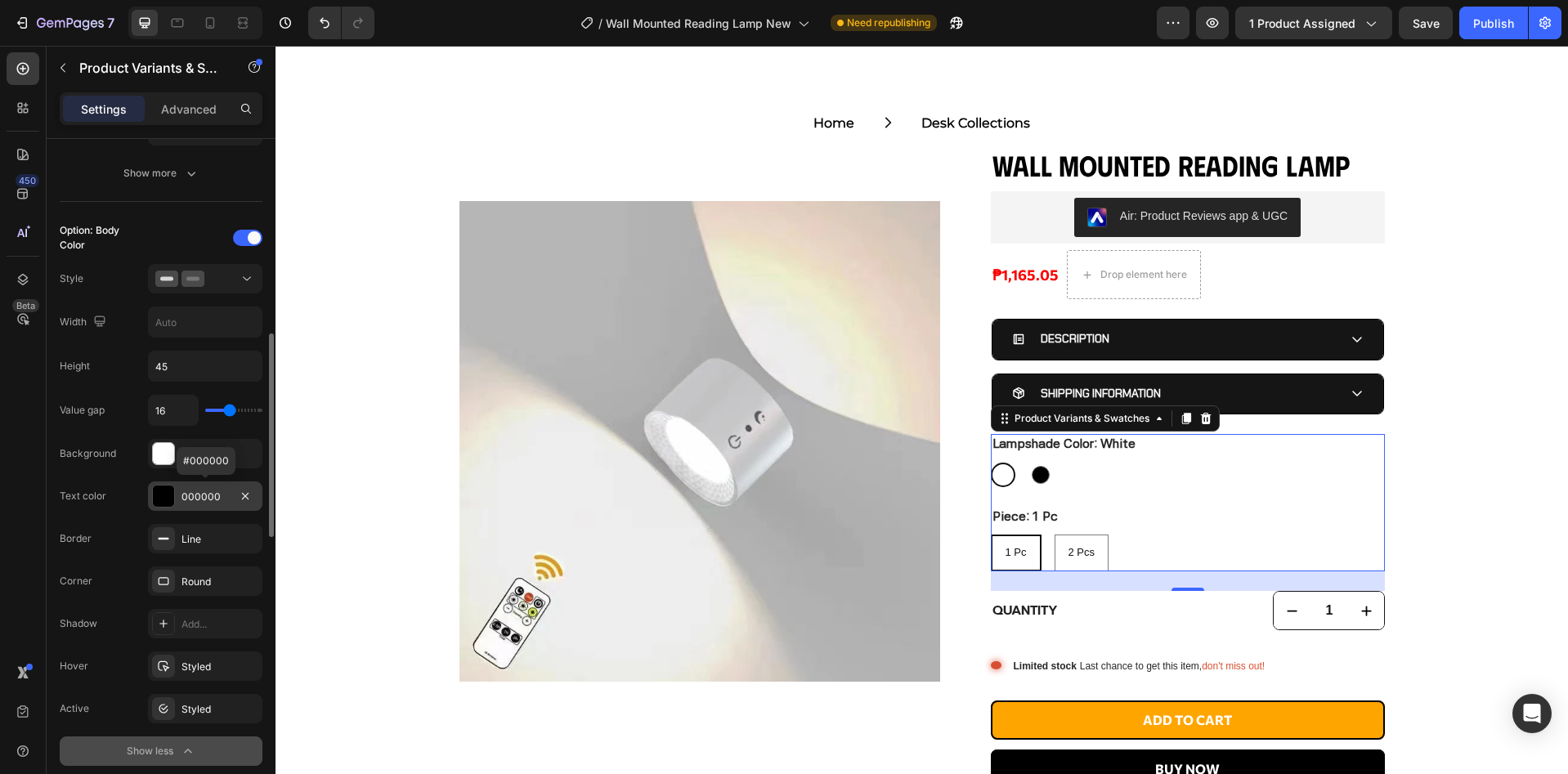
click at [204, 493] on div "000000" at bounding box center [204, 497] width 47 height 15
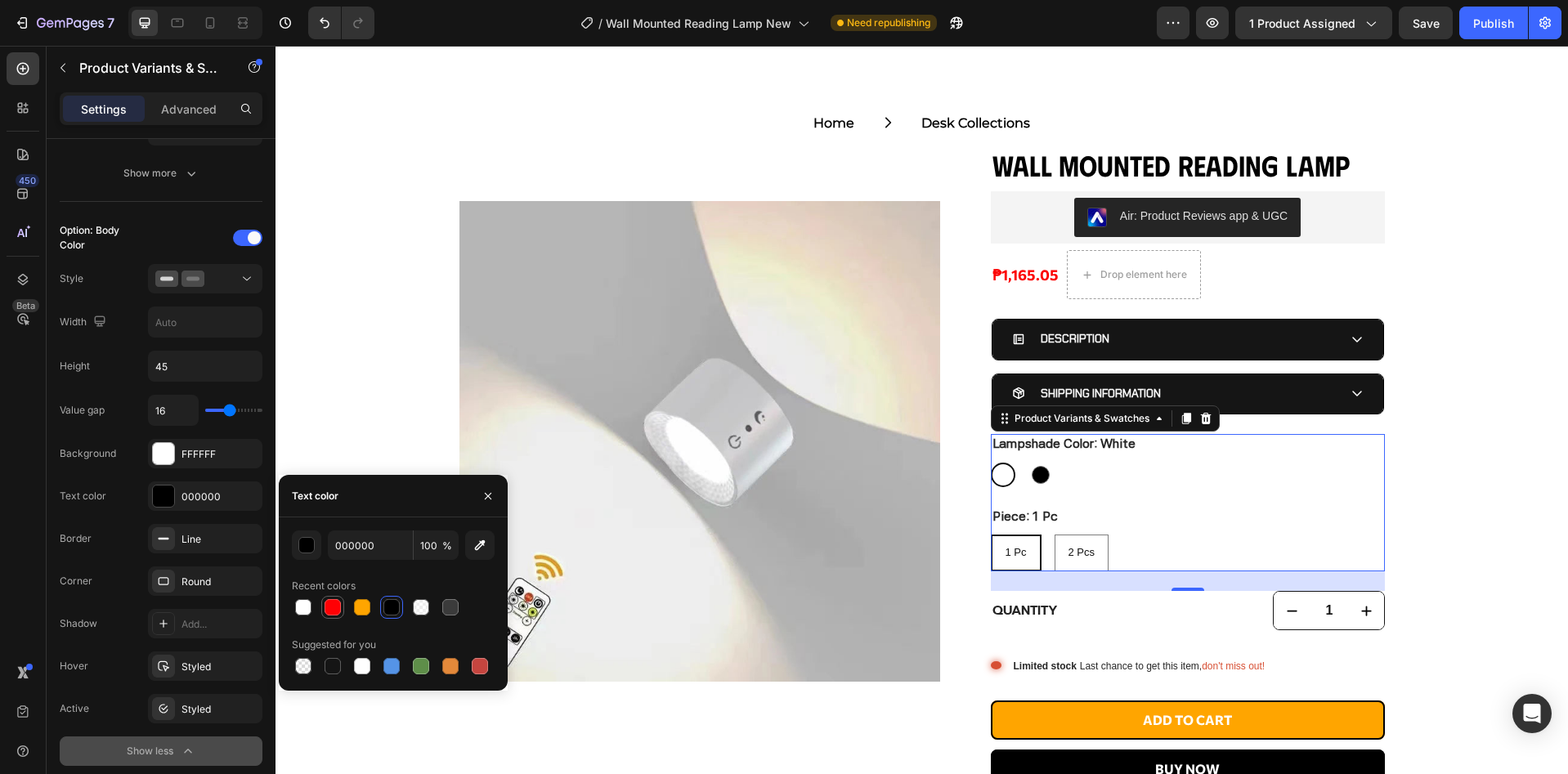
click at [328, 606] on div at bounding box center [333, 607] width 17 height 17
click at [399, 605] on div at bounding box center [391, 607] width 17 height 17
type input "000000"
click at [481, 494] on icon "button" at bounding box center [488, 496] width 13 height 13
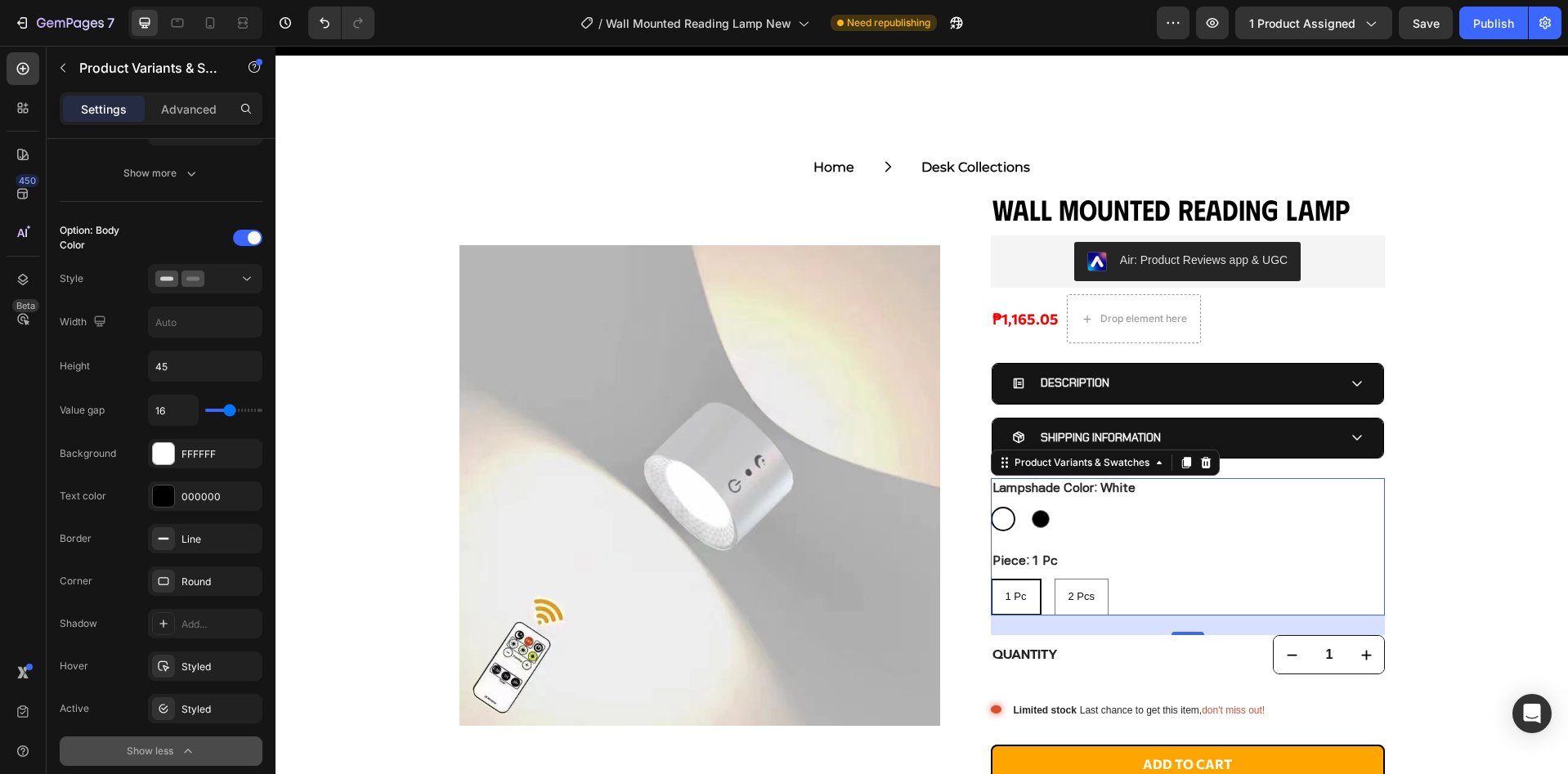
scroll to position [0, 0]
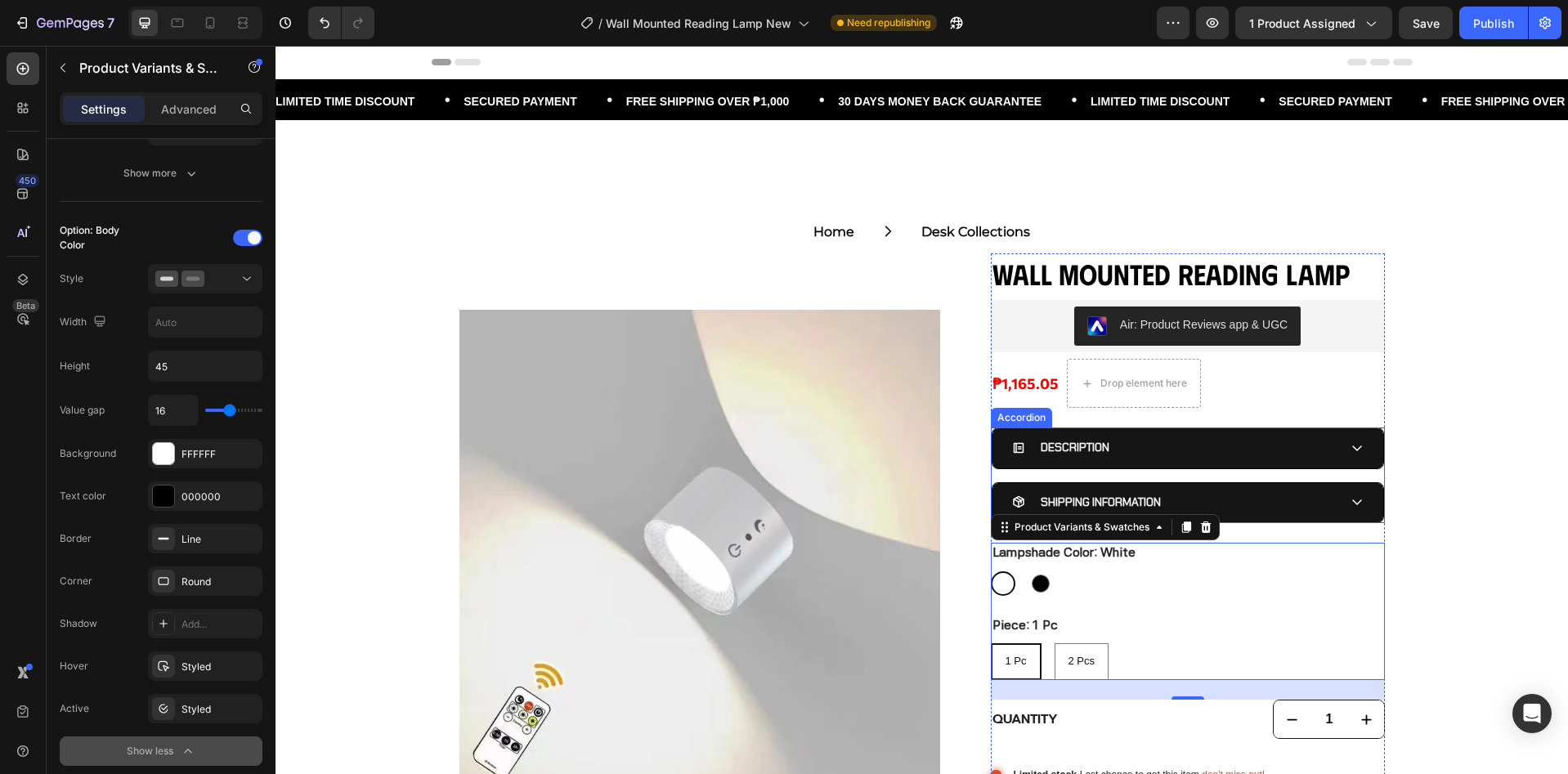
click at [1214, 443] on div "DESCRIPTION" at bounding box center [1175, 447] width 326 height 25
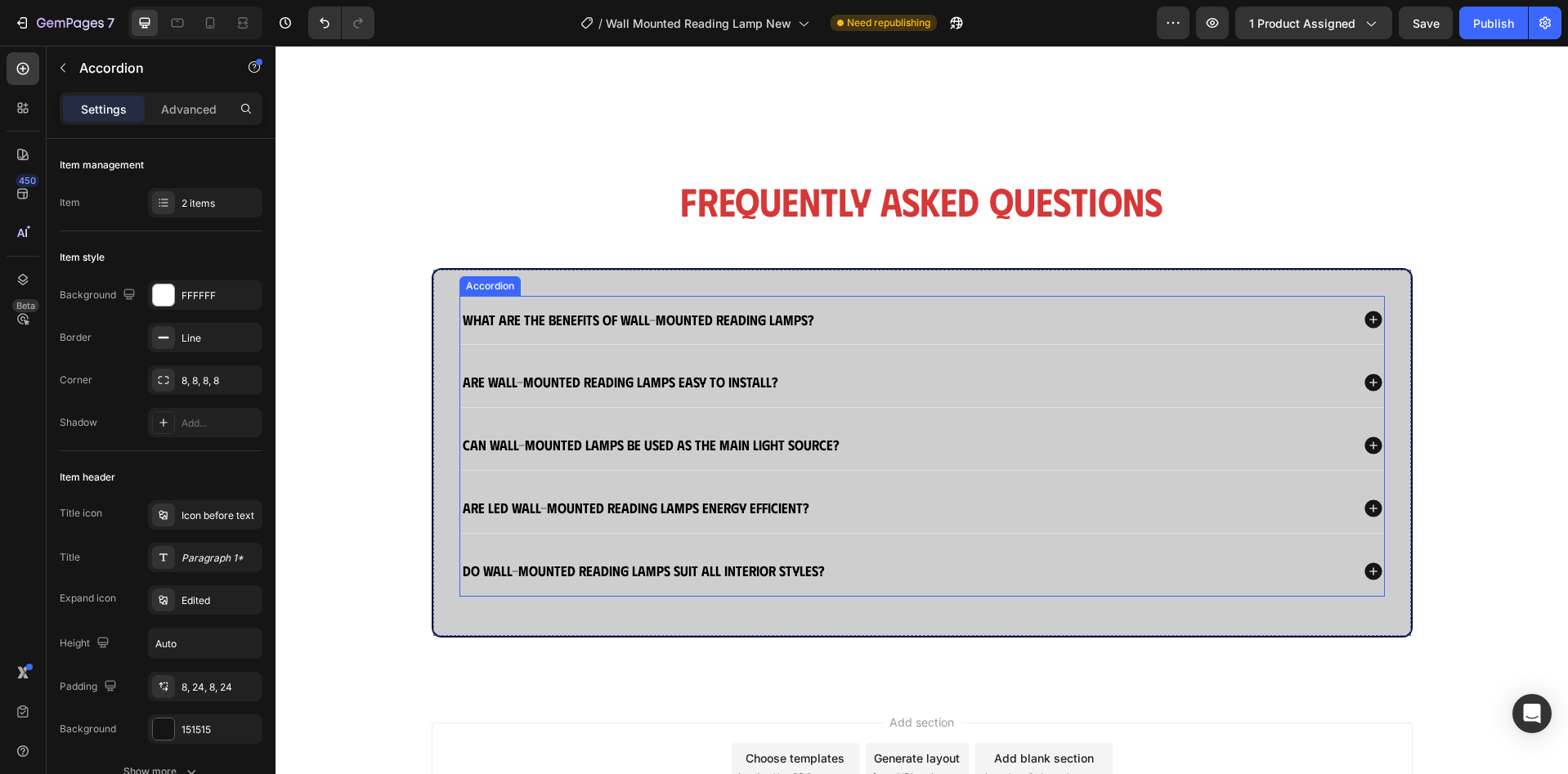
scroll to position [3486, 0]
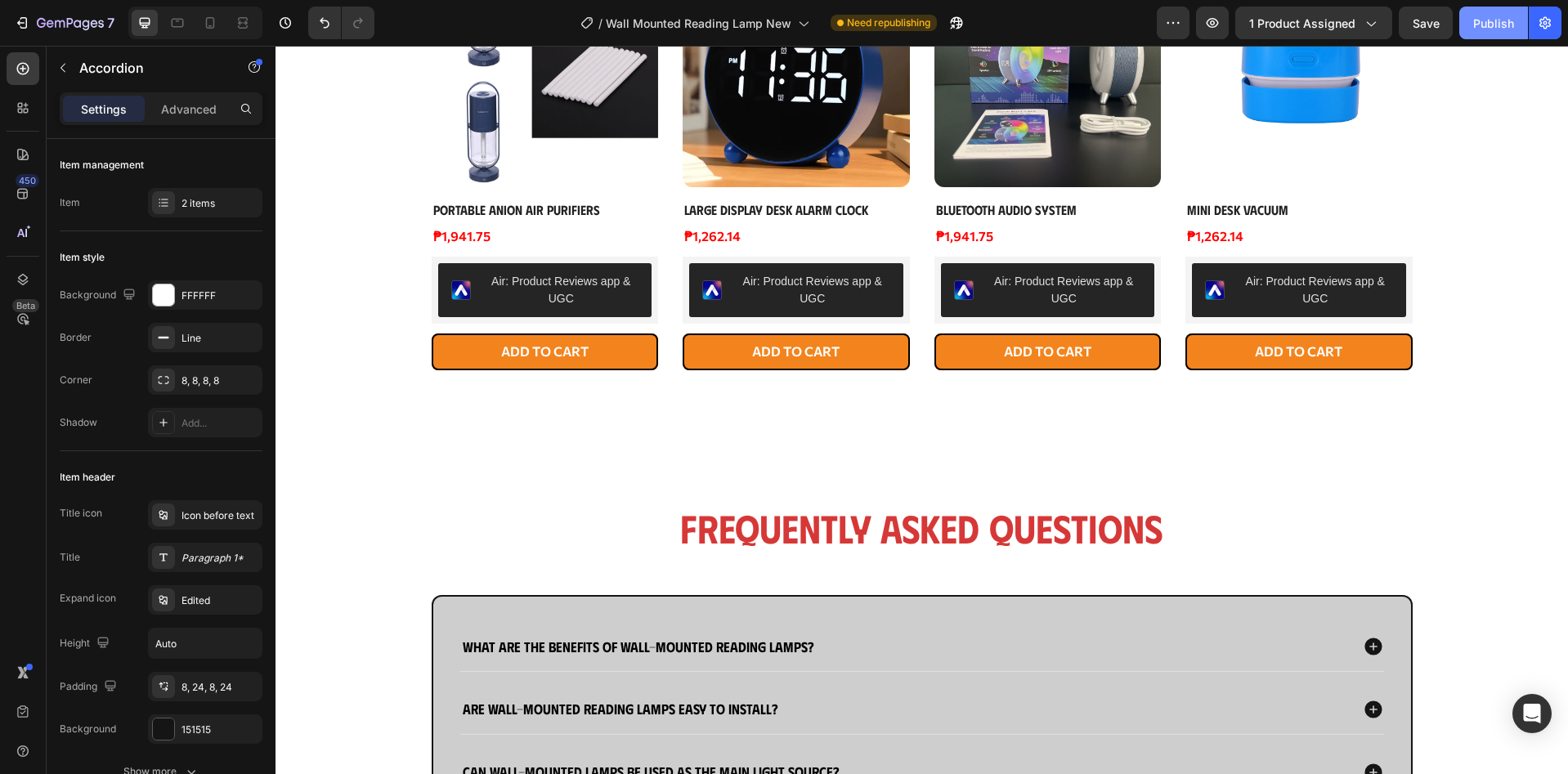
click at [1472, 13] on button "Publish" at bounding box center [1493, 22] width 69 height 32
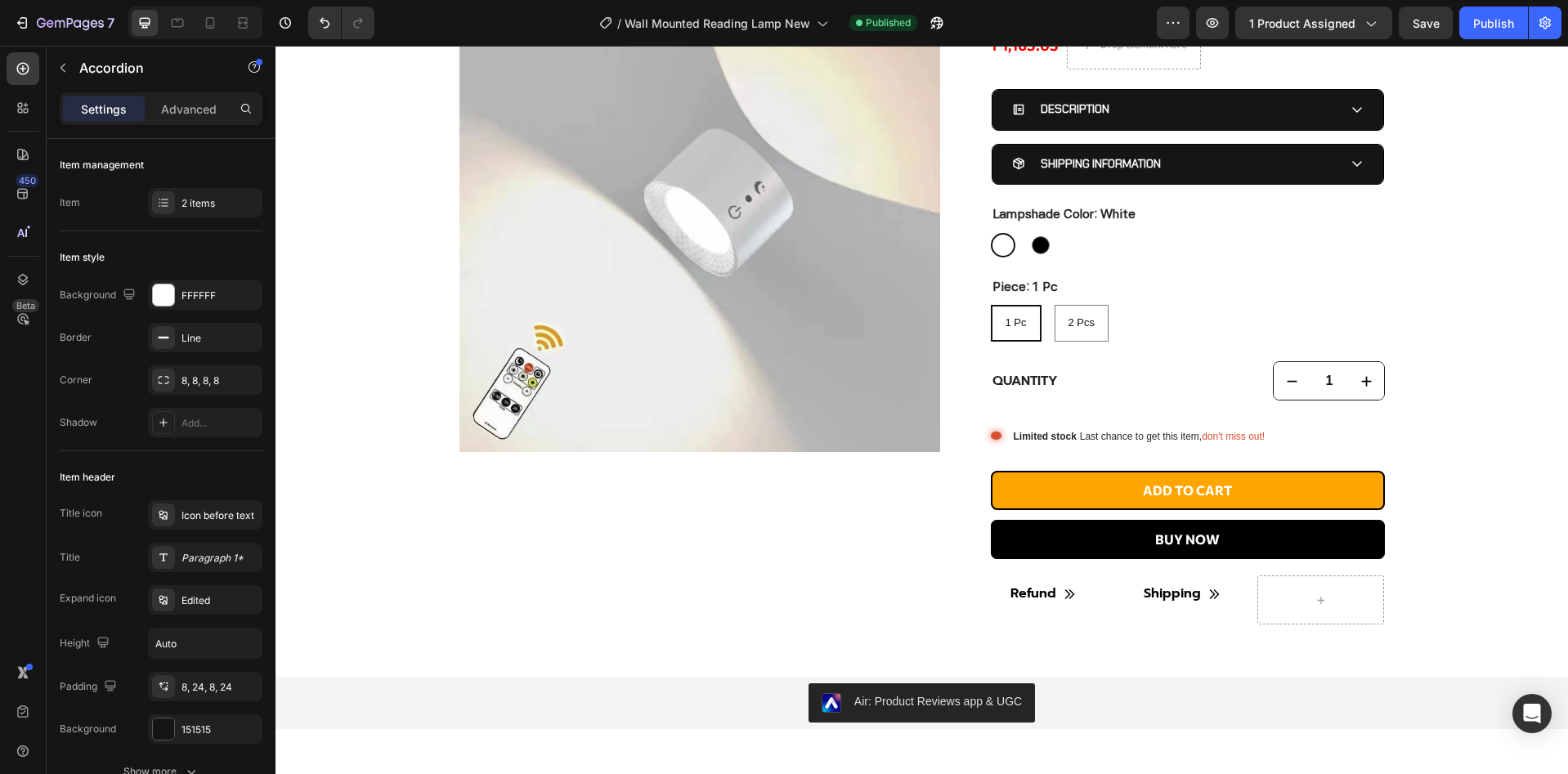
scroll to position [0, 0]
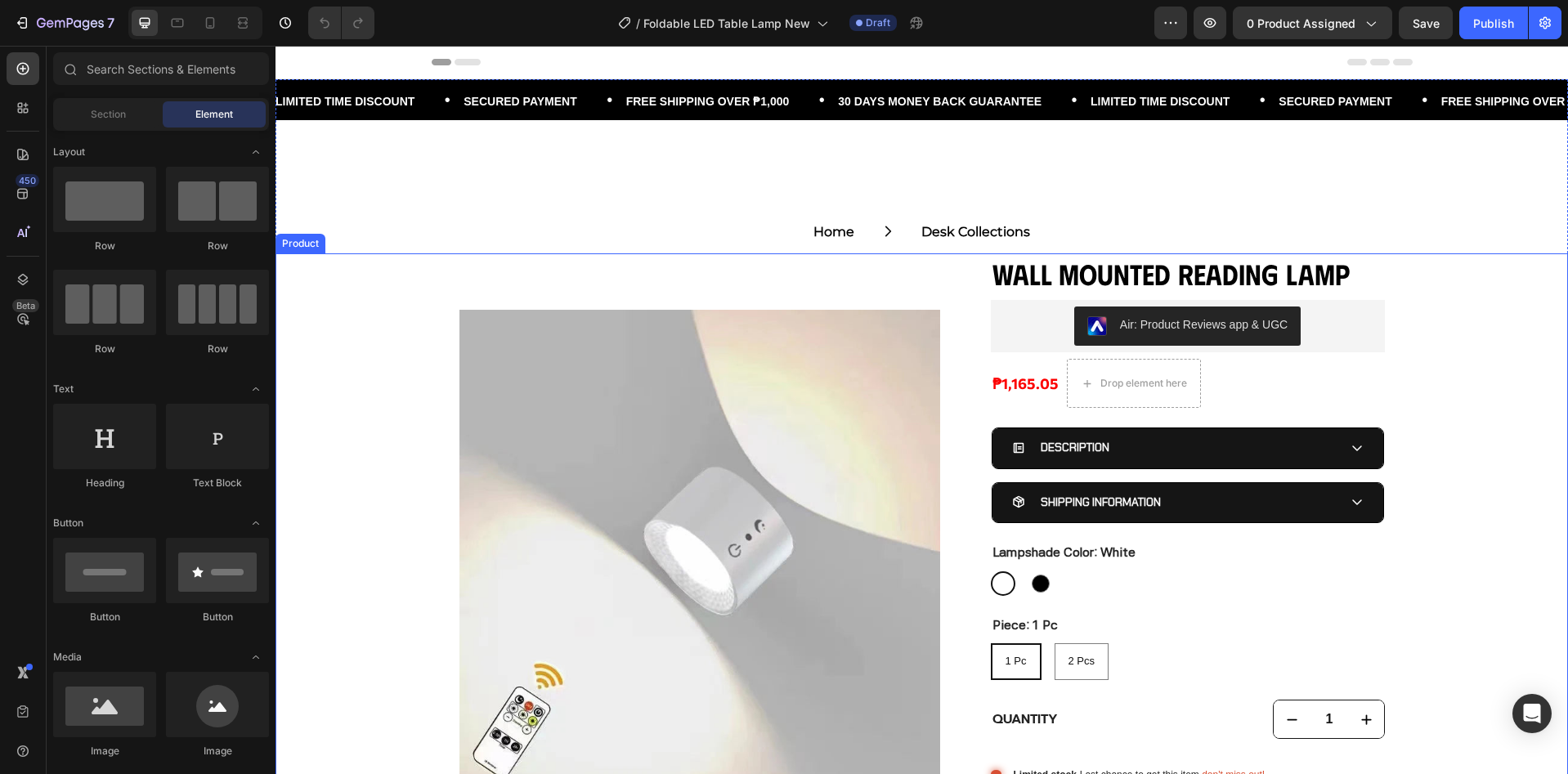
click at [415, 441] on div "Product Images Wall Mounted Reading Lamp Product Title Air: Product Reviews app…" at bounding box center [922, 608] width 1292 height 710
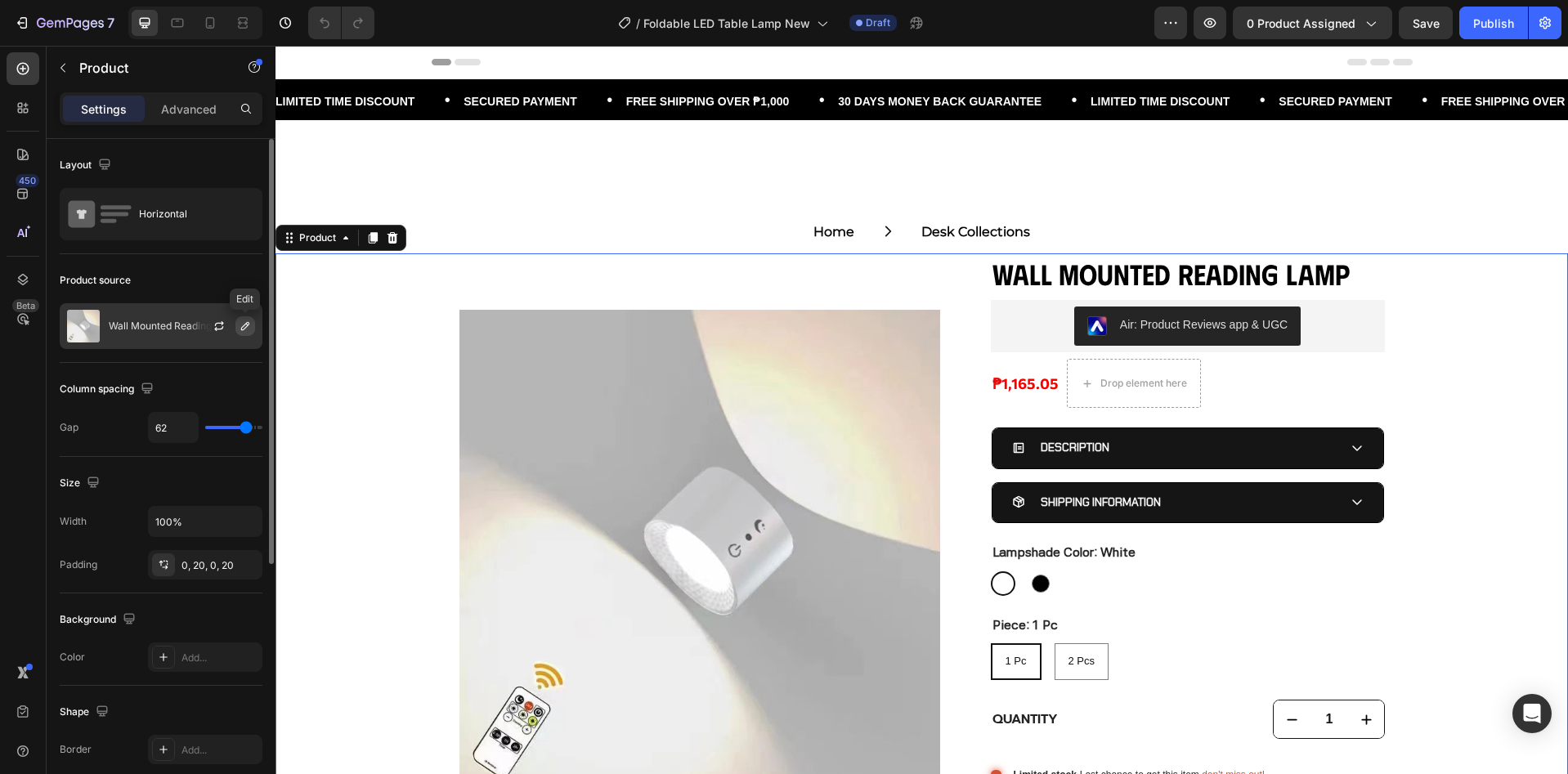
click at [240, 330] on icon "button" at bounding box center [245, 326] width 13 height 13
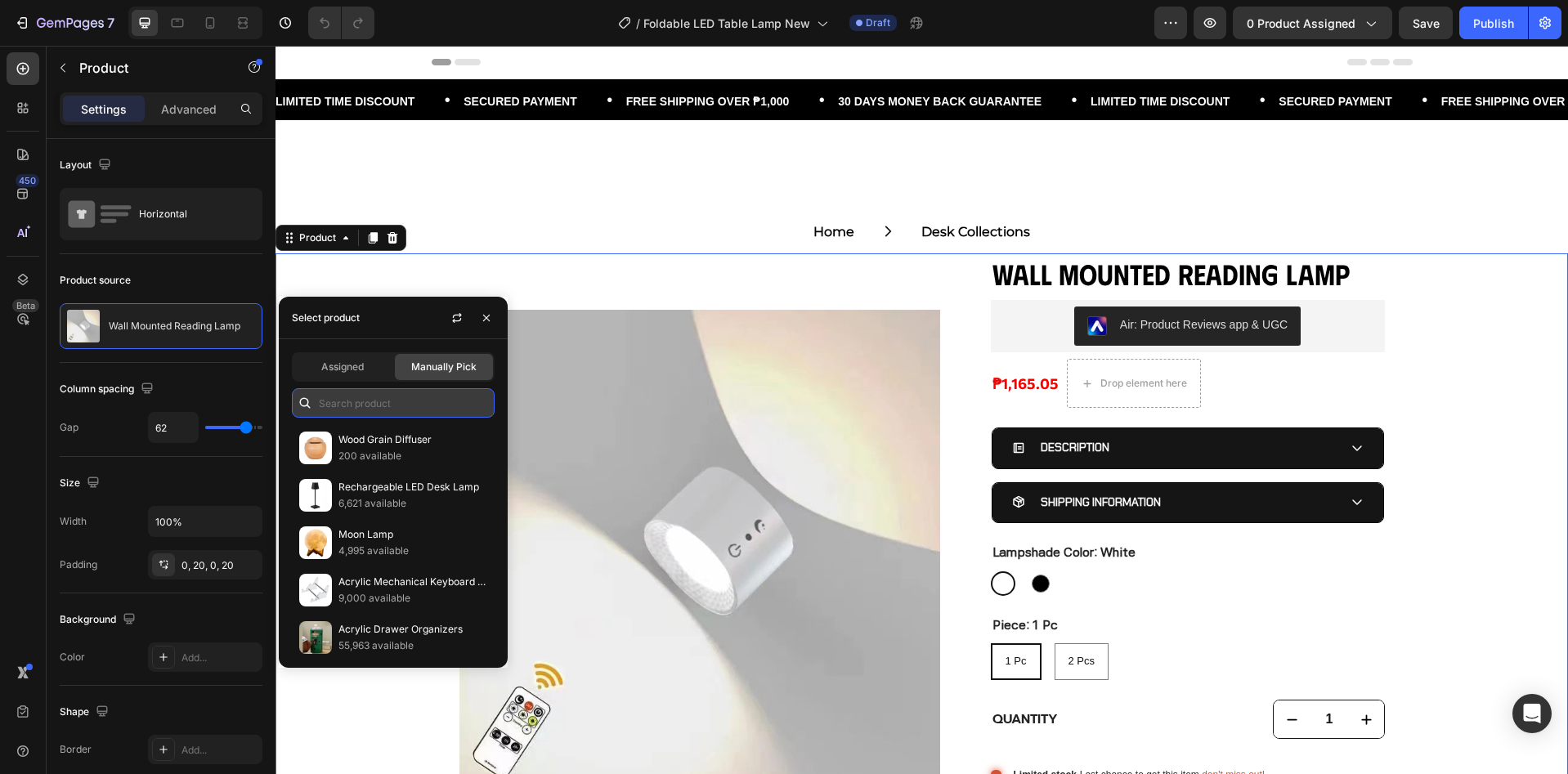
click at [375, 406] on input "text" at bounding box center [393, 402] width 203 height 29
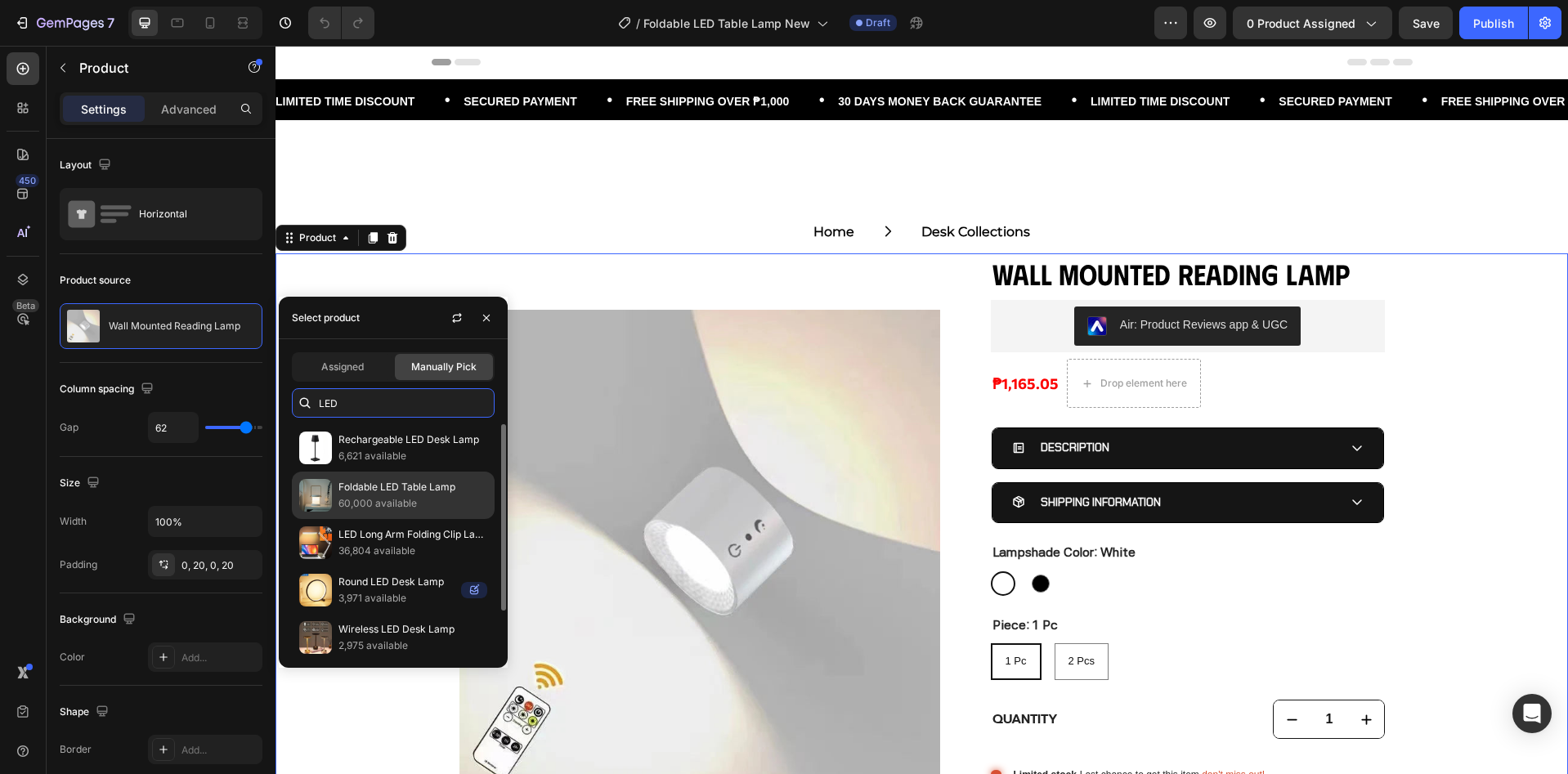
type input "LED"
click at [389, 495] on p "60,000 available" at bounding box center [412, 503] width 149 height 17
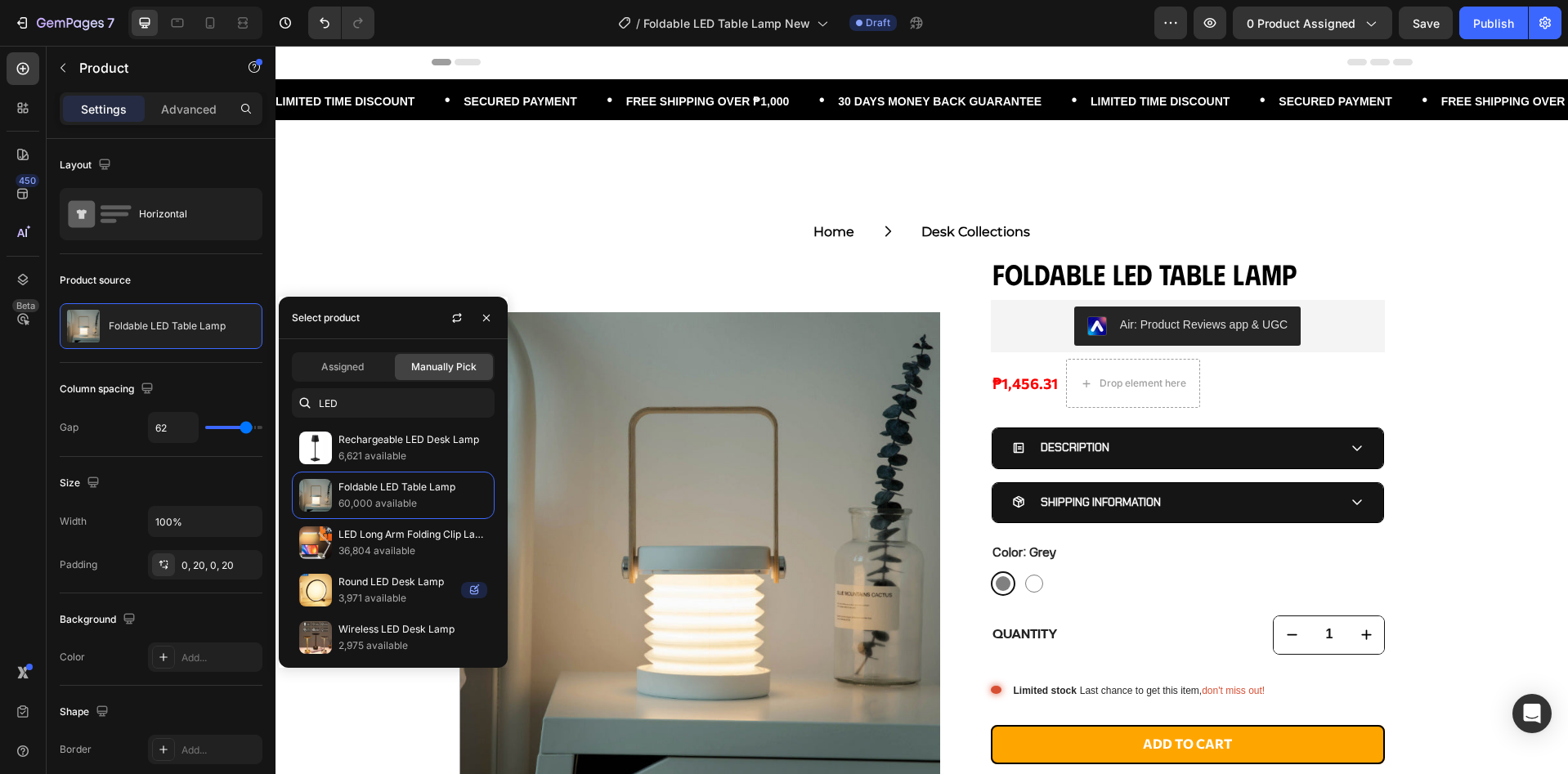
click at [1467, 482] on div "Product Images Foldable LED Table Lamp Product Title Air: Product Reviews app &…" at bounding box center [922, 566] width 1292 height 625
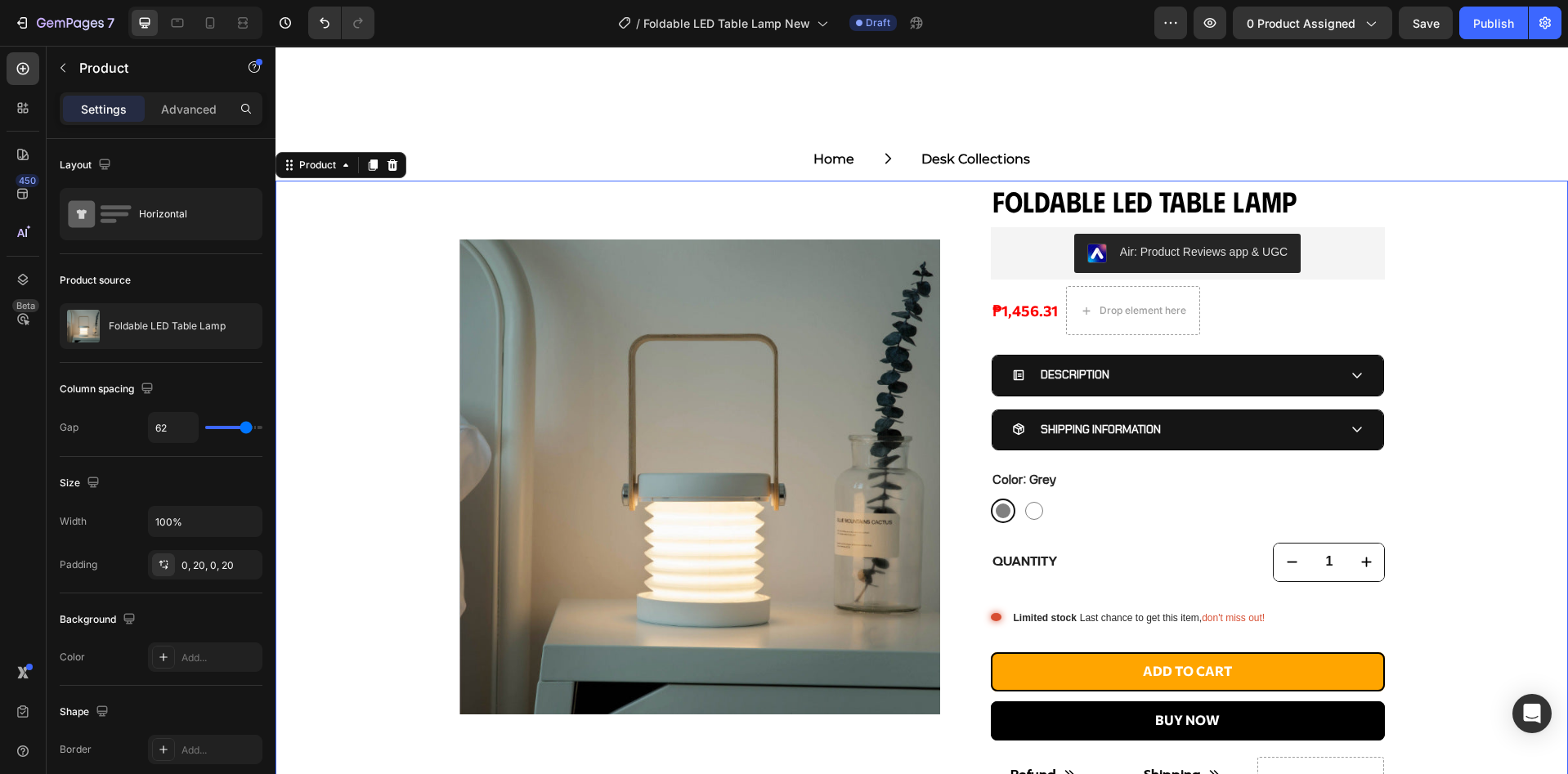
scroll to position [109, 0]
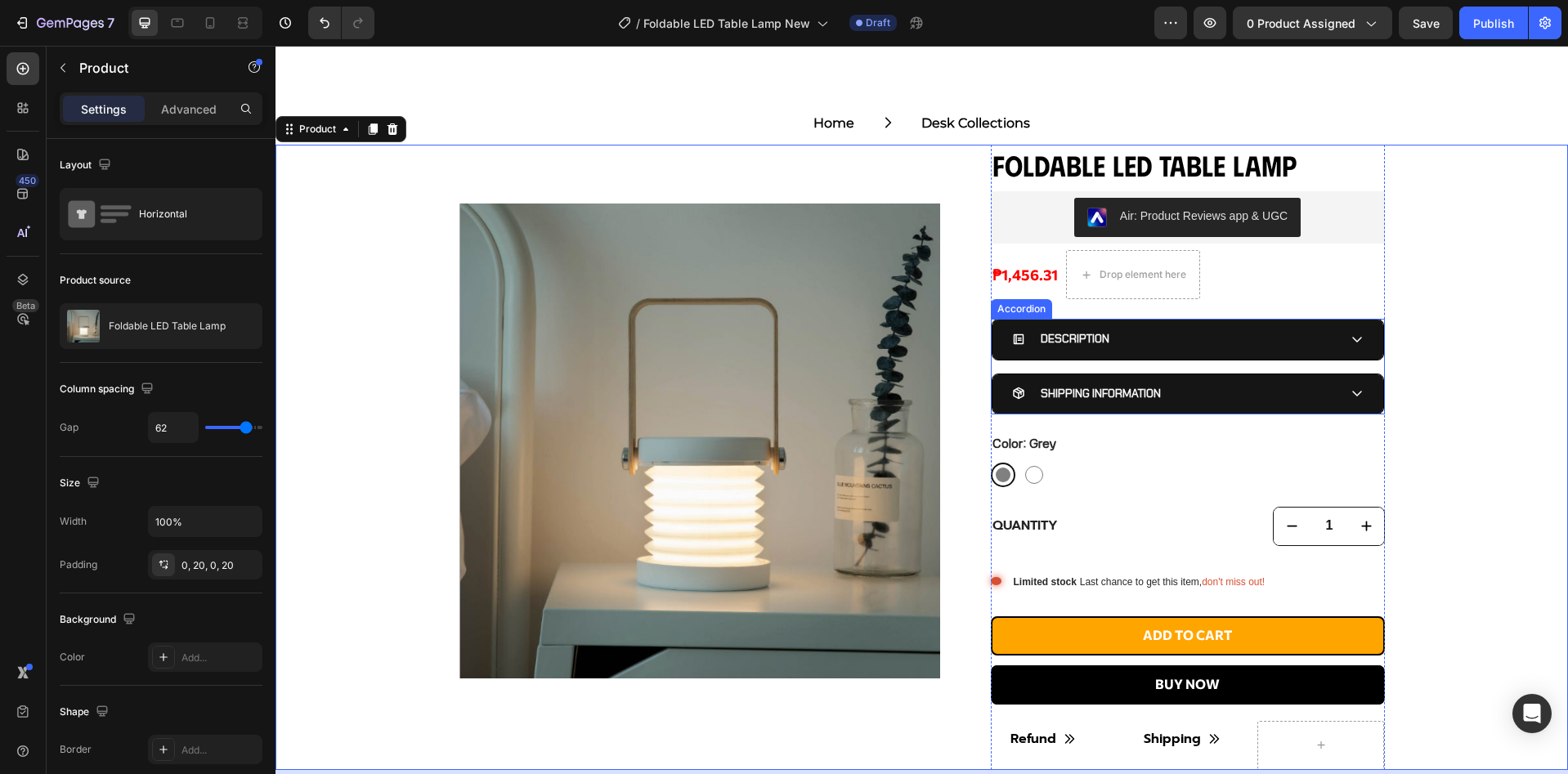
click at [1261, 350] on div "DESCRIPTION" at bounding box center [1175, 339] width 326 height 25
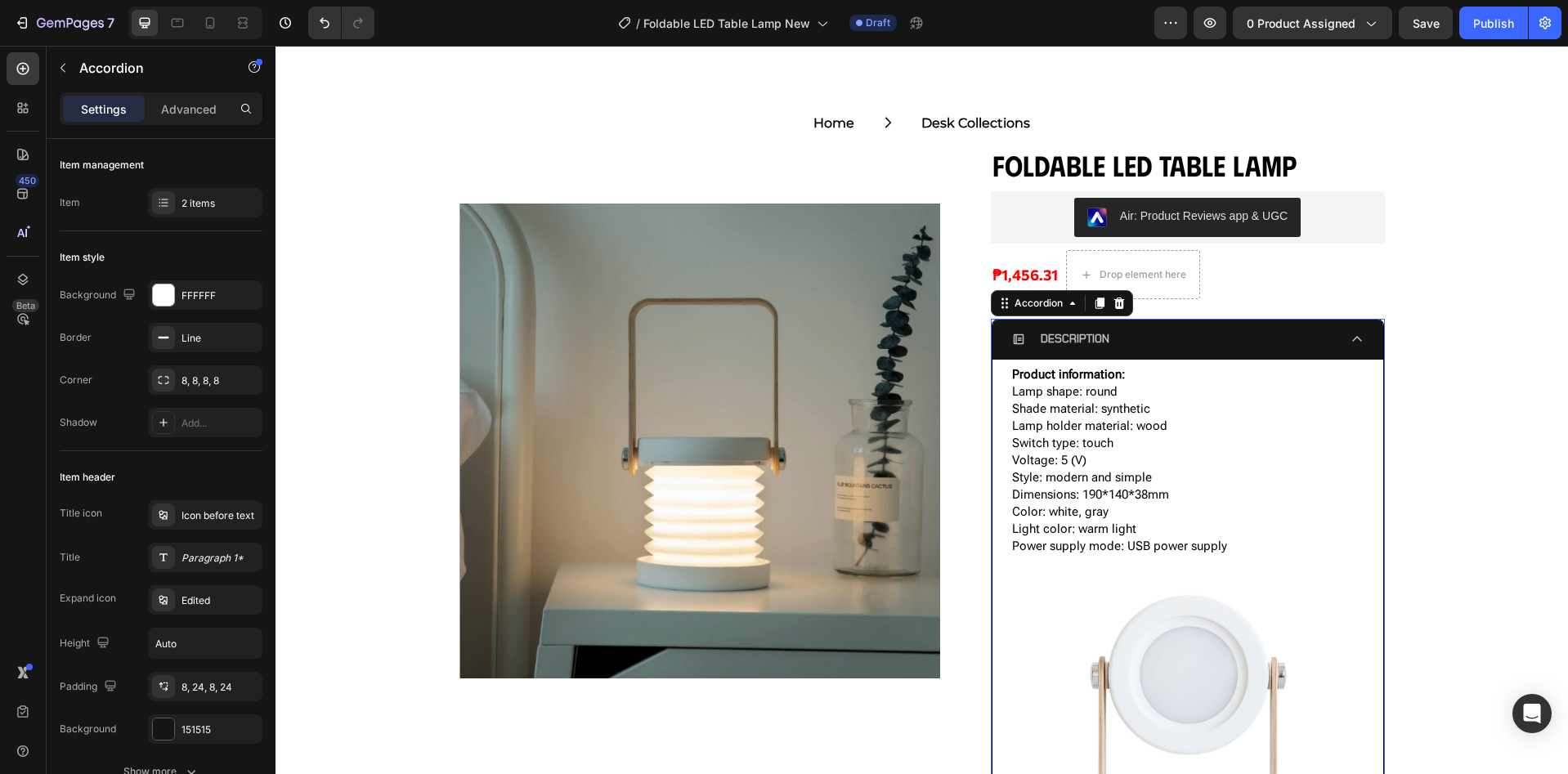
click at [1261, 350] on div "DESCRIPTION" at bounding box center [1175, 339] width 326 height 25
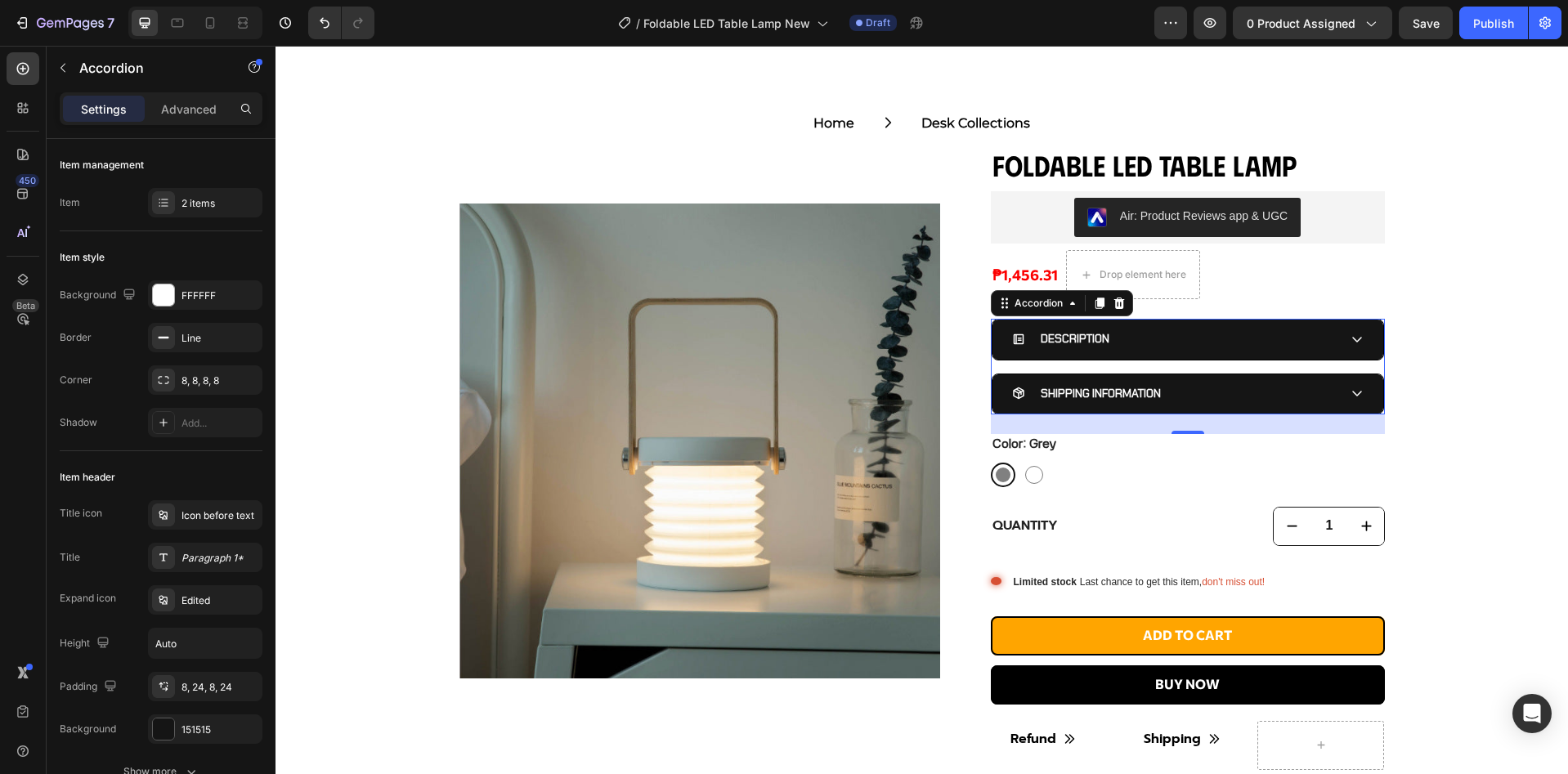
click at [1128, 336] on div "DESCRIPTION" at bounding box center [1175, 339] width 326 height 25
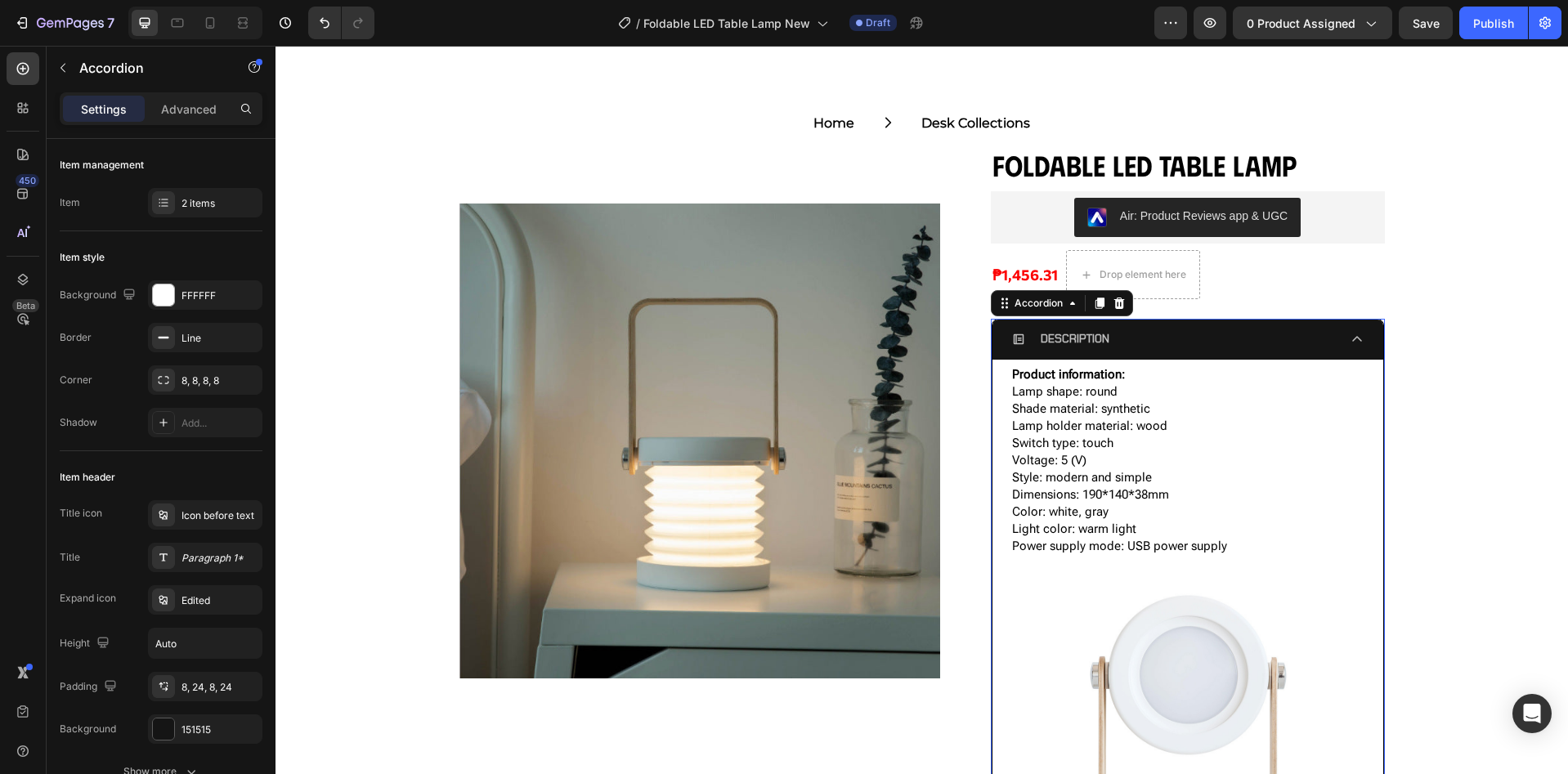
click at [1128, 336] on div "DESCRIPTION" at bounding box center [1175, 339] width 326 height 25
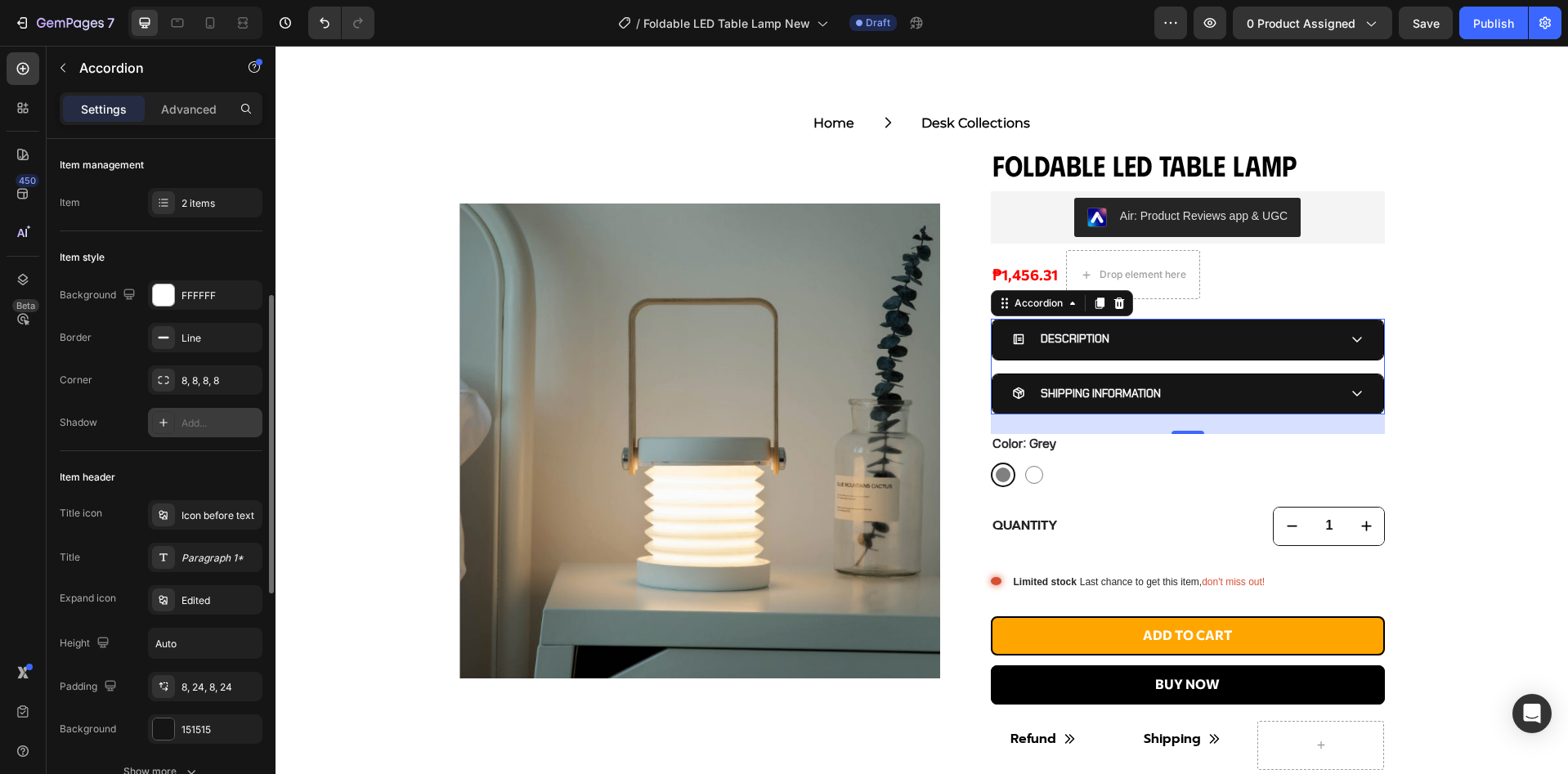
scroll to position [434, 0]
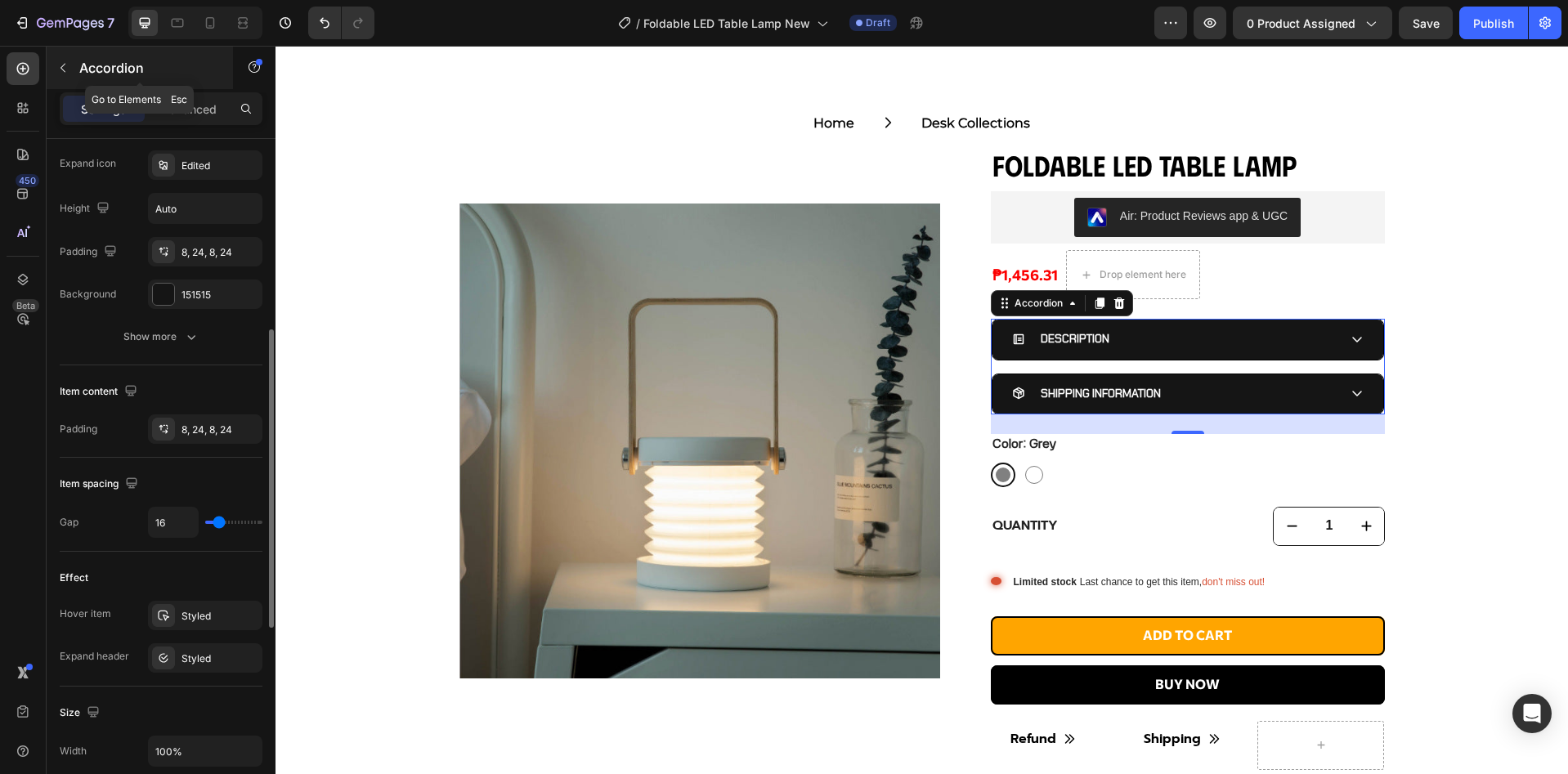
click at [74, 71] on button "button" at bounding box center [62, 67] width 26 height 26
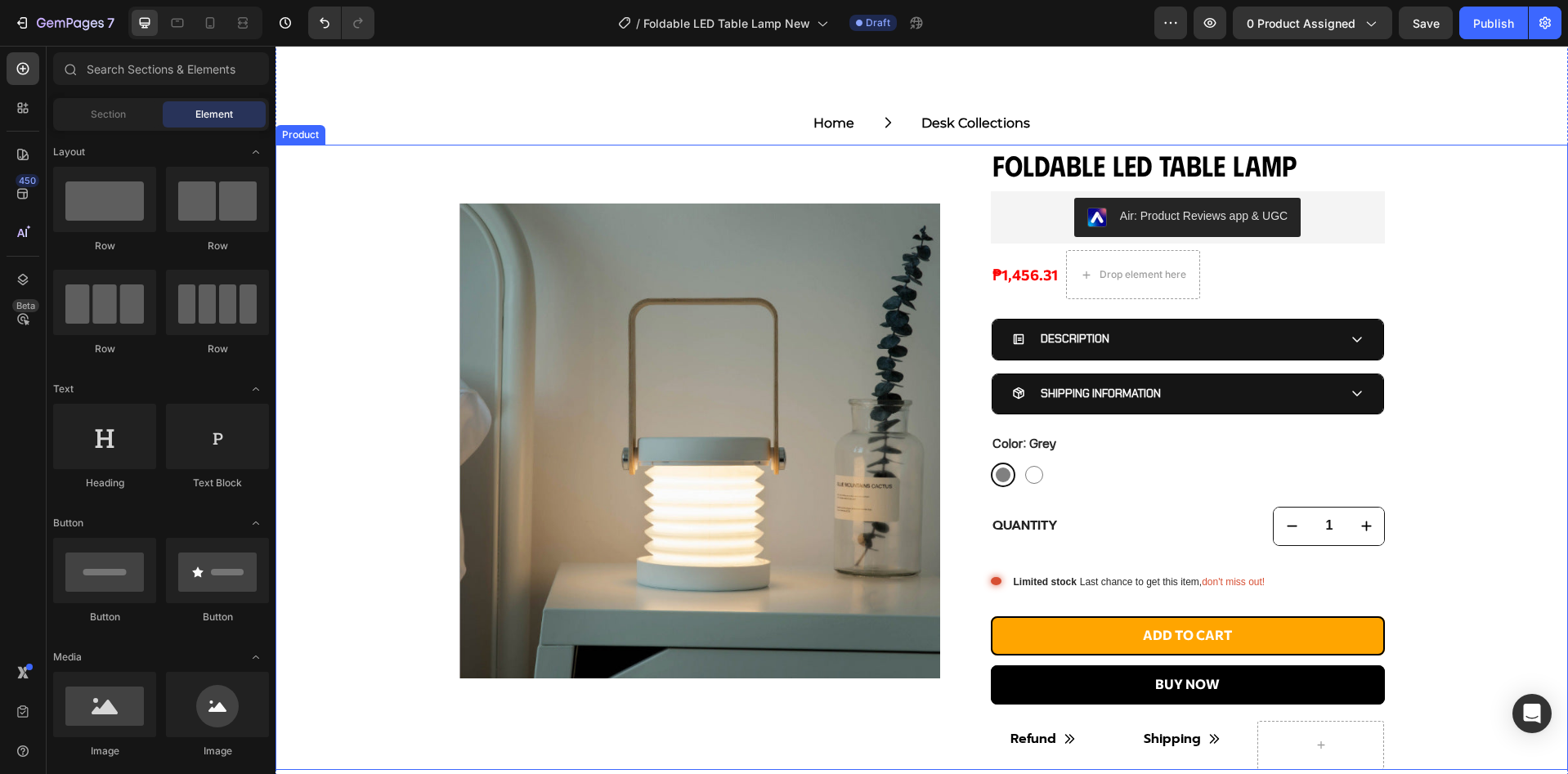
click at [431, 340] on div "Product Images Foldable LED Table Lamp Product Title Air: Product Reviews app &…" at bounding box center [922, 457] width 1292 height 625
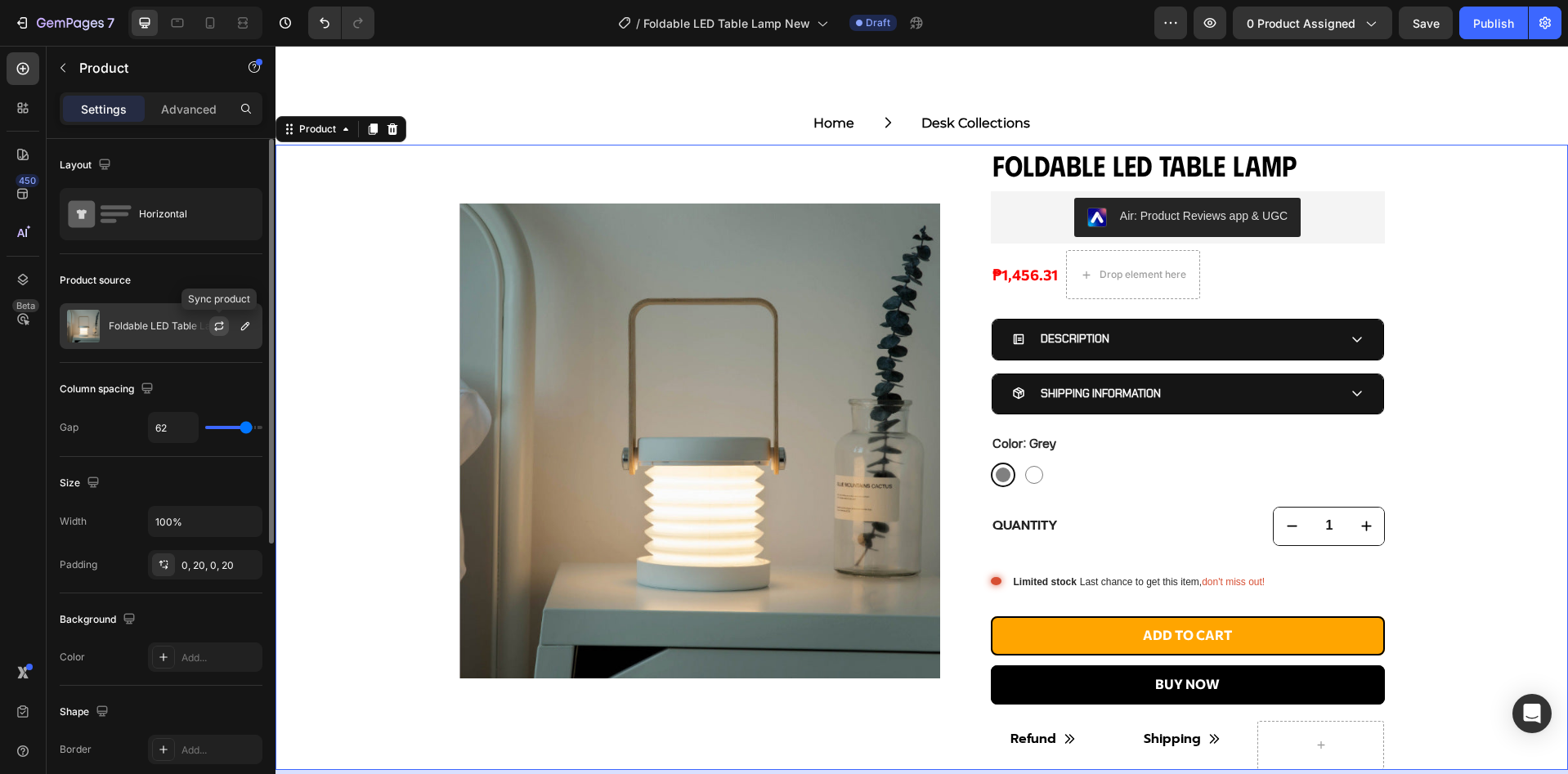
click at [214, 326] on icon "button" at bounding box center [219, 326] width 13 height 13
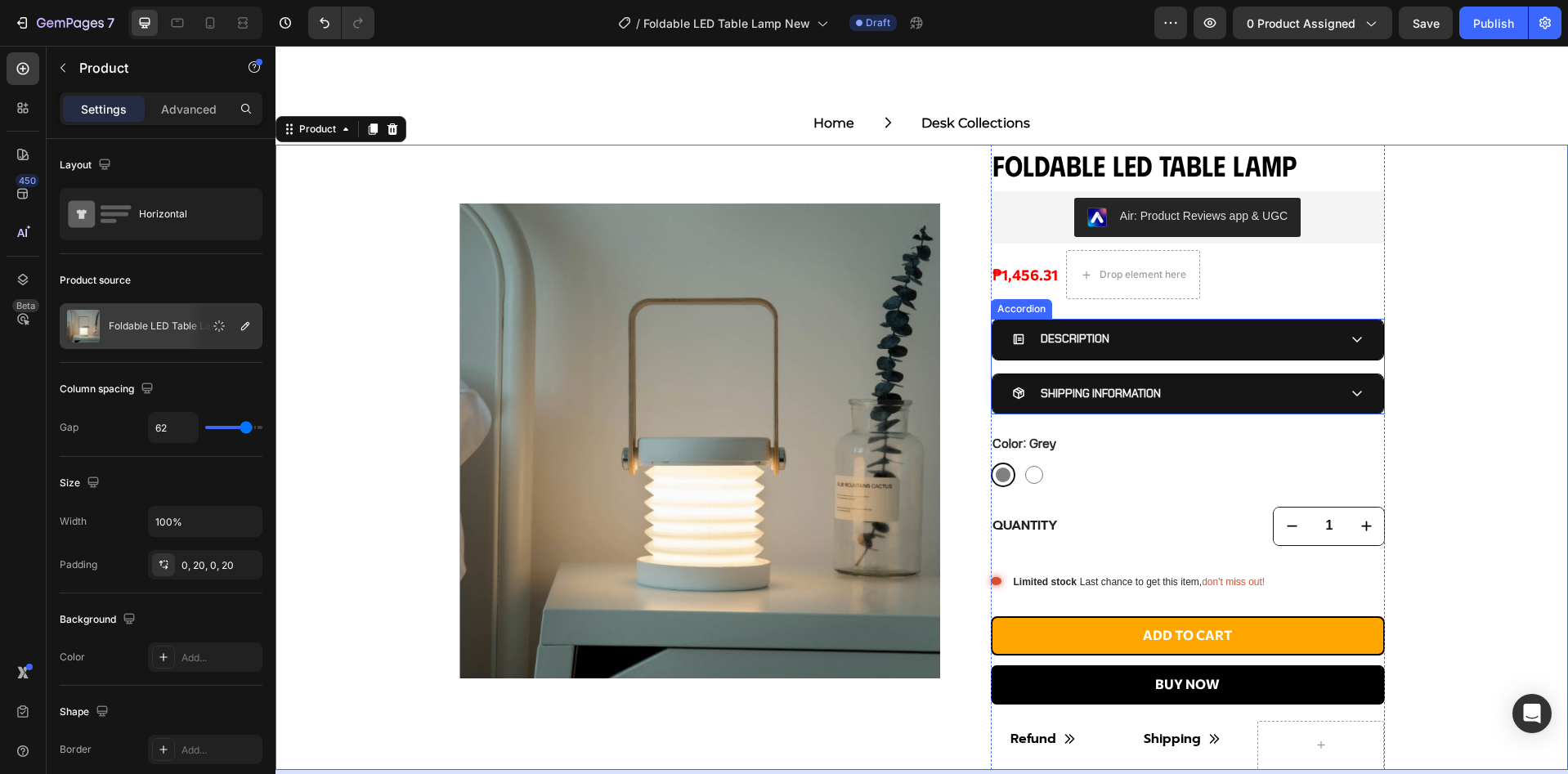
click at [1234, 334] on div "DESCRIPTION" at bounding box center [1175, 339] width 326 height 25
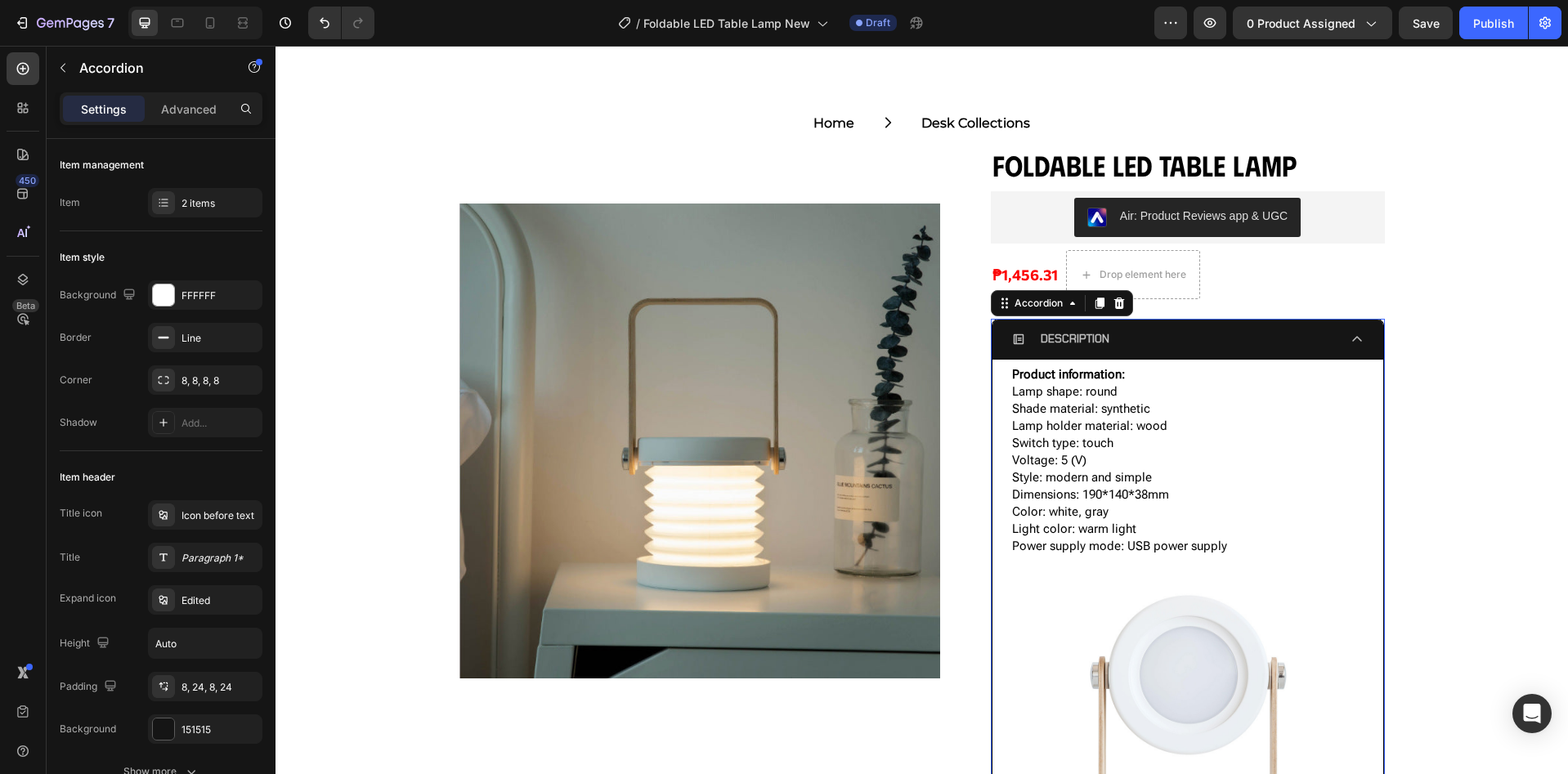
click at [1234, 334] on div "DESCRIPTION" at bounding box center [1175, 339] width 326 height 25
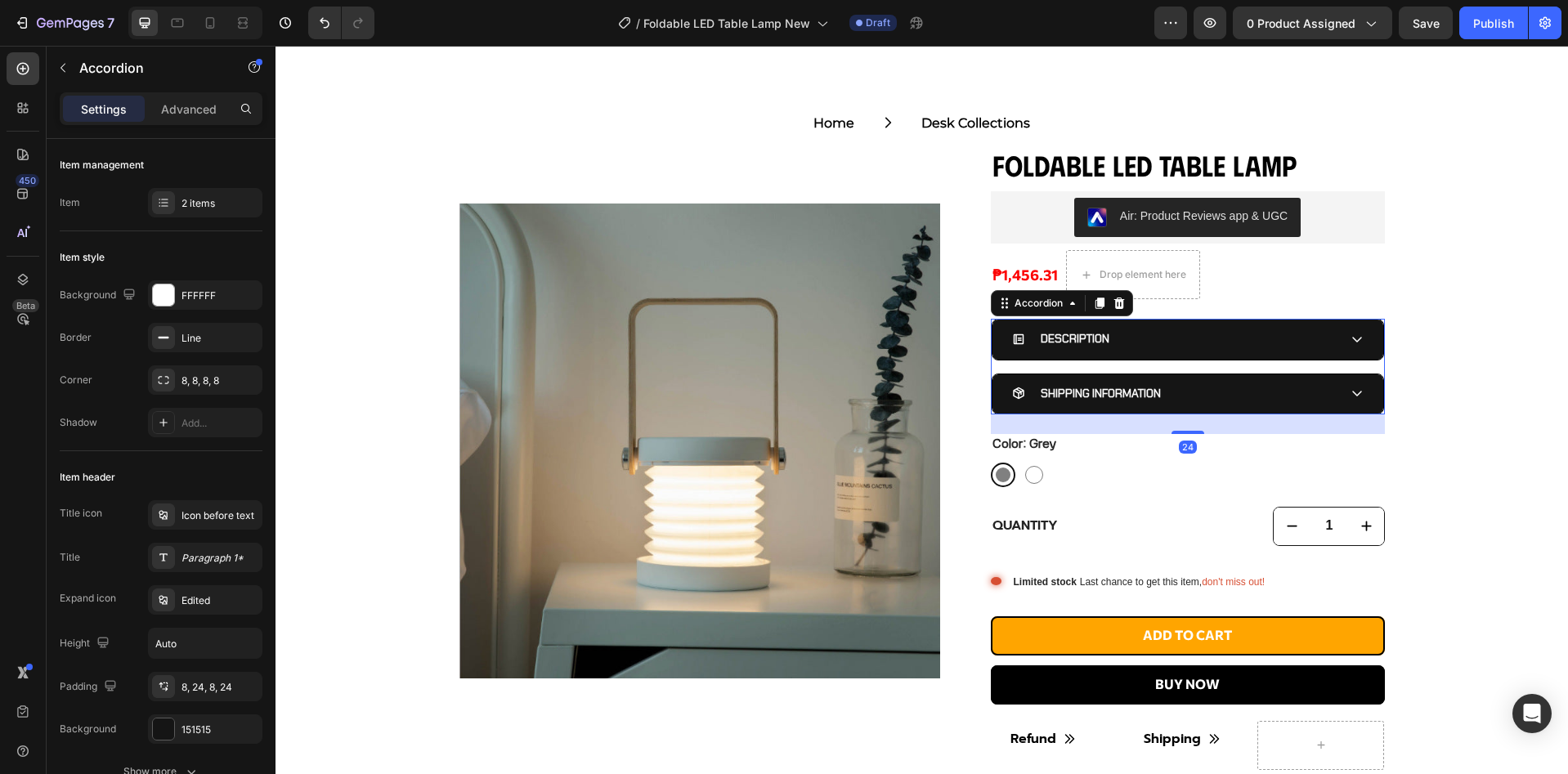
click at [1234, 334] on div "DESCRIPTION" at bounding box center [1175, 339] width 326 height 25
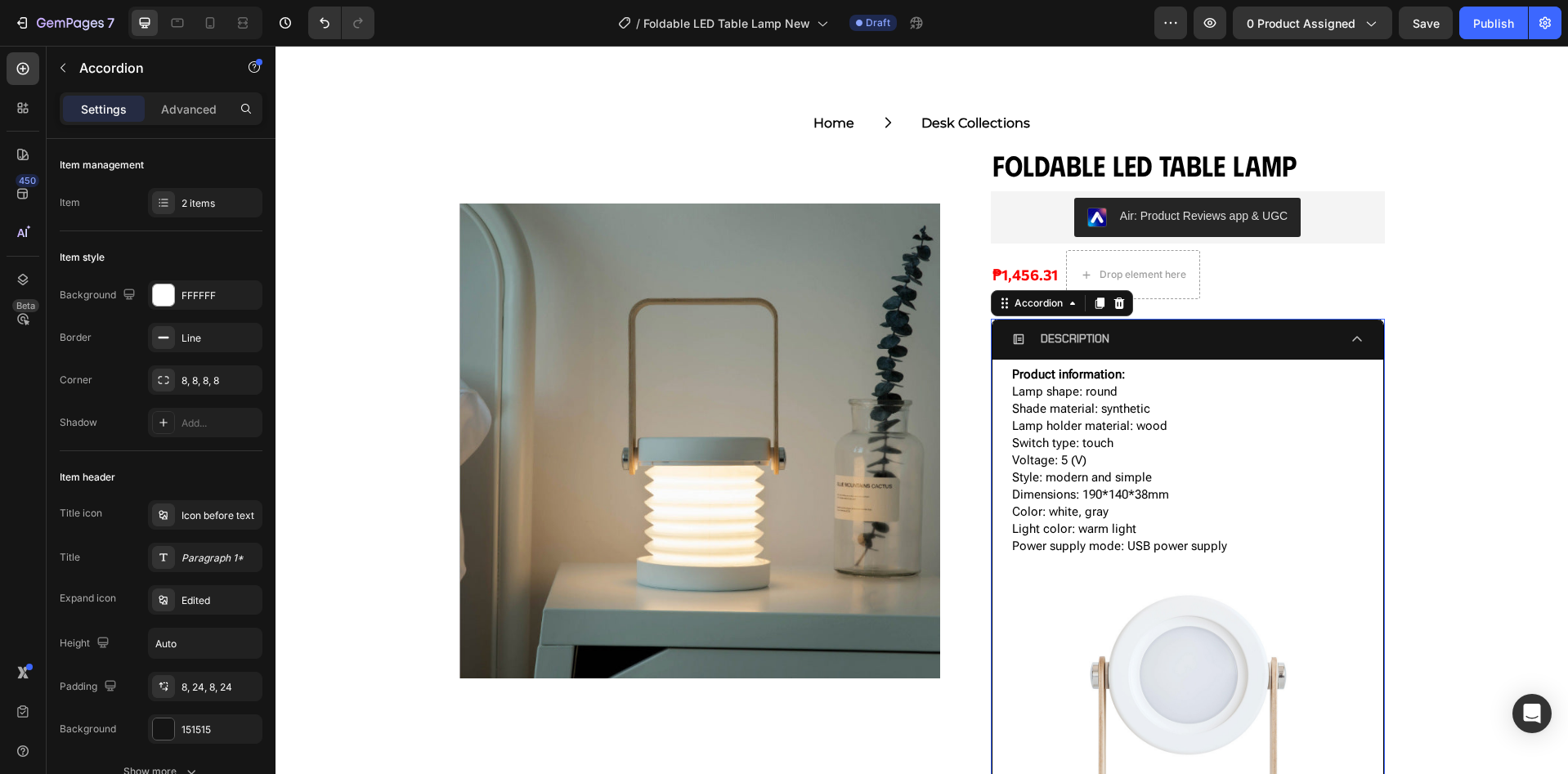
click at [1234, 334] on div "DESCRIPTION" at bounding box center [1175, 339] width 326 height 25
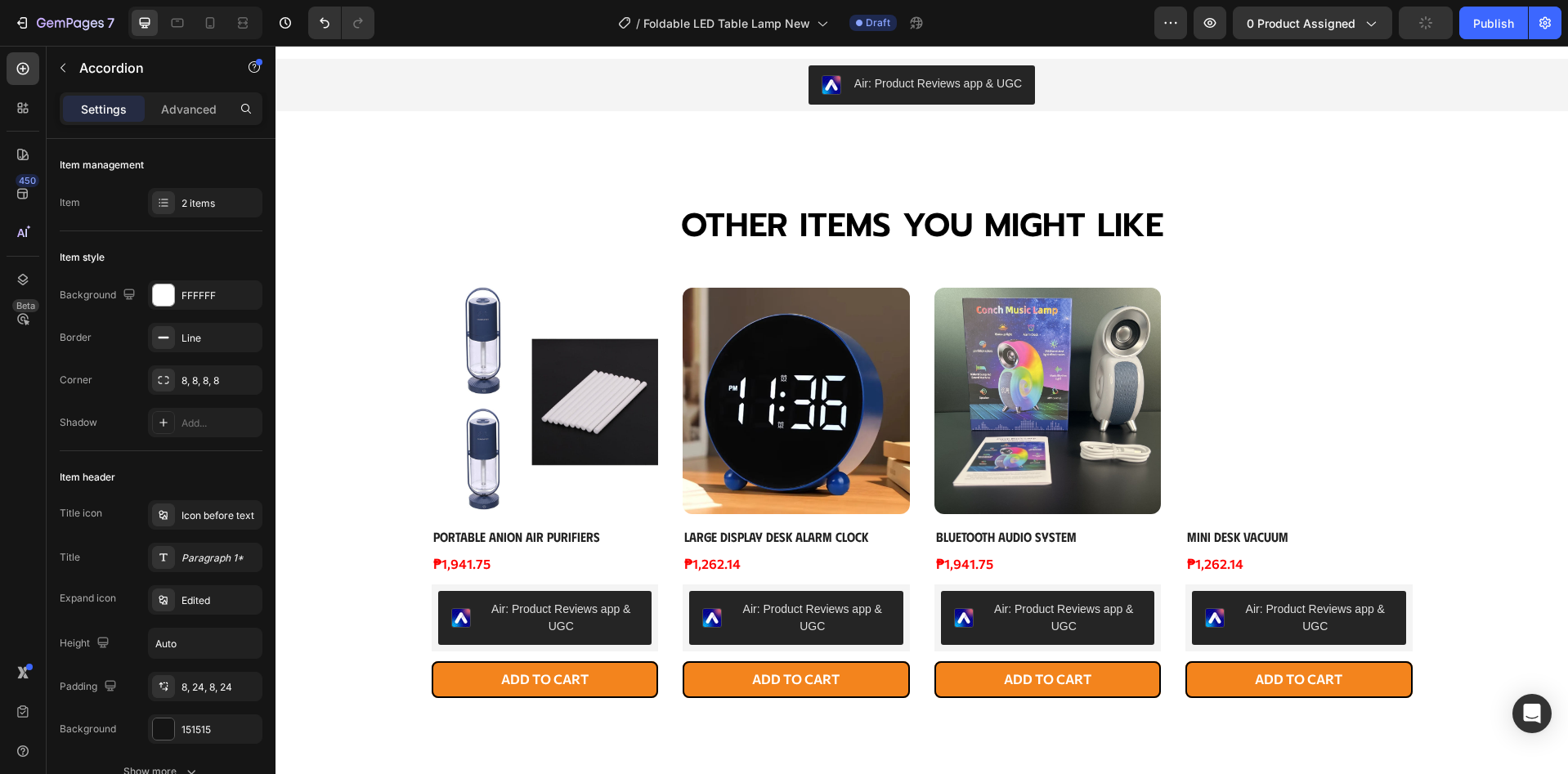
scroll to position [981, 0]
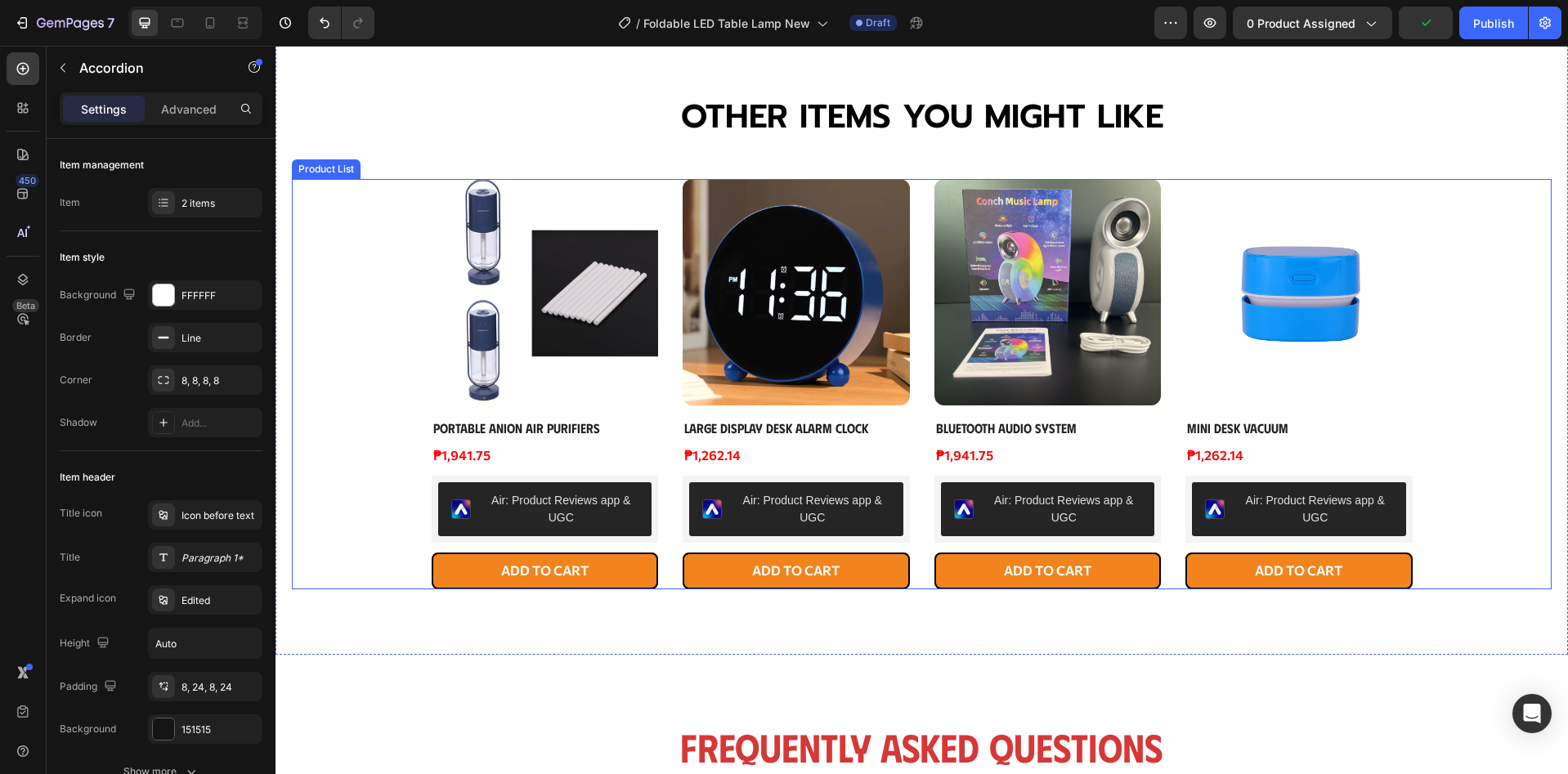
click at [665, 501] on div "Product Images Portable Anion Air Purifiers Product Title ₱1,941.75 Product Pri…" at bounding box center [922, 384] width 981 height 410
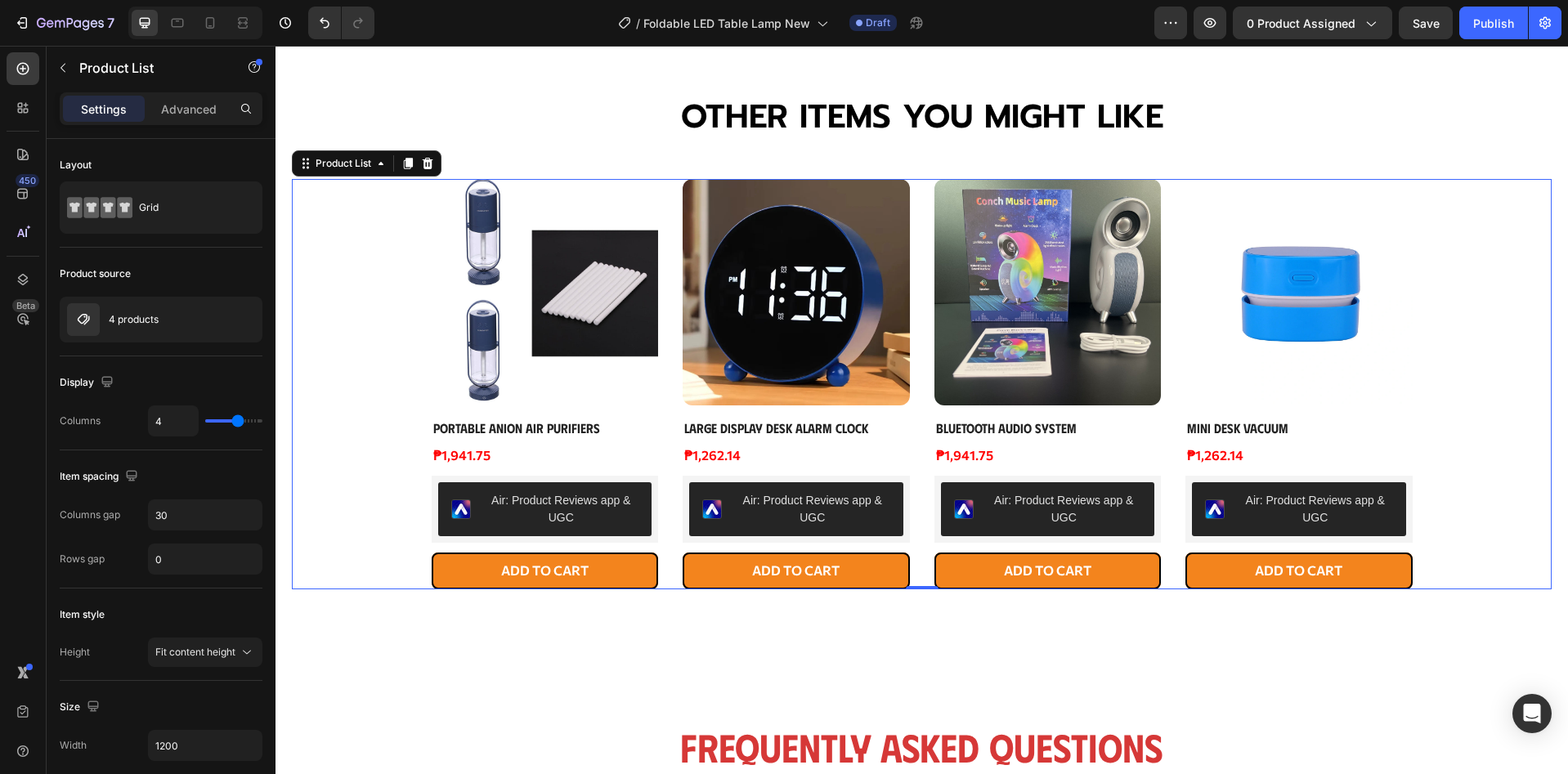
click at [368, 526] on div "Product Images Portable Anion Air Purifiers Product Title ₱1,941.75 Product Pri…" at bounding box center [922, 384] width 1260 height 410
click at [252, 312] on button "button" at bounding box center [245, 320] width 20 height 20
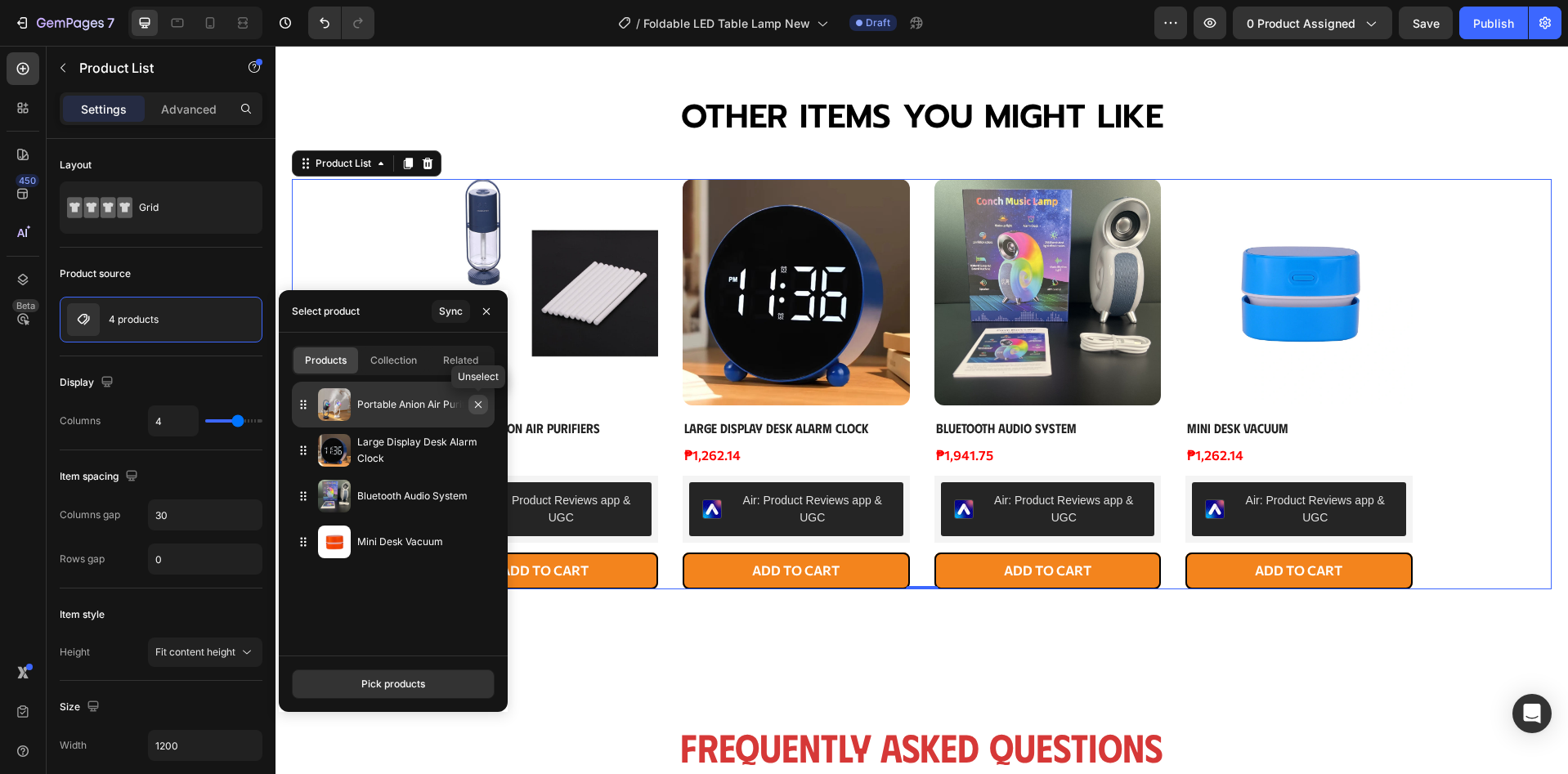
click at [477, 411] on button "button" at bounding box center [479, 404] width 20 height 20
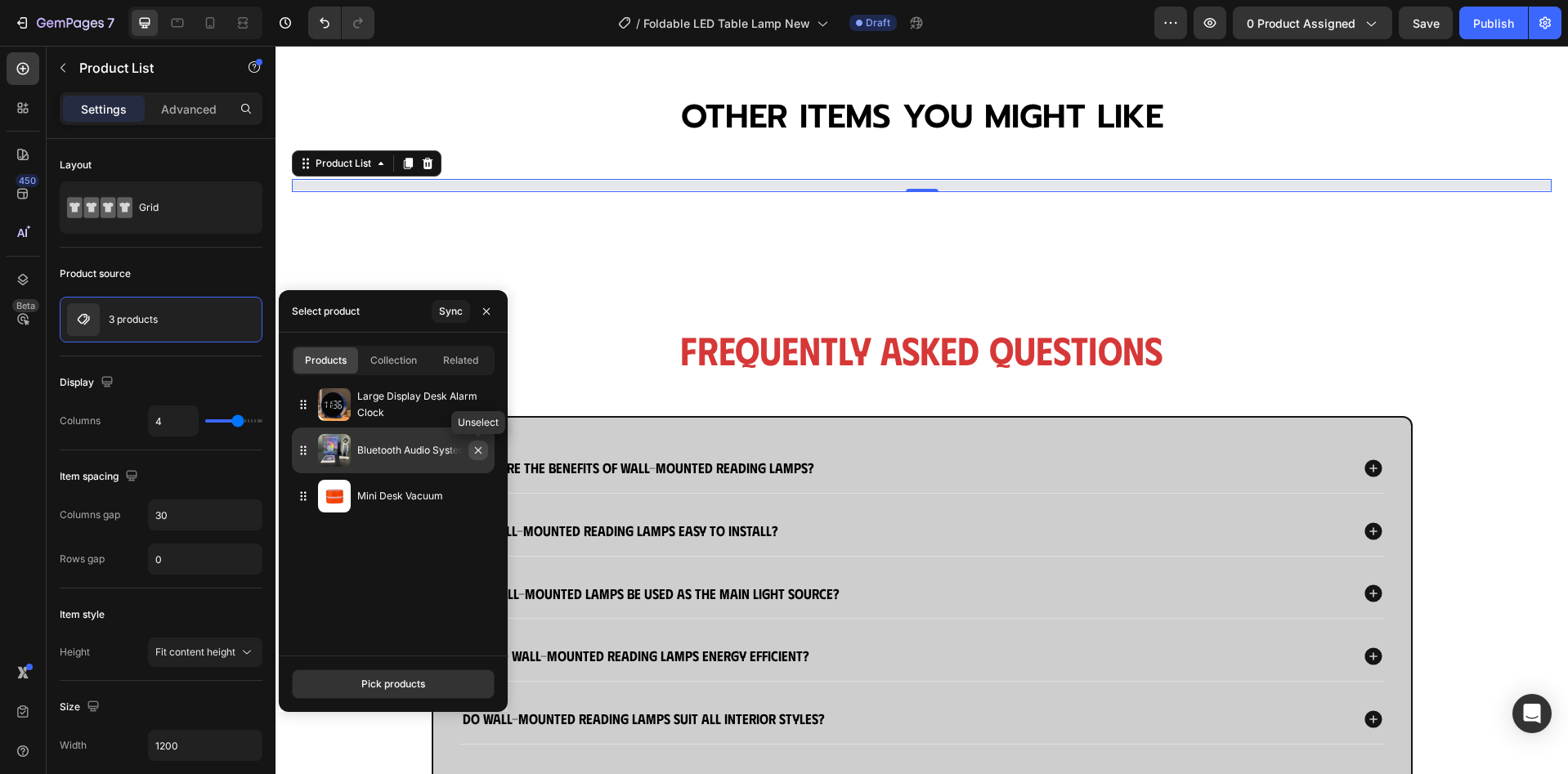
click at [477, 446] on icon "button" at bounding box center [479, 450] width 13 height 13
click at [474, 449] on icon "button" at bounding box center [479, 450] width 13 height 13
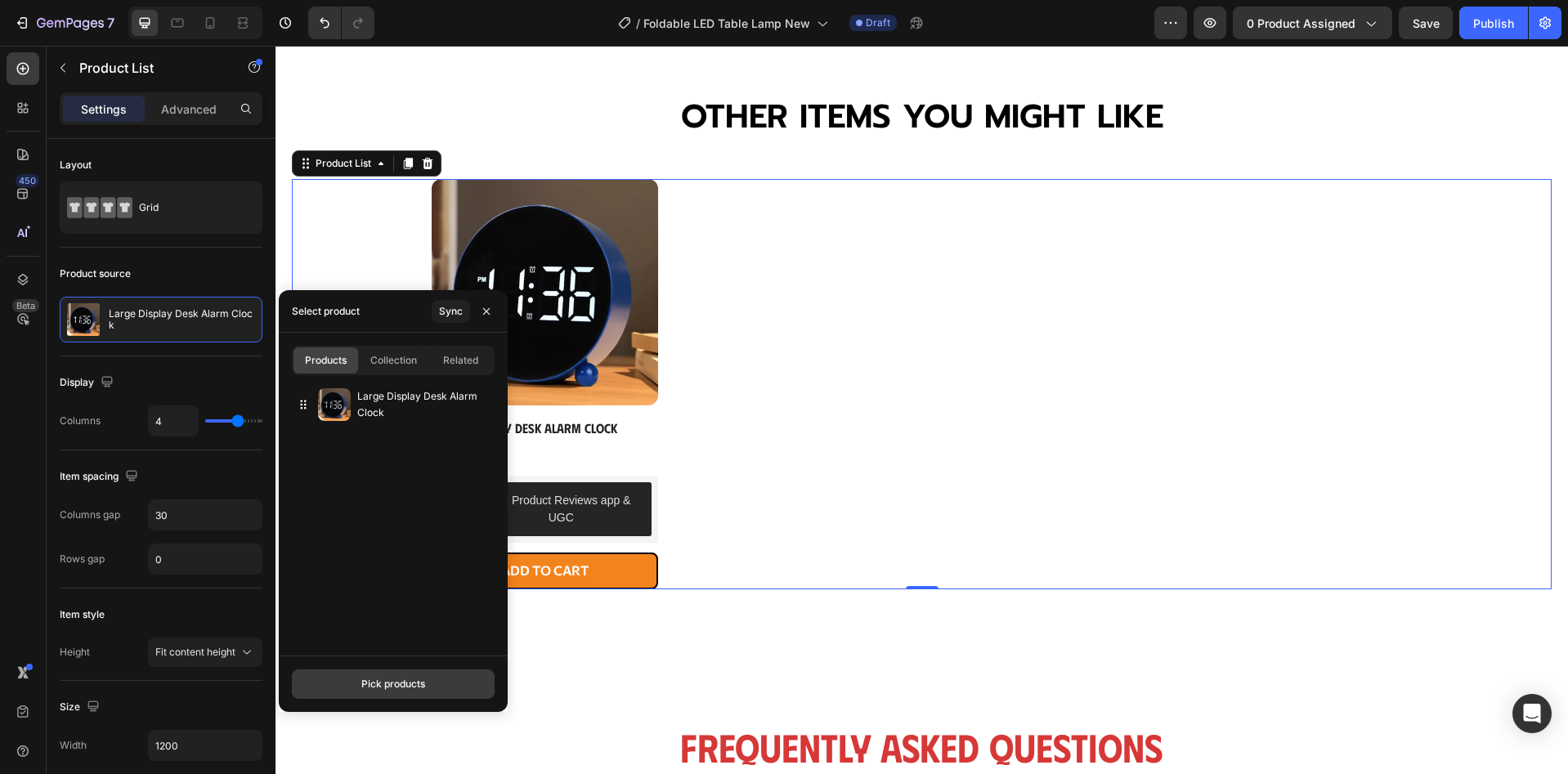
click at [401, 678] on div "Pick products" at bounding box center [393, 684] width 64 height 15
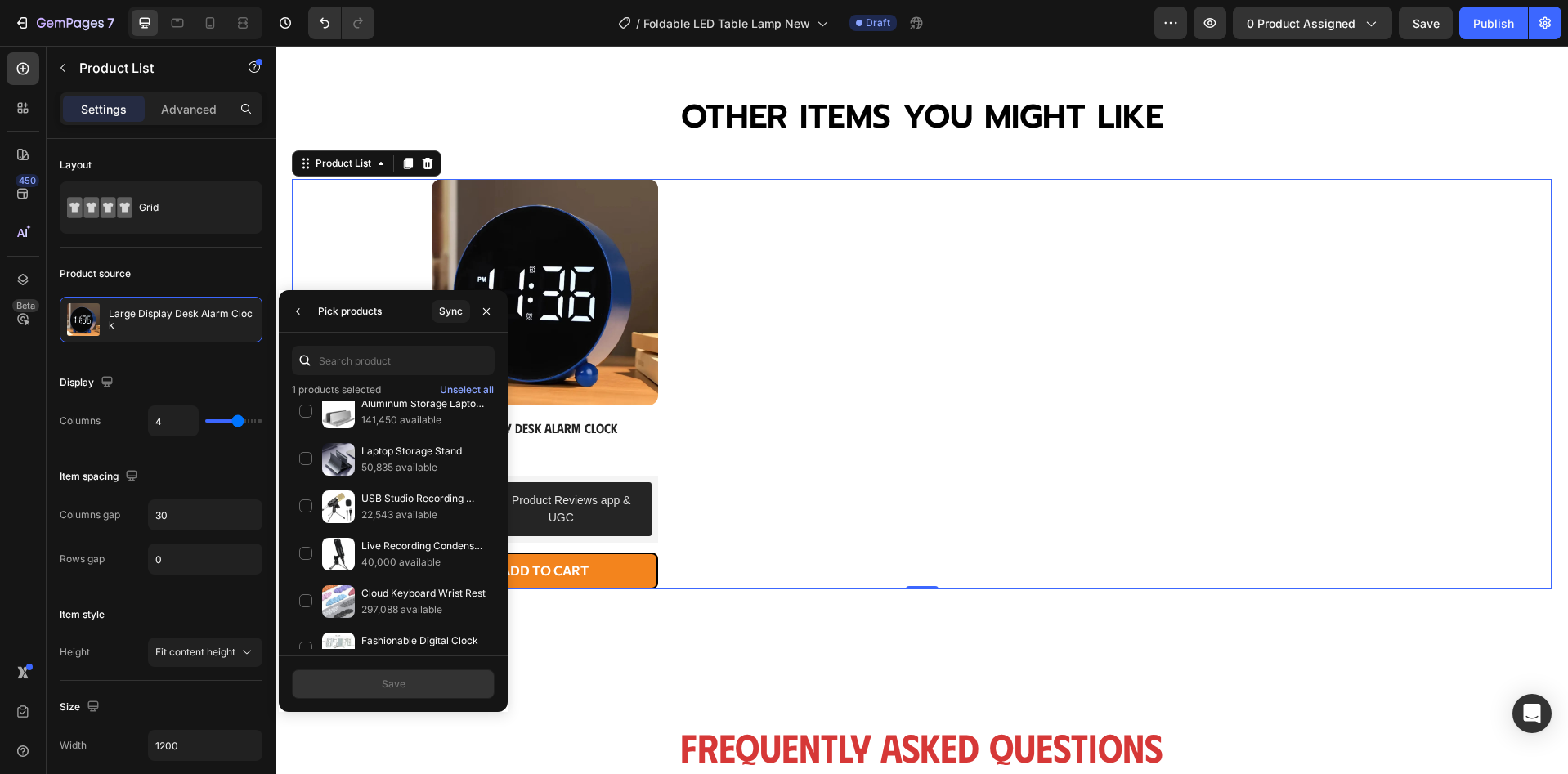
scroll to position [1203, 0]
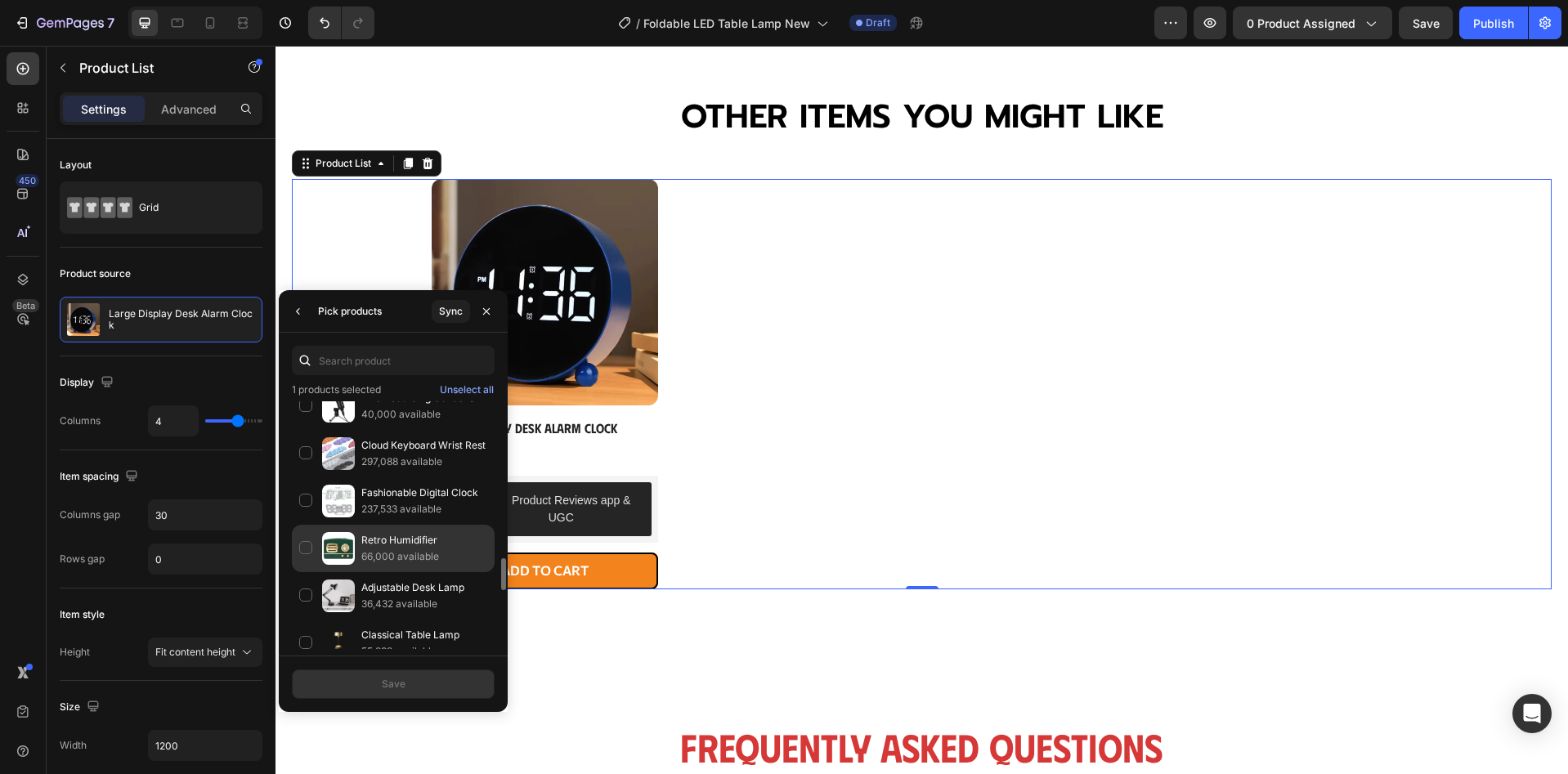
click at [302, 572] on div "Retro Humidifier 66,000 available" at bounding box center [393, 595] width 203 height 47
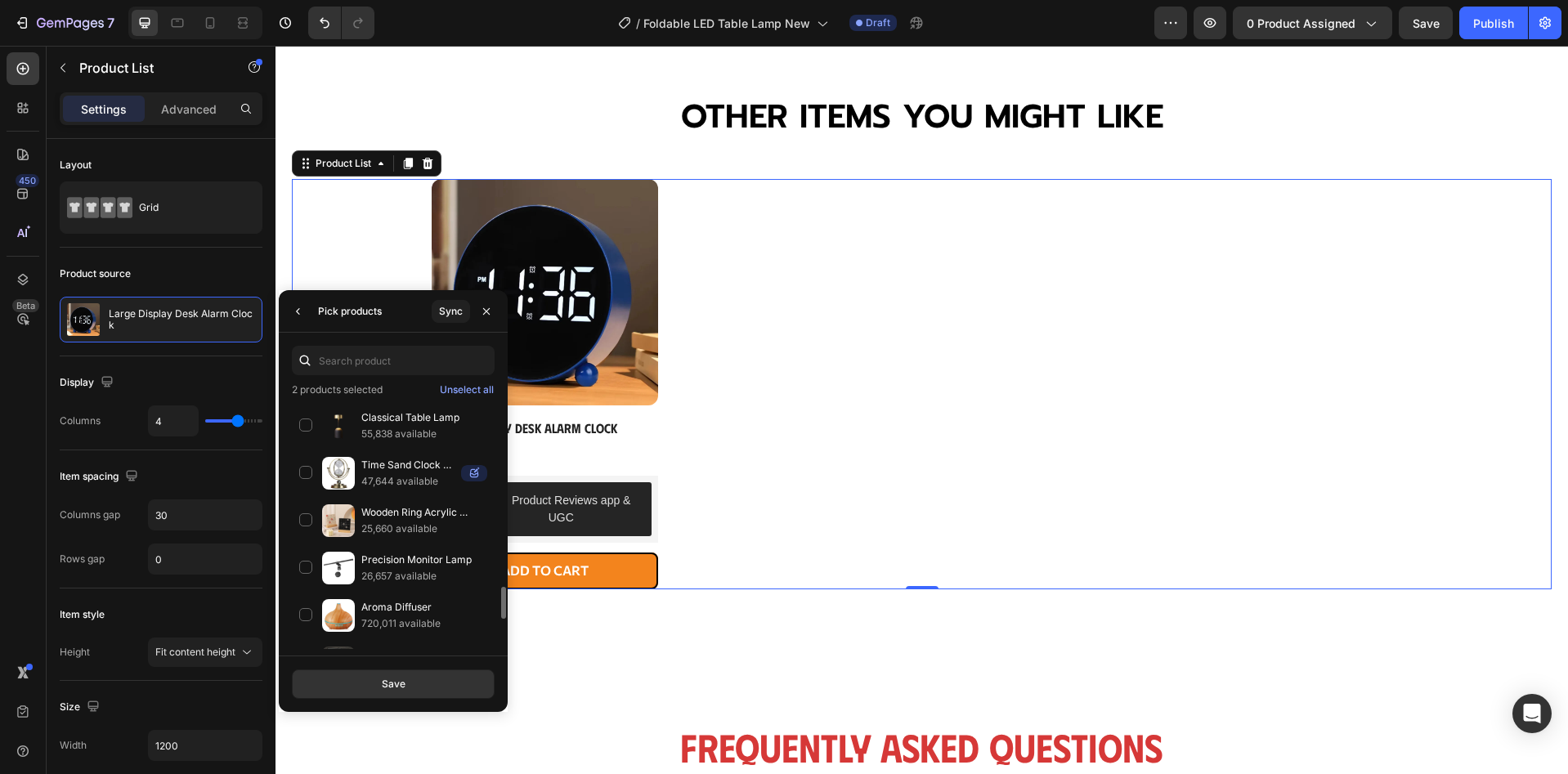
scroll to position [1530, 0]
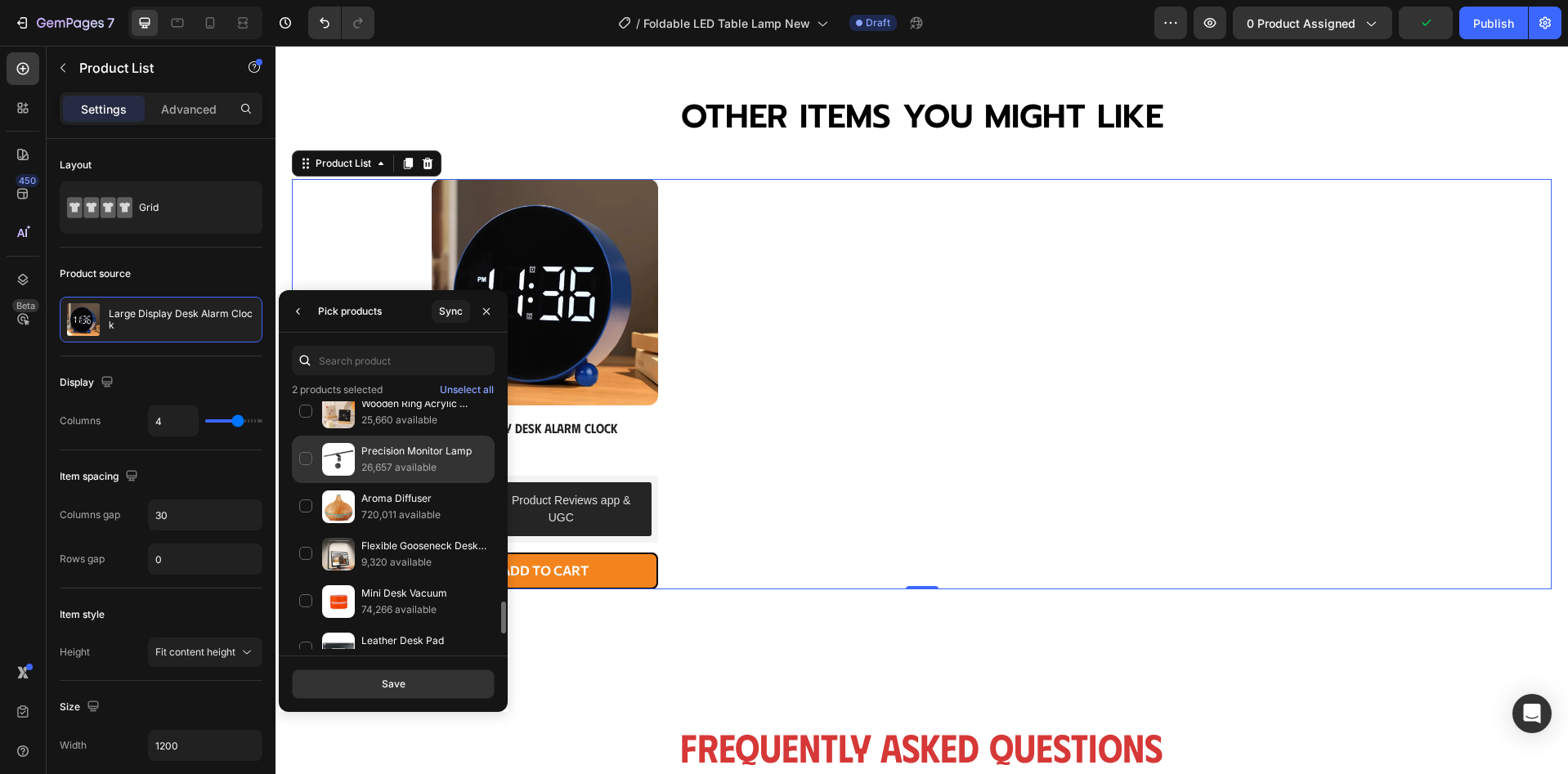
click at [307, 483] on div "Precision Monitor Lamp 26,657 available" at bounding box center [393, 506] width 203 height 47
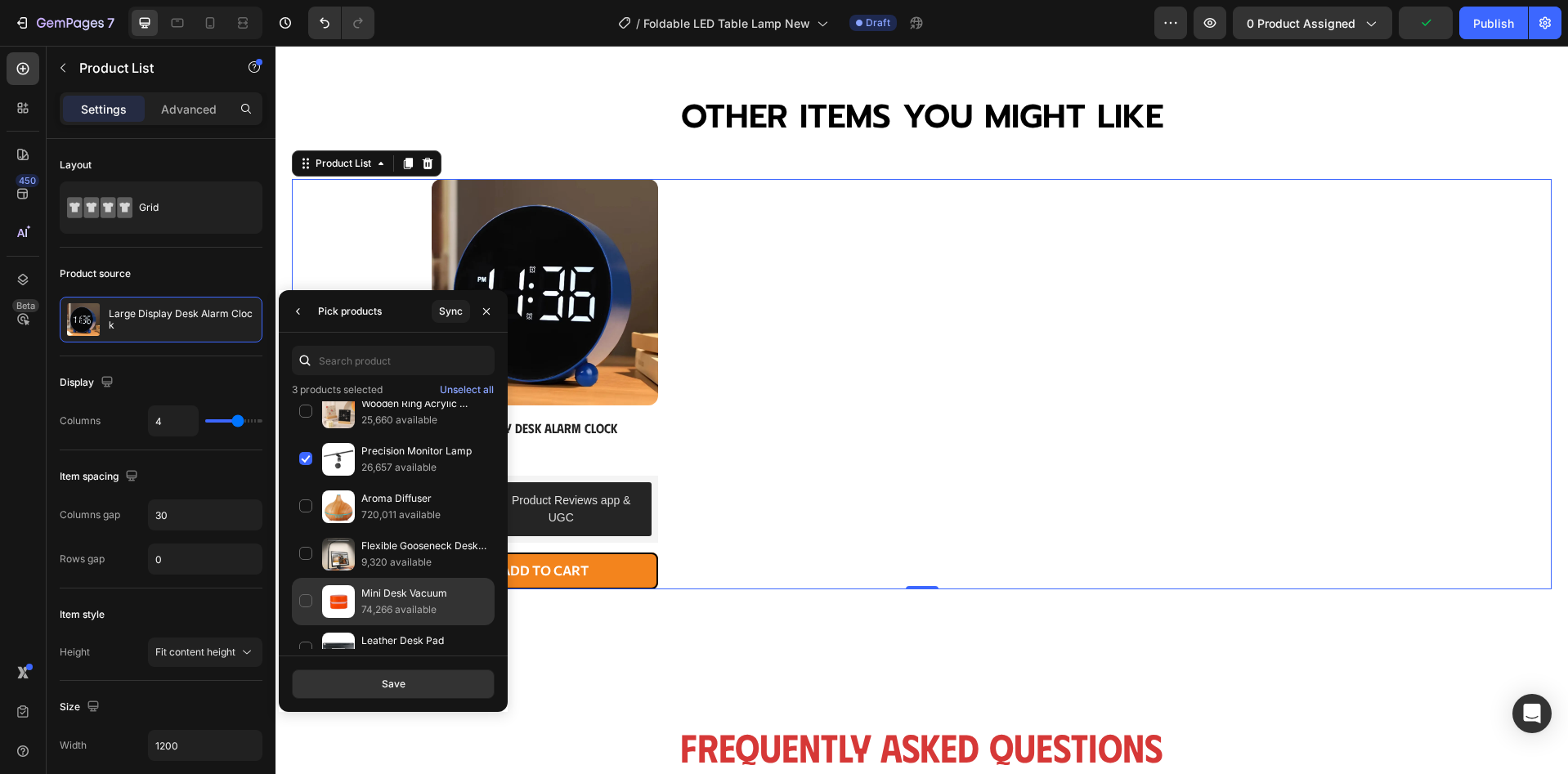
scroll to position [1678, 0]
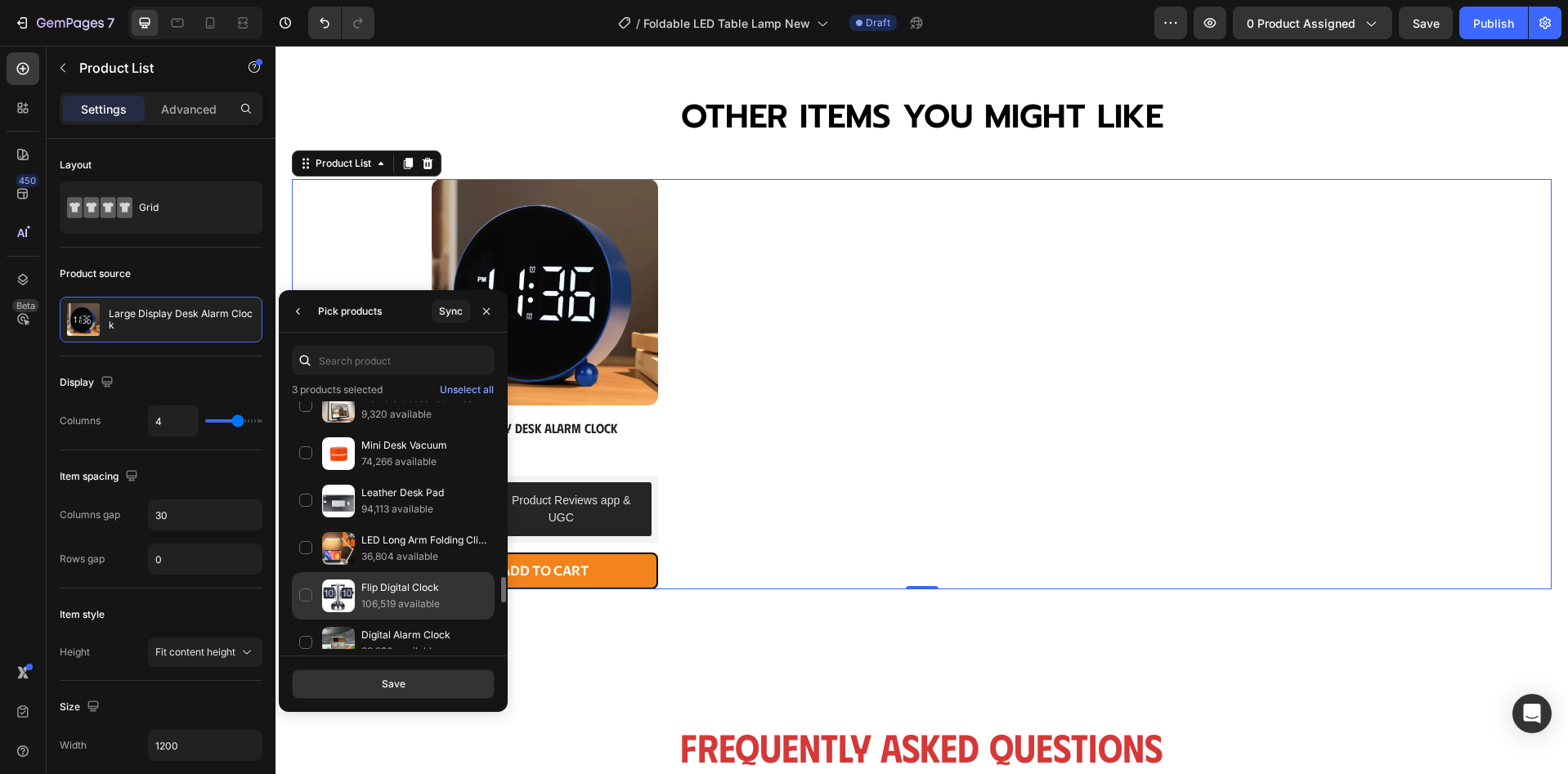
click at [311, 620] on div "Flip Digital Clock 106,519 available" at bounding box center [393, 643] width 203 height 47
drag, startPoint x: 344, startPoint y: 679, endPoint x: 109, endPoint y: 573, distance: 257.8
click at [344, 679] on button "Save" at bounding box center [393, 683] width 203 height 29
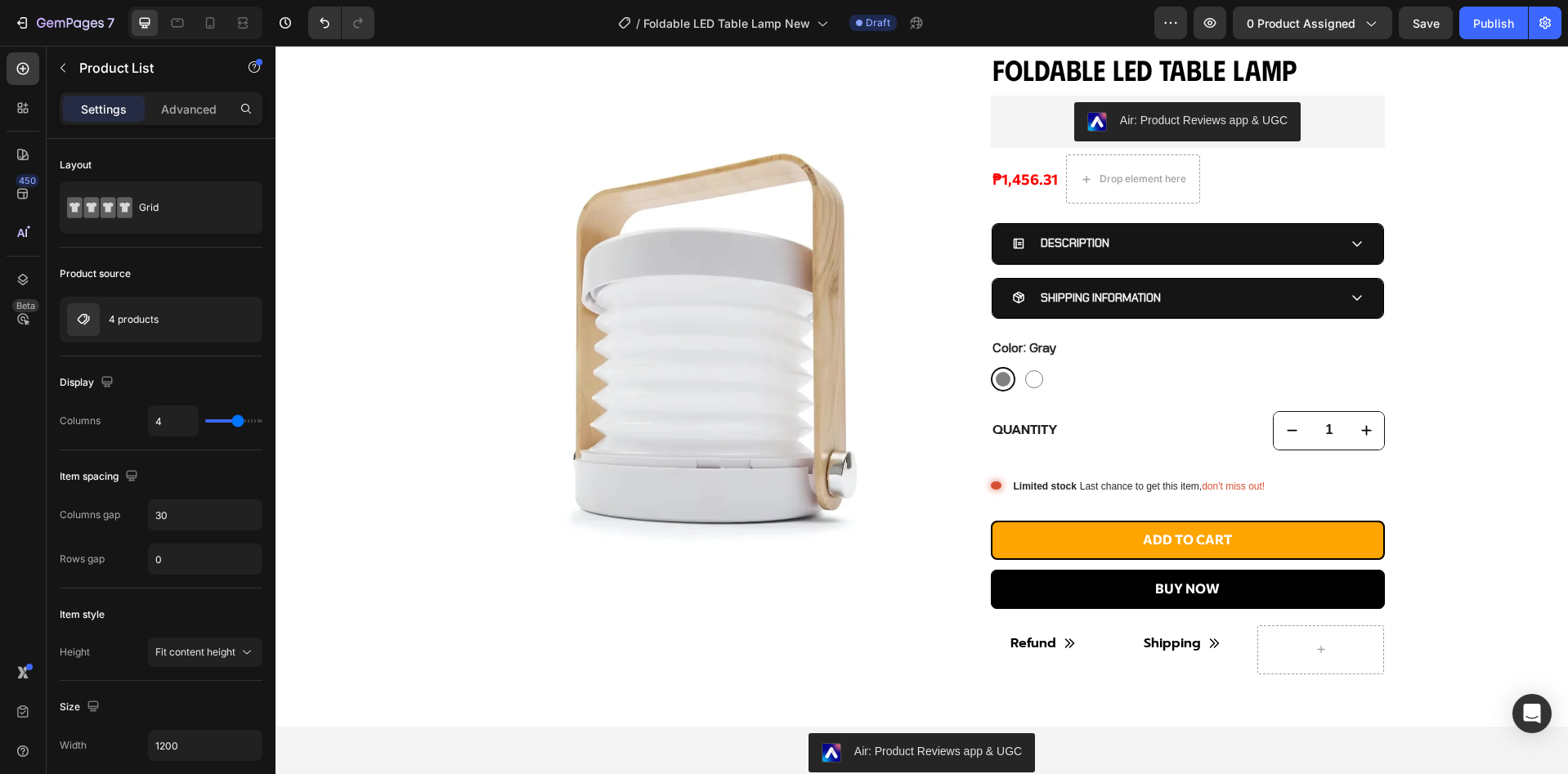
scroll to position [327, 0]
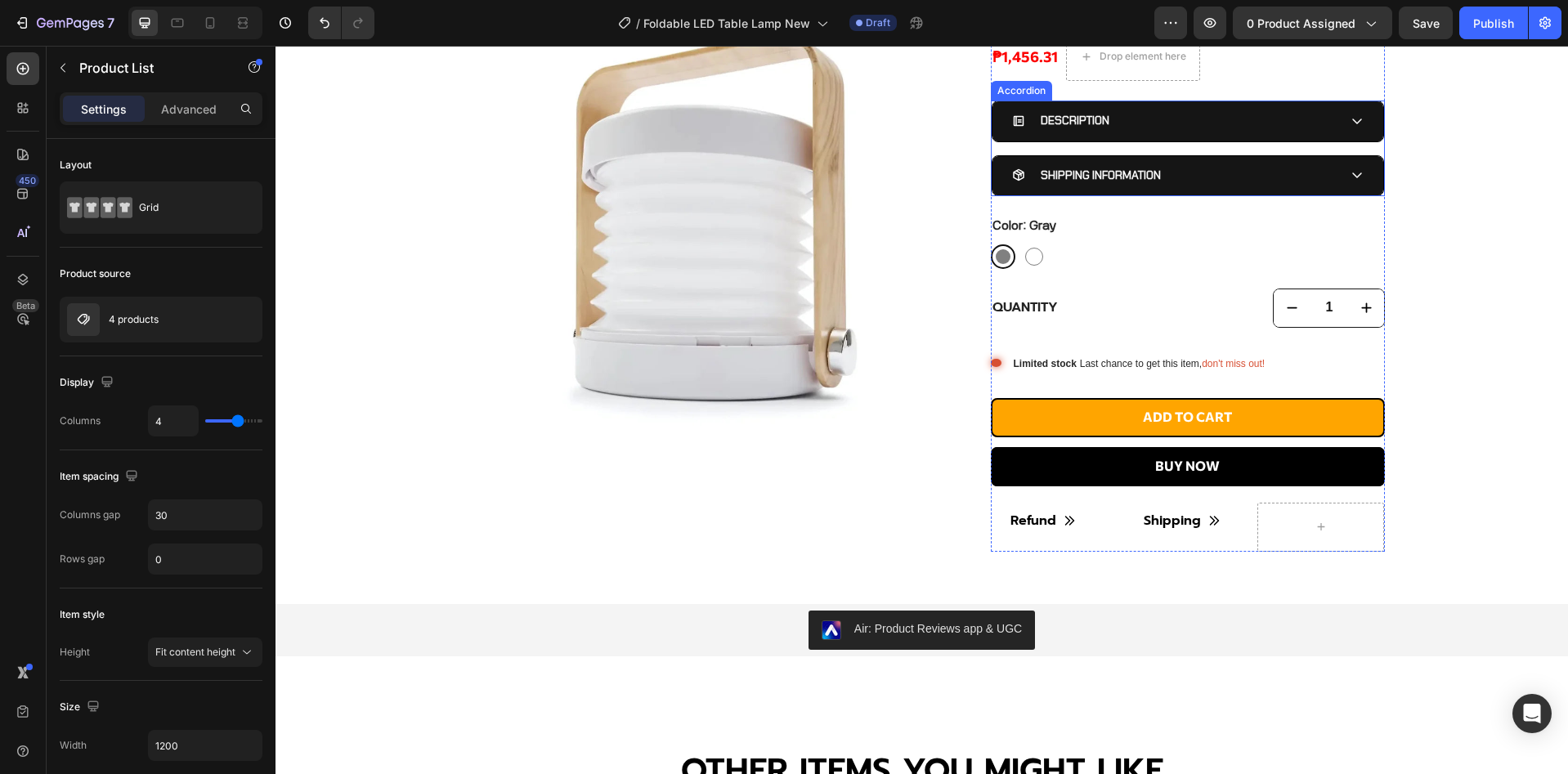
click at [1280, 125] on div "DESCRIPTION" at bounding box center [1175, 120] width 326 height 25
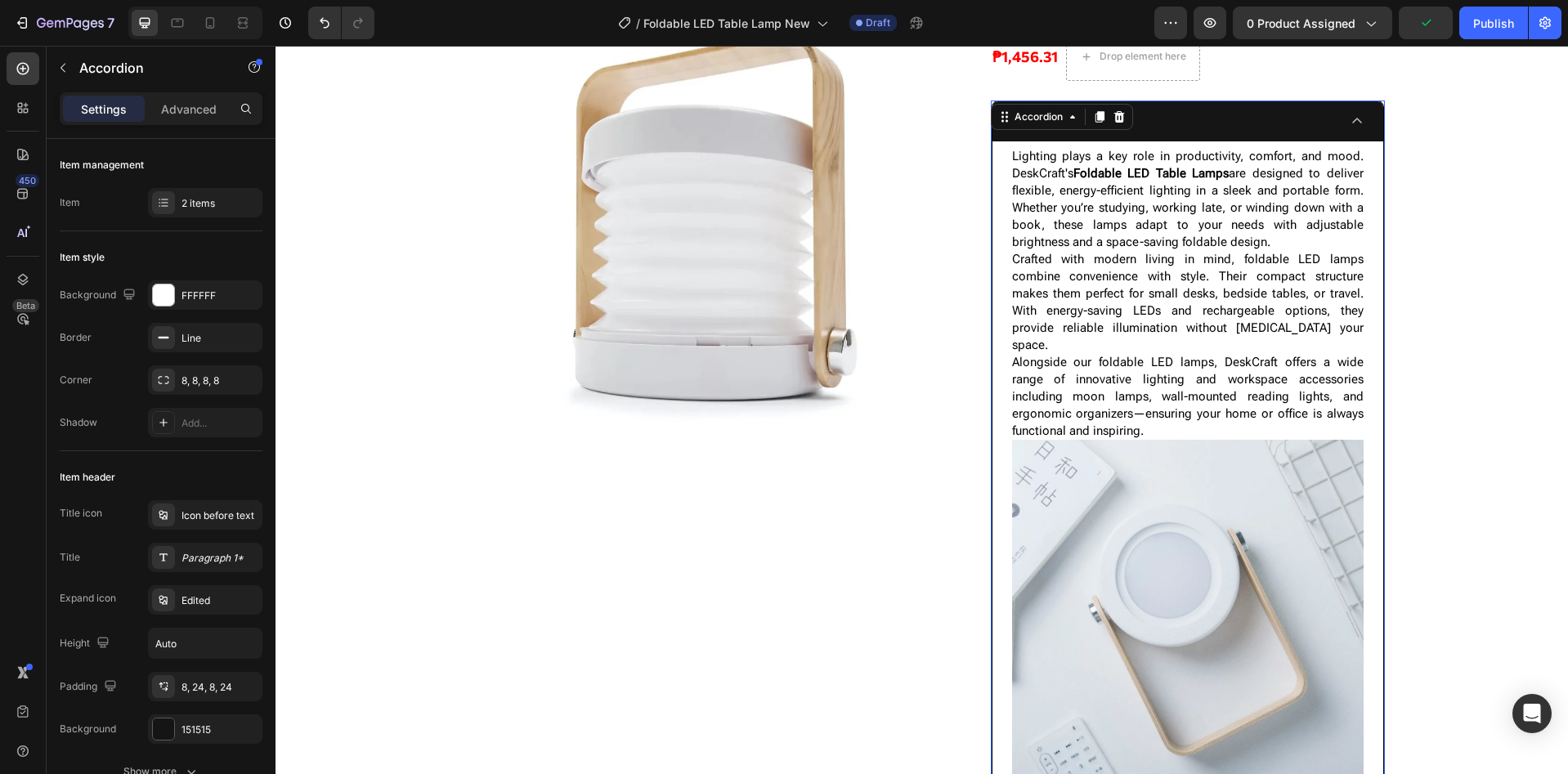
click at [1280, 125] on div "DESCRIPTION" at bounding box center [1175, 120] width 326 height 25
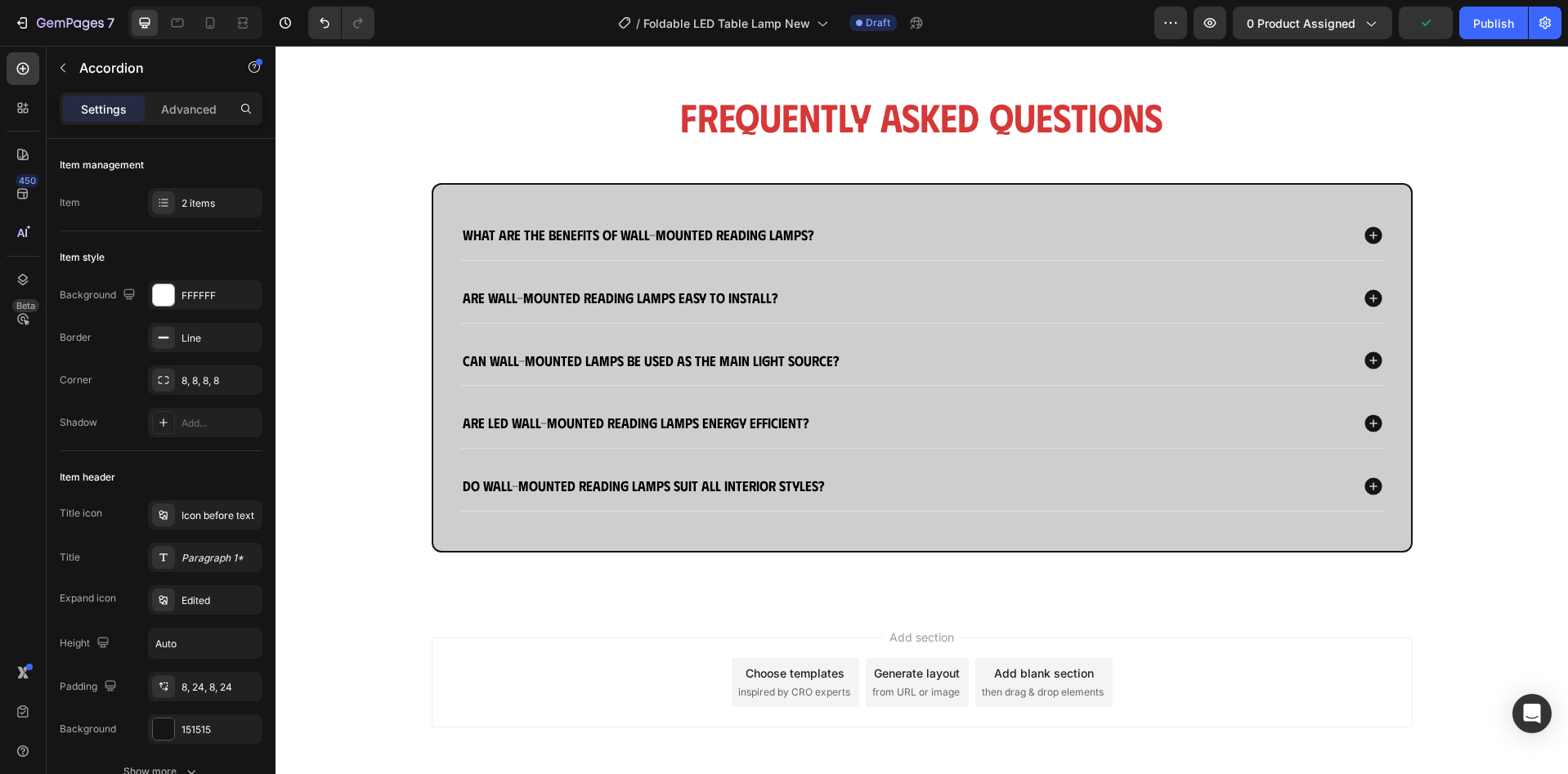
scroll to position [1634, 0]
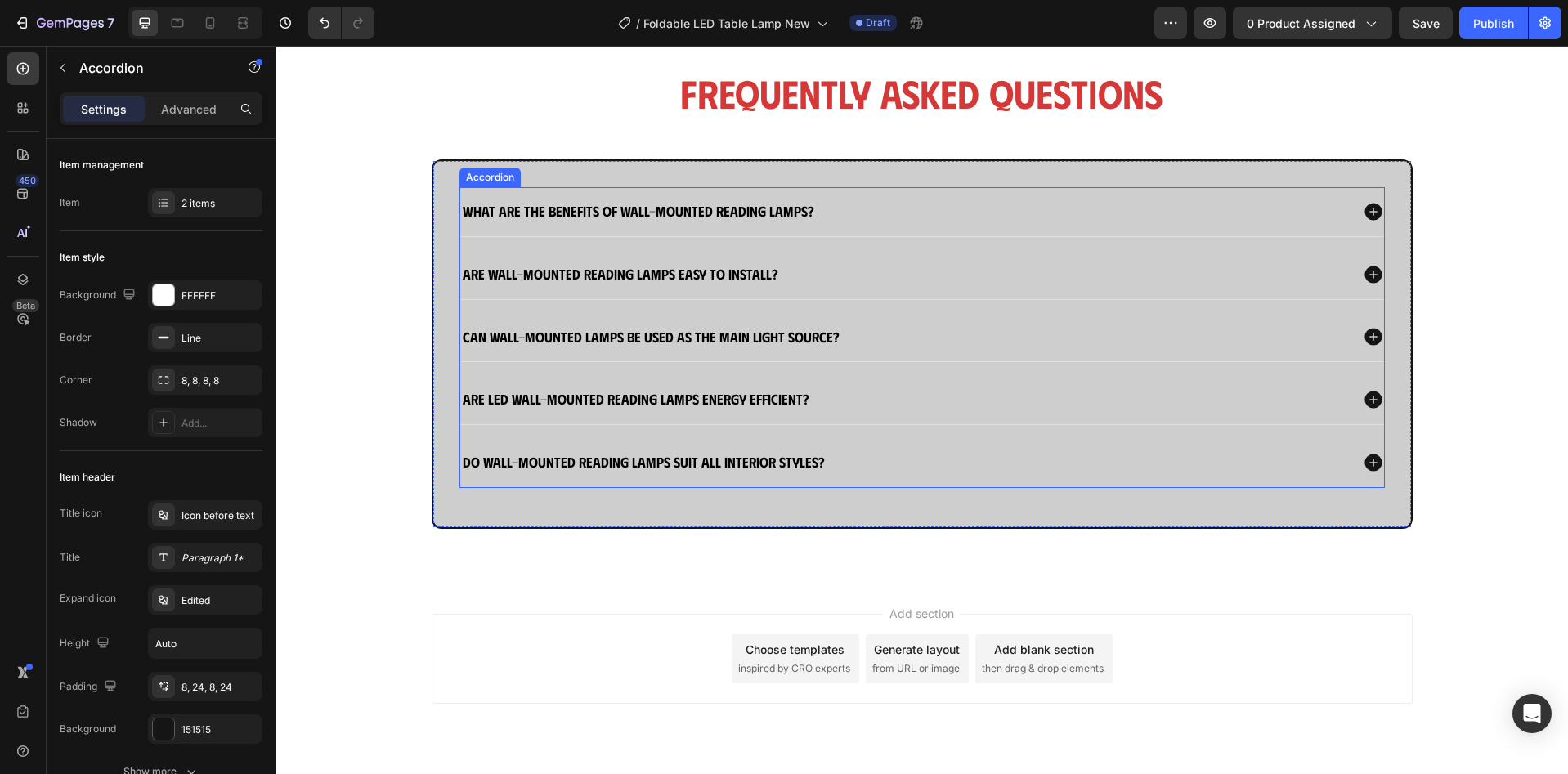
click at [749, 210] on strong "What are the benefits of wall-mounted reading lamps?" at bounding box center [638, 210] width 351 height 17
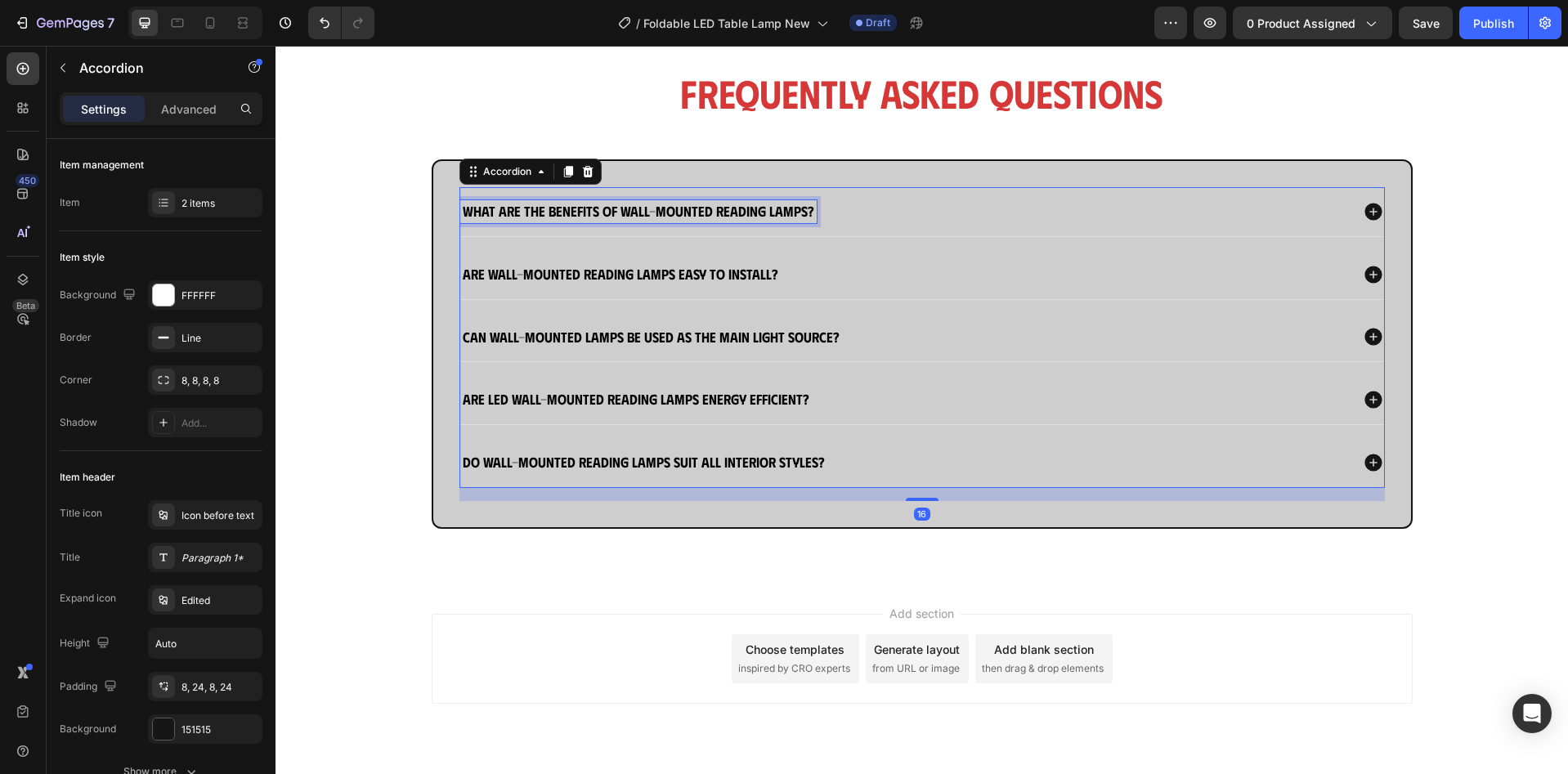
click at [749, 210] on strong "What are the benefits of wall-mounted reading lamps?" at bounding box center [638, 210] width 351 height 17
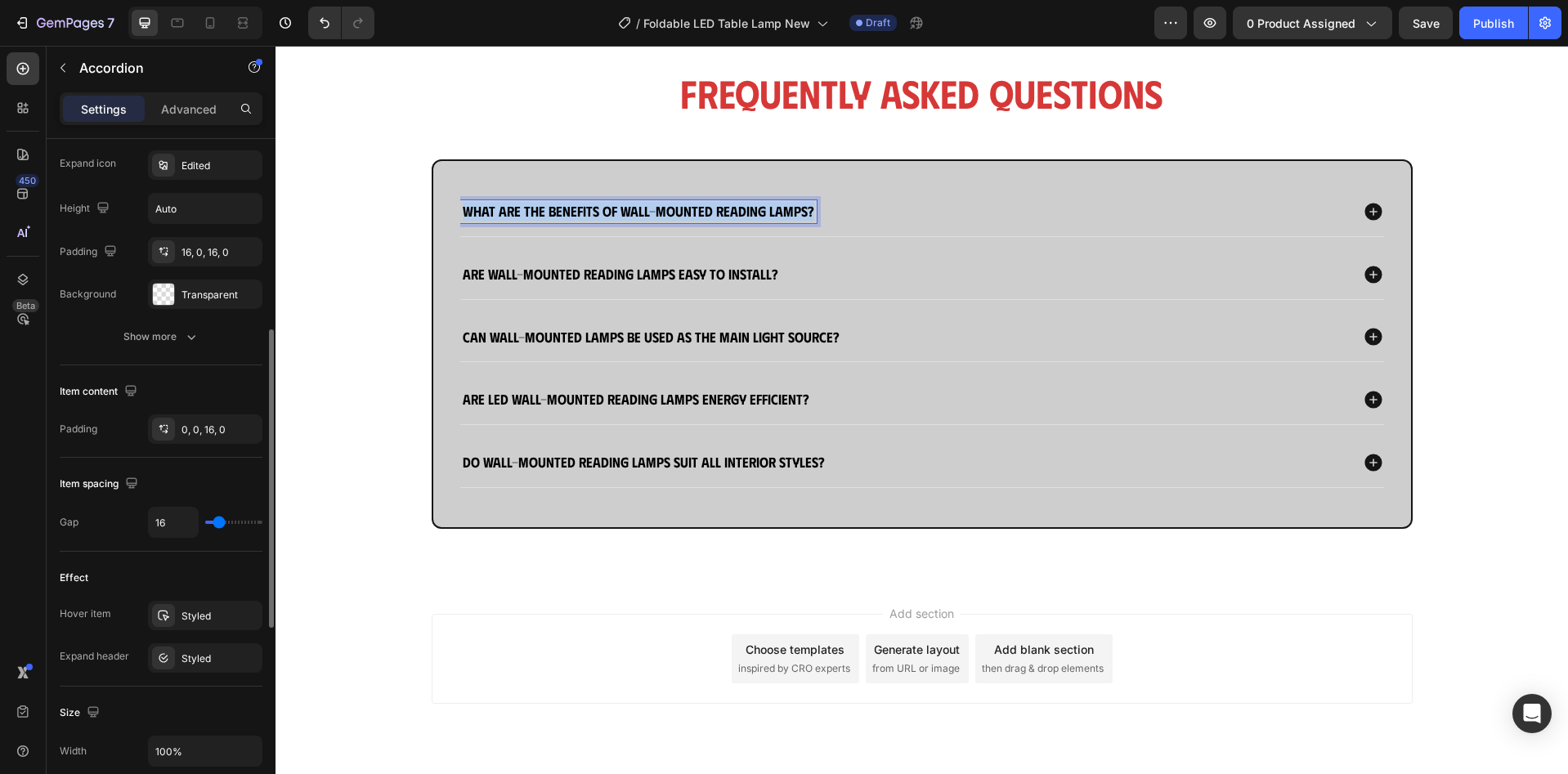
click at [749, 210] on strong "What are the benefits of wall-mounted reading lamps?" at bounding box center [638, 210] width 351 height 17
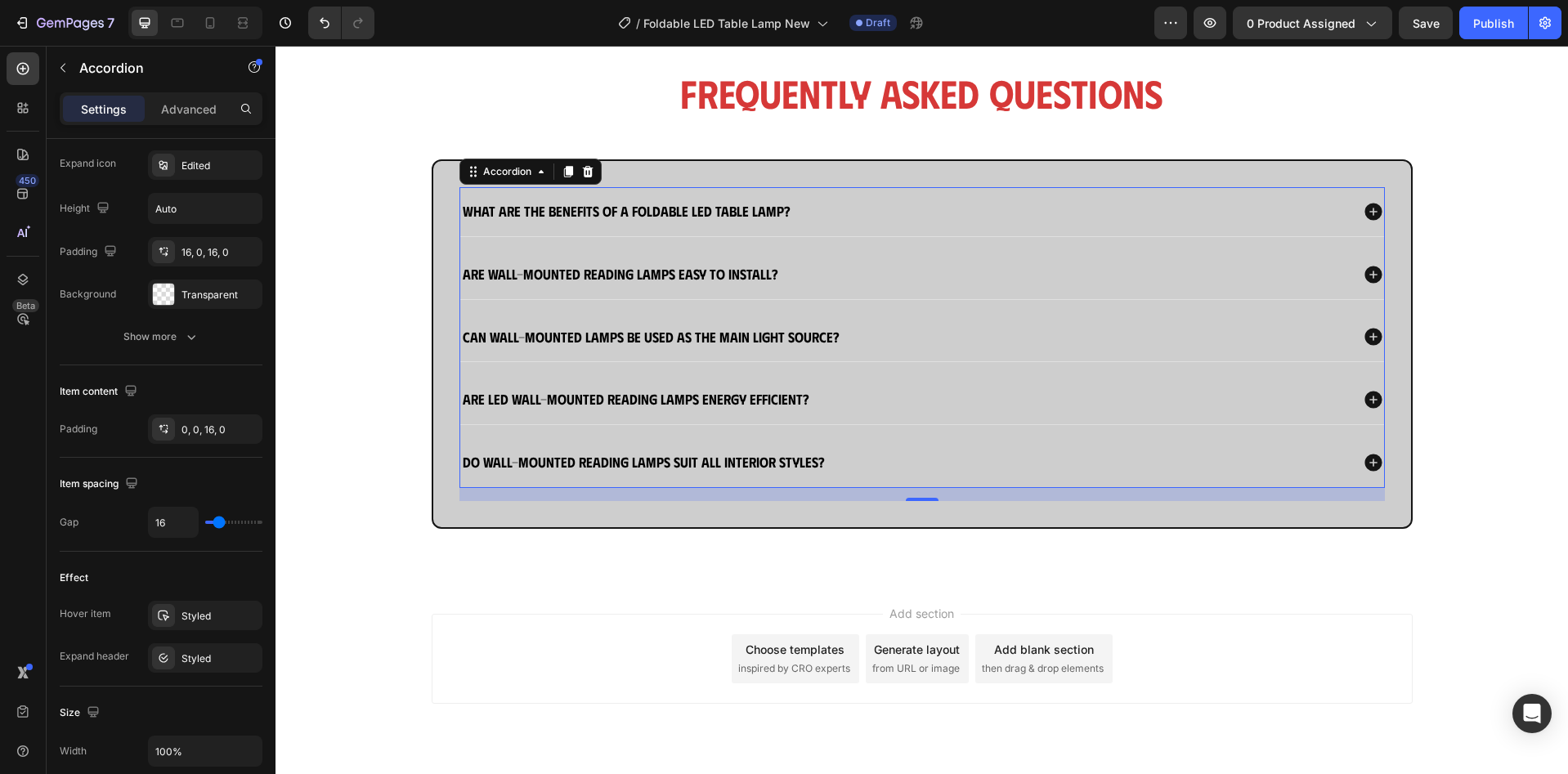
click at [898, 223] on div "What are the benefits of a foldable LED table lamp?" at bounding box center [922, 211] width 924 height 49
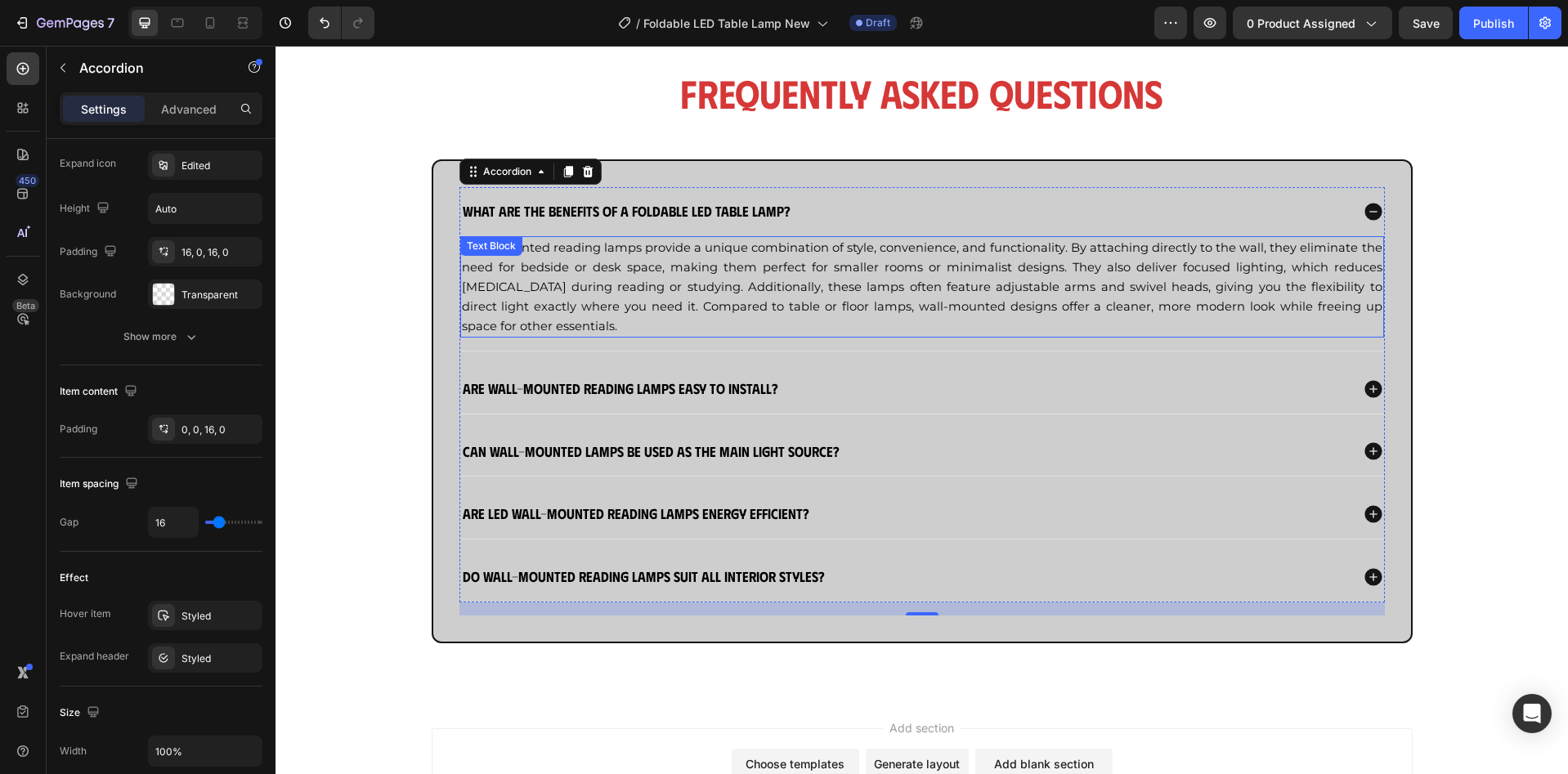
click at [882, 274] on p "Wall-mounted reading lamps provide a unique combination of style, convenience, …" at bounding box center [922, 287] width 921 height 98
click at [882, 274] on span "Wall-mounted reading lamps provide a unique combination of style, convenience, …" at bounding box center [922, 287] width 921 height 93
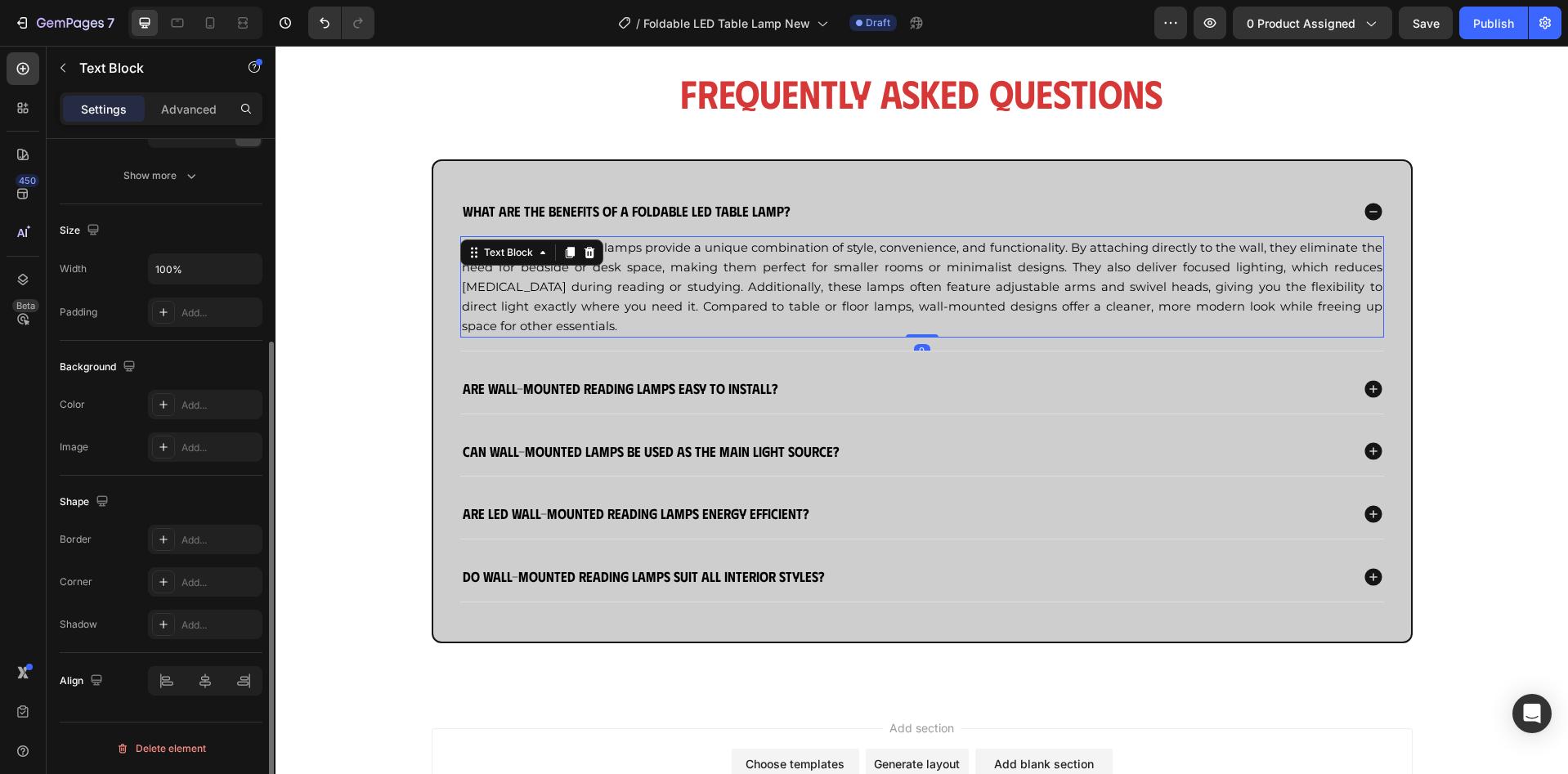
click at [882, 274] on span "Wall-mounted reading lamps provide a unique combination of style, convenience, …" at bounding box center [922, 287] width 921 height 93
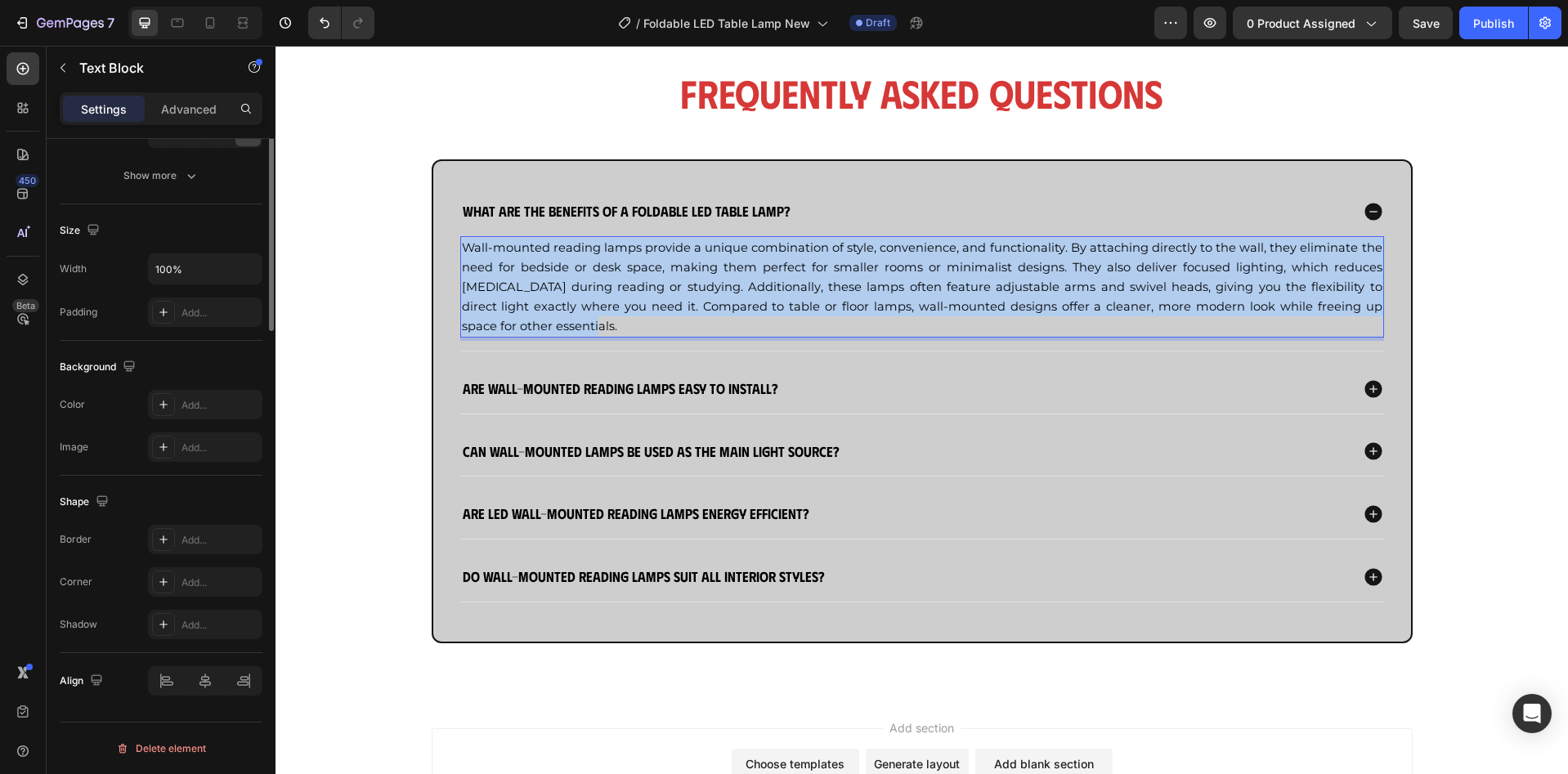
scroll to position [0, 0]
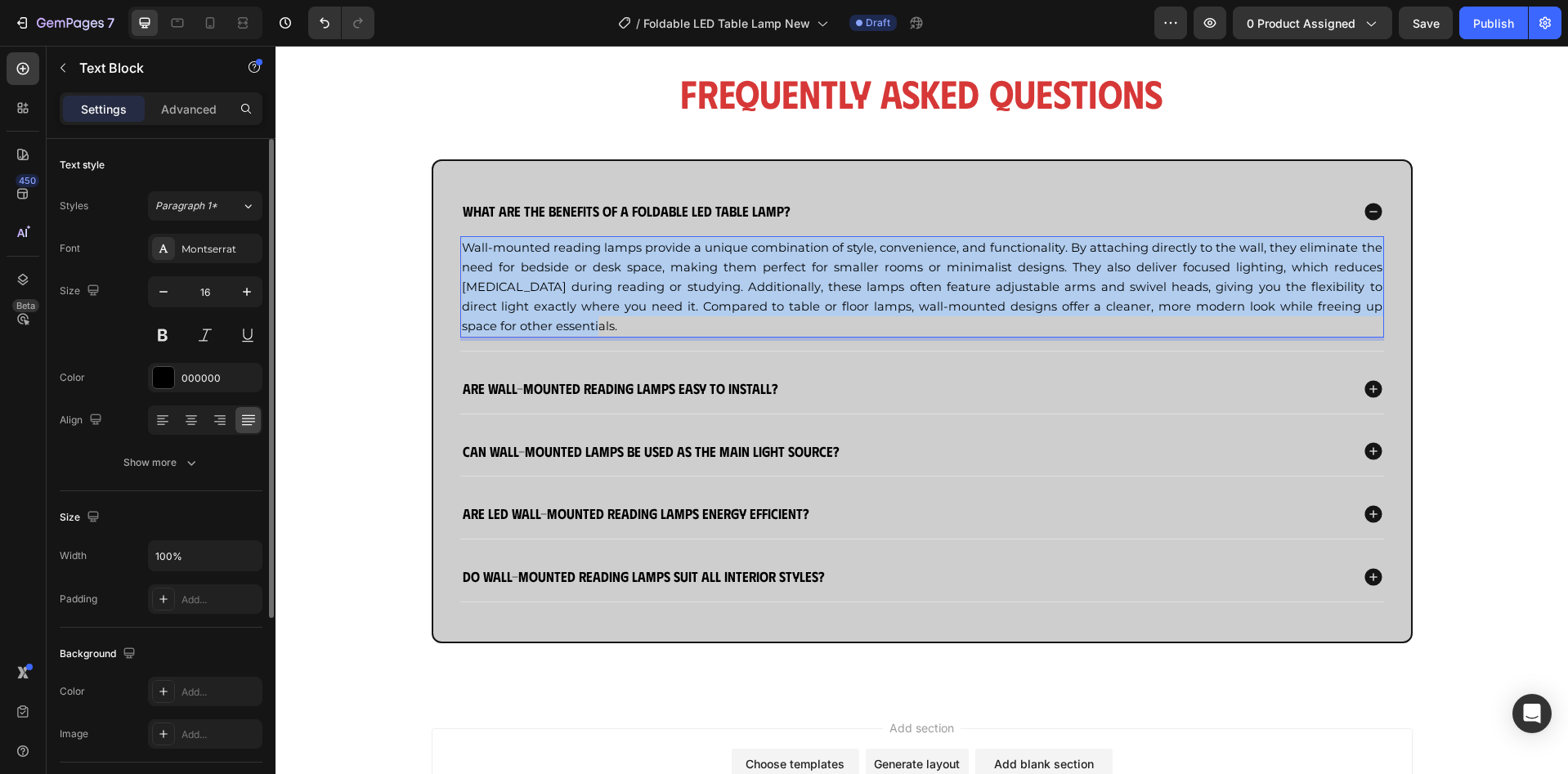
click at [882, 274] on span "Wall-mounted reading lamps provide a unique combination of style, convenience, …" at bounding box center [922, 287] width 921 height 93
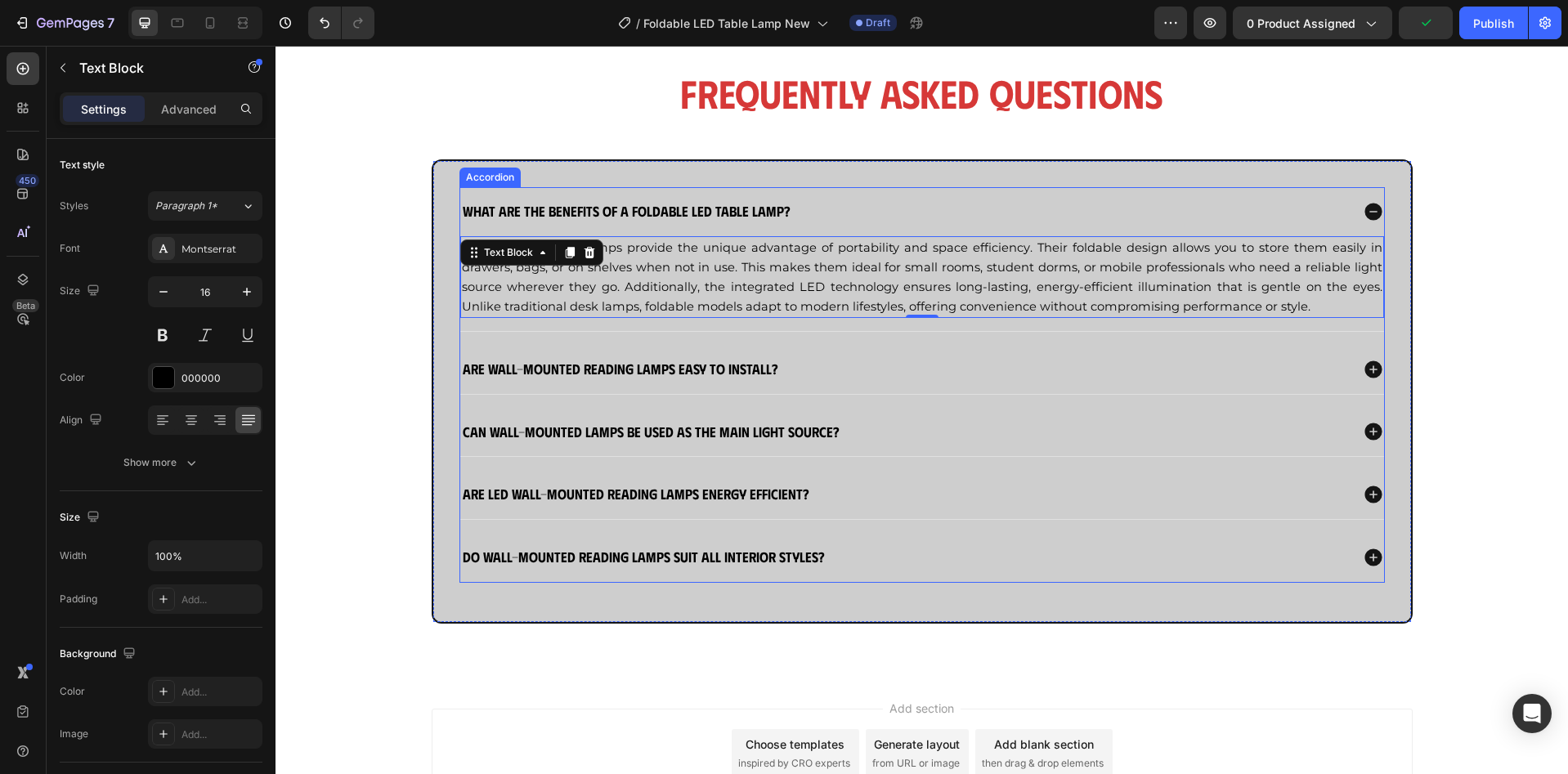
click at [710, 370] on strong "Are wall-mounted reading lamps easy to install?" at bounding box center [621, 368] width 316 height 17
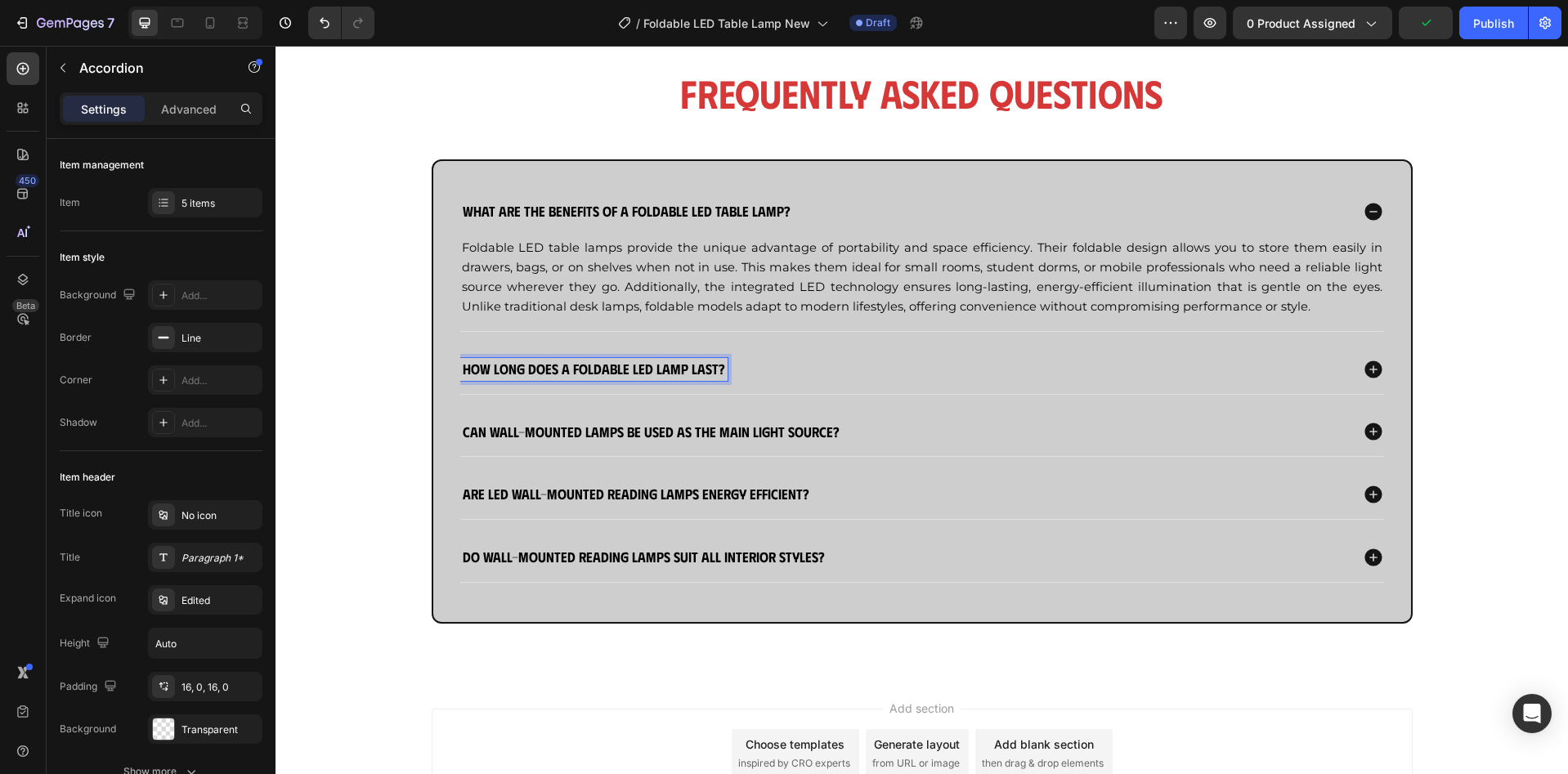
click at [825, 370] on div "How long does a foldable LED lamp last?" at bounding box center [905, 370] width 889 height 23
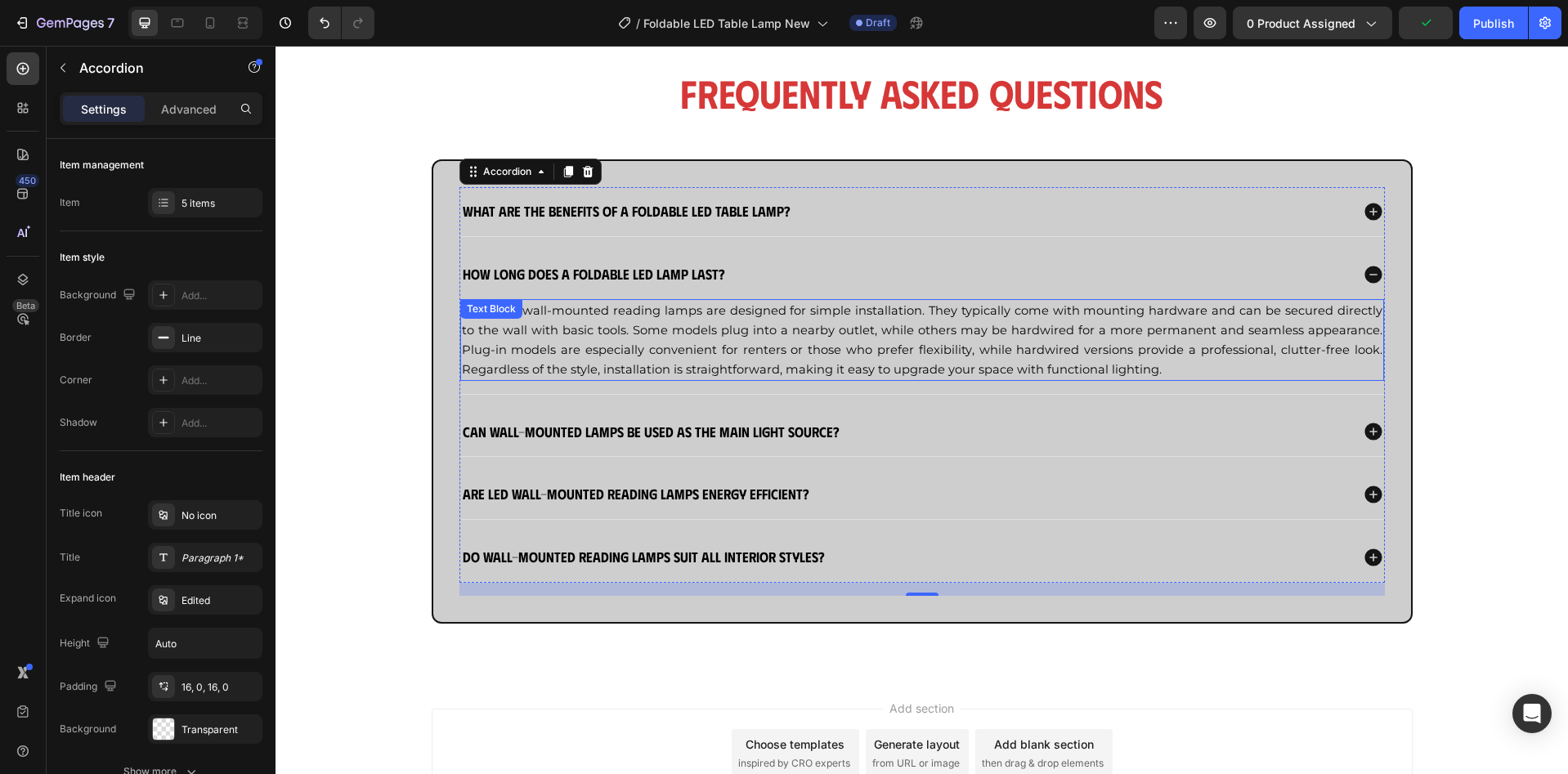
click at [1001, 350] on span "Yes, most wall-mounted reading lamps are designed for simple installation. They…" at bounding box center [922, 340] width 921 height 74
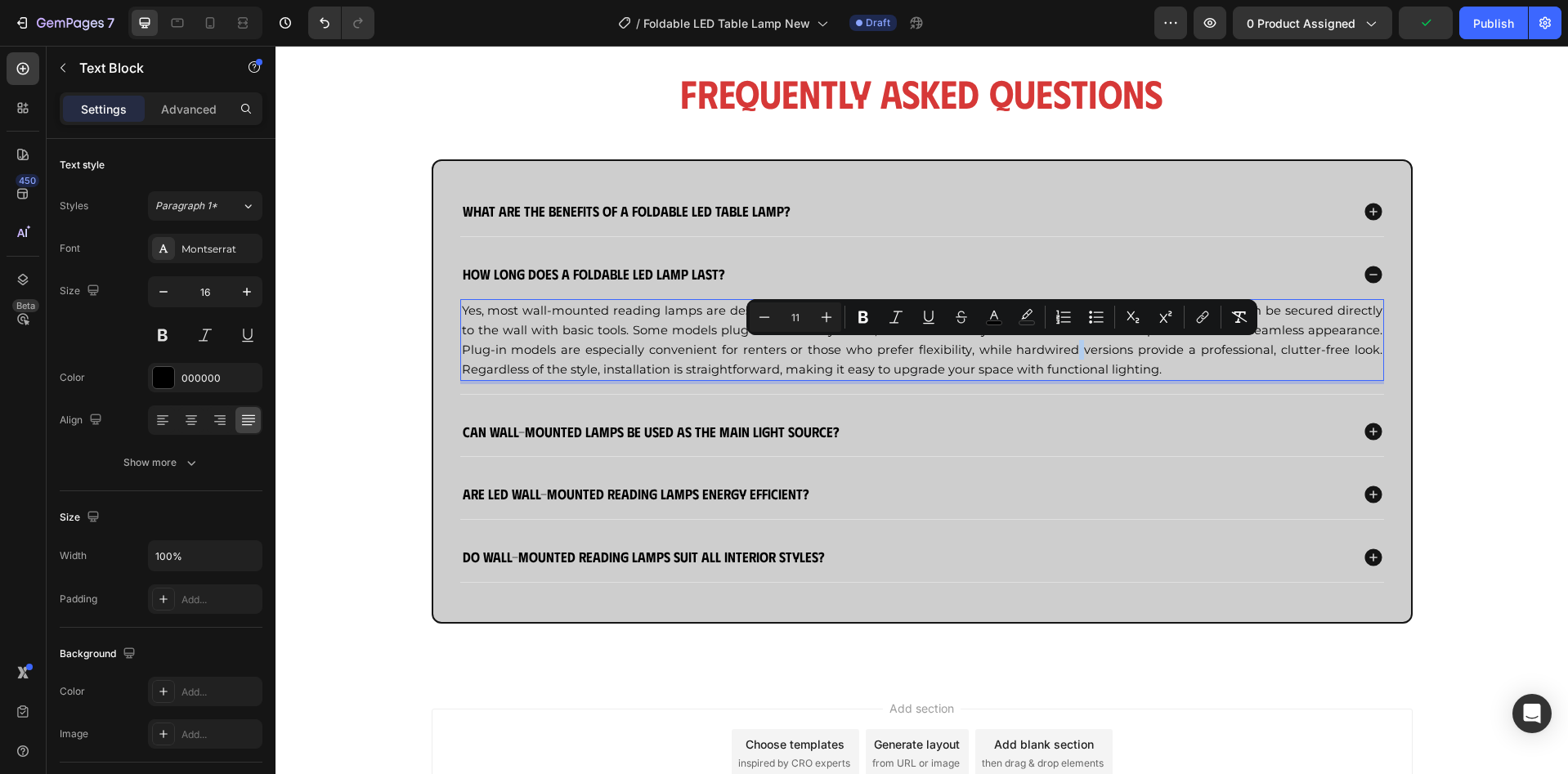
click at [1001, 350] on span "Yes, most wall-mounted reading lamps are designed for simple installation. They…" at bounding box center [922, 340] width 921 height 74
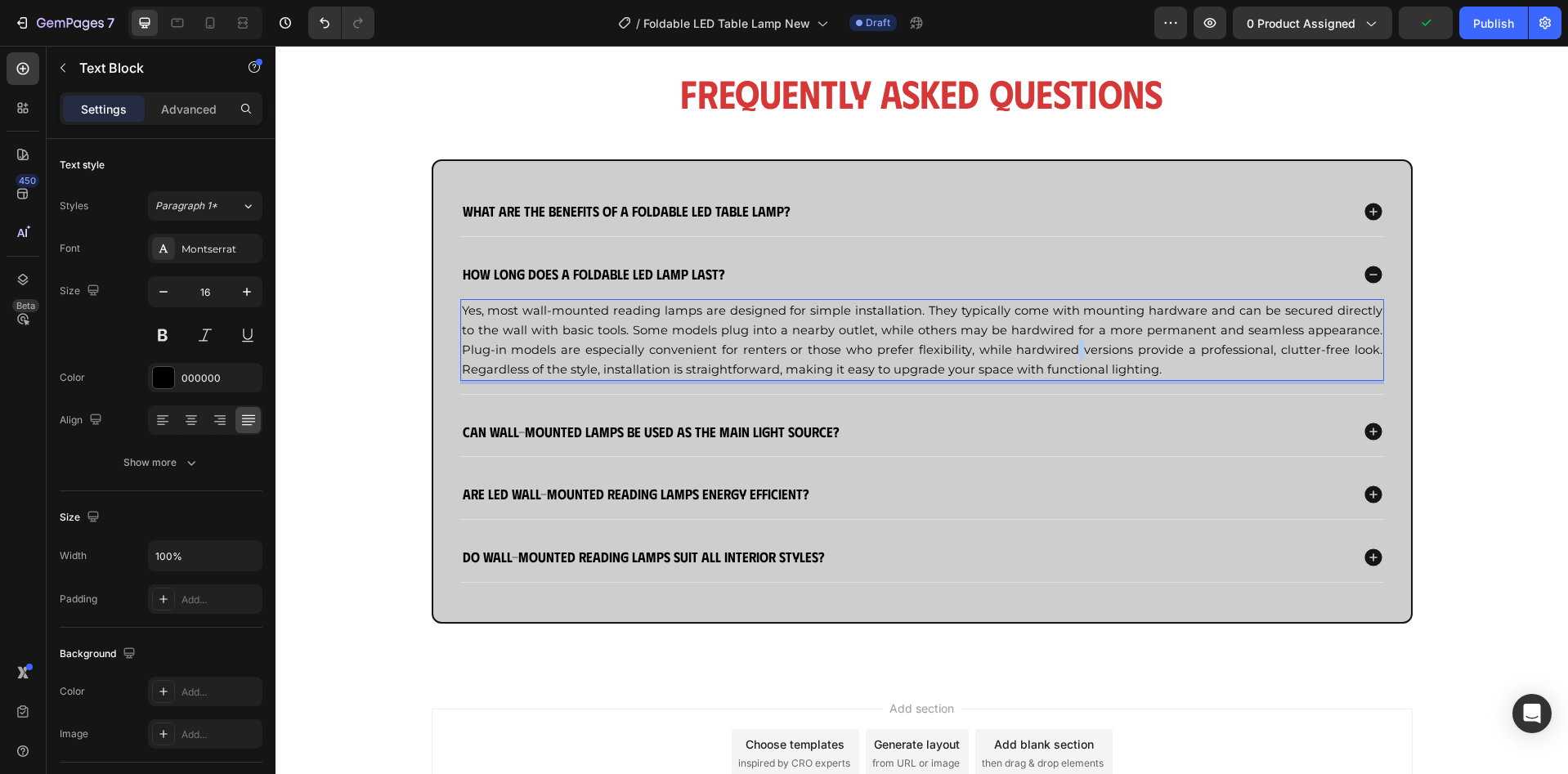
click at [1001, 350] on span "Yes, most wall-mounted reading lamps are designed for simple installation. They…" at bounding box center [922, 340] width 921 height 74
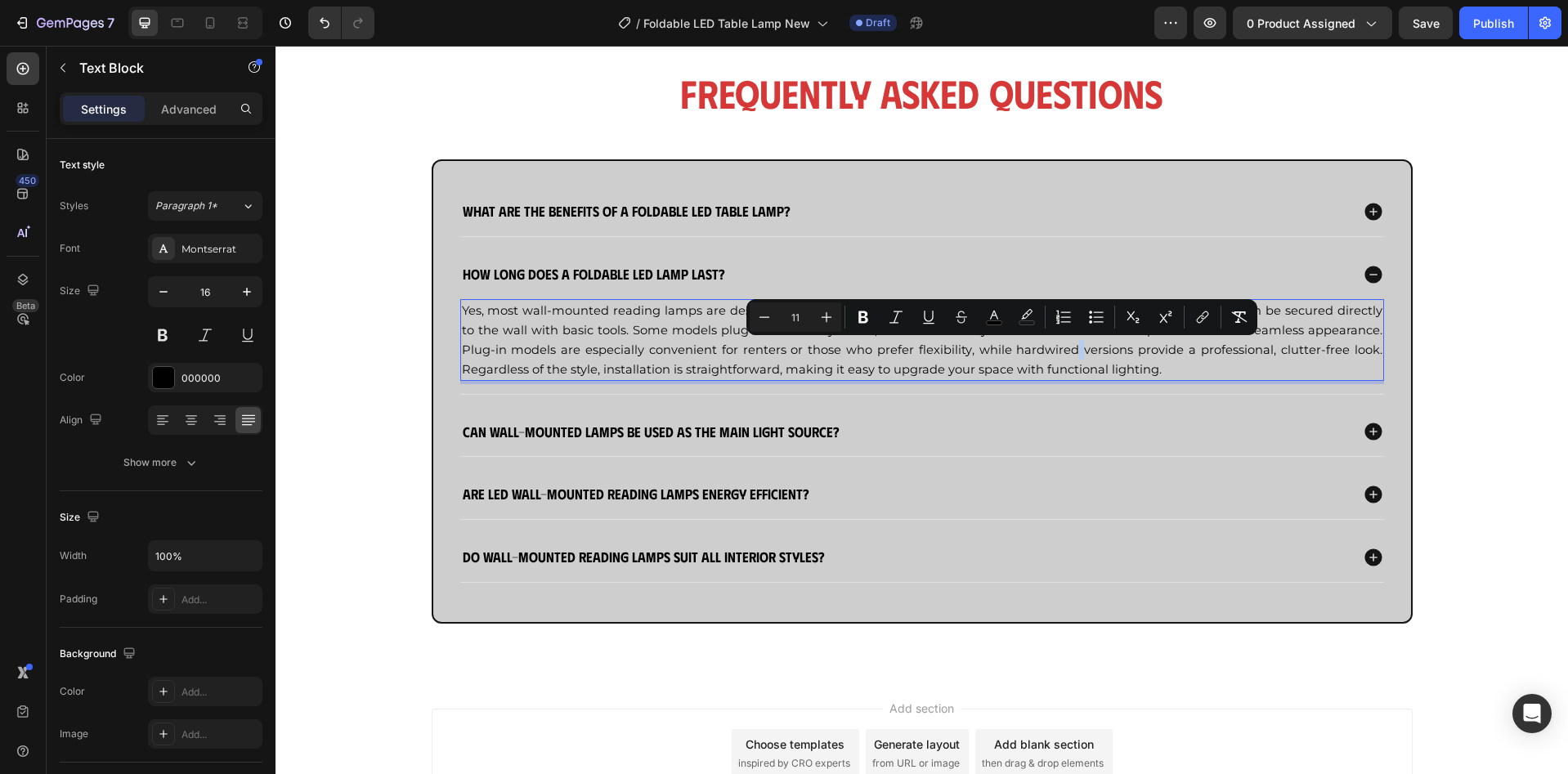
click at [1001, 350] on span "Yes, most wall-mounted reading lamps are designed for simple installation. They…" at bounding box center [922, 340] width 921 height 74
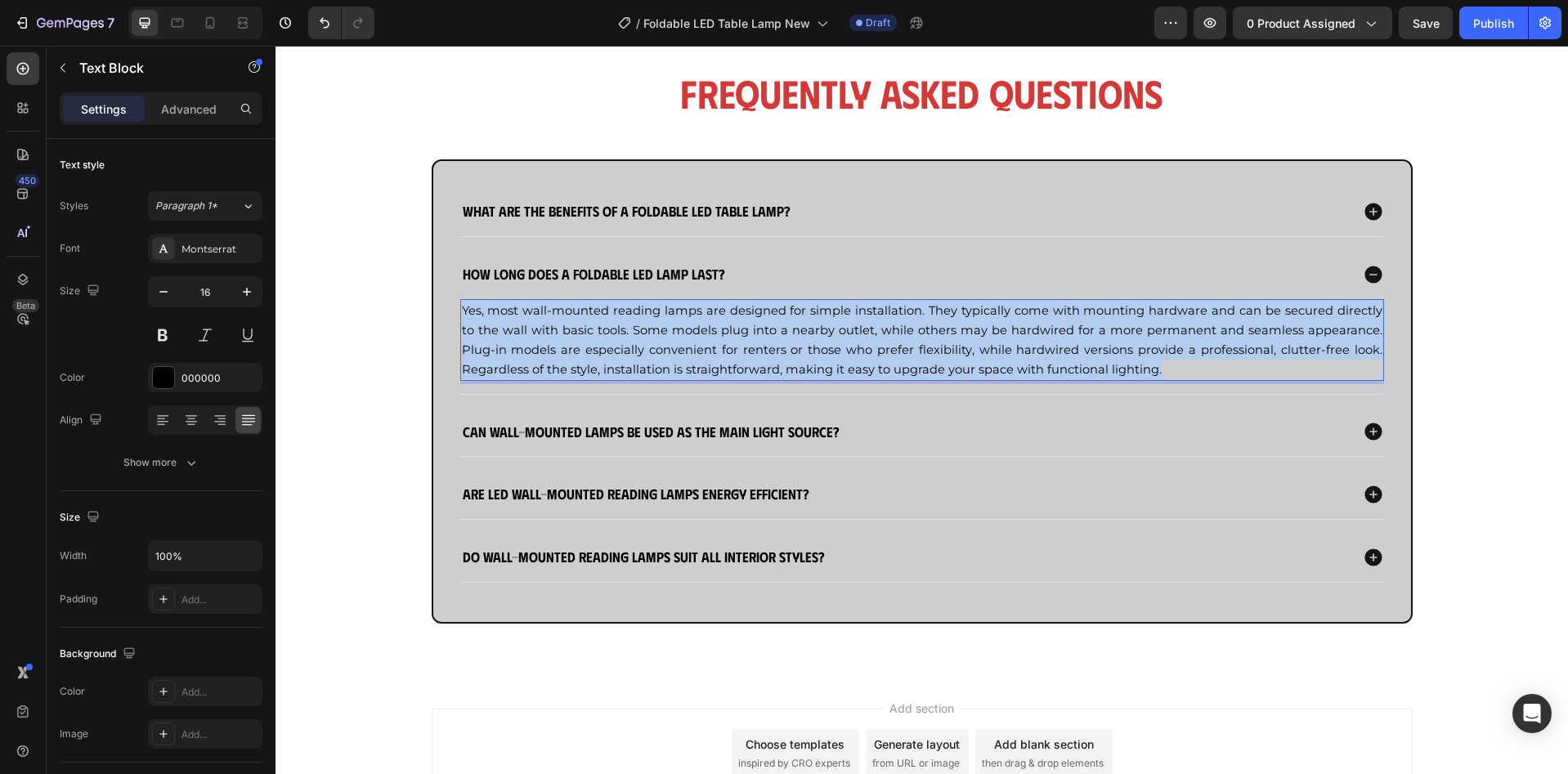
click at [1001, 350] on span "Yes, most wall-mounted reading lamps are designed for simple installation. They…" at bounding box center [922, 340] width 921 height 74
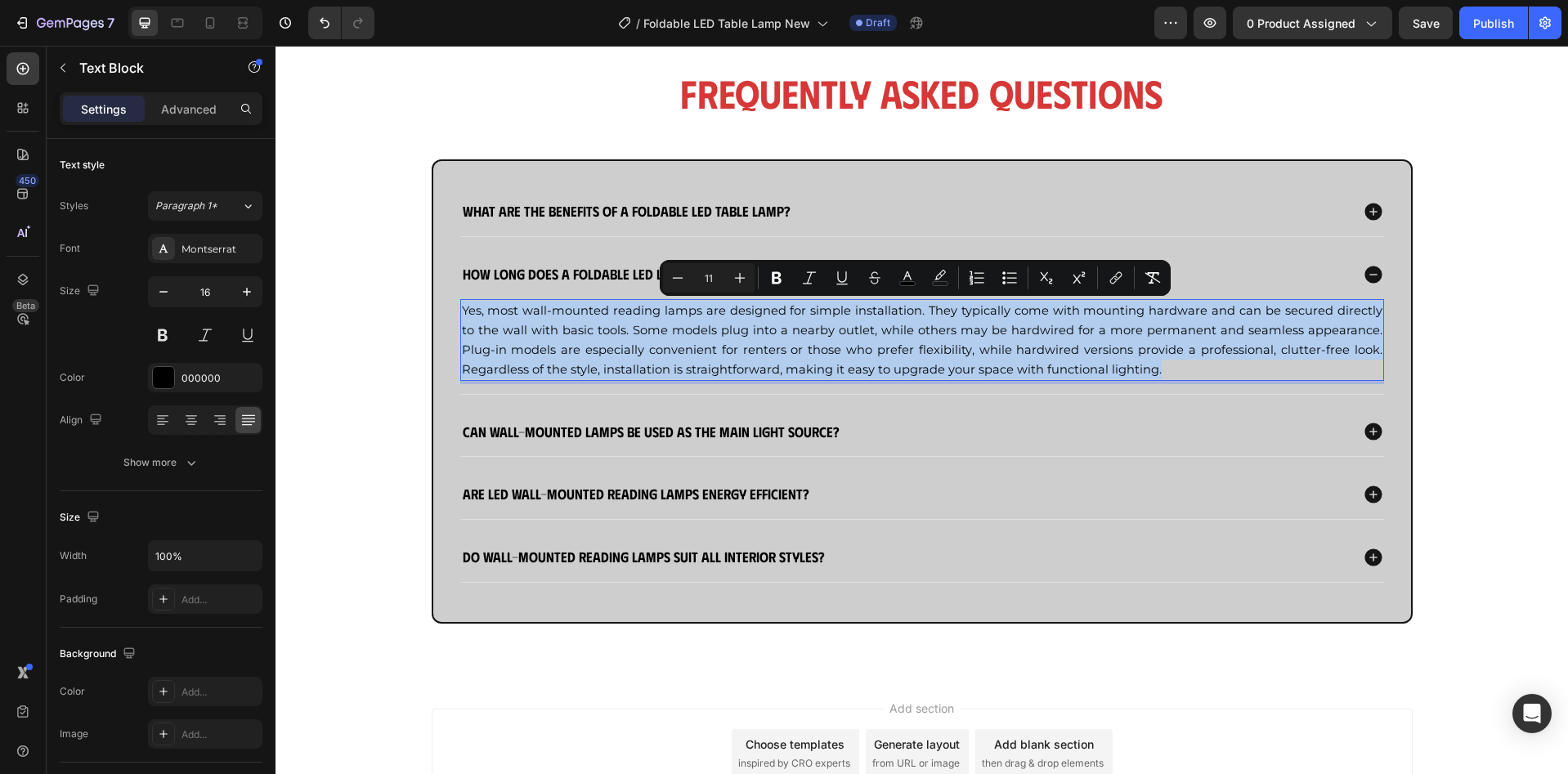
click at [1001, 350] on span "Yes, most wall-mounted reading lamps are designed for simple installation. They…" at bounding box center [922, 340] width 921 height 74
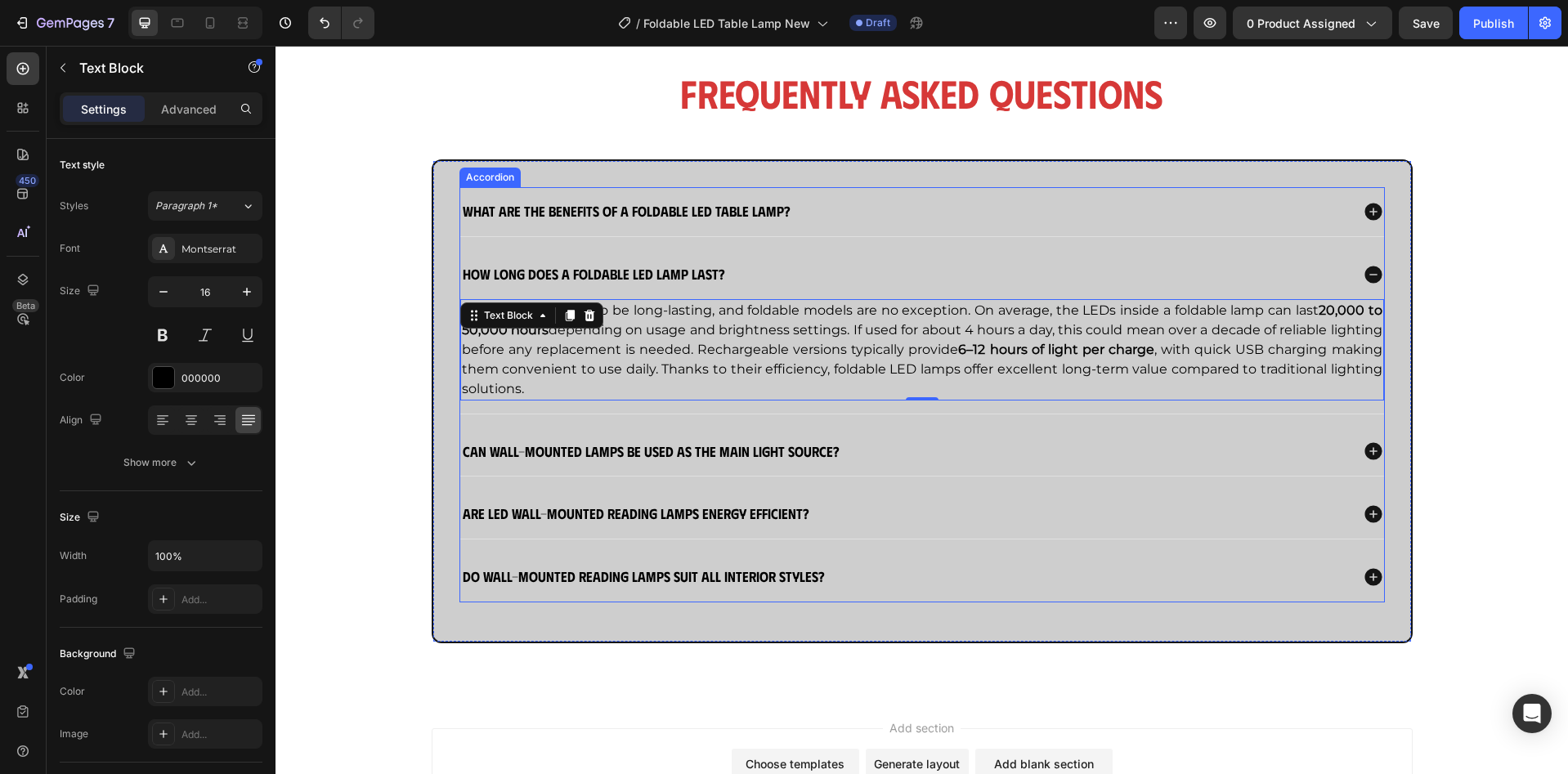
click at [686, 453] on strong "Can wall-mounted lamps be used as the main light source?" at bounding box center [651, 450] width 377 height 17
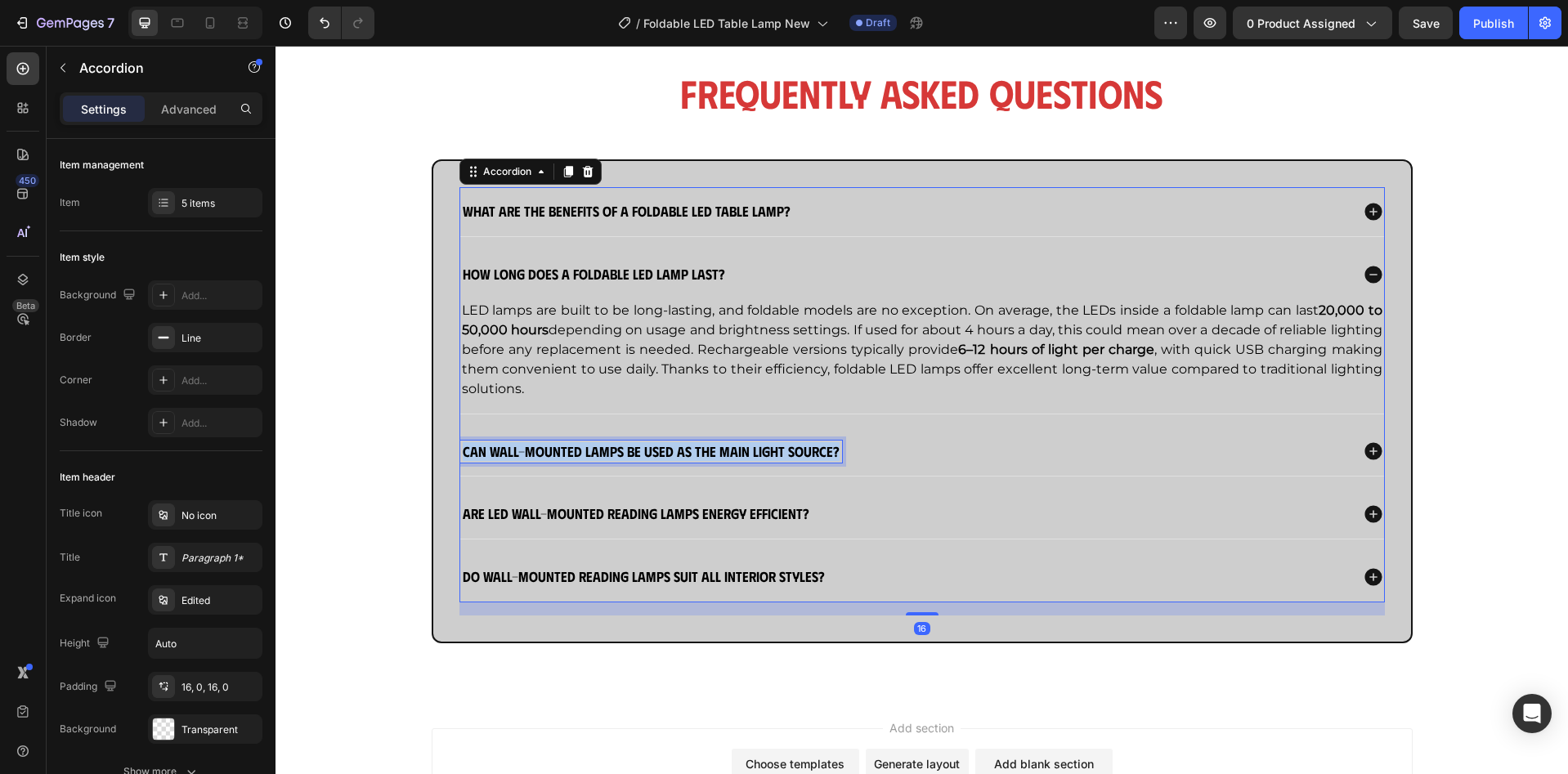
click at [686, 453] on strong "Can wall-mounted lamps be used as the main light source?" at bounding box center [651, 450] width 377 height 17
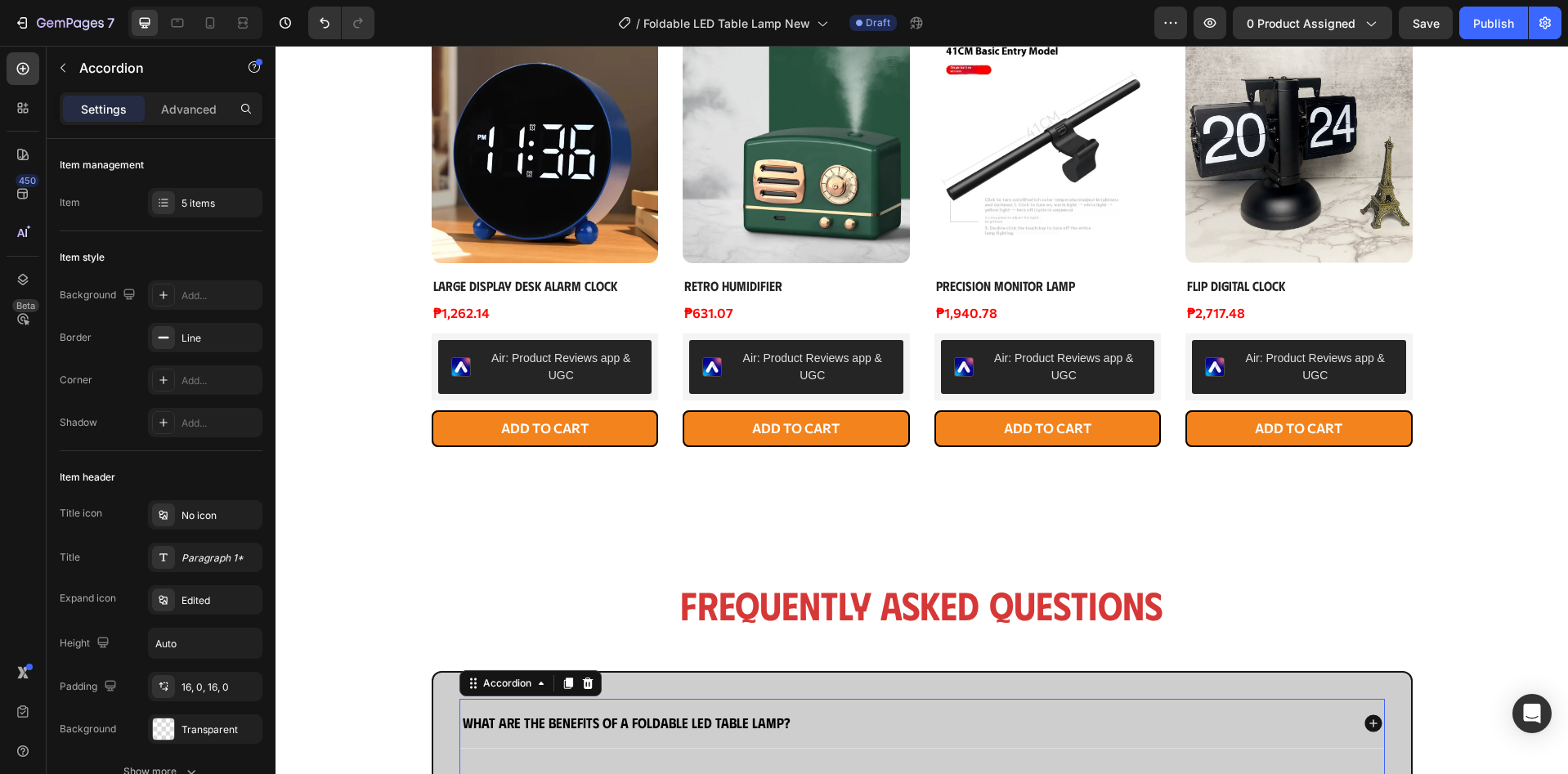
scroll to position [1520, 0]
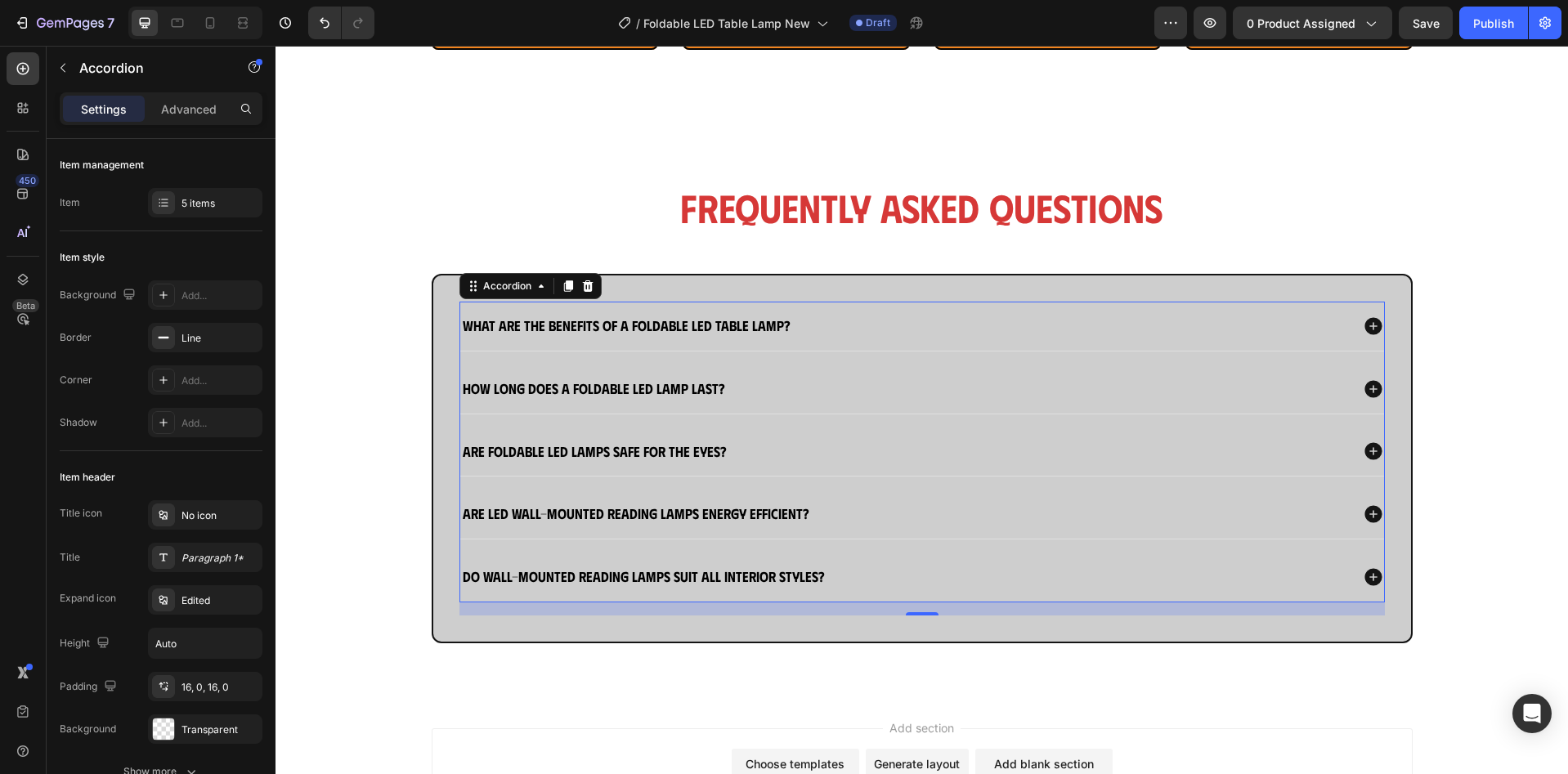
click at [863, 447] on div "Are foldable LED lamps safe for the eyes?" at bounding box center [905, 452] width 889 height 23
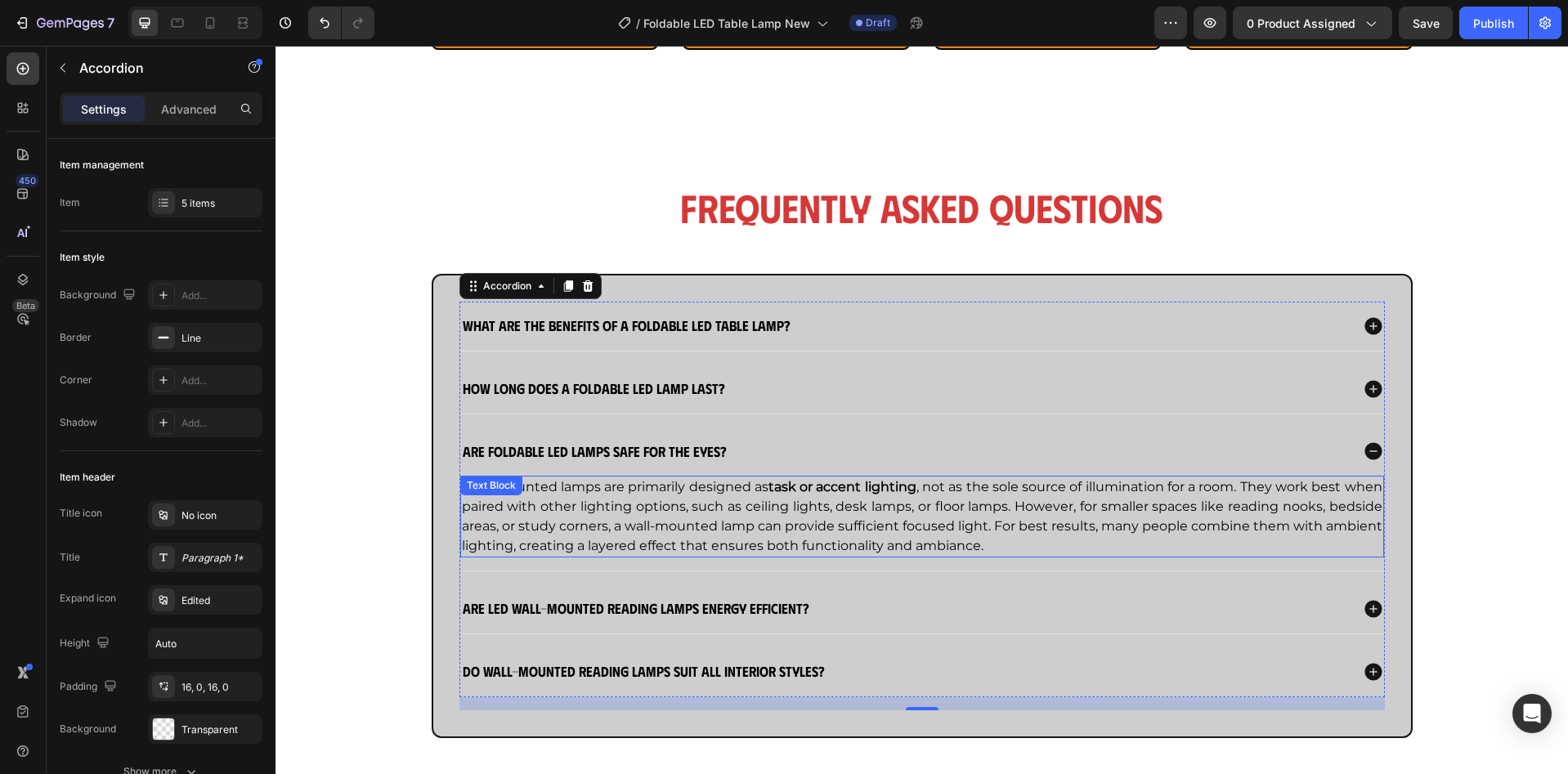
click at [845, 489] on strong "task or accent lighting" at bounding box center [843, 486] width 148 height 16
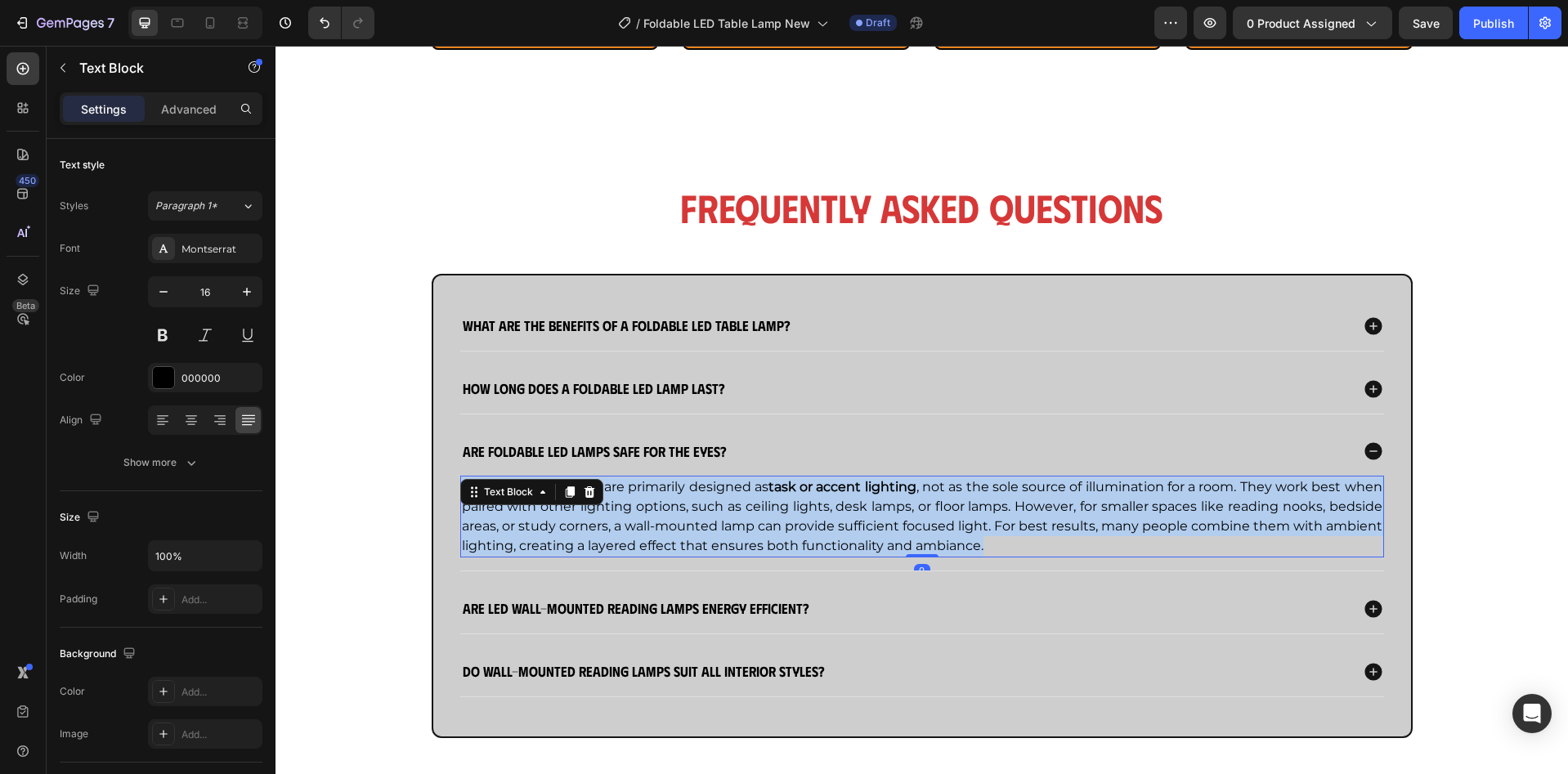
click at [845, 489] on strong "task or accent lighting" at bounding box center [843, 486] width 148 height 16
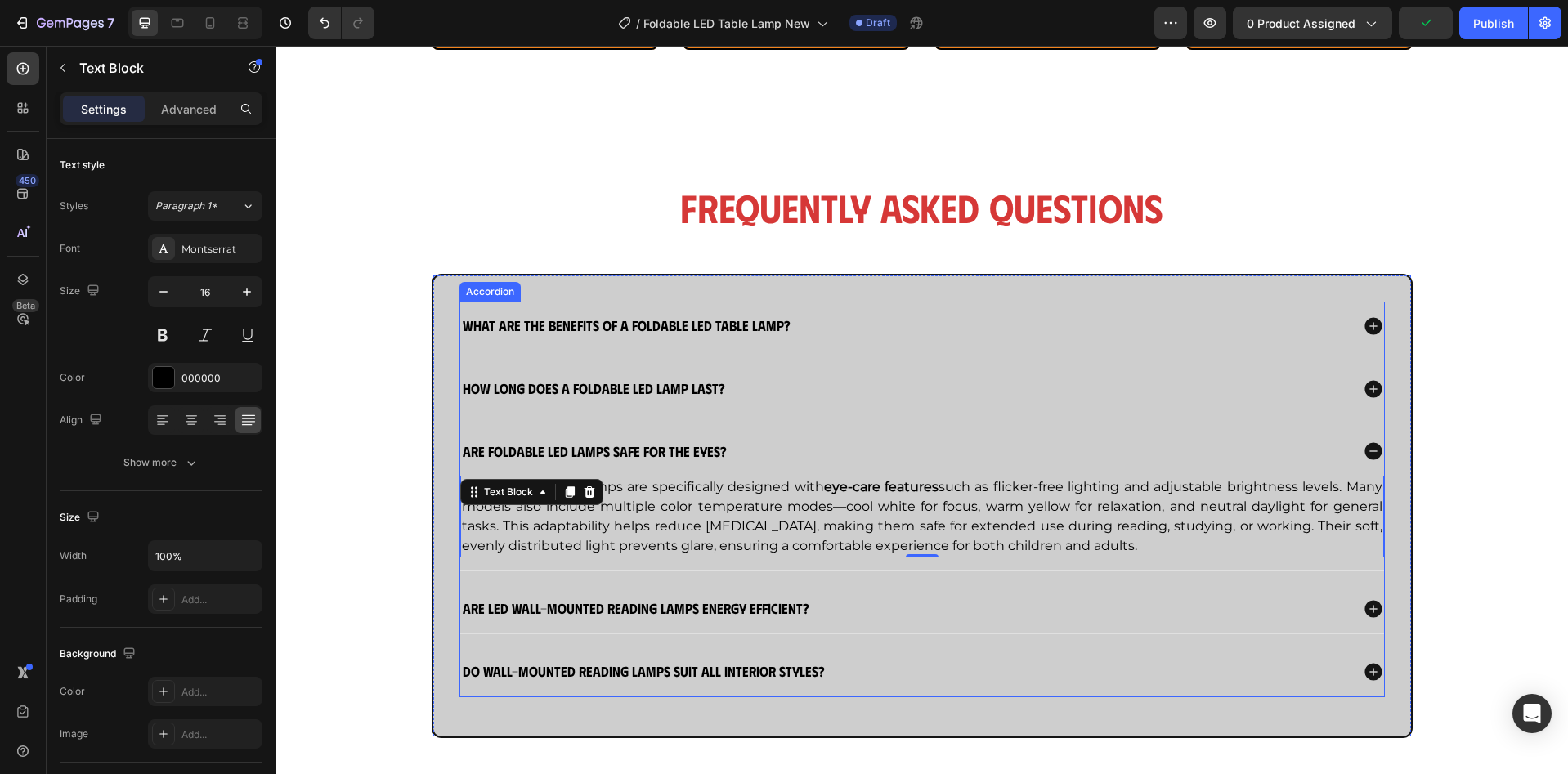
click at [656, 608] on strong "Are LED wall-mounted reading lamps energy efficient?" at bounding box center [636, 607] width 347 height 17
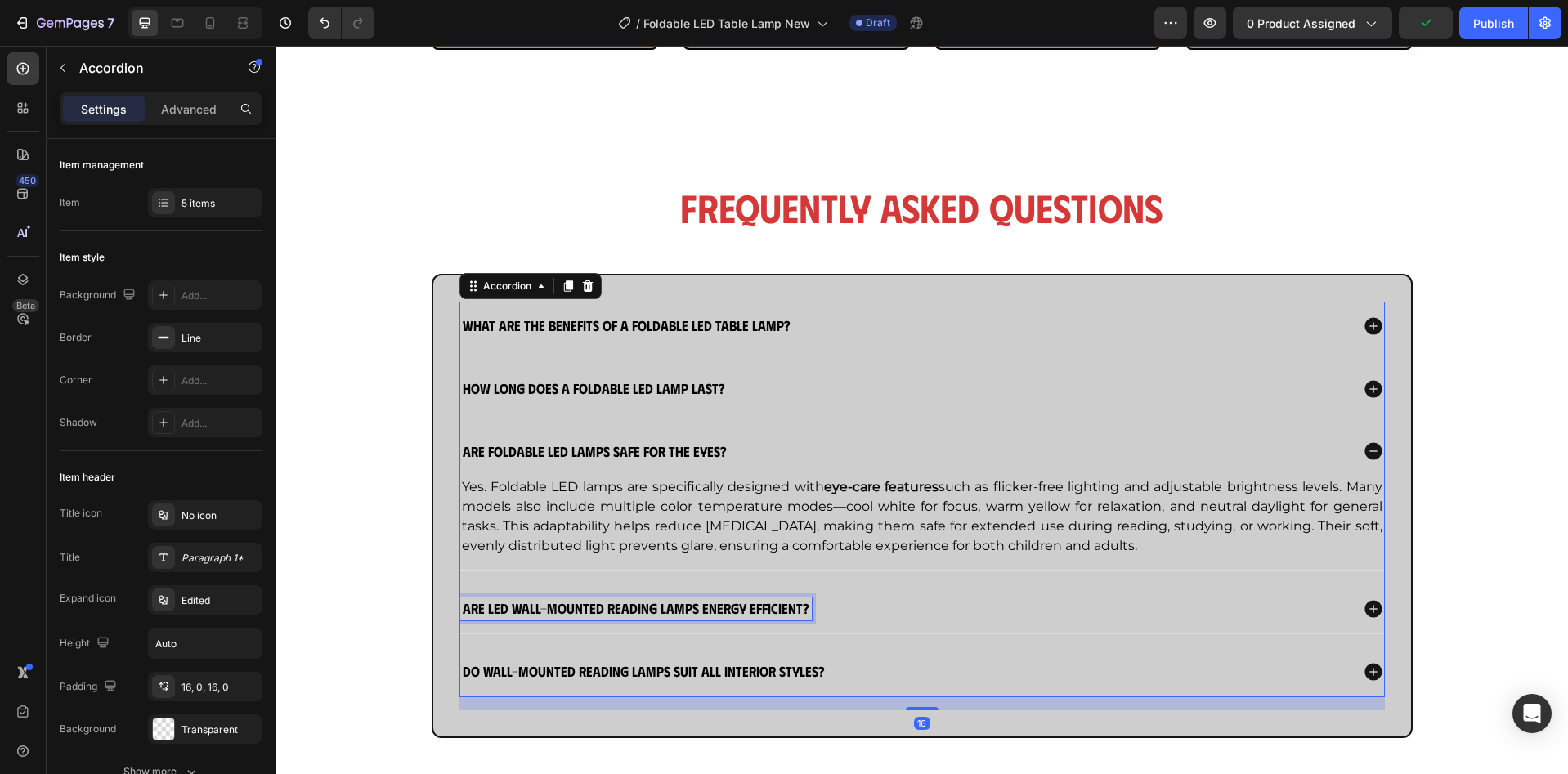
click at [656, 608] on strong "Are LED wall-mounted reading lamps energy efficient?" at bounding box center [636, 607] width 347 height 17
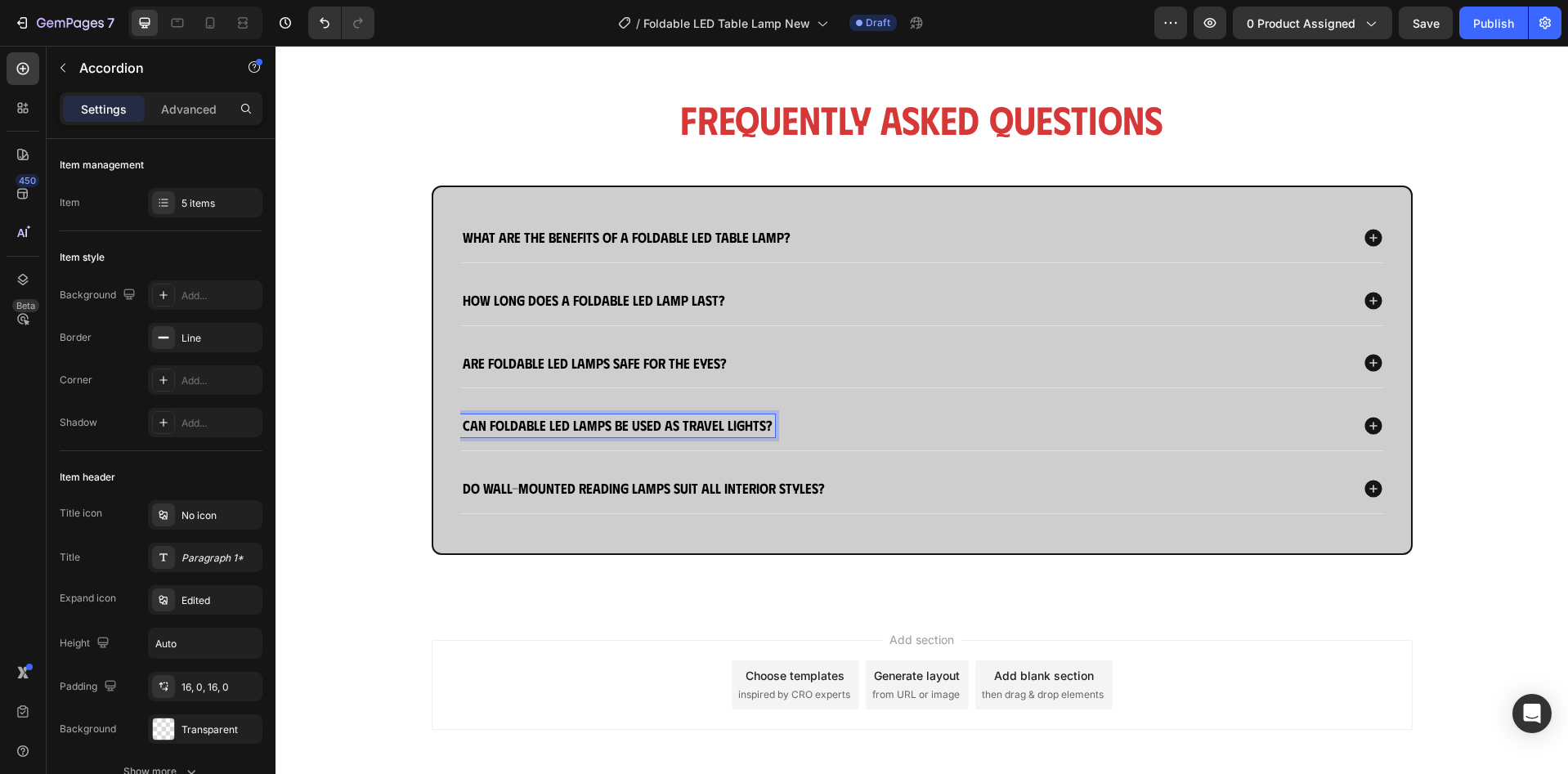
scroll to position [1643, 0]
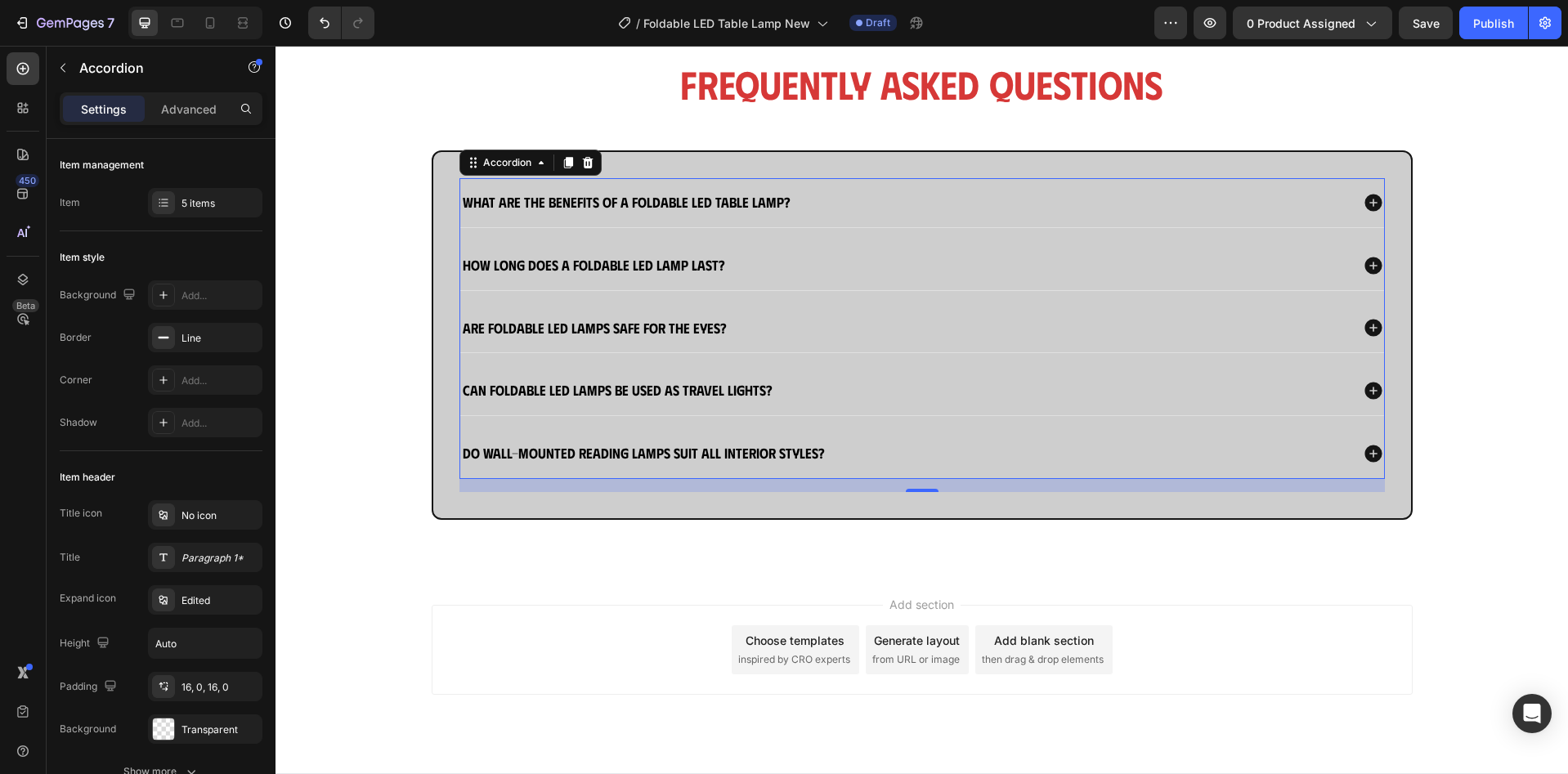
click at [838, 382] on div "Can foldable LED lamps be used as travel lights?" at bounding box center [905, 390] width 889 height 23
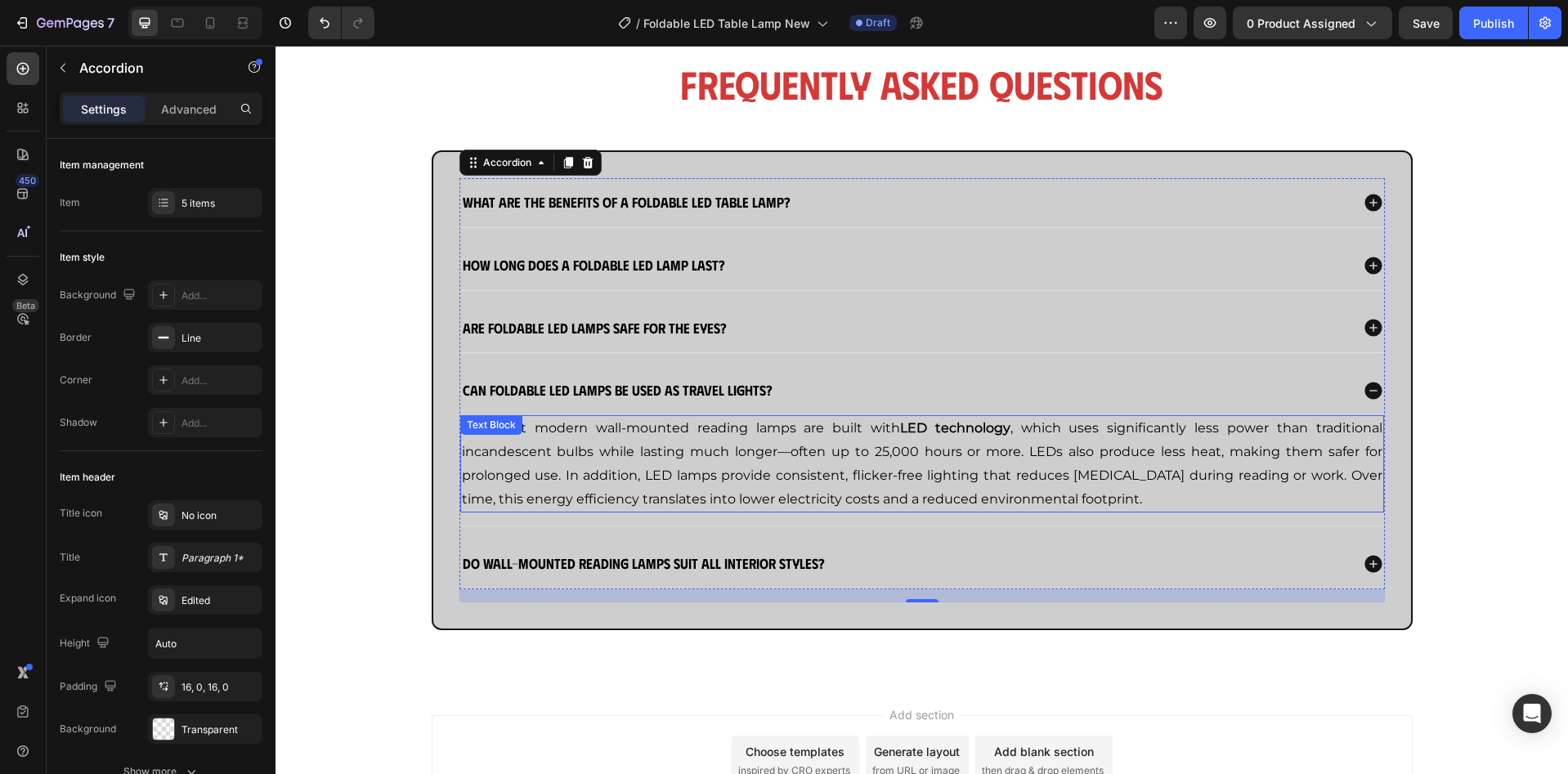
click at [727, 440] on p "Yes. Most modern wall-mounted reading lamps are built with LED technology , whi…" at bounding box center [922, 463] width 921 height 94
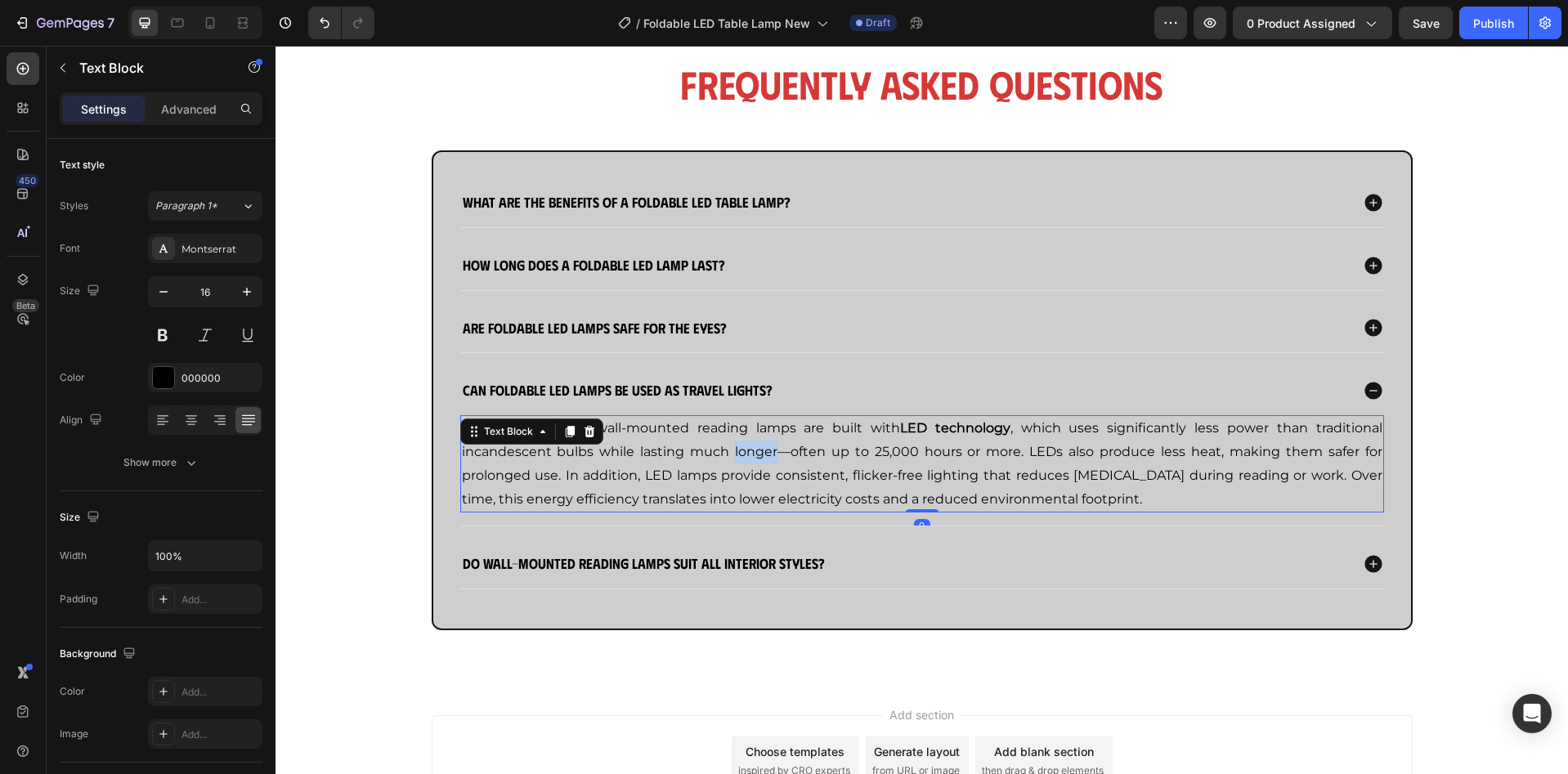
click at [727, 440] on p "Yes. Most modern wall-mounted reading lamps are built with LED technology , whi…" at bounding box center [922, 463] width 921 height 94
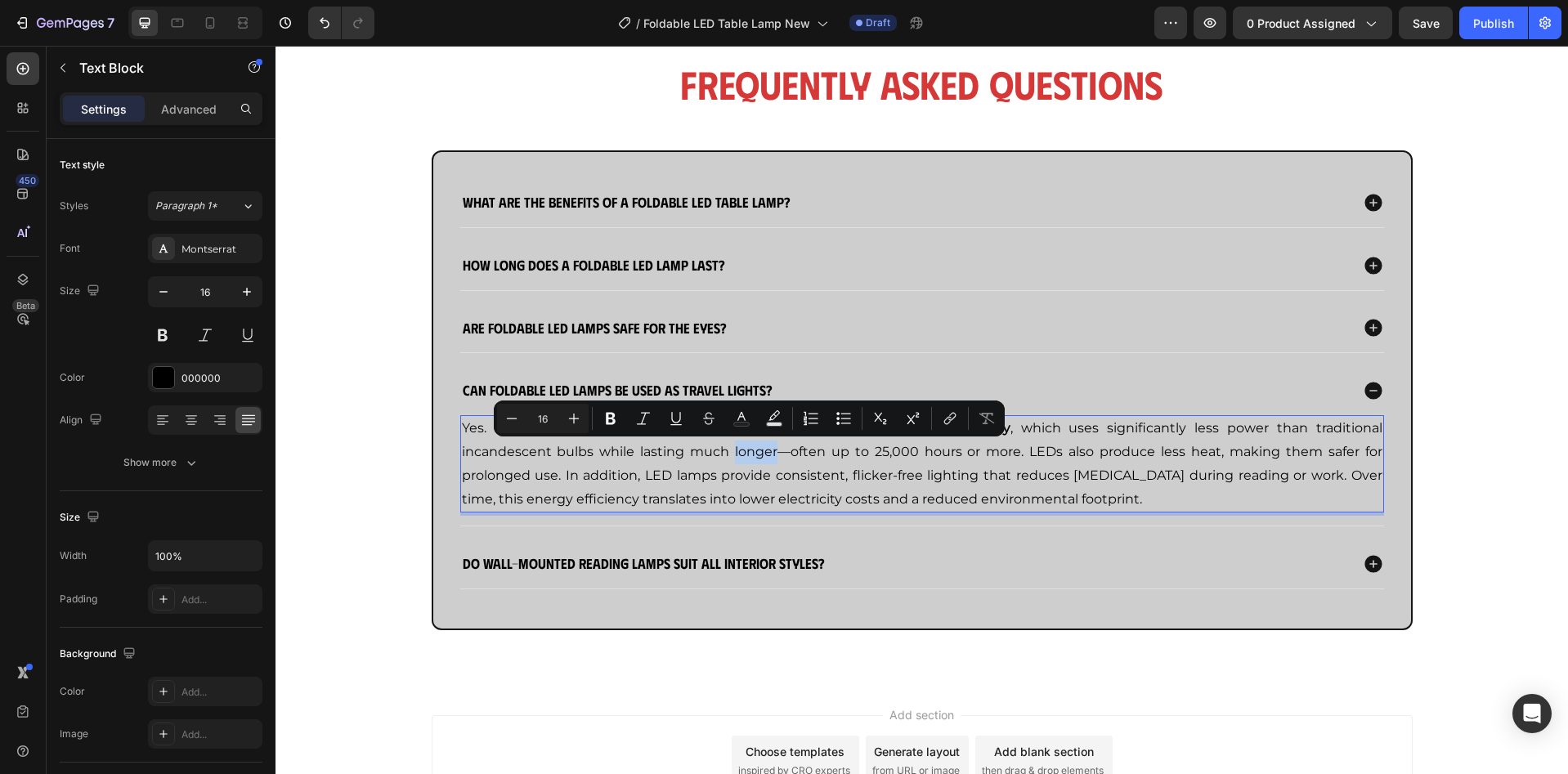
click at [727, 440] on p "Yes. Most modern wall-mounted reading lamps are built with LED technology , whi…" at bounding box center [922, 463] width 921 height 94
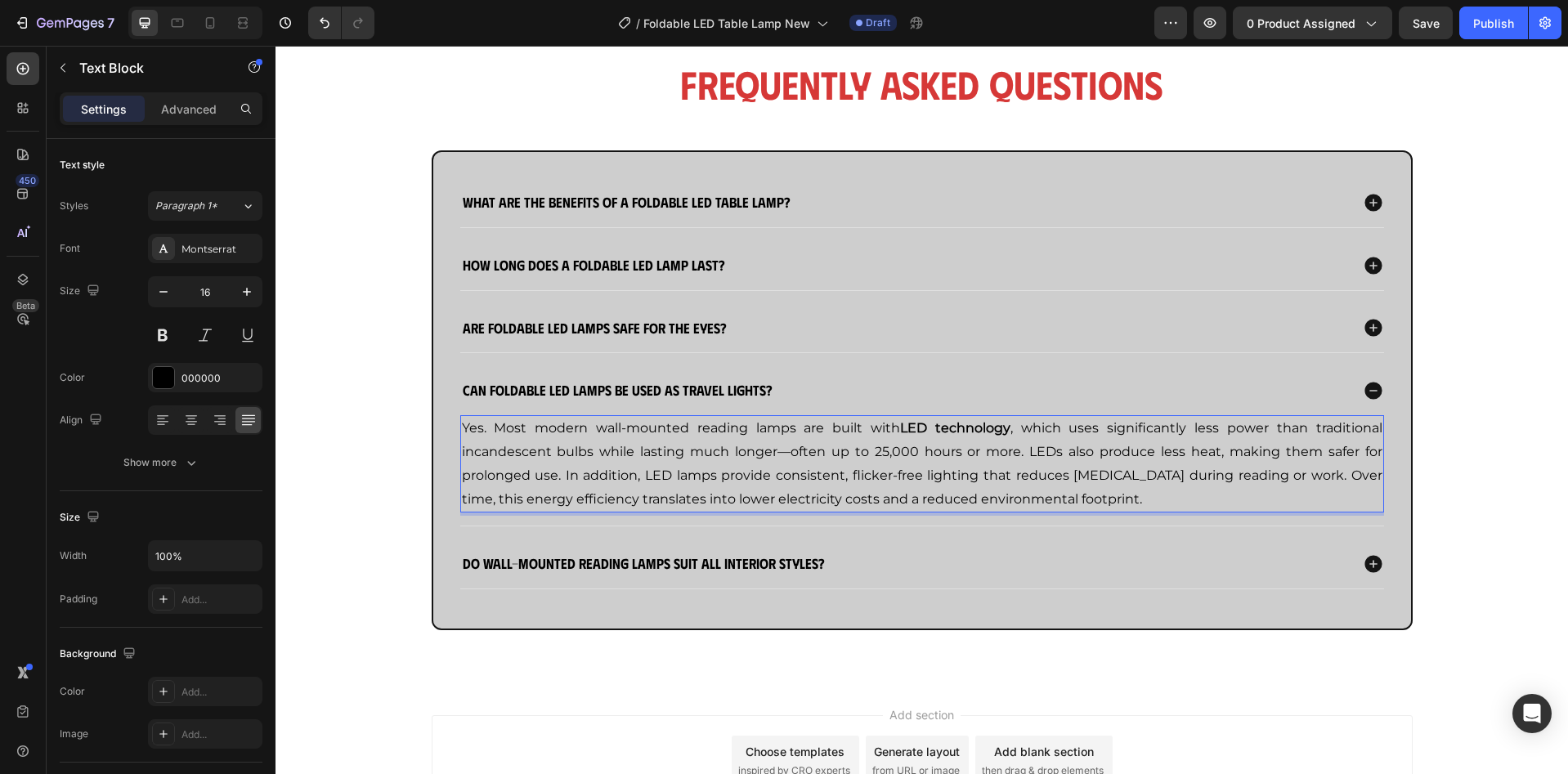
click at [715, 478] on p "Yes. Most modern wall-mounted reading lamps are built with LED technology , whi…" at bounding box center [922, 463] width 921 height 94
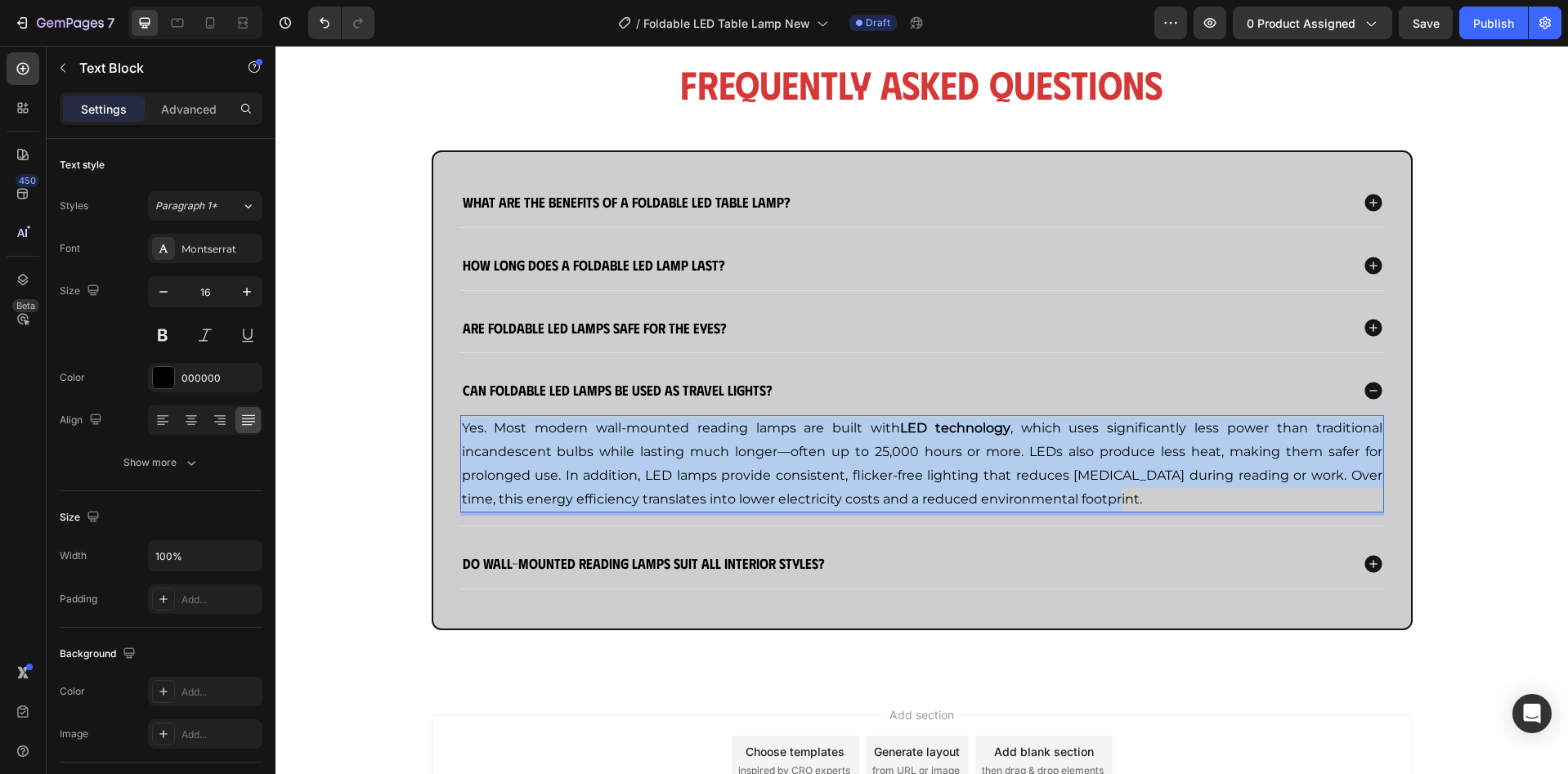
click at [715, 478] on p "Yes. Most modern wall-mounted reading lamps are built with LED technology , whi…" at bounding box center [922, 463] width 921 height 94
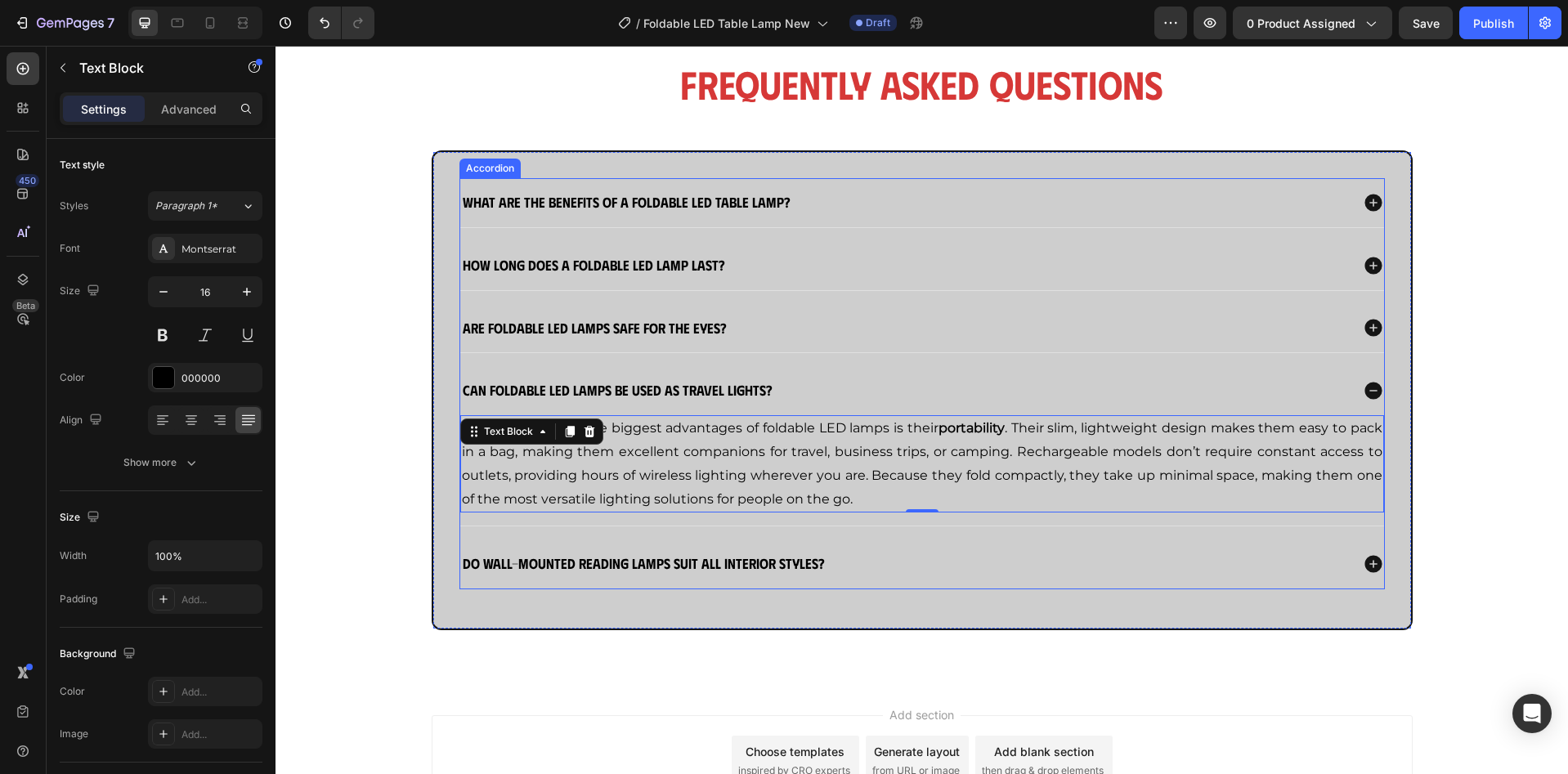
click at [566, 573] on p "Do wall-mounted reading lamps suit all interior styles?" at bounding box center [644, 564] width 362 height 18
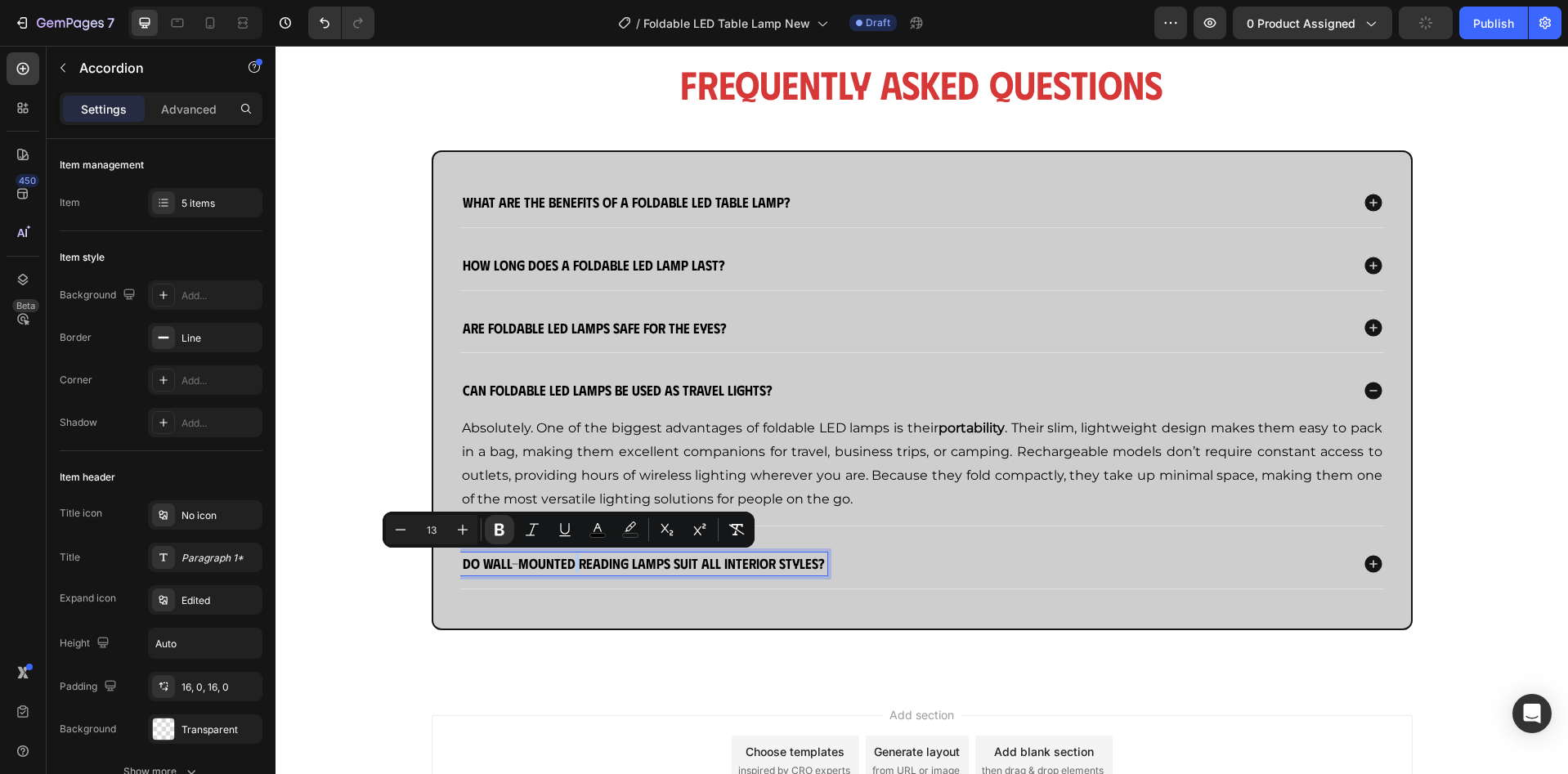
click at [566, 567] on strong "Do wall-mounted reading lamps suit all interior styles?" at bounding box center [644, 562] width 362 height 17
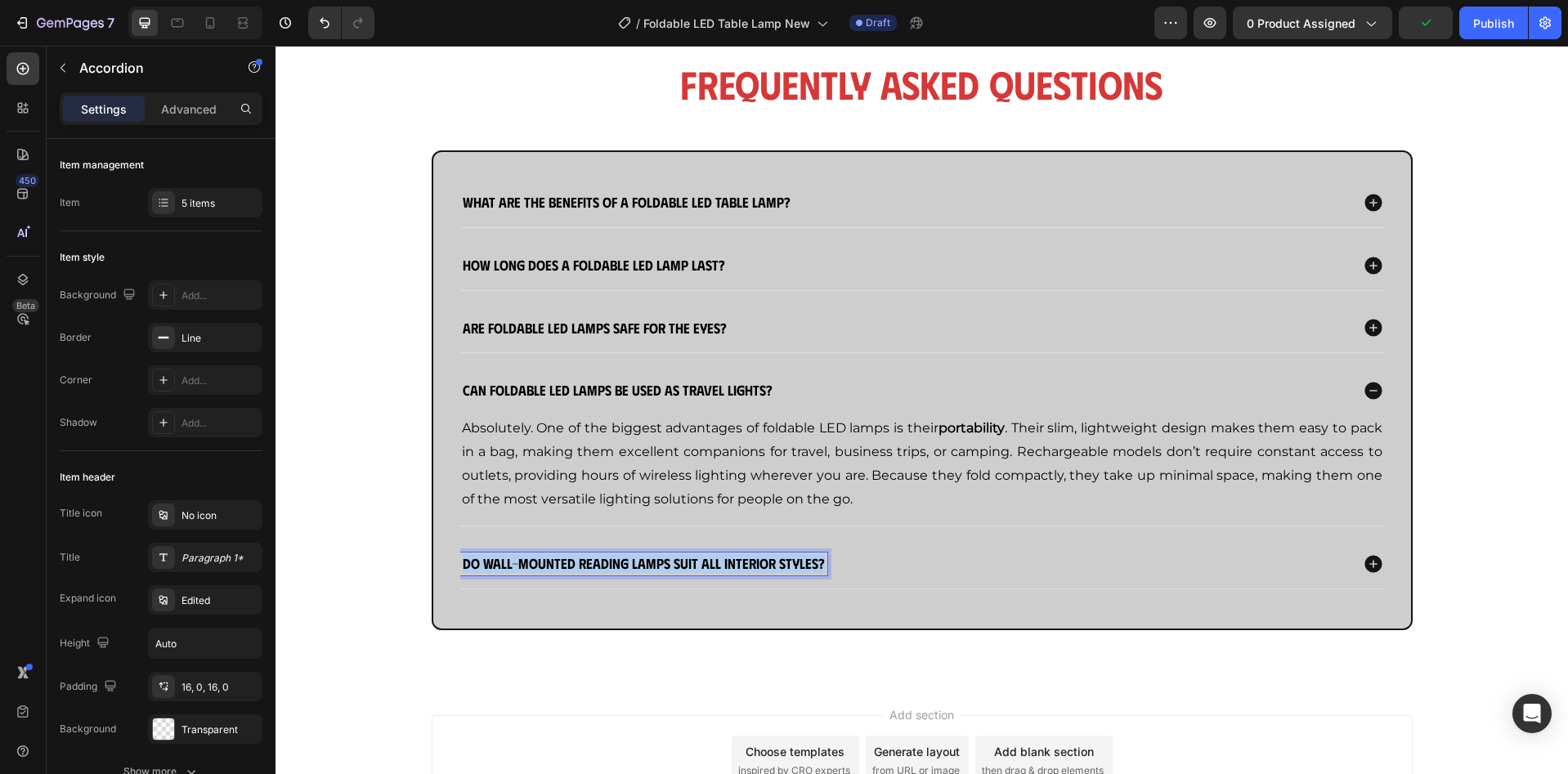
click at [566, 567] on strong "Do wall-mounted reading lamps suit all interior styles?" at bounding box center [644, 562] width 362 height 17
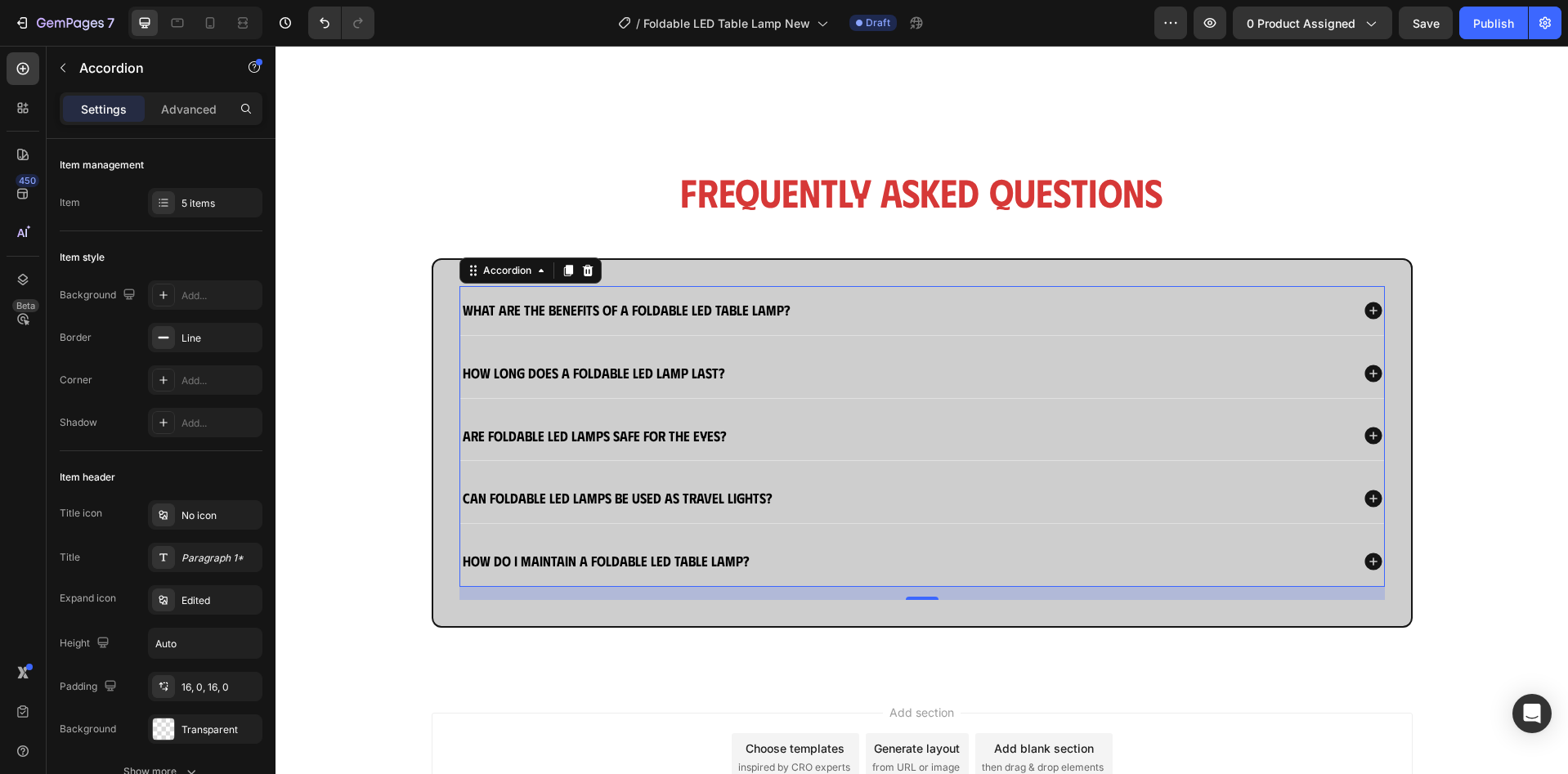
scroll to position [1533, 0]
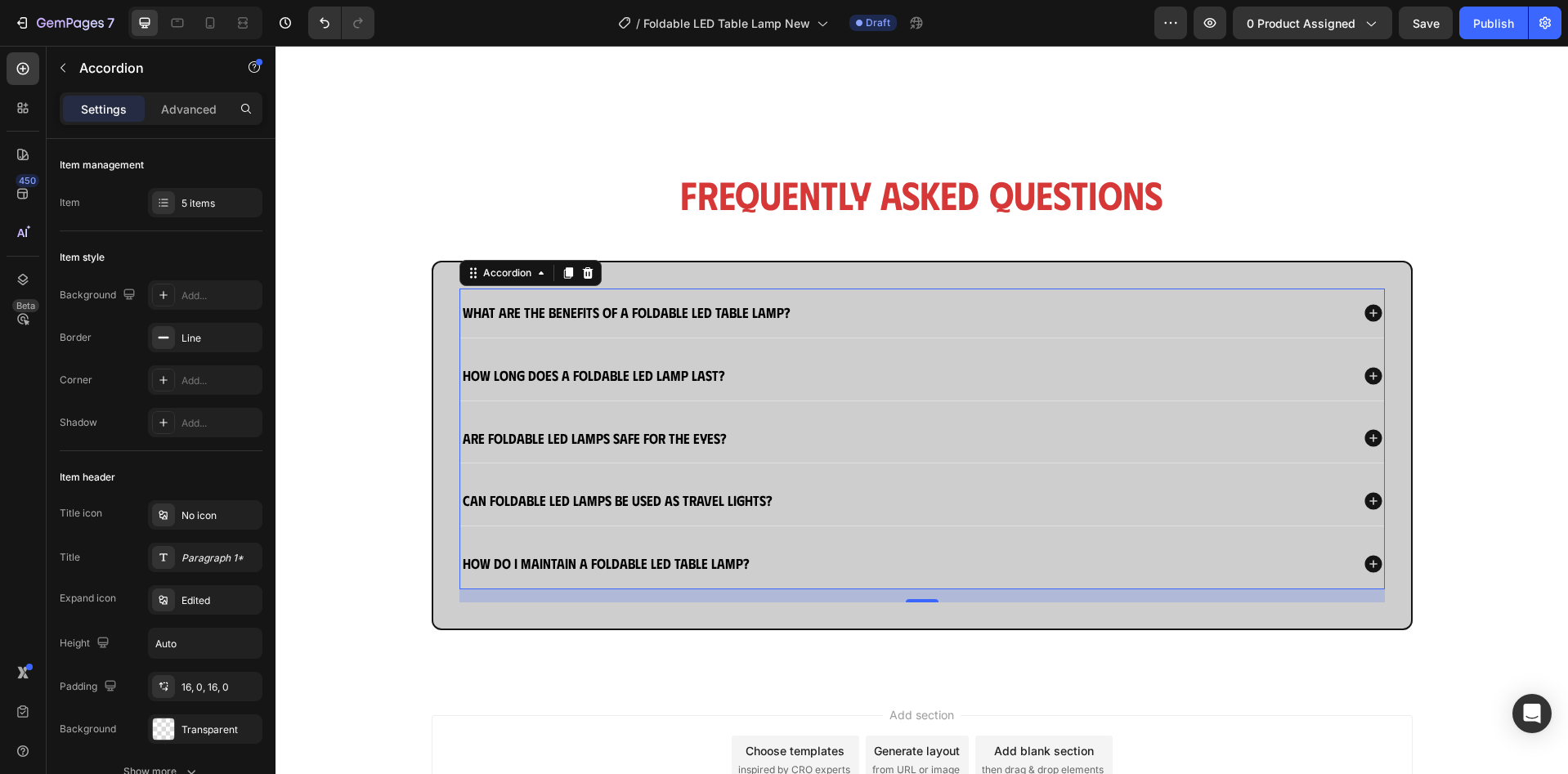
click at [839, 563] on div "How do I maintain a foldable LED table lamp?" at bounding box center [905, 564] width 889 height 23
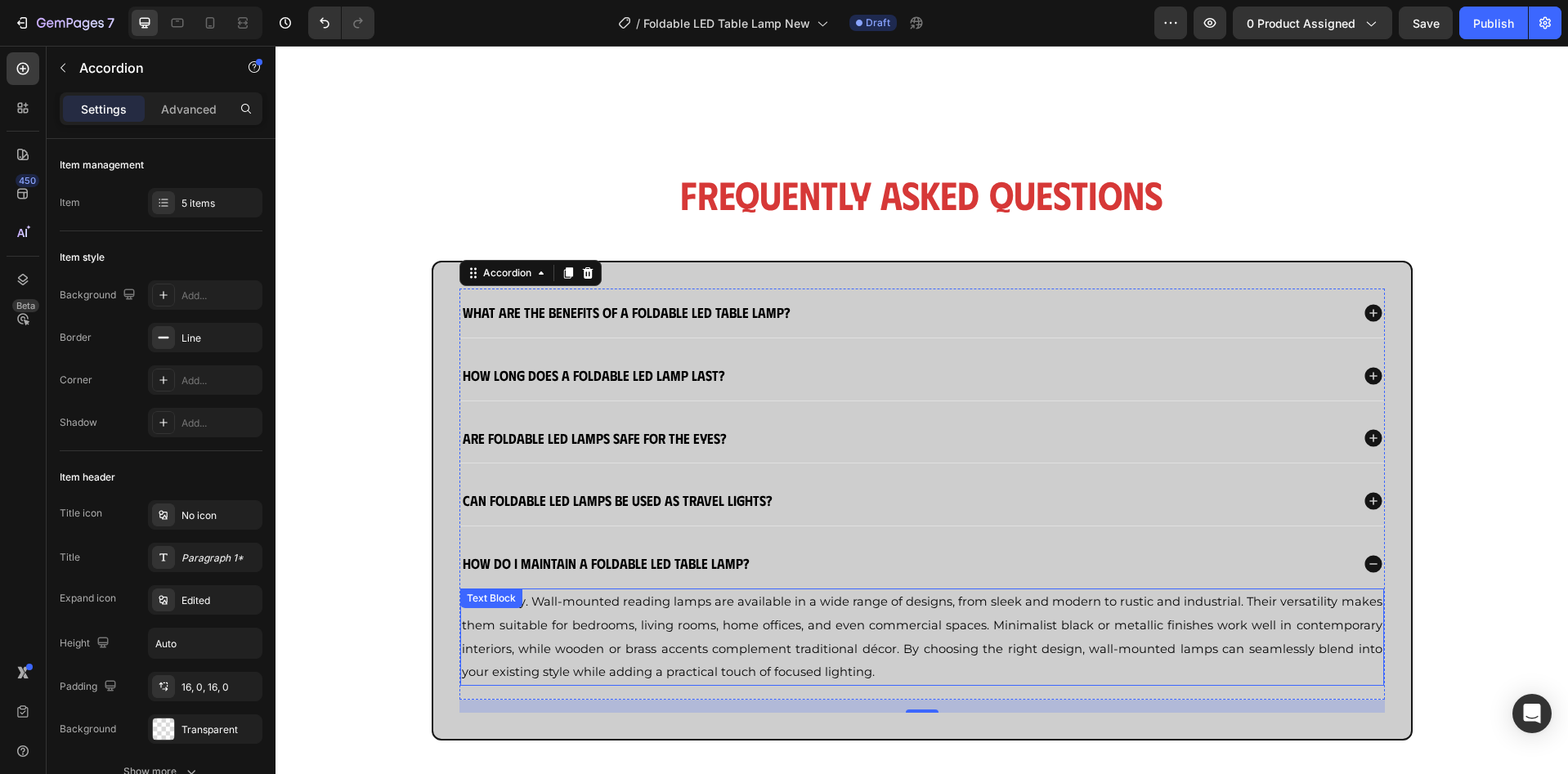
click at [730, 622] on span "Absolutely. Wall-mounted reading lamps are available in a wide range of designs…" at bounding box center [922, 636] width 921 height 85
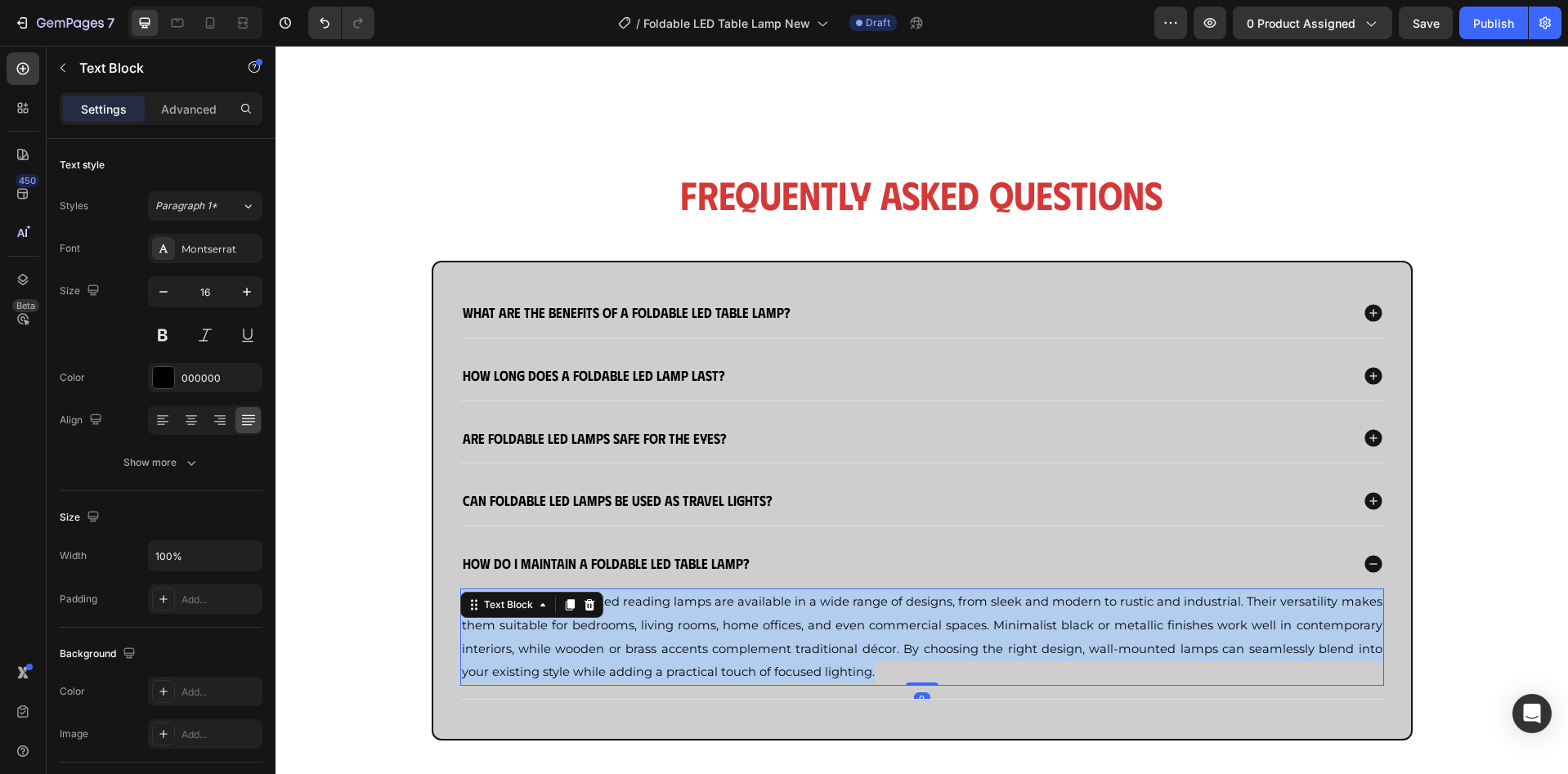
click at [730, 622] on span "Absolutely. Wall-mounted reading lamps are available in a wide range of designs…" at bounding box center [922, 636] width 921 height 85
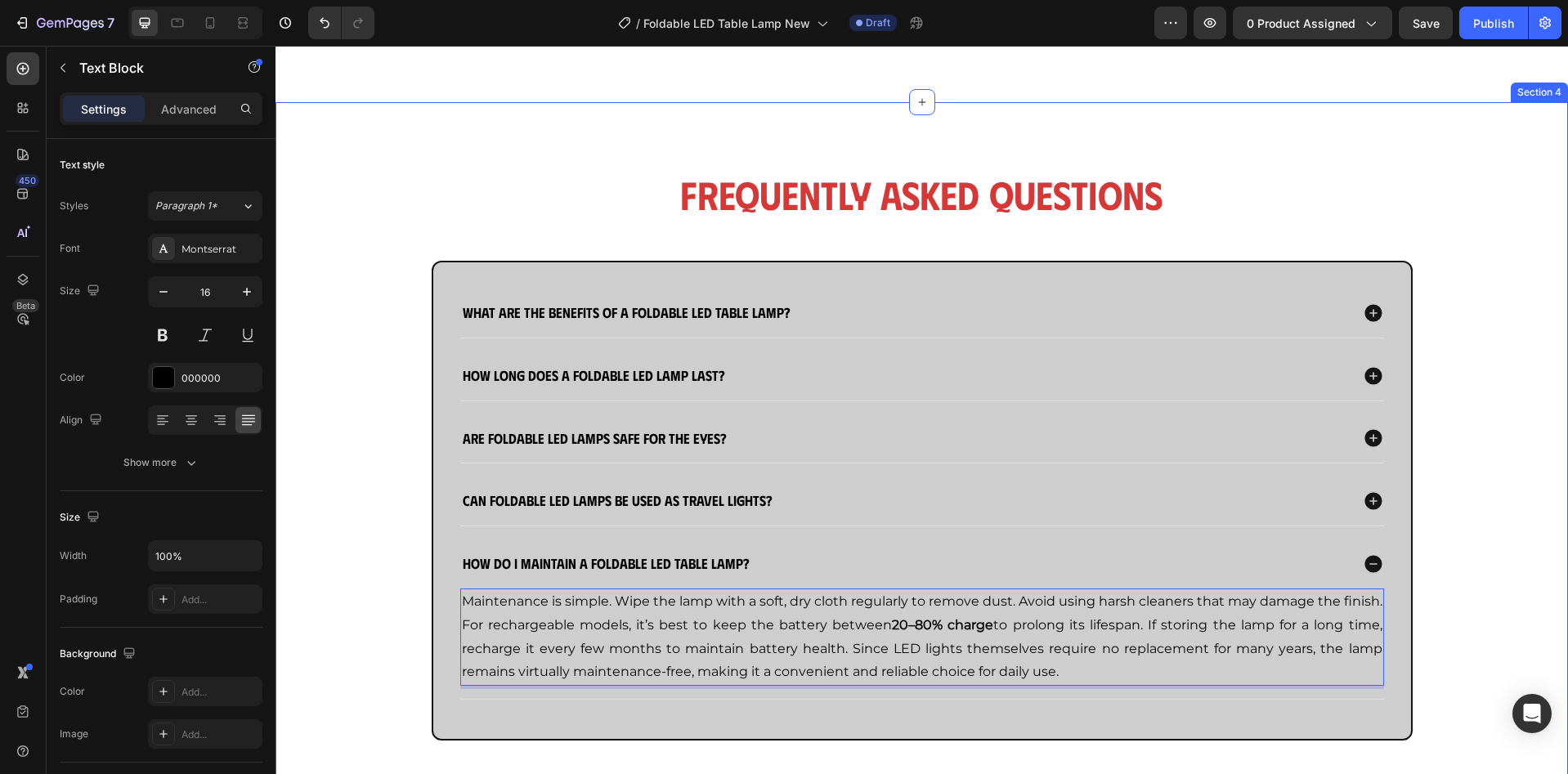
click at [1489, 478] on div "Frequently Asked Questions Heading What are the benefits of a foldable LED tabl…" at bounding box center [922, 468] width 1260 height 600
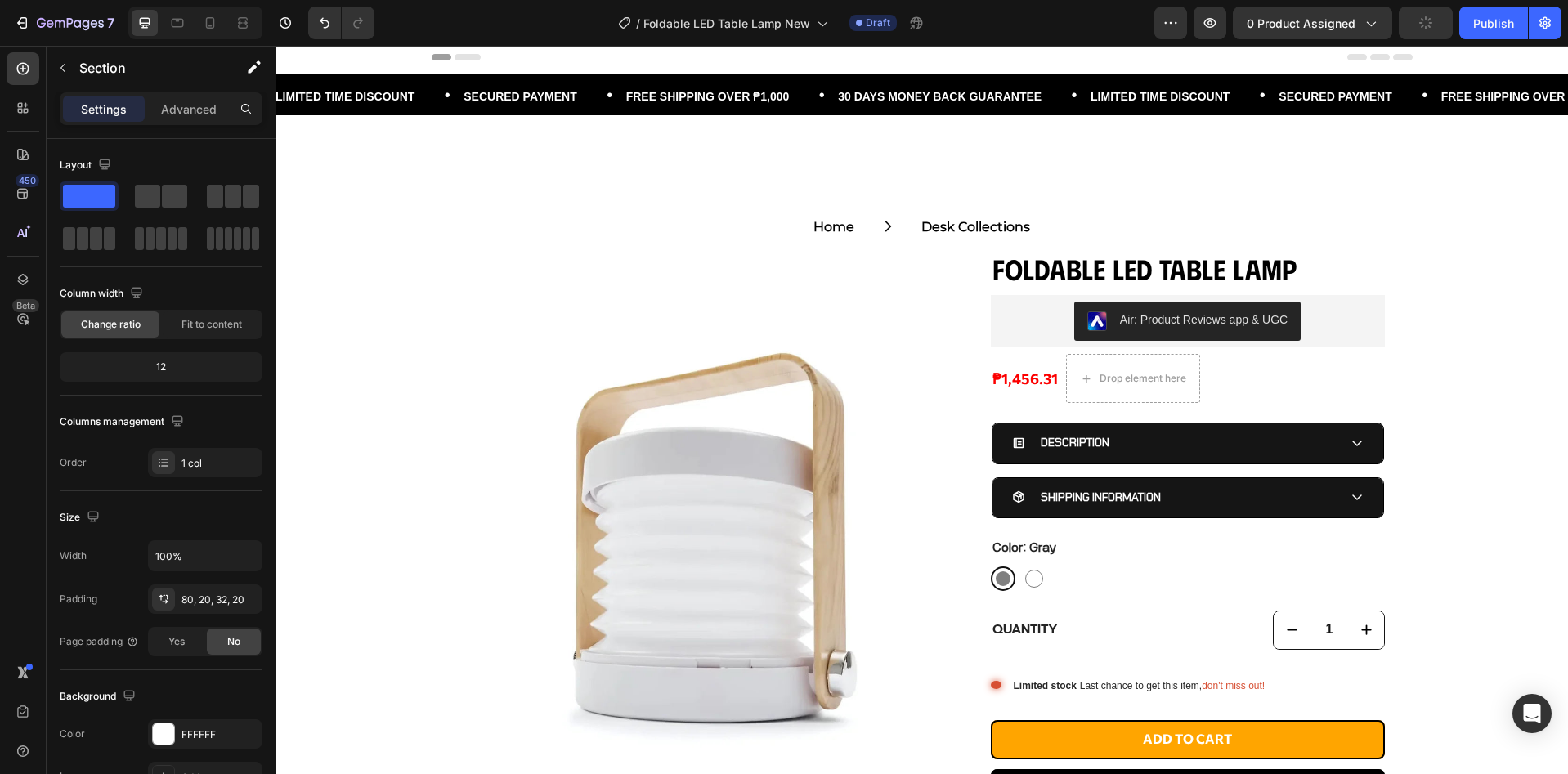
scroll to position [0, 0]
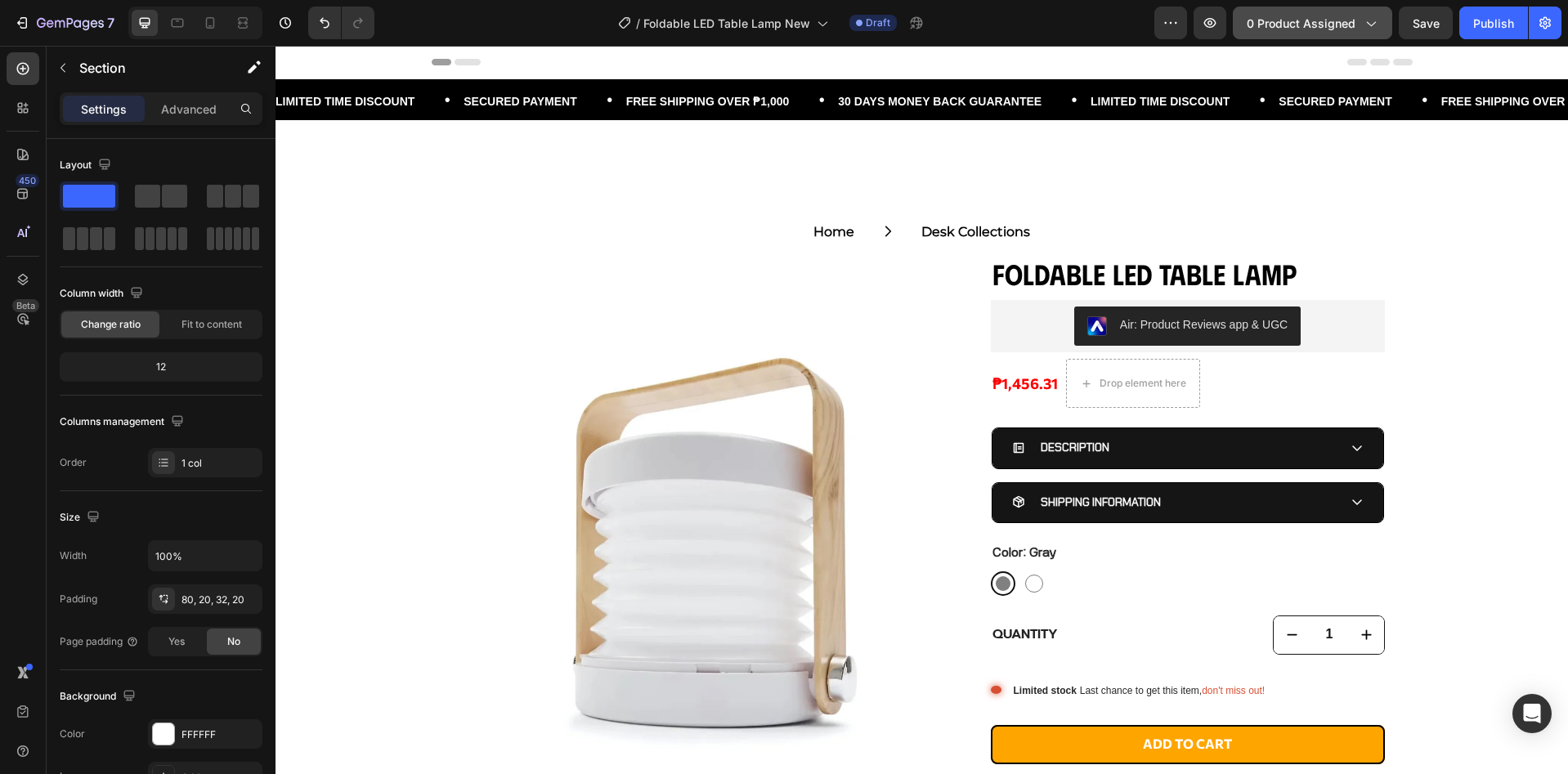
click at [1360, 23] on div "0 product assigned" at bounding box center [1312, 23] width 131 height 17
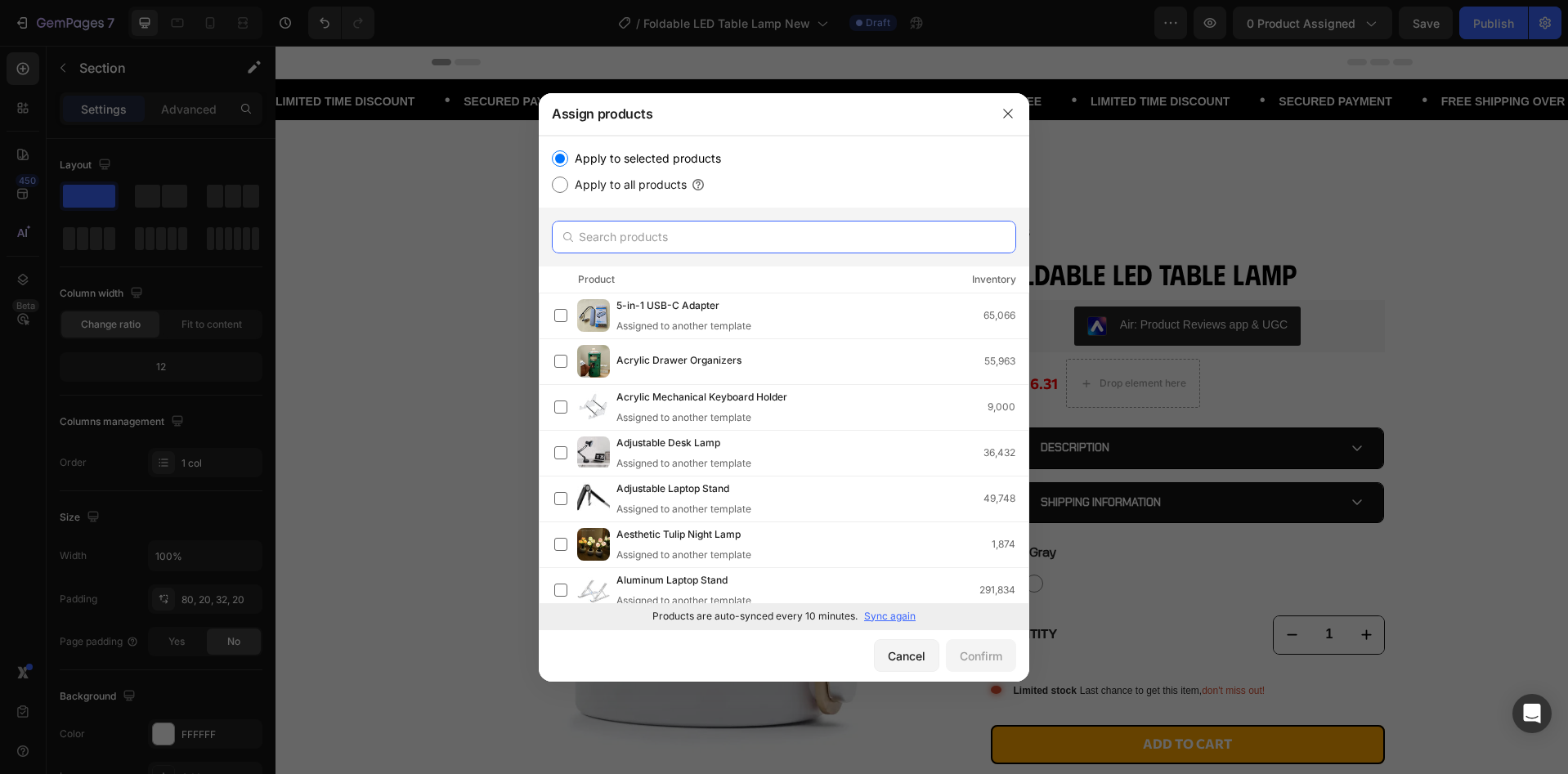
click at [700, 245] on input "text" at bounding box center [784, 237] width 465 height 32
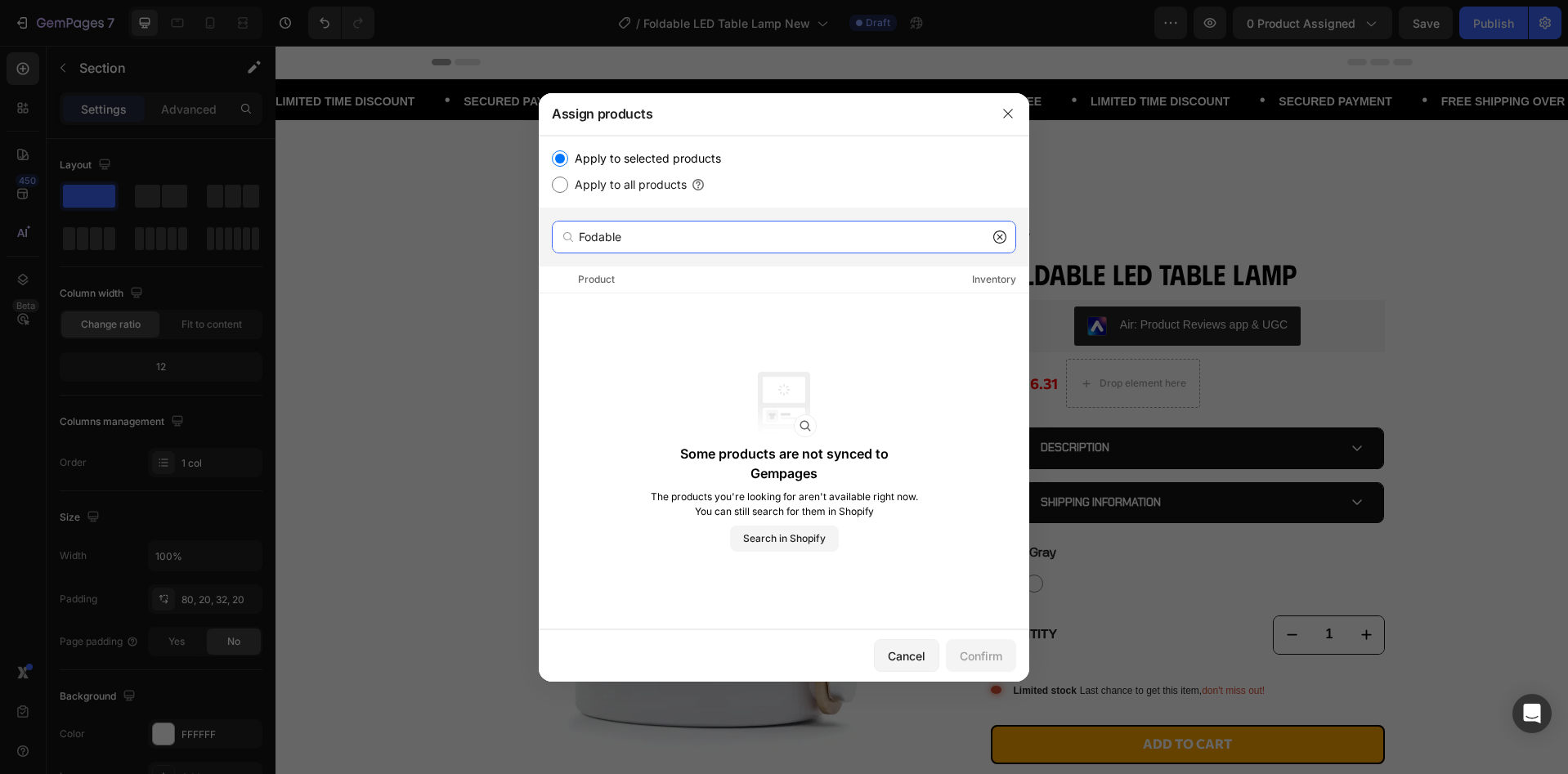
click at [594, 240] on input "Fodable" at bounding box center [784, 237] width 465 height 32
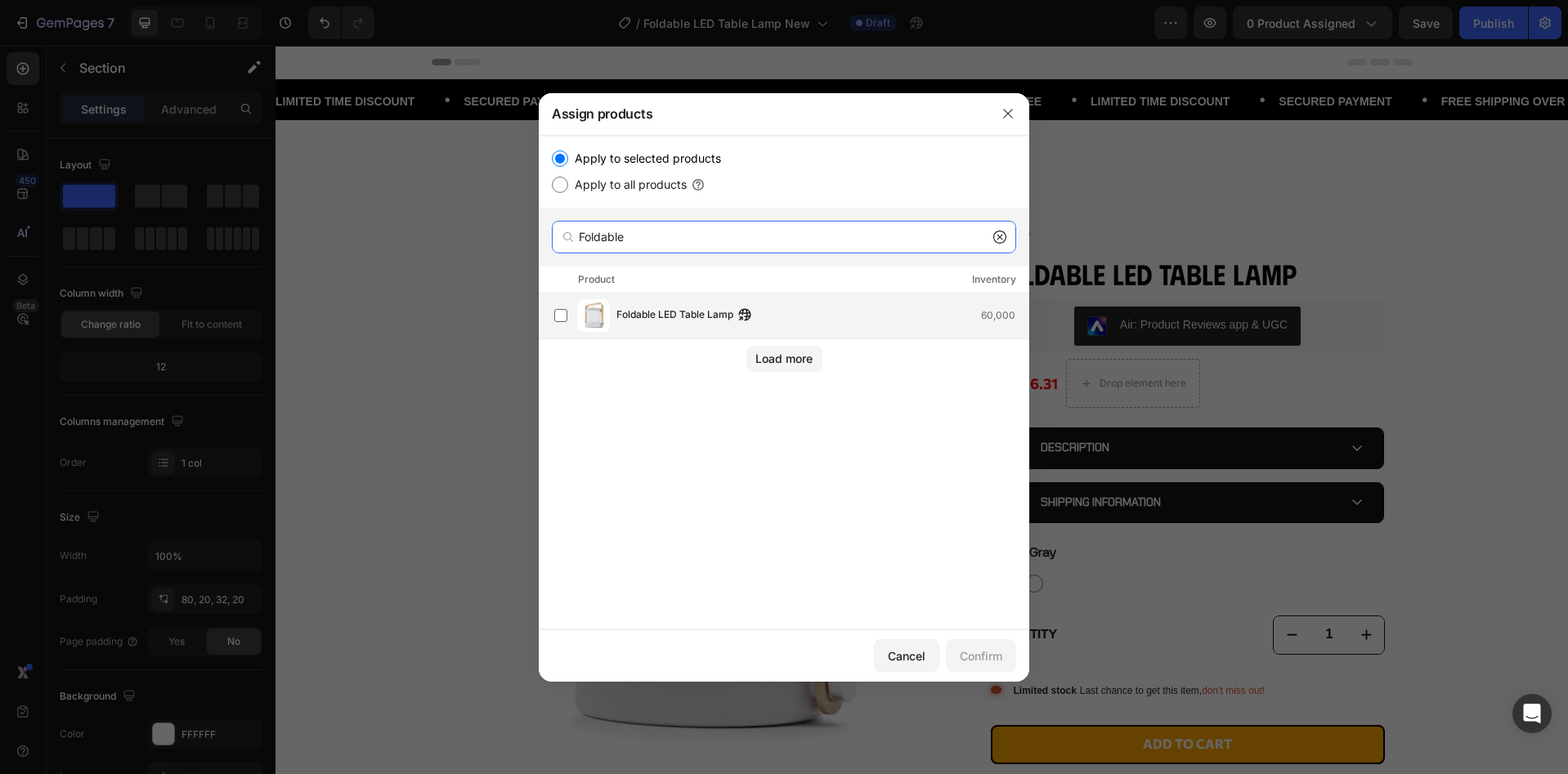
type input "Foldable"
click at [801, 326] on div "Foldable LED Table Lamp 60,000" at bounding box center [791, 315] width 474 height 32
click at [969, 656] on div "Confirm" at bounding box center [981, 655] width 42 height 17
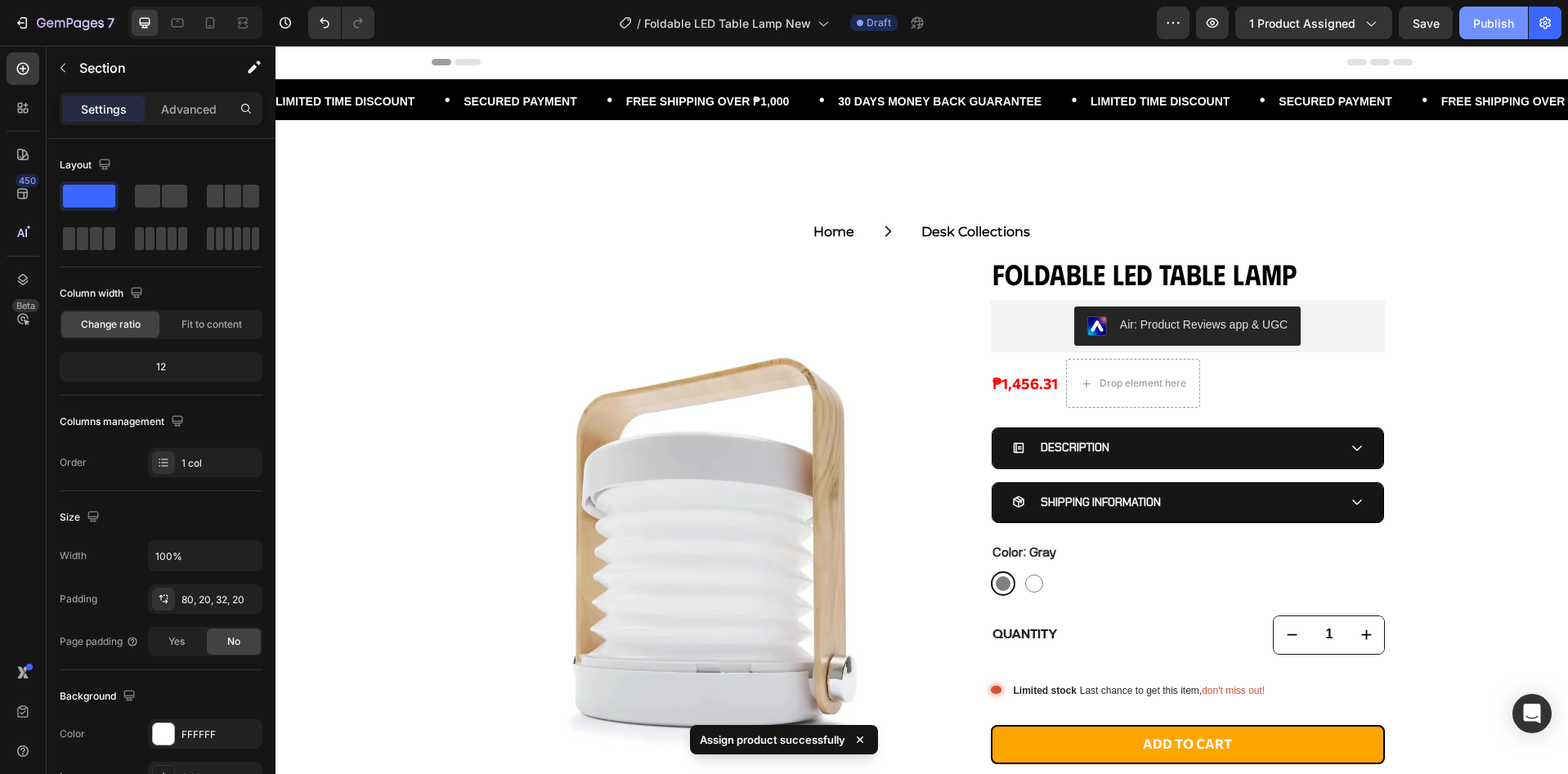
click at [1505, 12] on button "Publish" at bounding box center [1493, 22] width 69 height 32
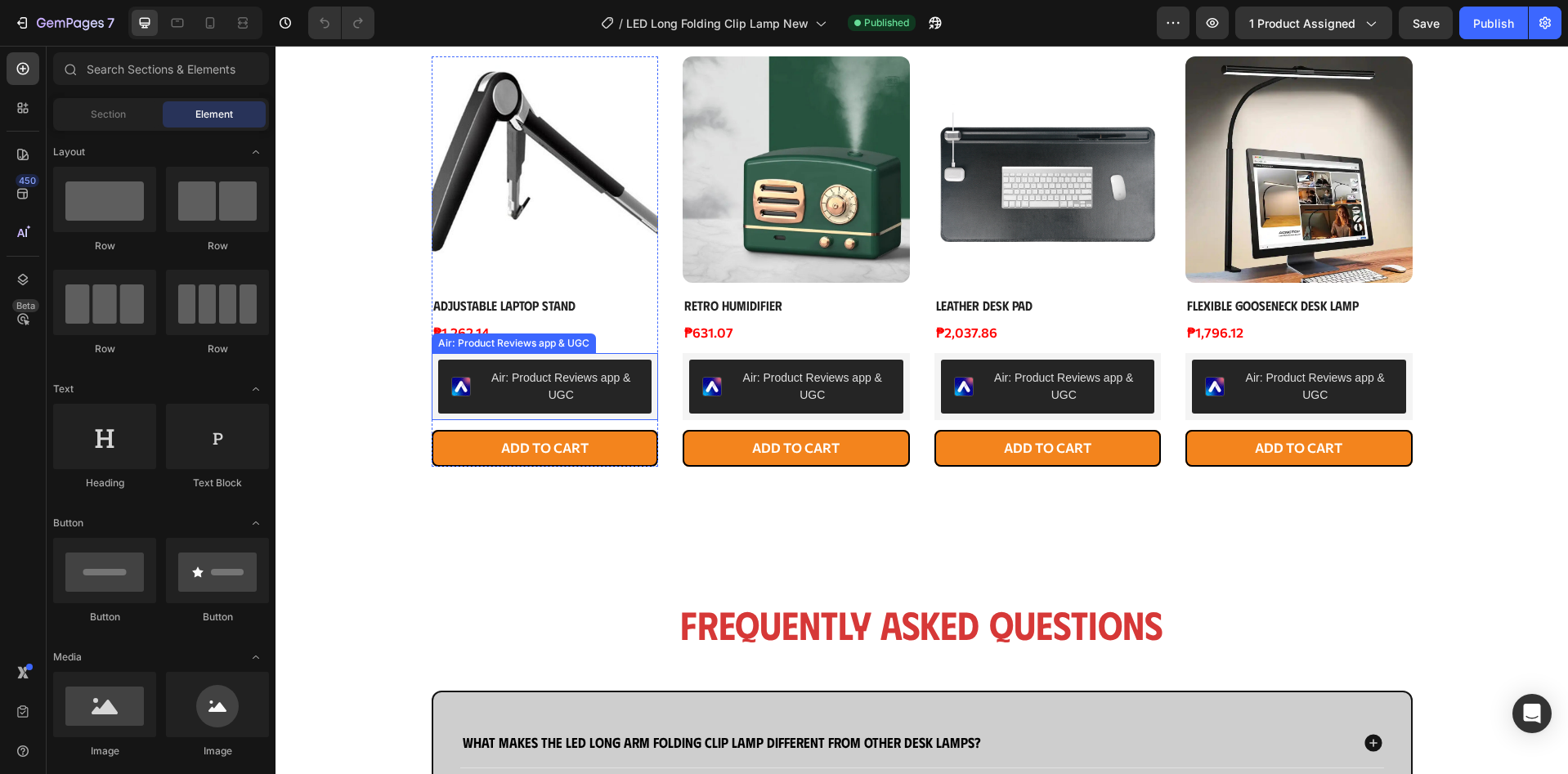
click at [607, 413] on button "Air: Product Reviews app & UGC" at bounding box center [545, 386] width 214 height 54
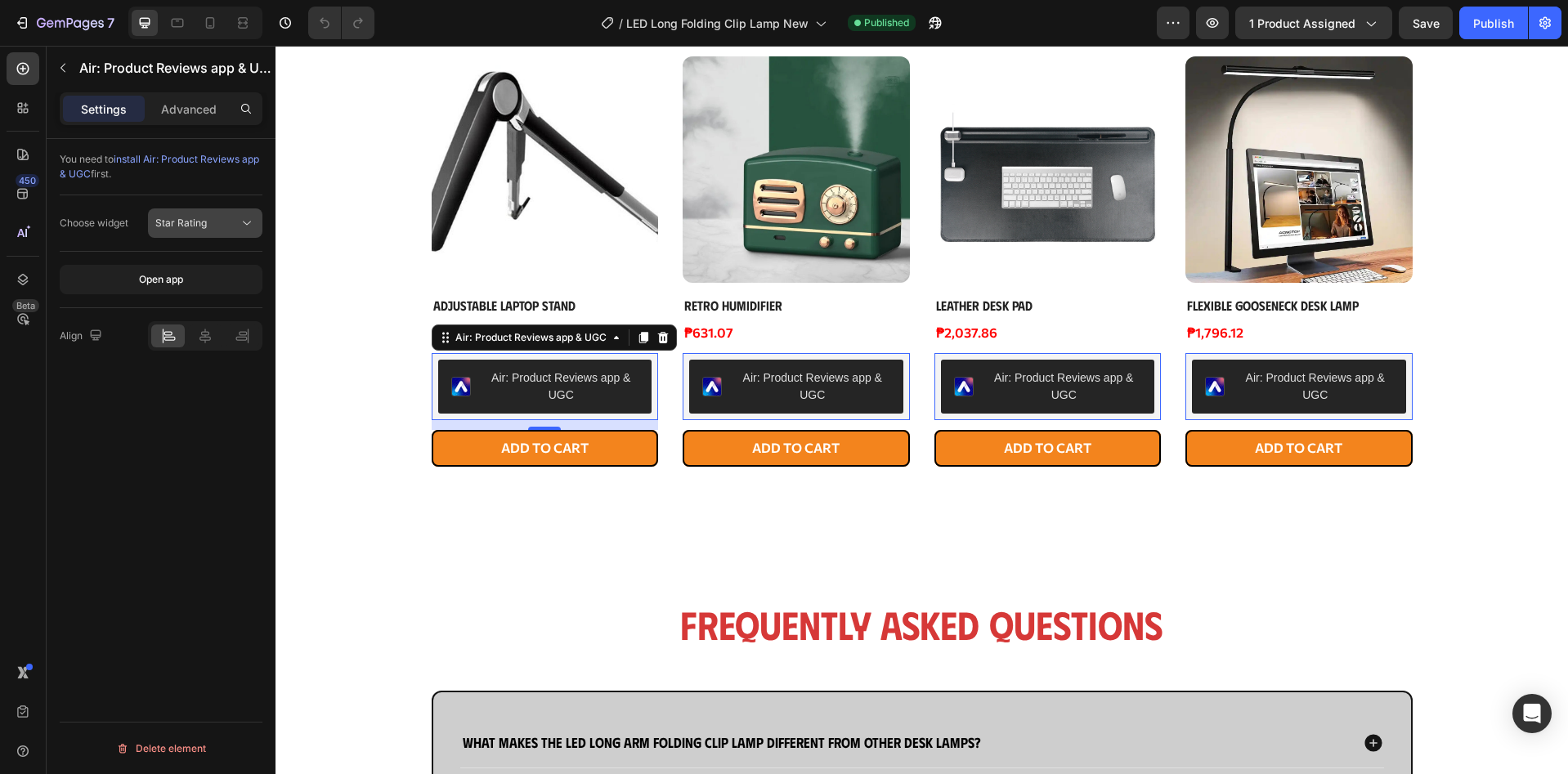
click at [226, 220] on div "Star Rating" at bounding box center [197, 223] width 83 height 15
click at [87, 75] on p "Air: Product Reviews app & UGC" at bounding box center [175, 68] width 193 height 20
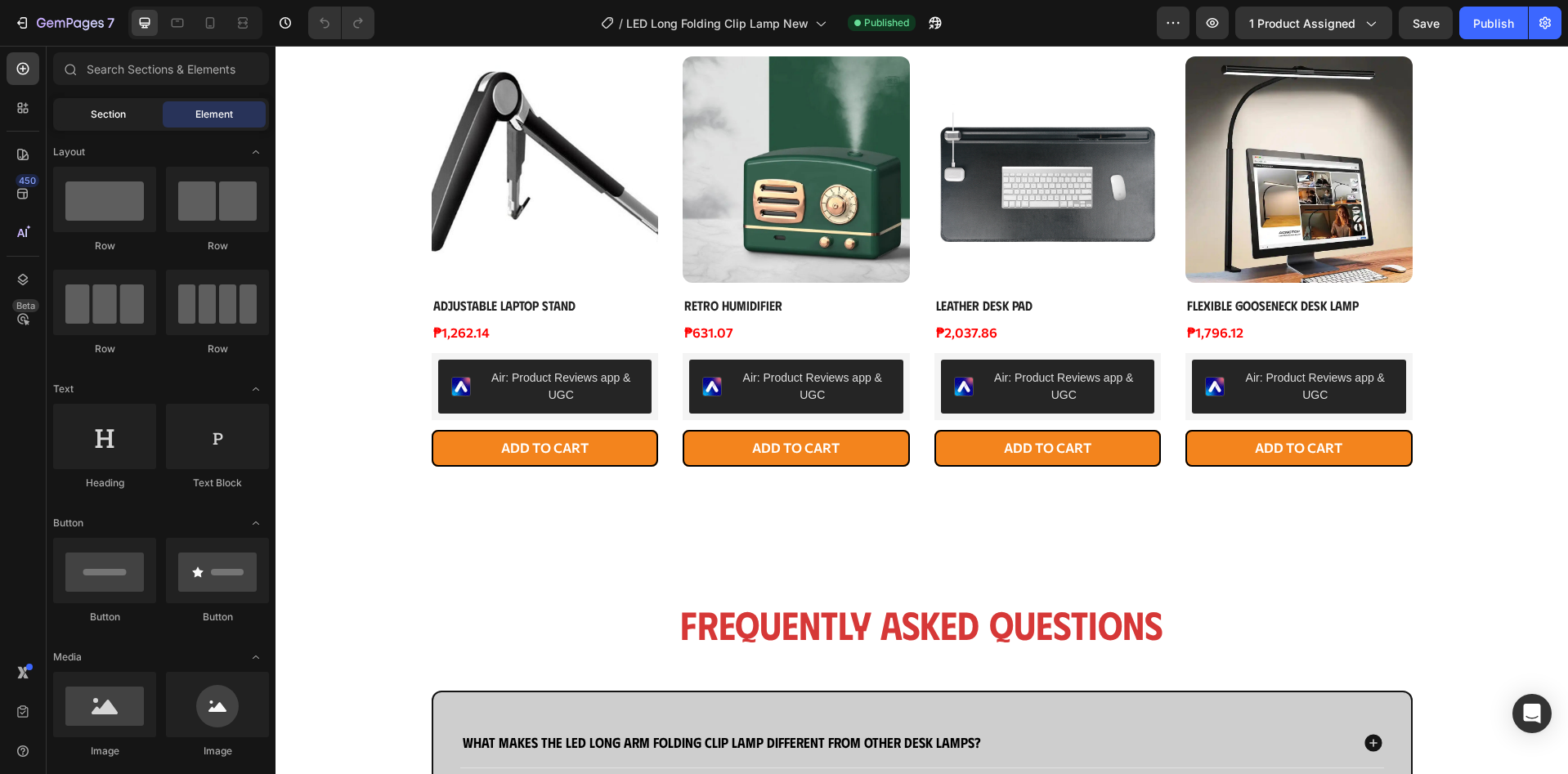
click at [129, 105] on div "Section" at bounding box center [108, 114] width 103 height 26
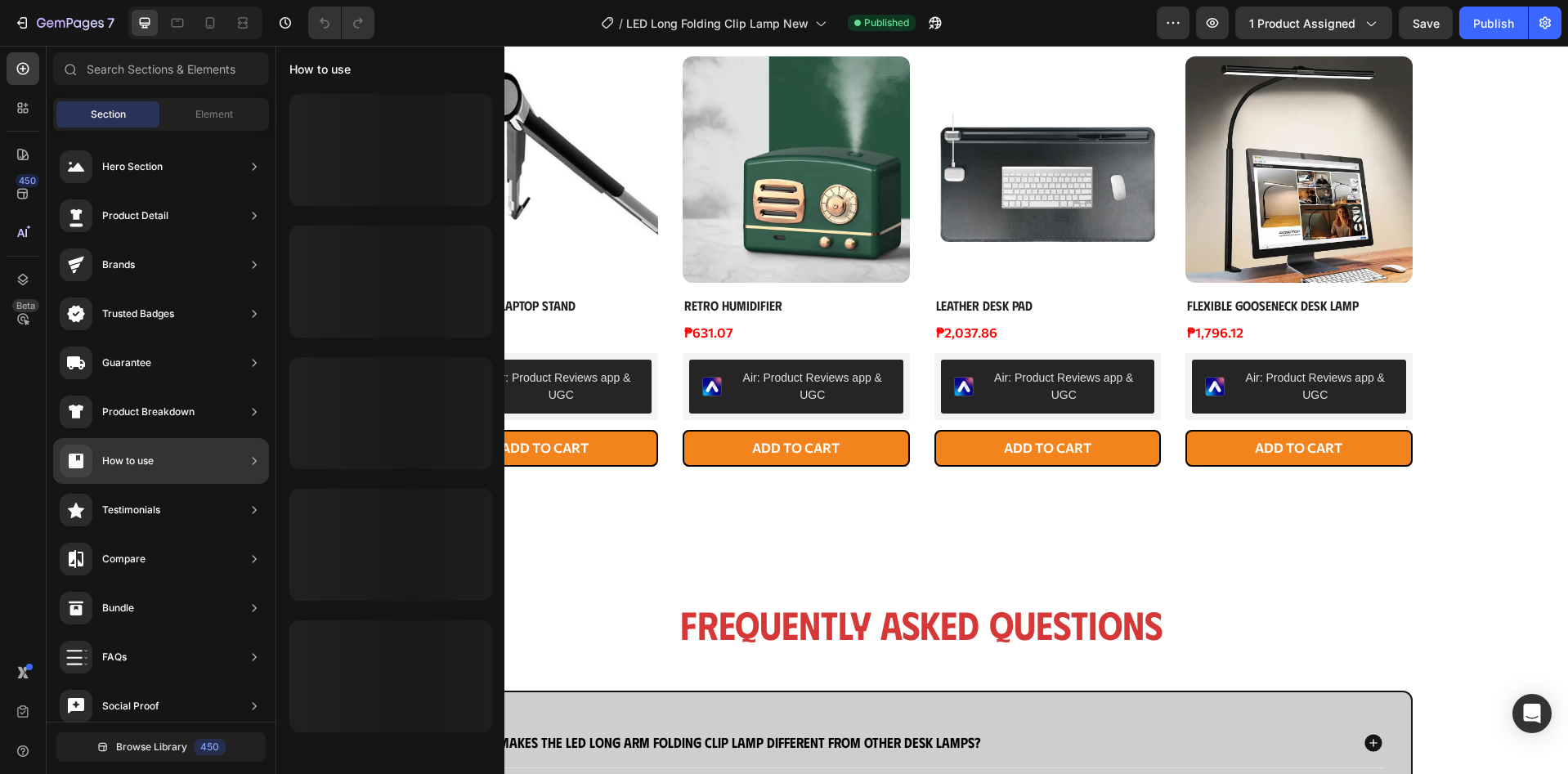
scroll to position [109, 0]
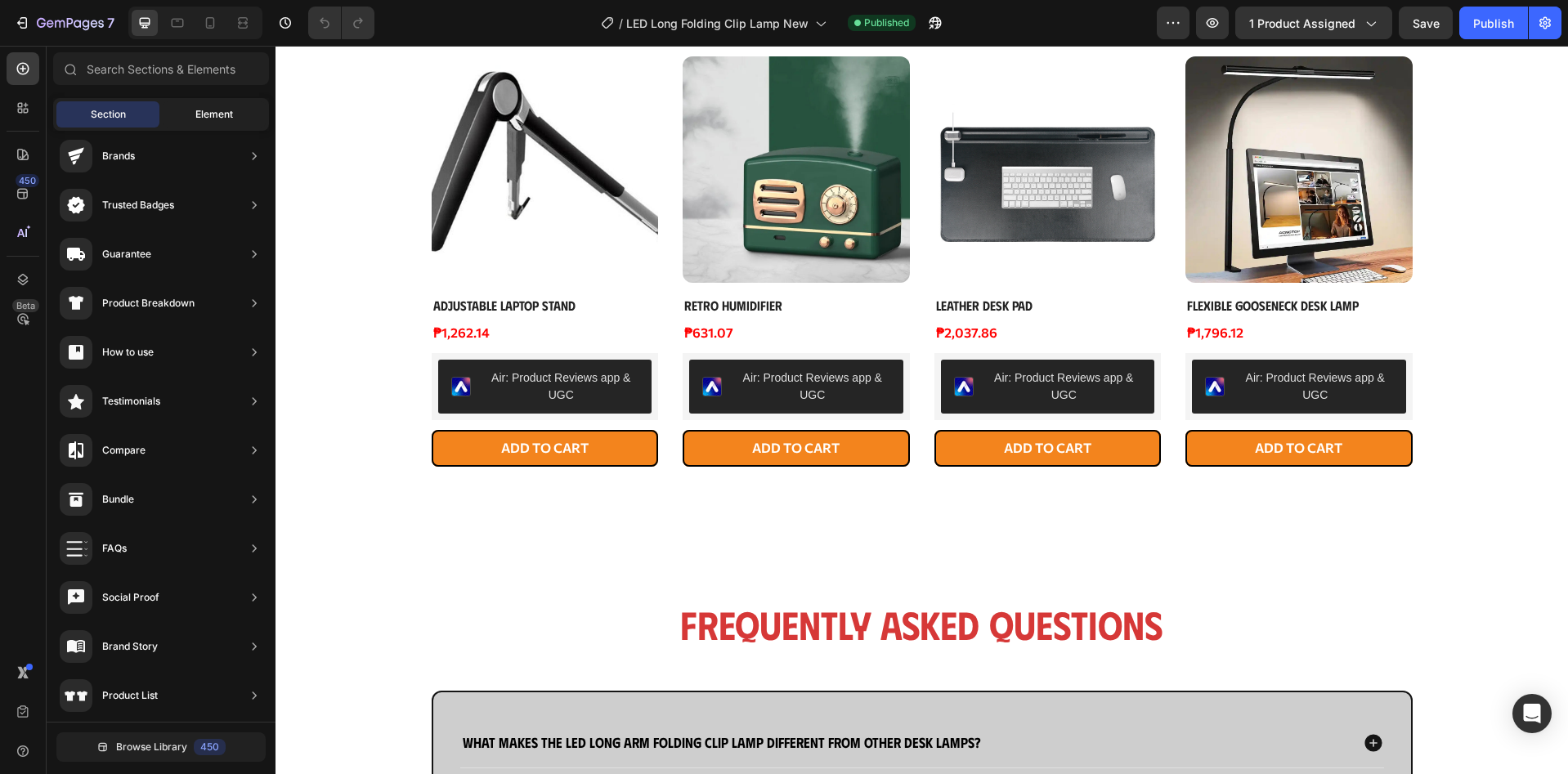
click at [201, 126] on div "Element" at bounding box center [214, 114] width 103 height 26
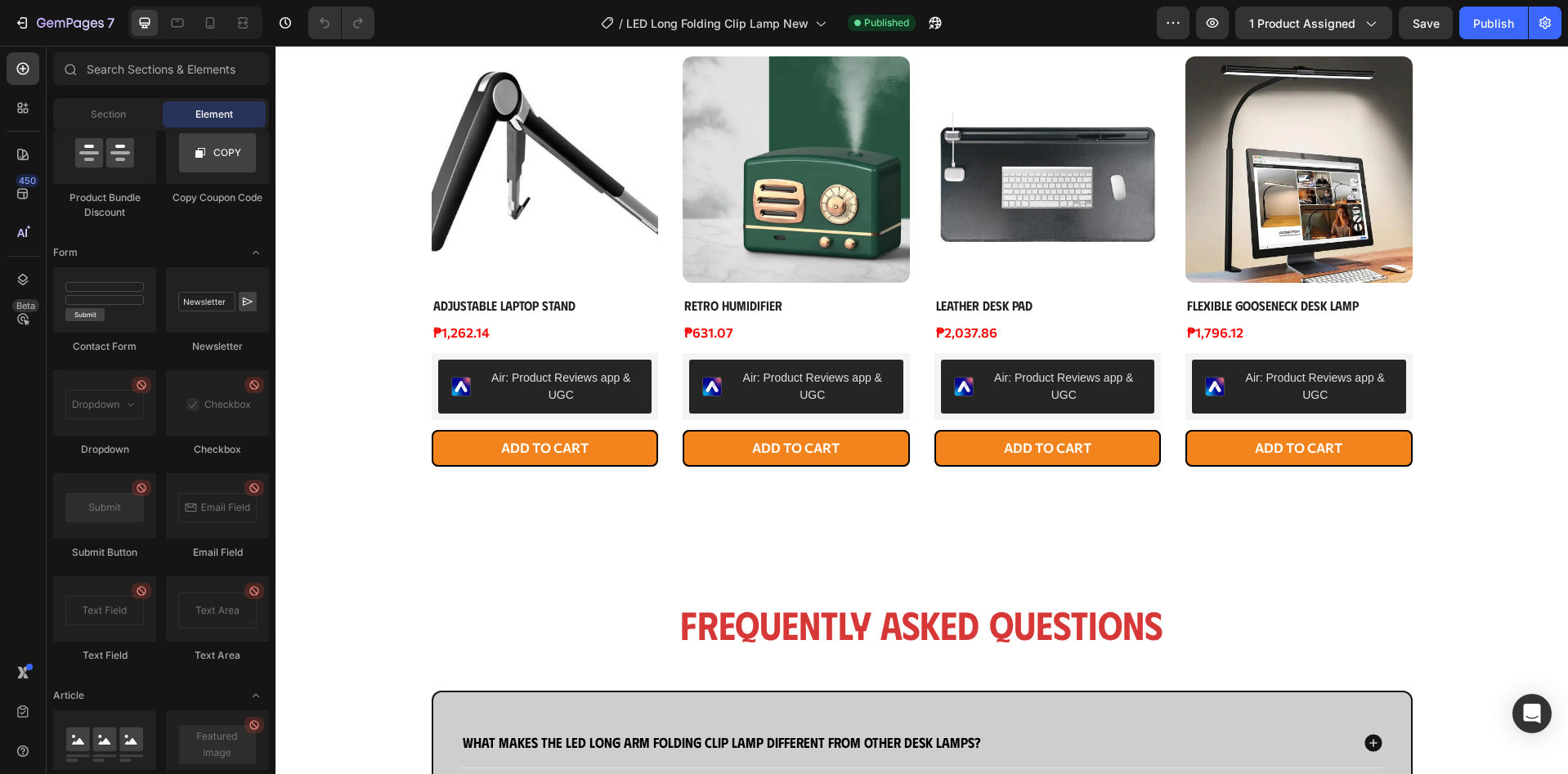
scroll to position [4310, 0]
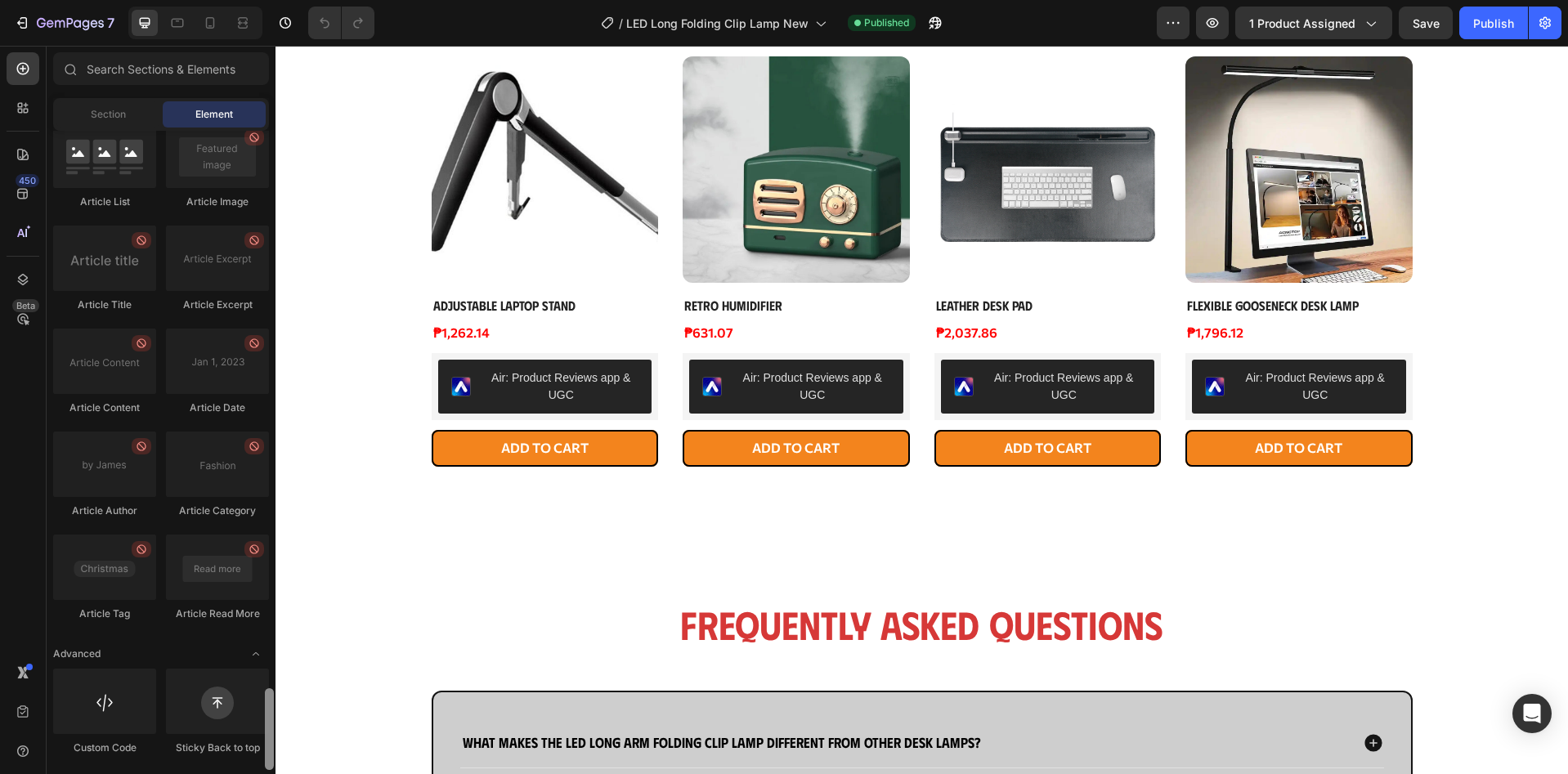
drag, startPoint x: 269, startPoint y: 145, endPoint x: 229, endPoint y: 746, distance: 602.3
click at [229, 746] on div "Layout Row Row Row Row Text Heading Text Block Button Button Button Media Image…" at bounding box center [160, 449] width 229 height 639
click at [86, 701] on div at bounding box center [105, 701] width 103 height 66
drag, startPoint x: 362, startPoint y: 747, endPoint x: 497, endPoint y: 359, distance: 410.8
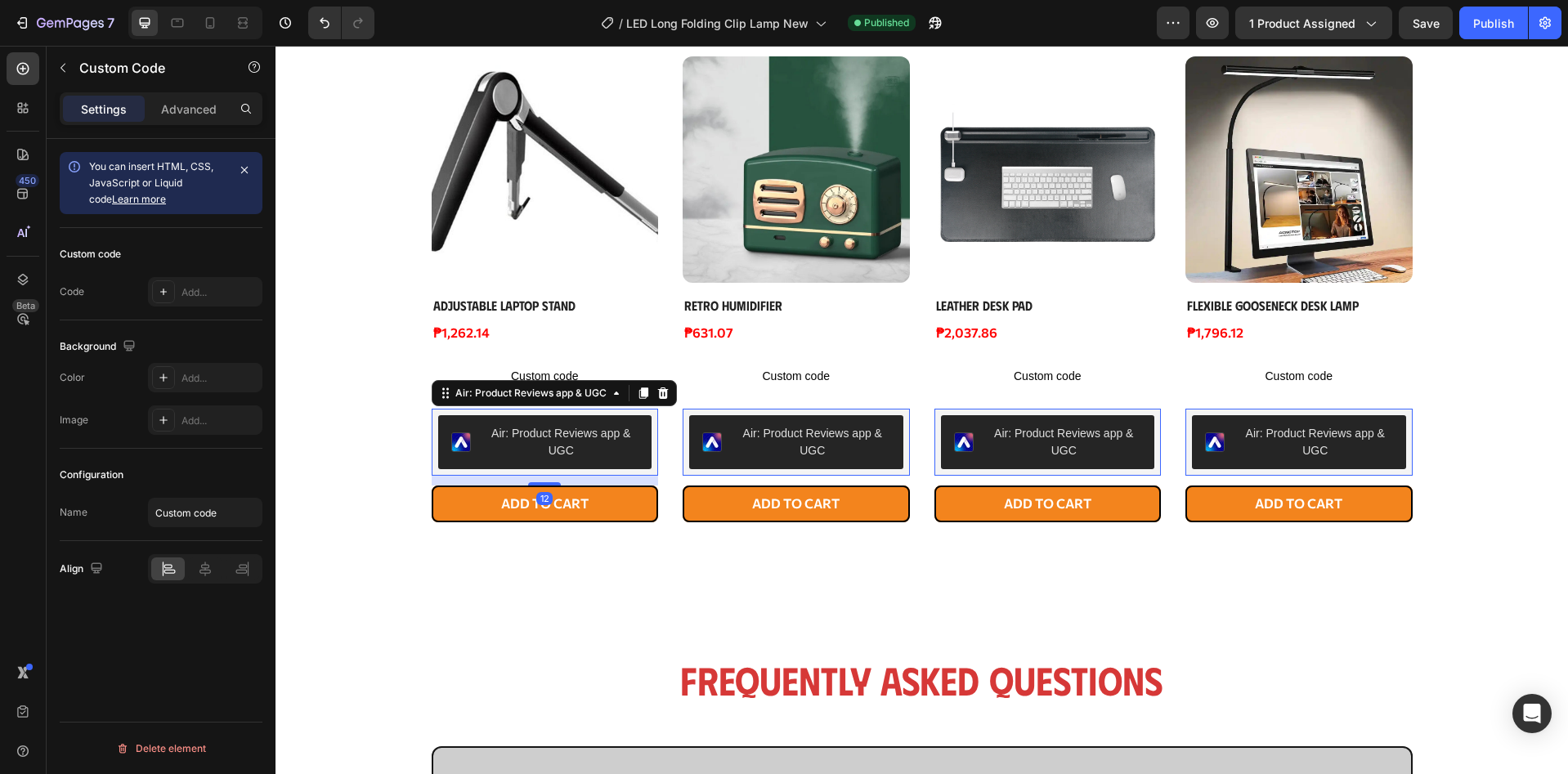
click at [534, 438] on div "Air: Product Reviews app & UGC" at bounding box center [561, 442] width 155 height 34
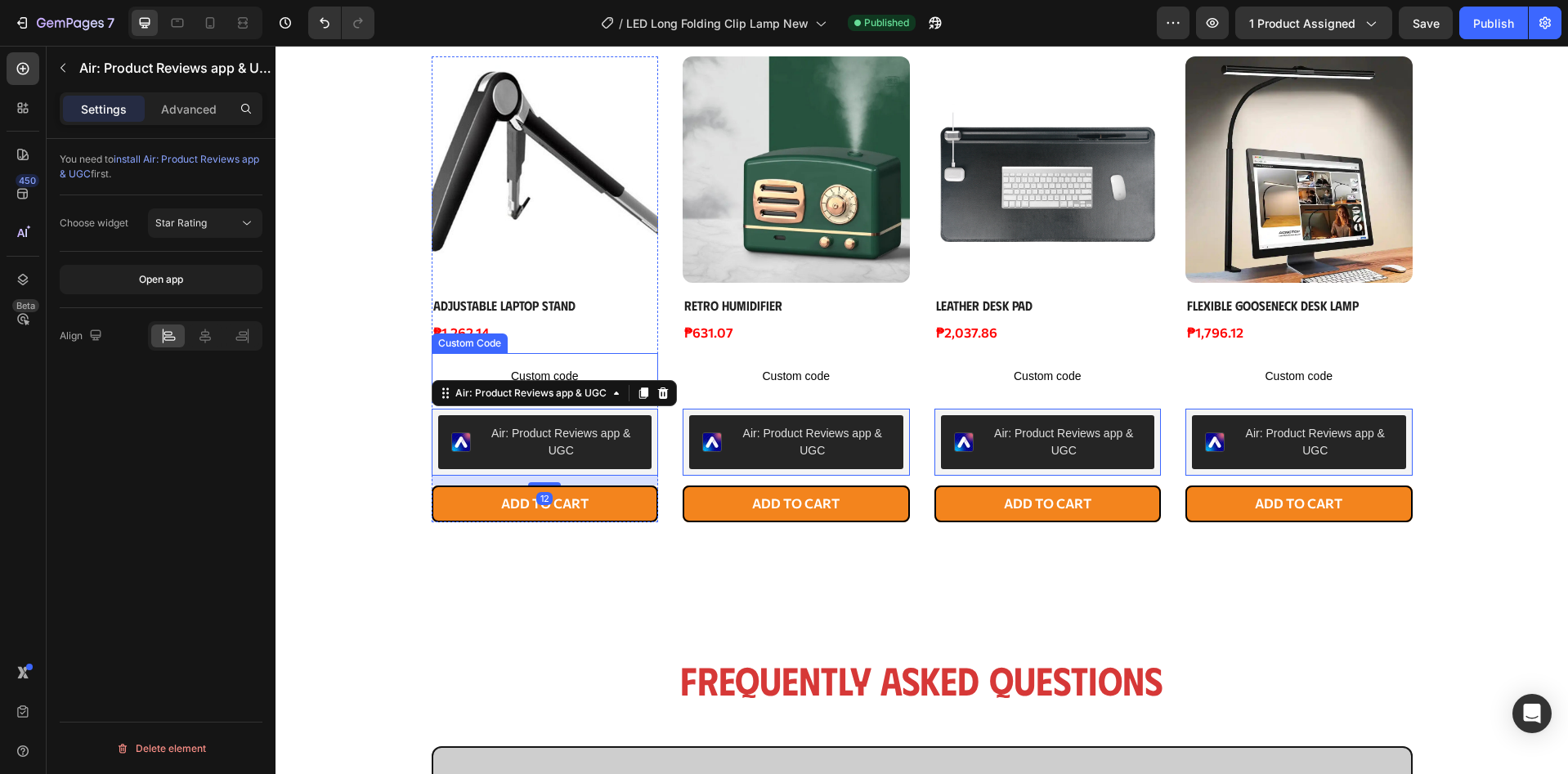
click at [520, 366] on span "Custom code" at bounding box center [544, 376] width 227 height 20
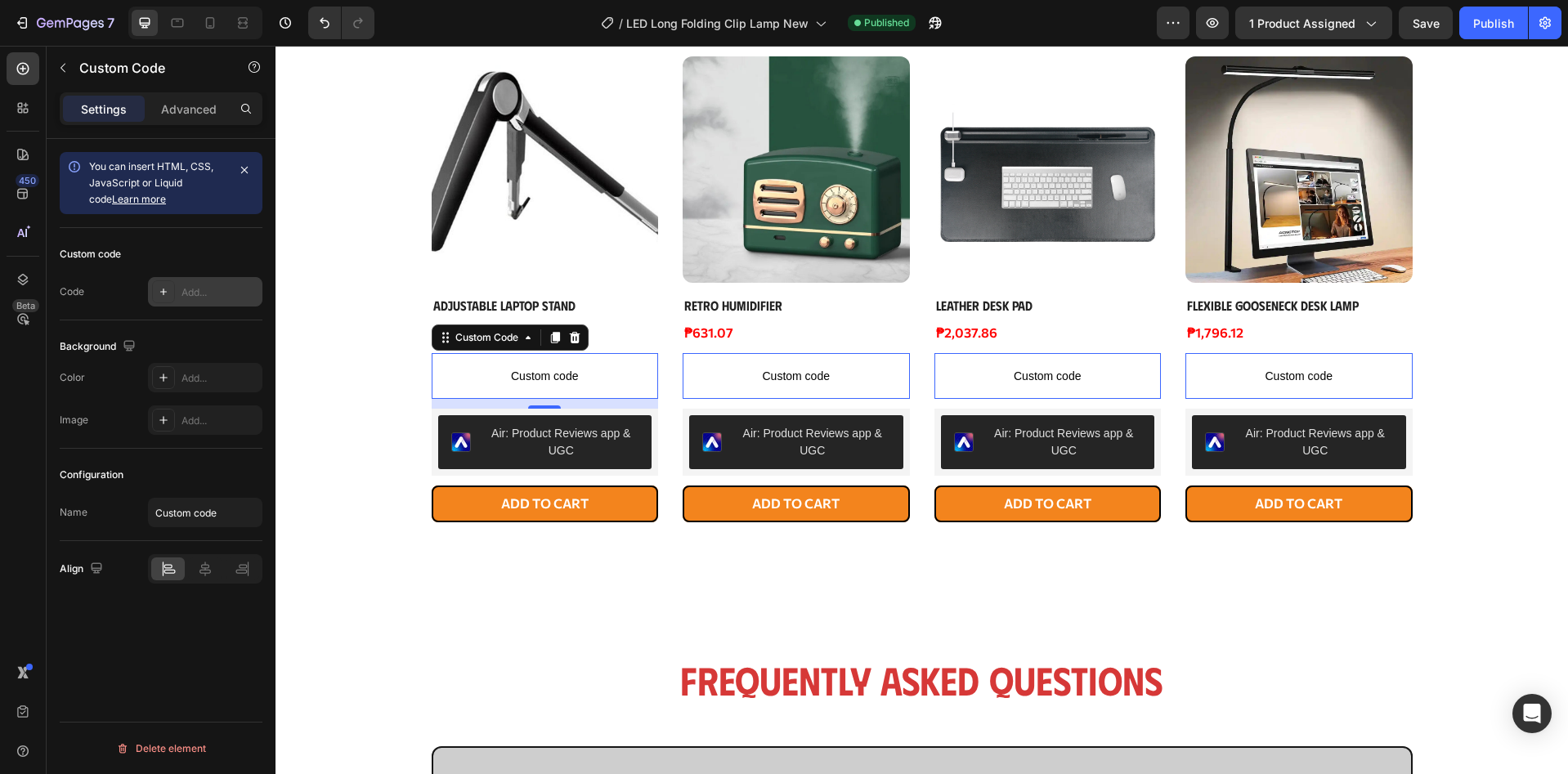
click at [212, 293] on div "Add..." at bounding box center [219, 292] width 76 height 15
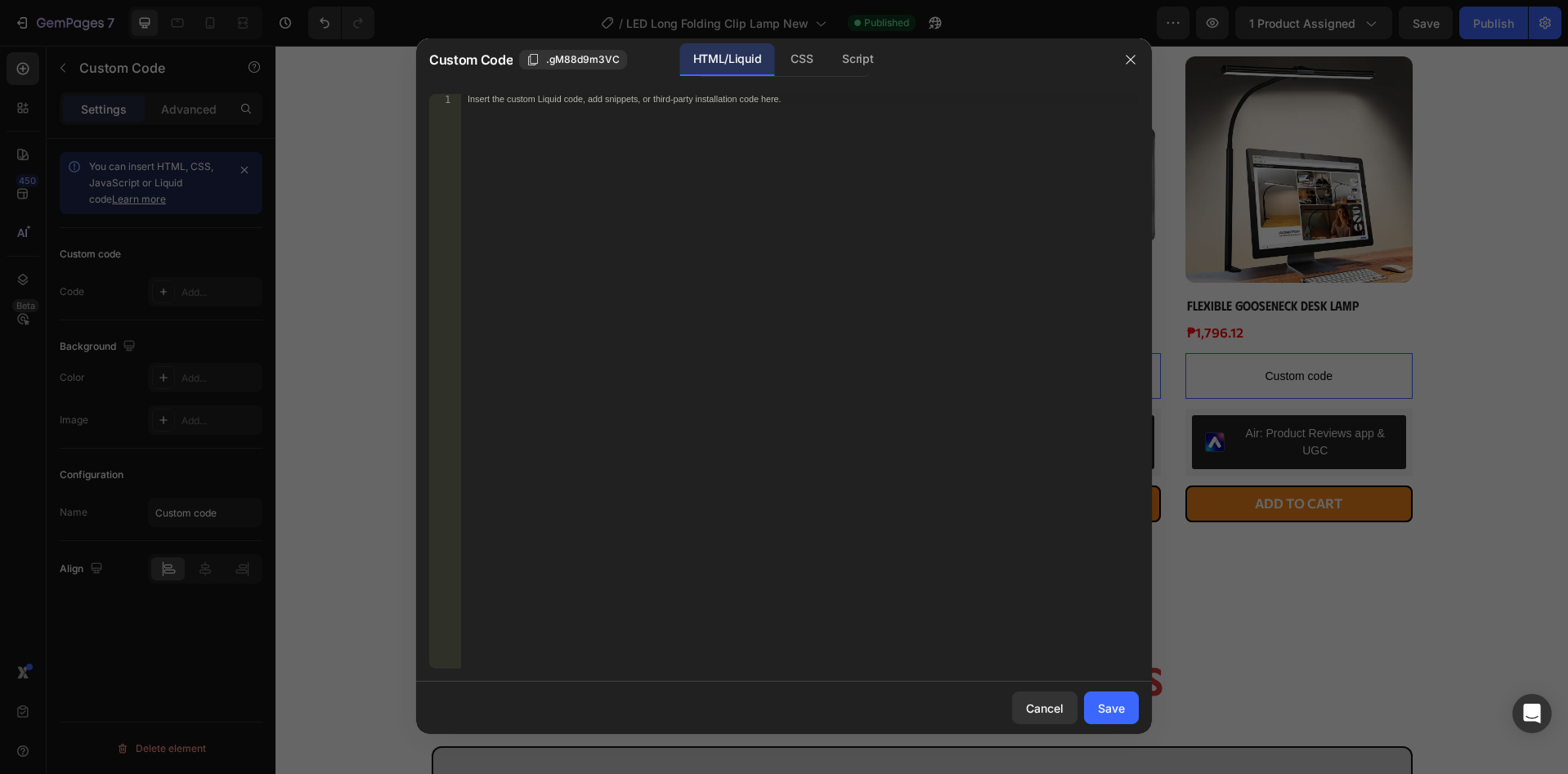
click at [584, 149] on div "Insert the custom Liquid code, add snippets, or third-party installation code h…" at bounding box center [800, 390] width 678 height 594
click at [1129, 716] on button "Save" at bounding box center [1111, 707] width 55 height 32
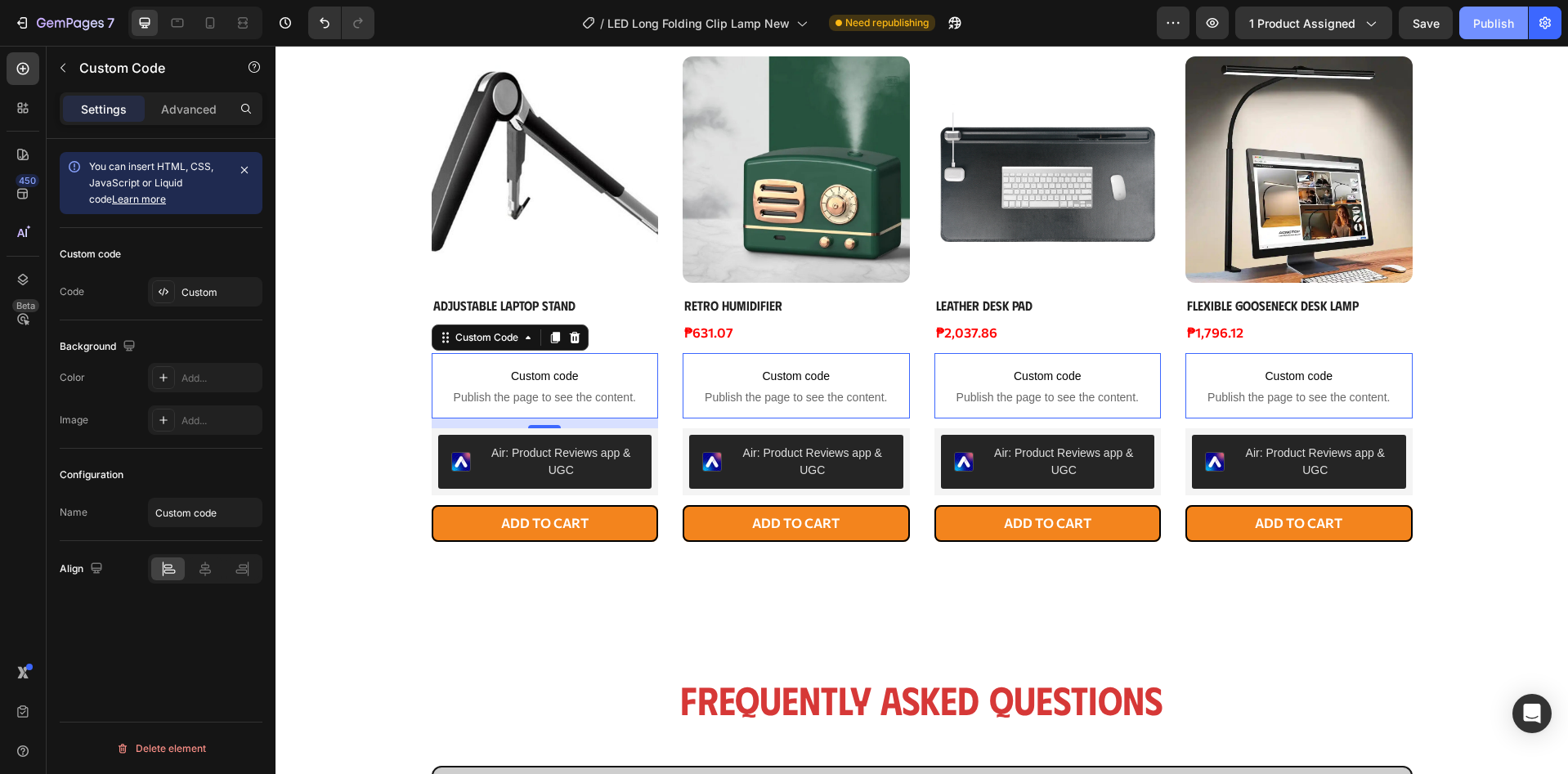
click at [1464, 28] on button "Publish" at bounding box center [1493, 22] width 69 height 32
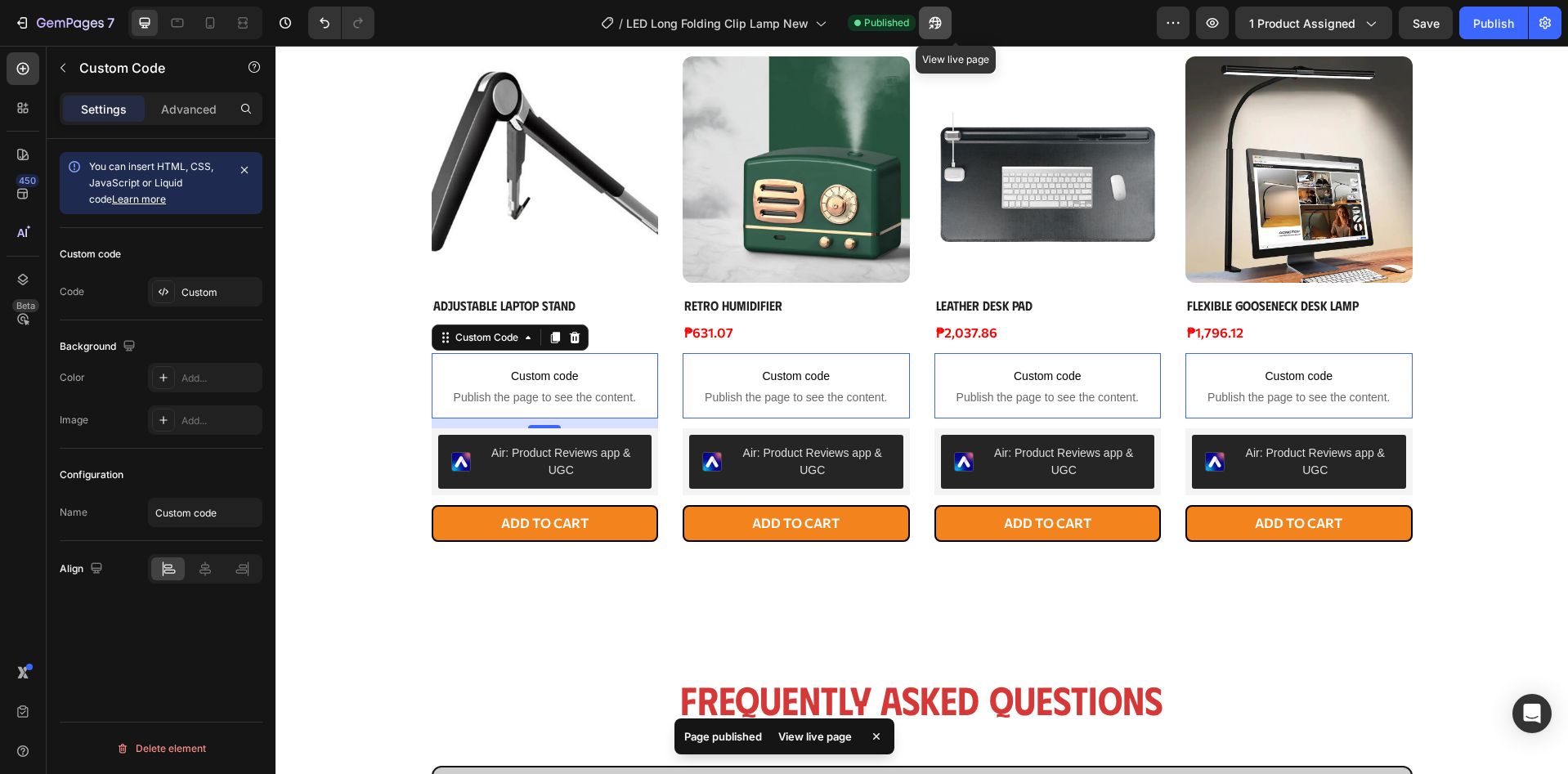
click at [950, 27] on button "button" at bounding box center [935, 22] width 32 height 32
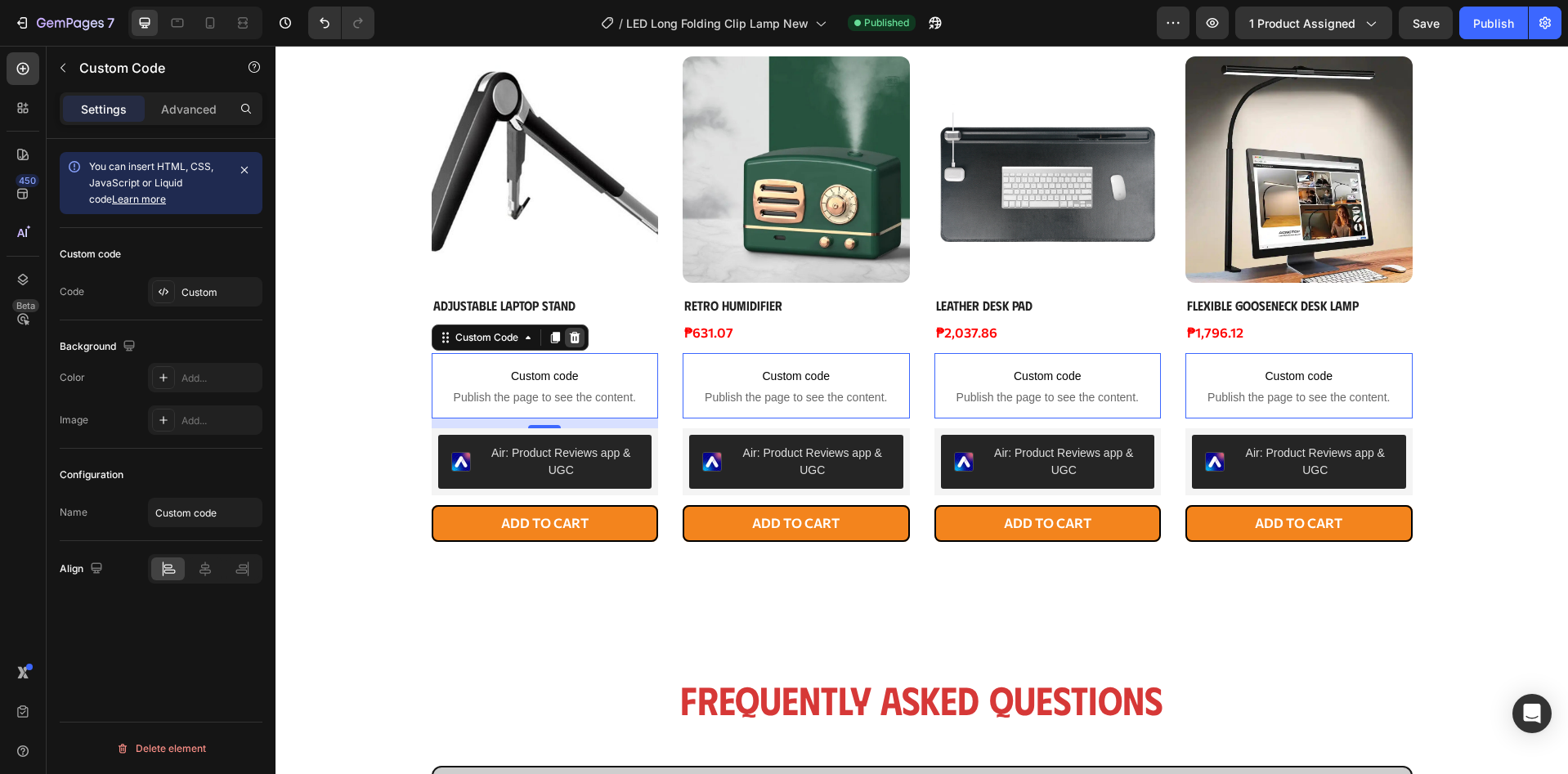
click at [569, 340] on icon at bounding box center [574, 337] width 11 height 12
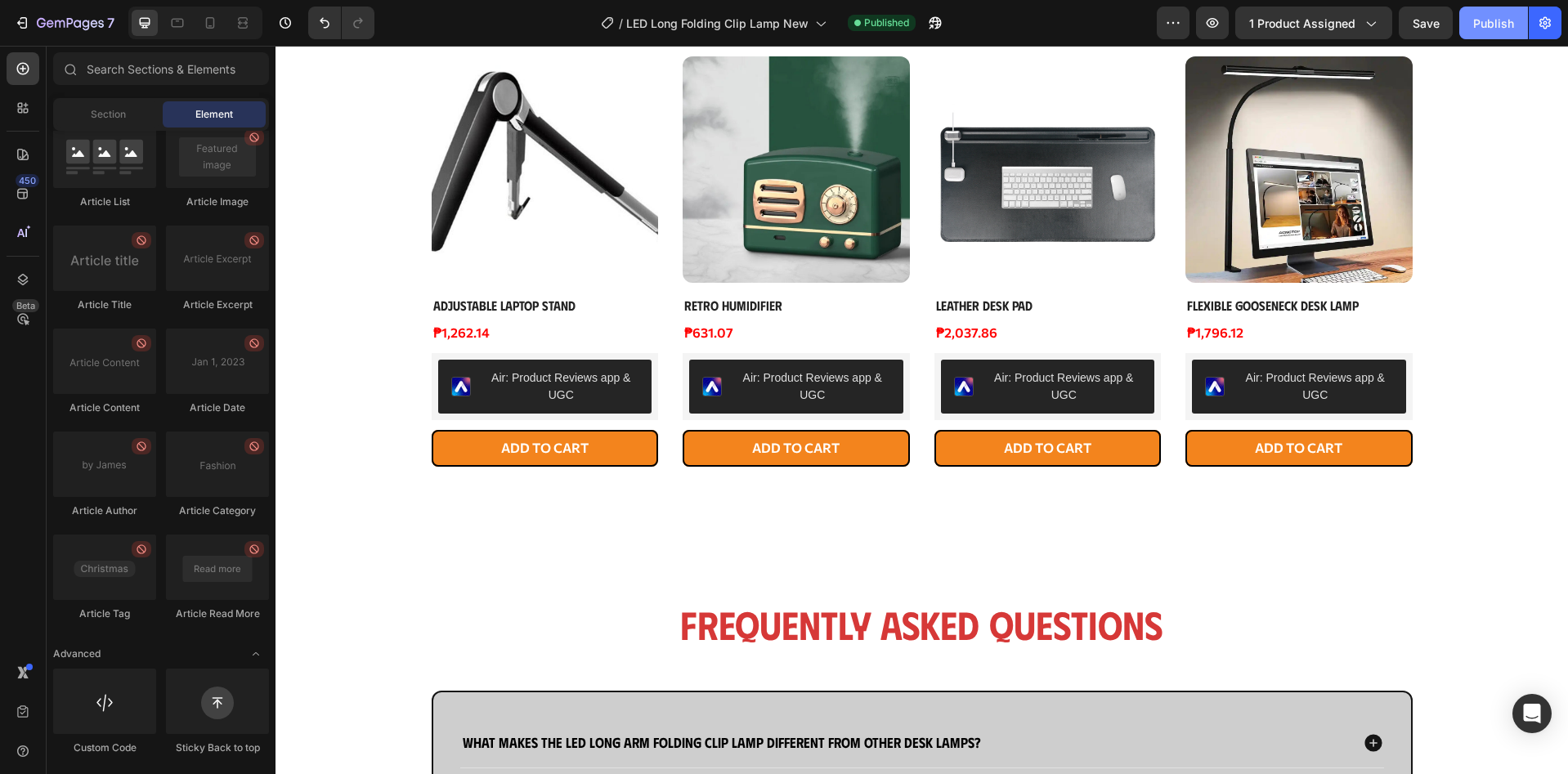
click at [1509, 16] on div "Publish" at bounding box center [1493, 23] width 41 height 17
